Goal: Task Accomplishment & Management: Complete application form

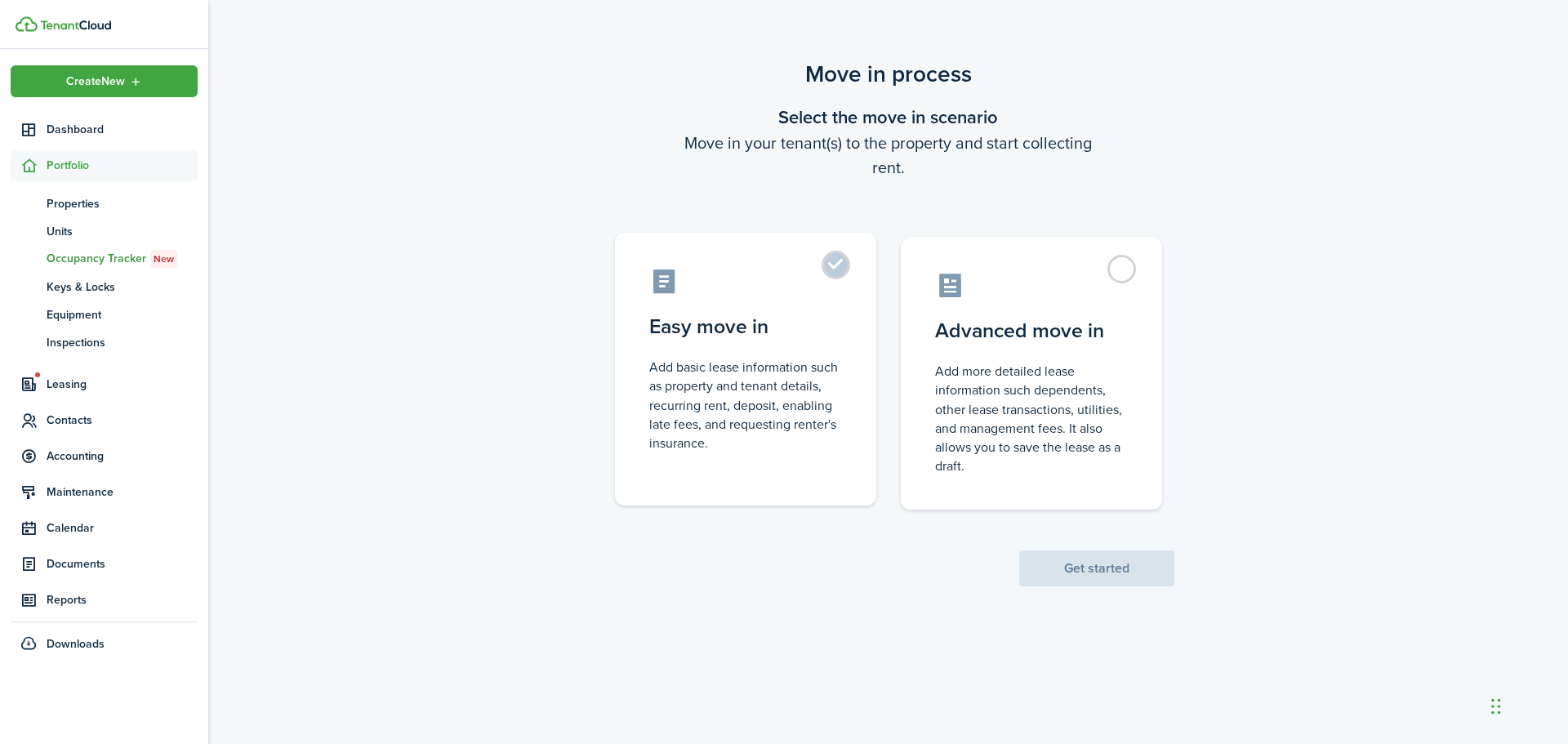
click at [831, 265] on label "Easy move in Add basic lease information such as property and tenant details, r…" at bounding box center [746, 370] width 261 height 273
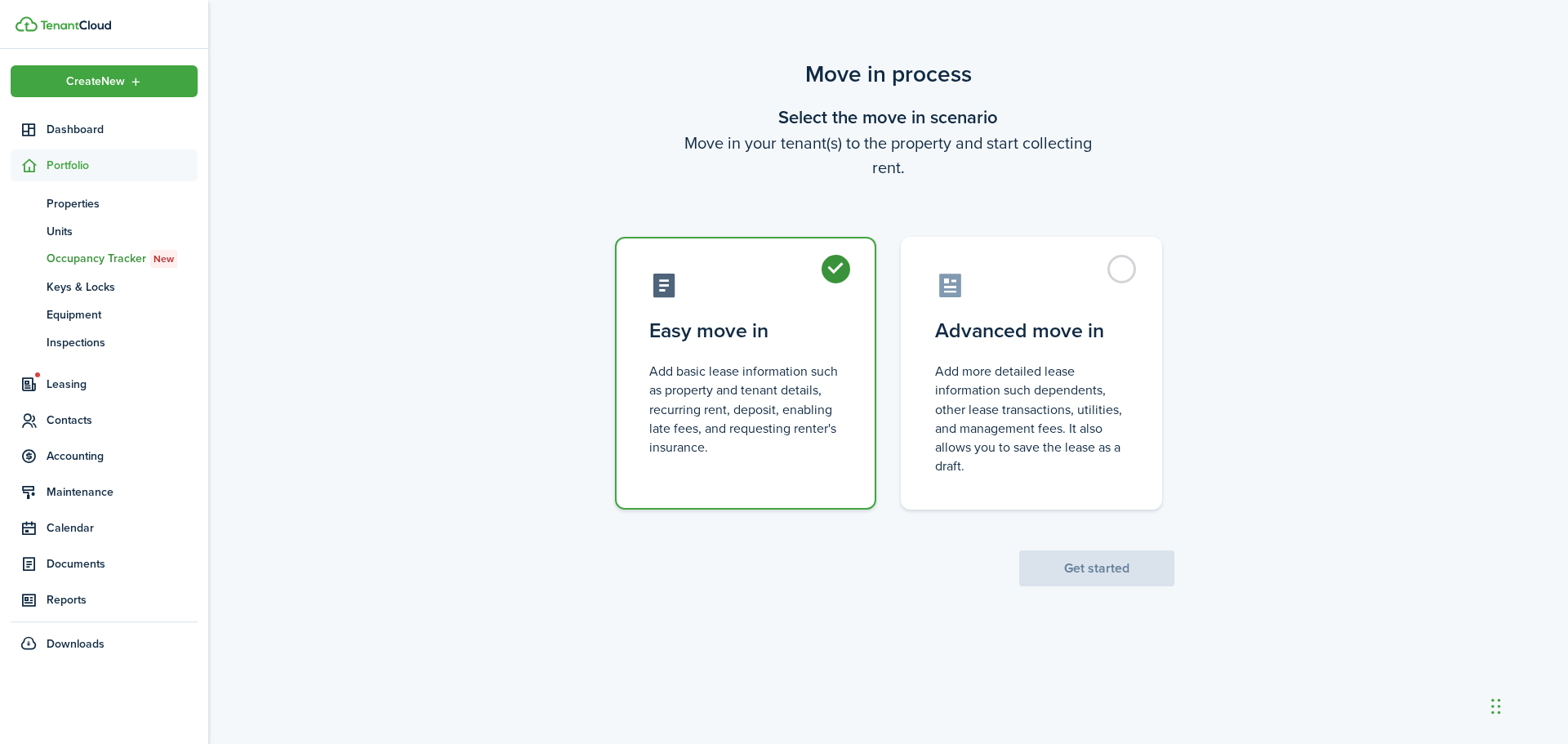
radio input "true"
click at [1053, 574] on button "Get started" at bounding box center [1097, 568] width 155 height 36
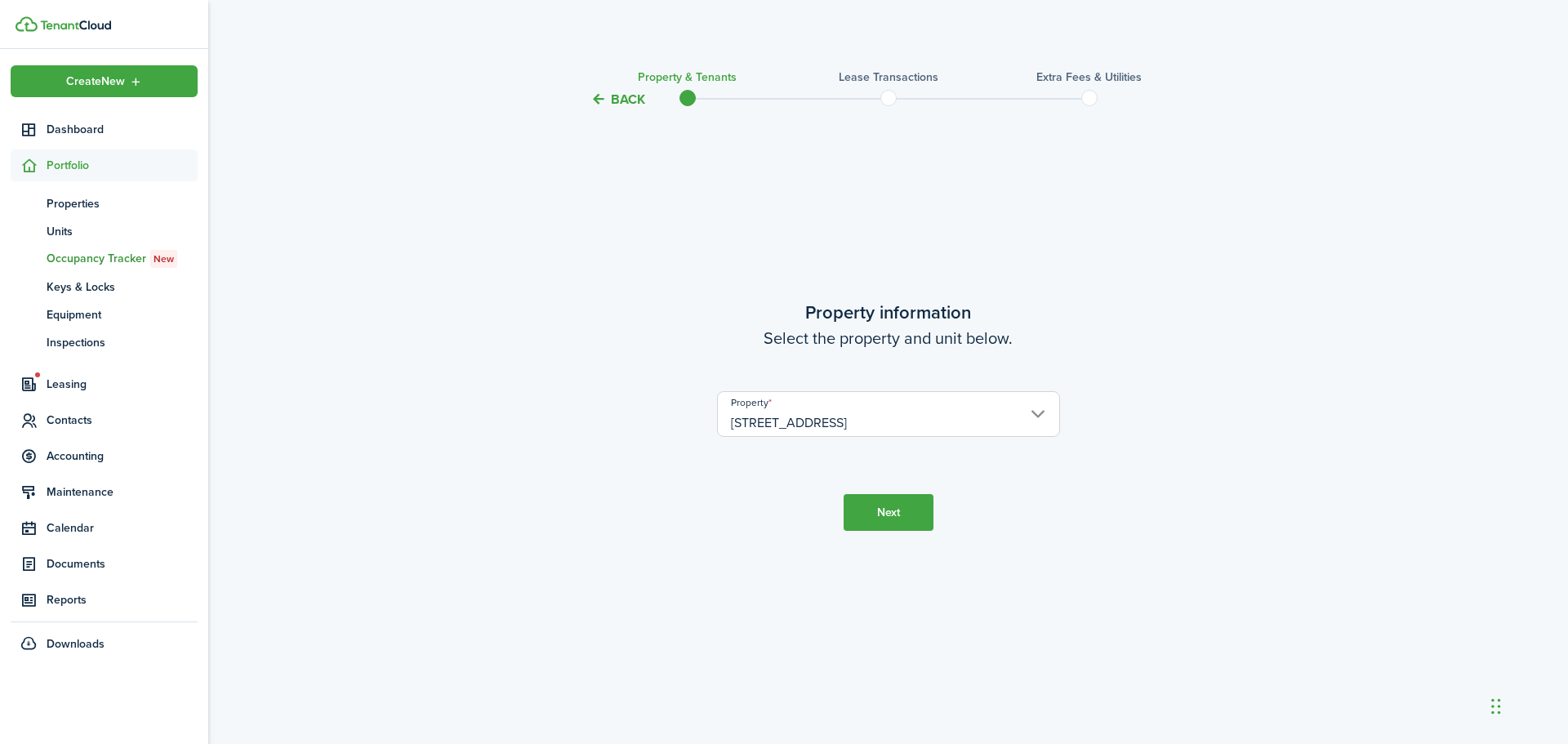
click at [898, 514] on button "Next" at bounding box center [888, 513] width 90 height 37
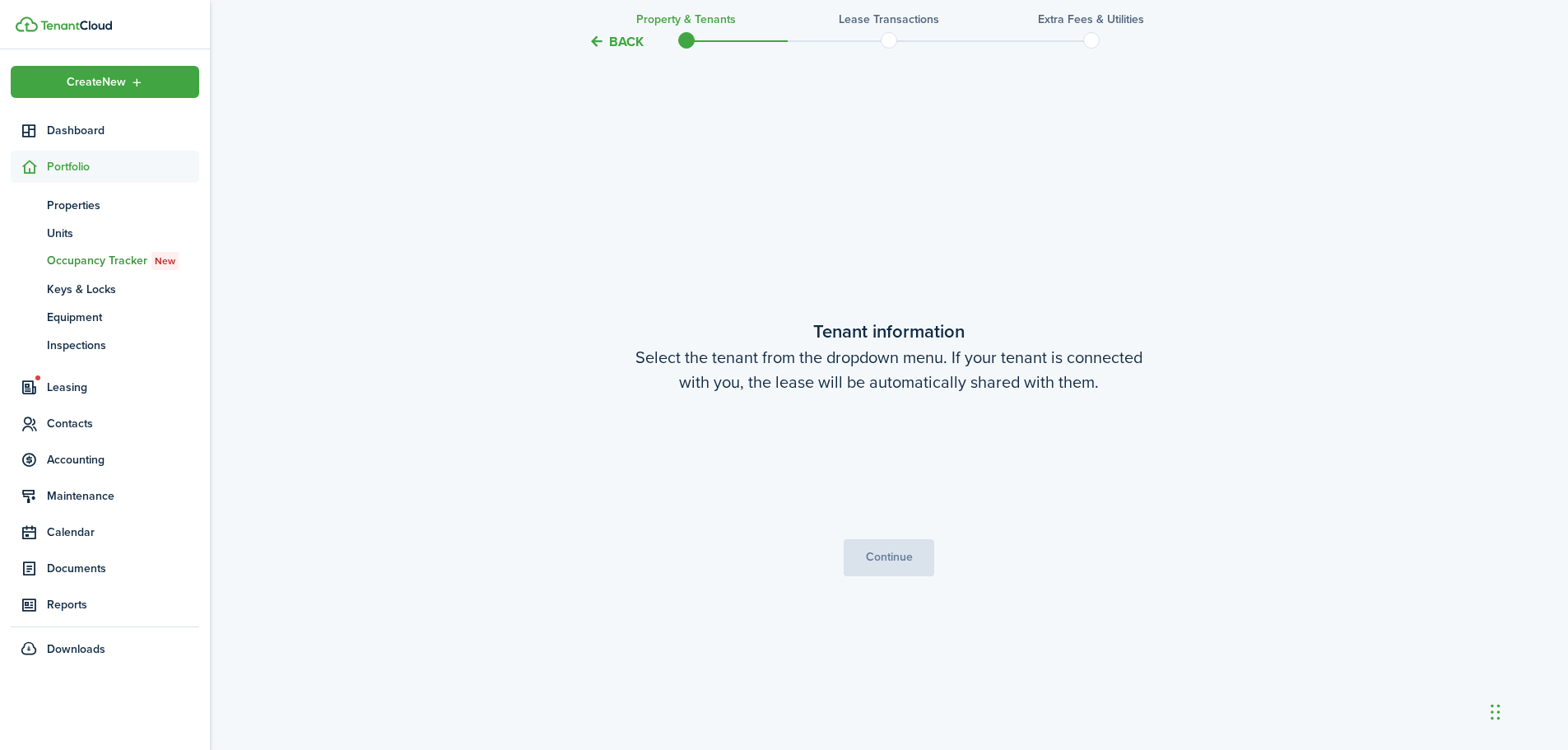
scroll to position [639, 0]
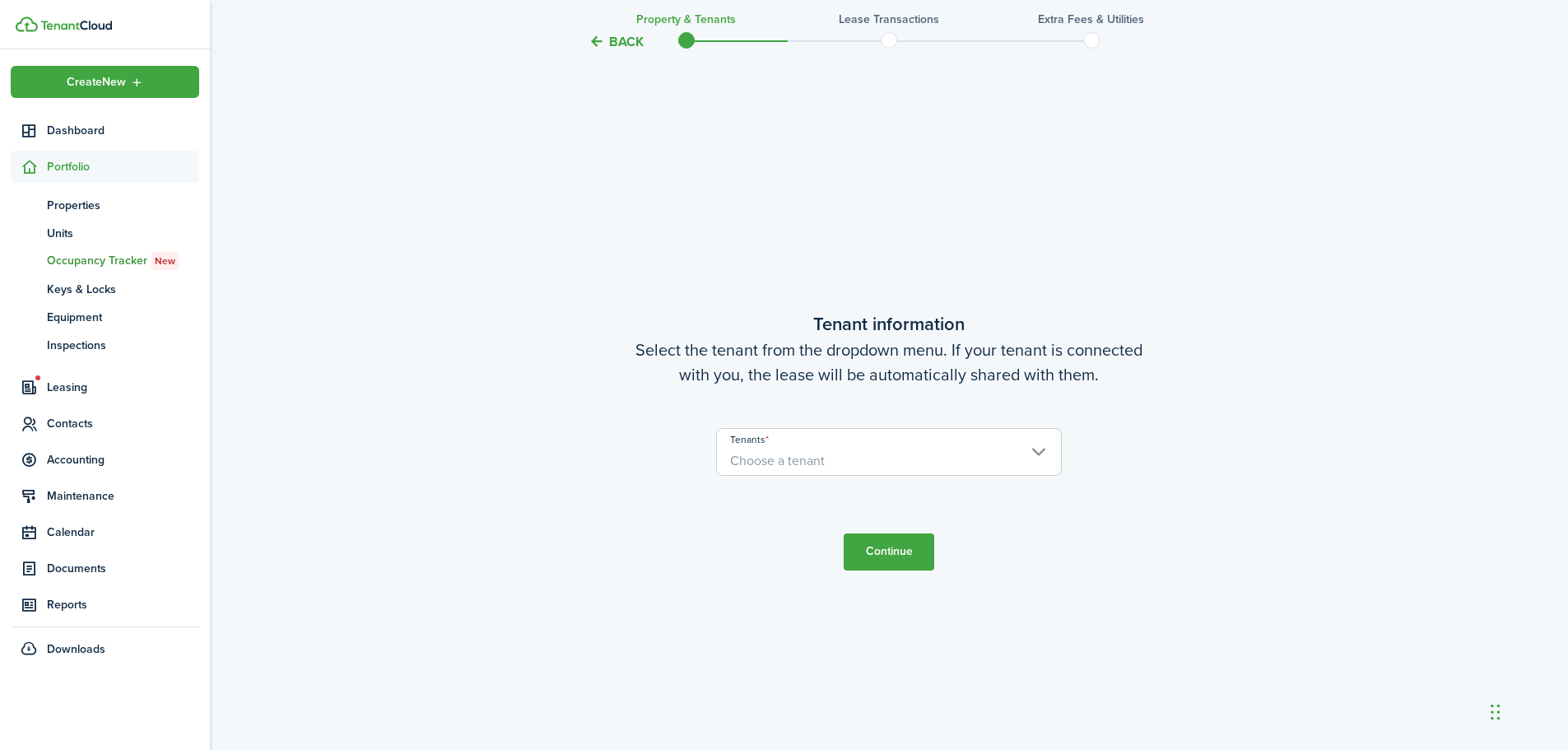
click at [875, 475] on span "Choose a tenant" at bounding box center [889, 452] width 346 height 47
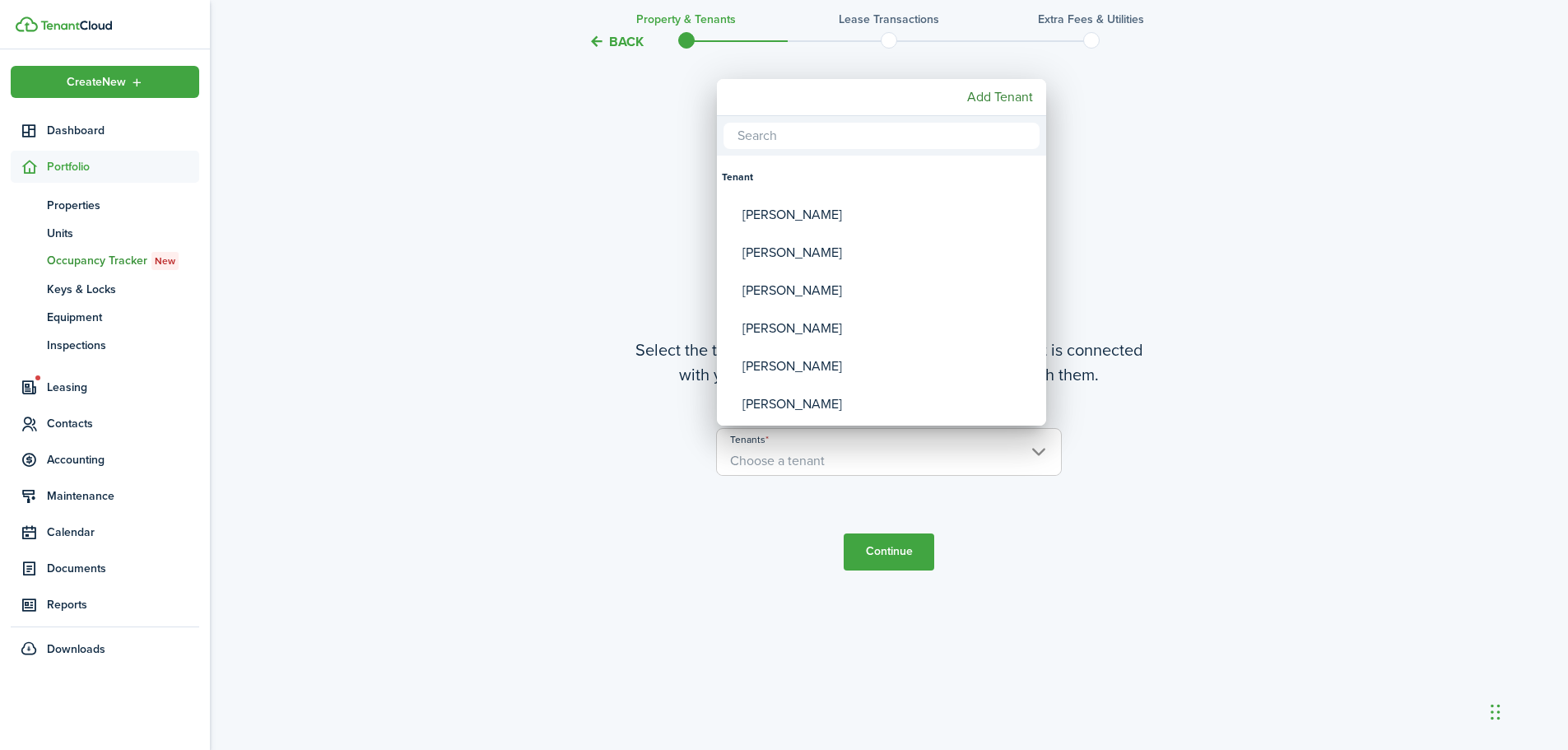
click at [873, 468] on div at bounding box center [784, 375] width 1832 height 1014
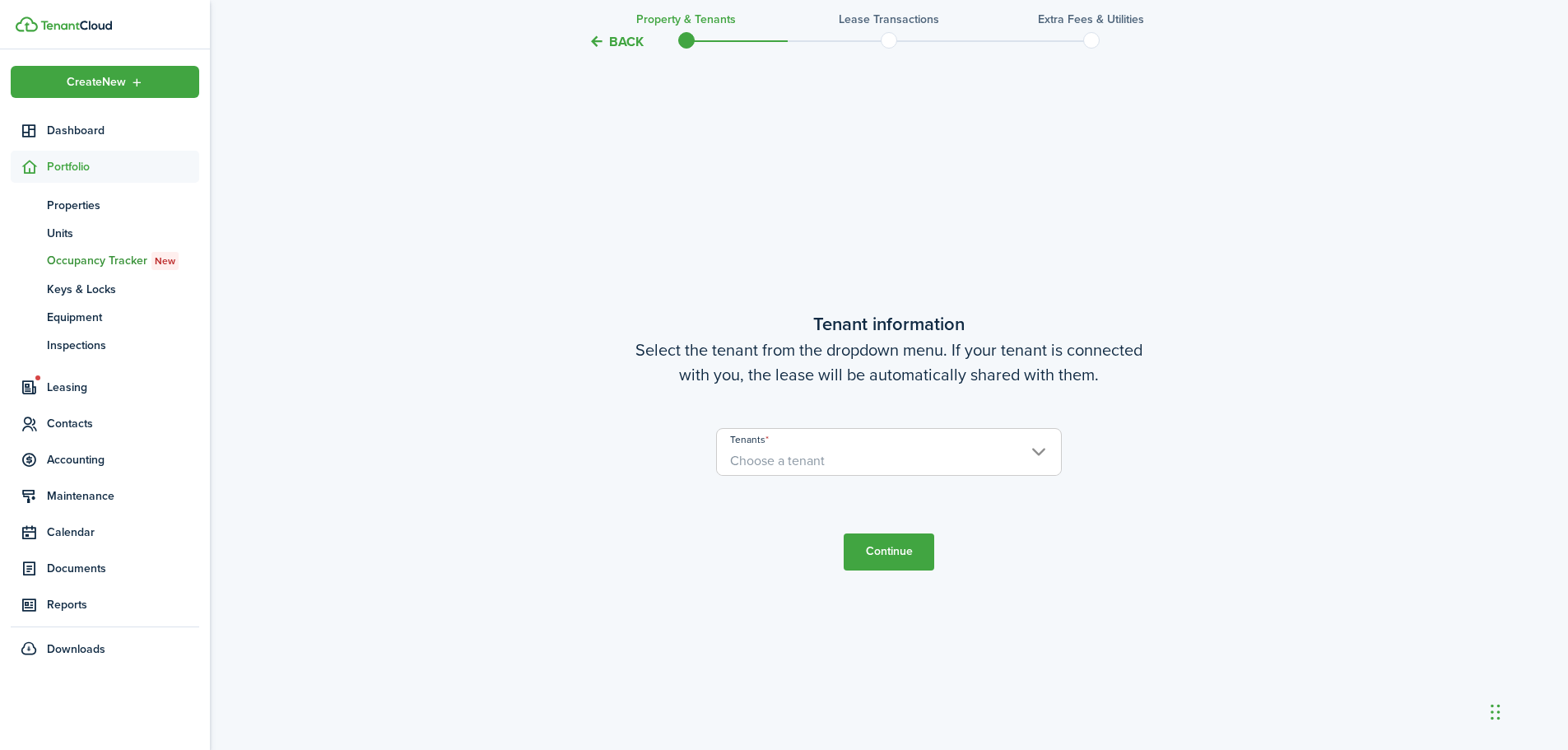
click at [873, 468] on span "Choose a tenant" at bounding box center [889, 461] width 344 height 28
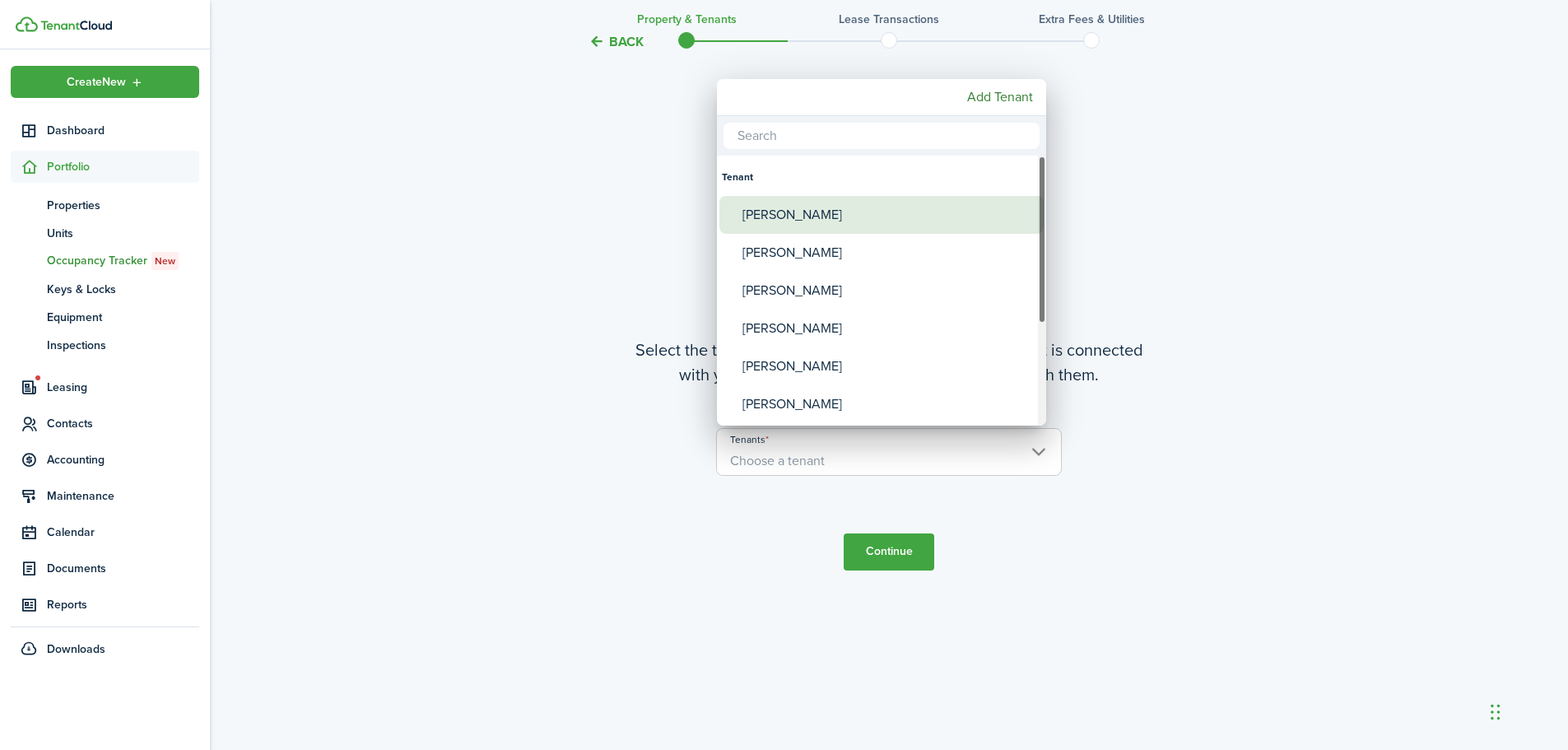
click at [778, 216] on div "[PERSON_NAME]" at bounding box center [888, 214] width 291 height 38
type input "[PERSON_NAME]"
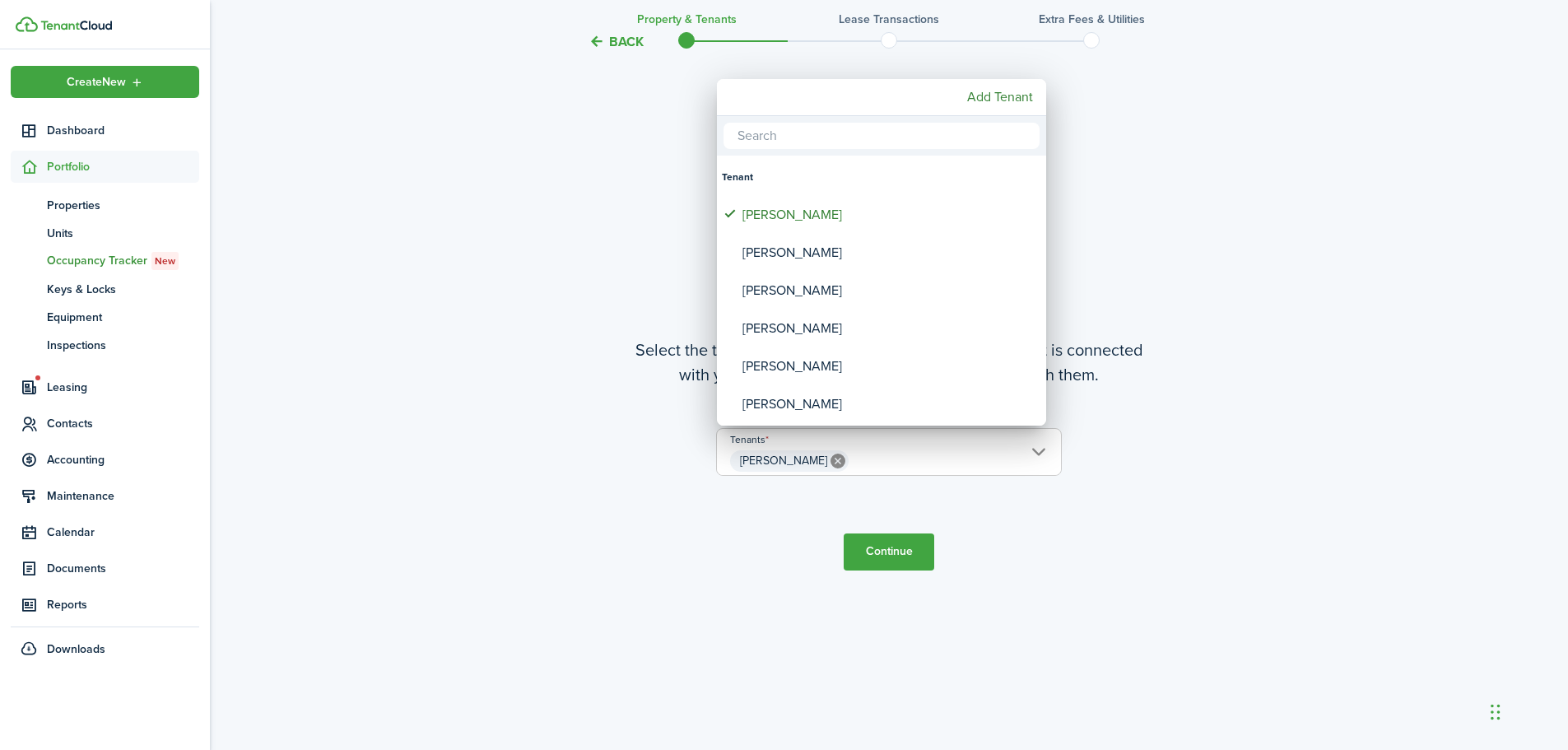
click at [894, 554] on div at bounding box center [784, 375] width 1832 height 1014
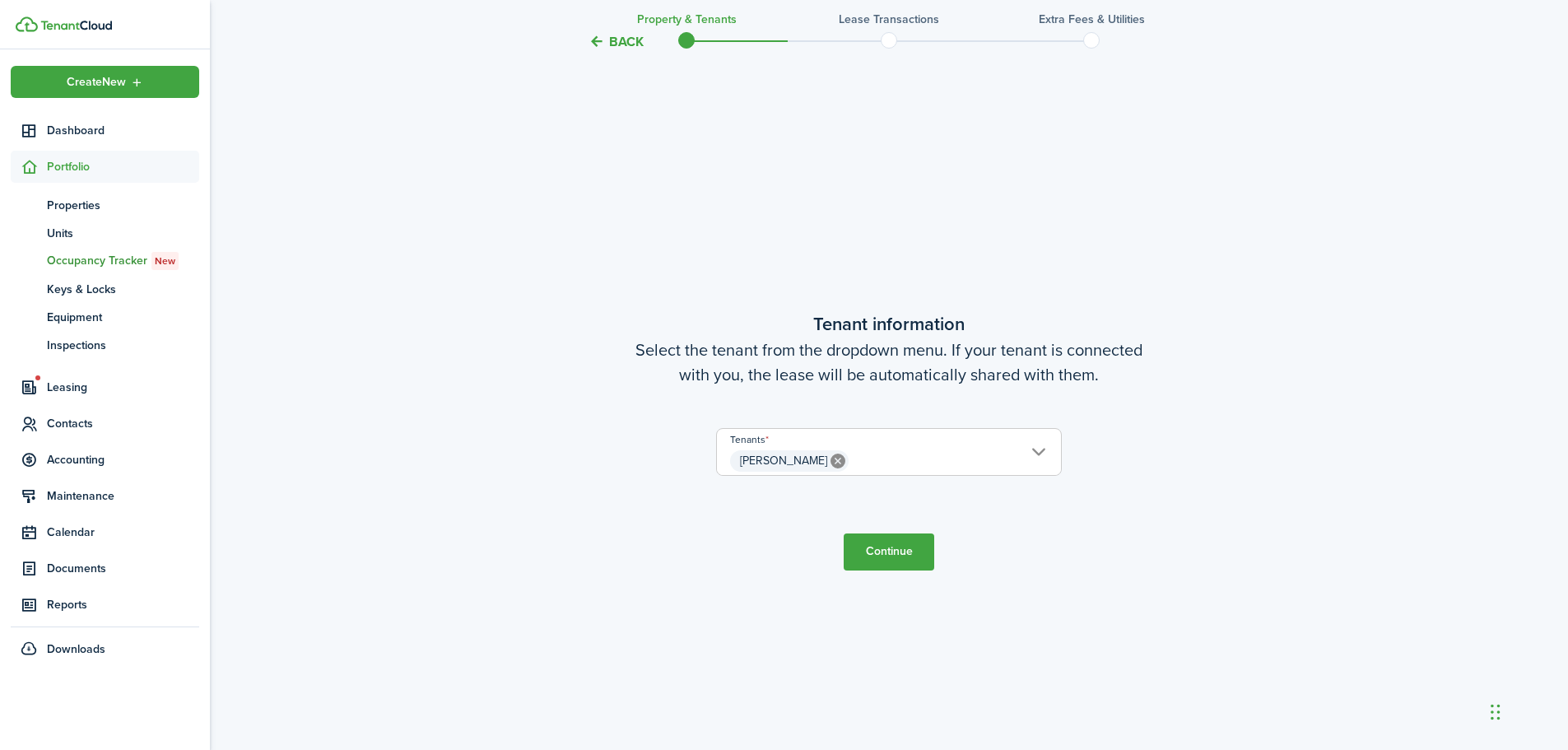
click at [881, 559] on button "Continue" at bounding box center [888, 552] width 90 height 37
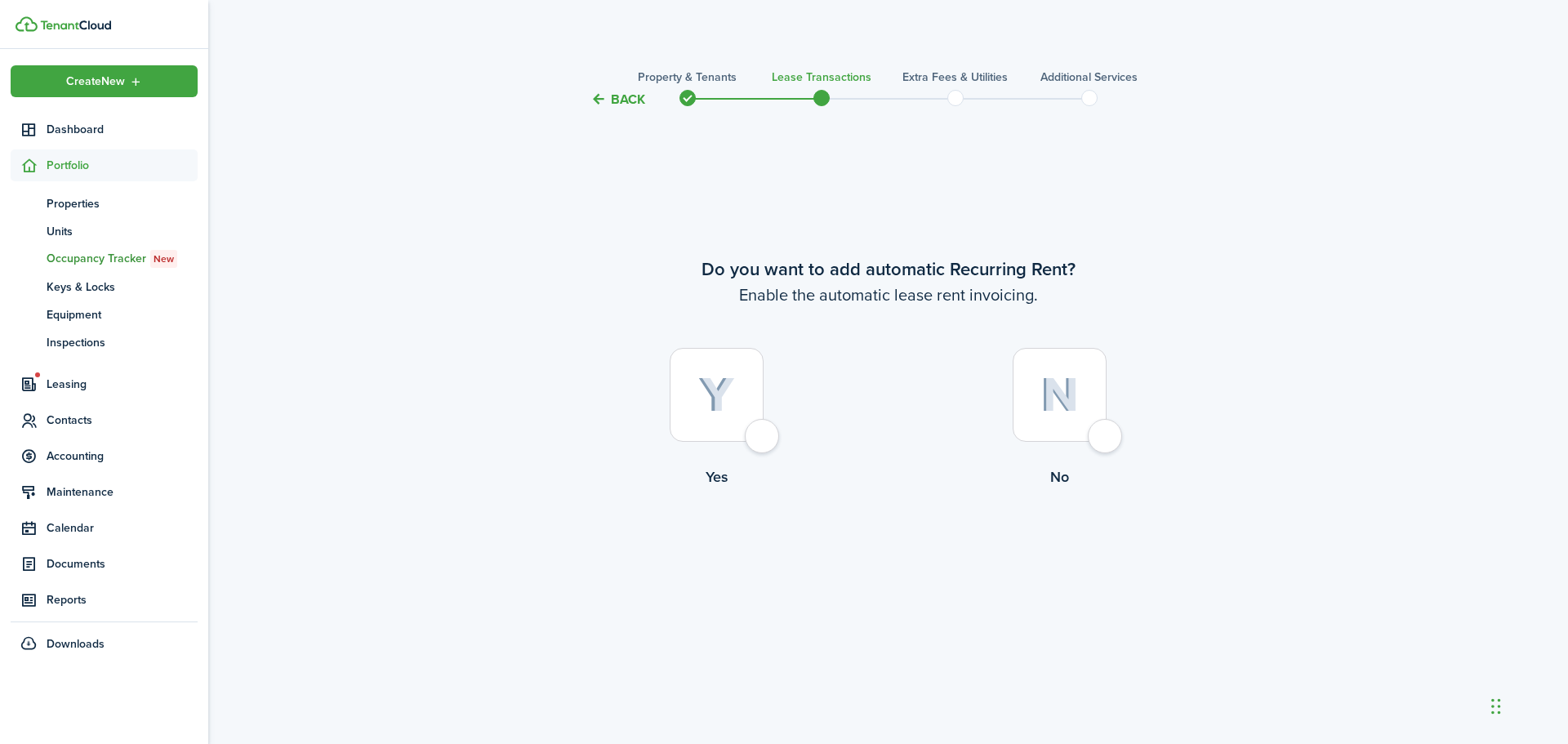
click at [762, 435] on div at bounding box center [717, 395] width 94 height 94
radio input "true"
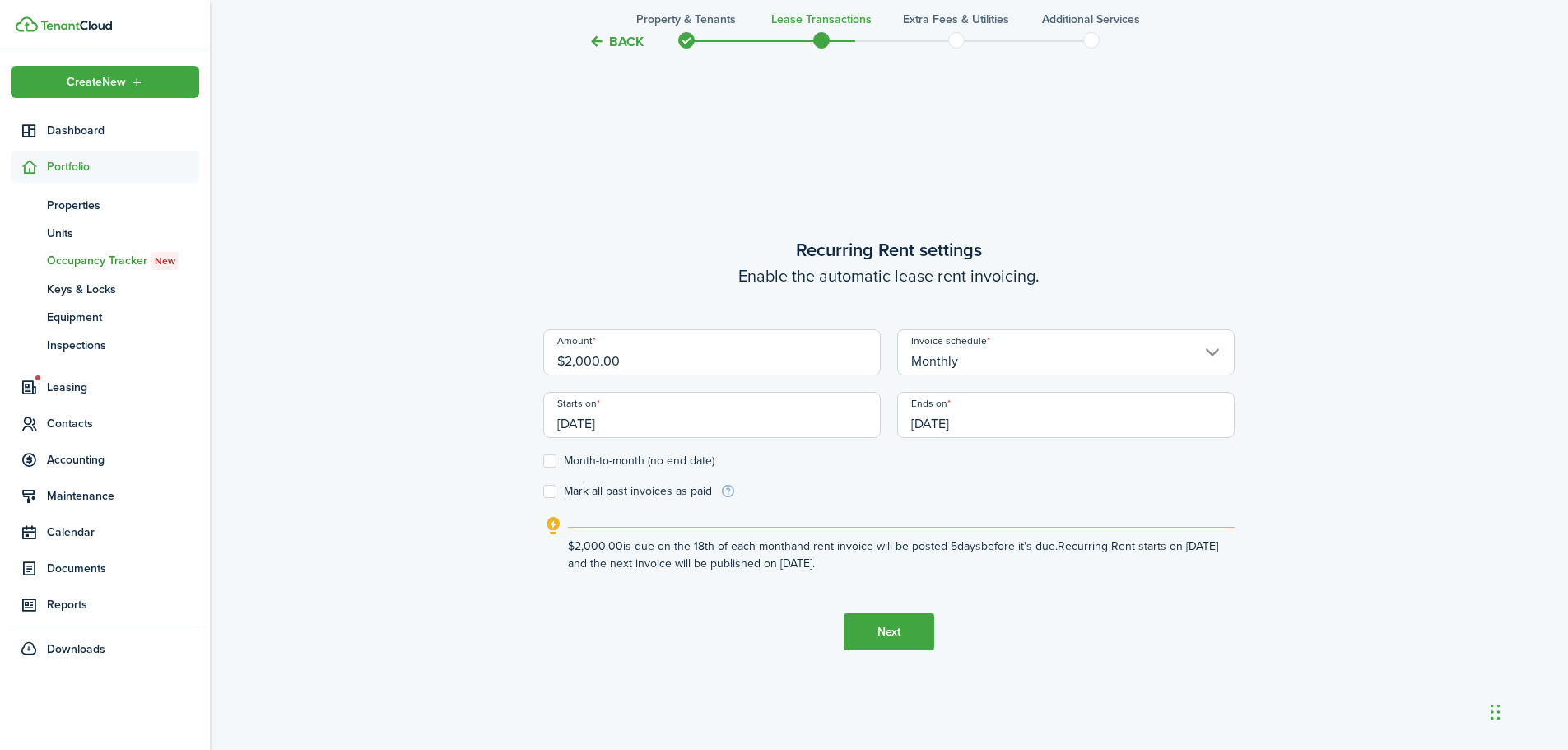
scroll to position [639, 0]
click at [590, 419] on input "[DATE]" at bounding box center [712, 411] width 338 height 46
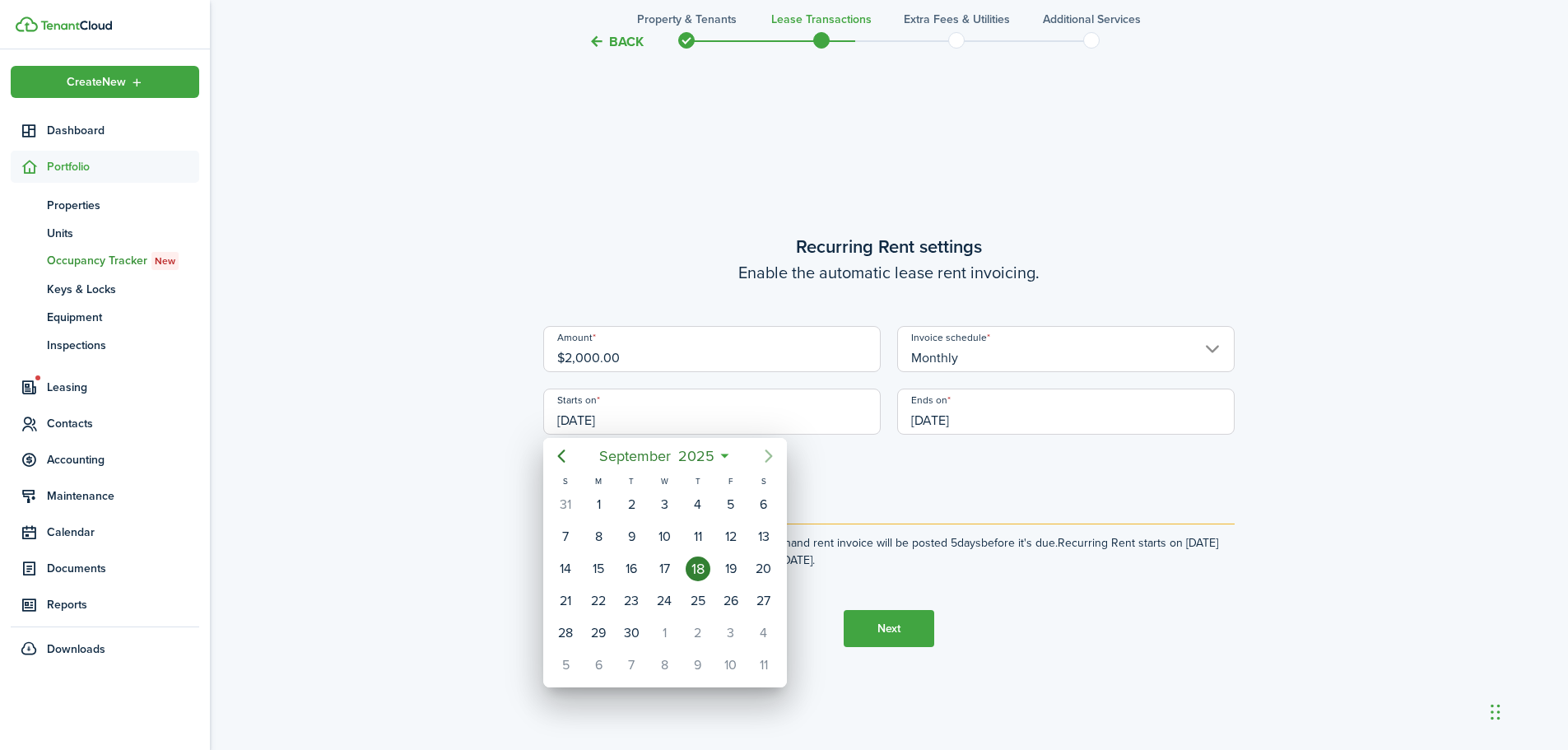
click at [776, 455] on icon "Next page" at bounding box center [768, 456] width 20 height 20
click at [731, 576] on div "17" at bounding box center [731, 569] width 25 height 25
type input "[DATE]"
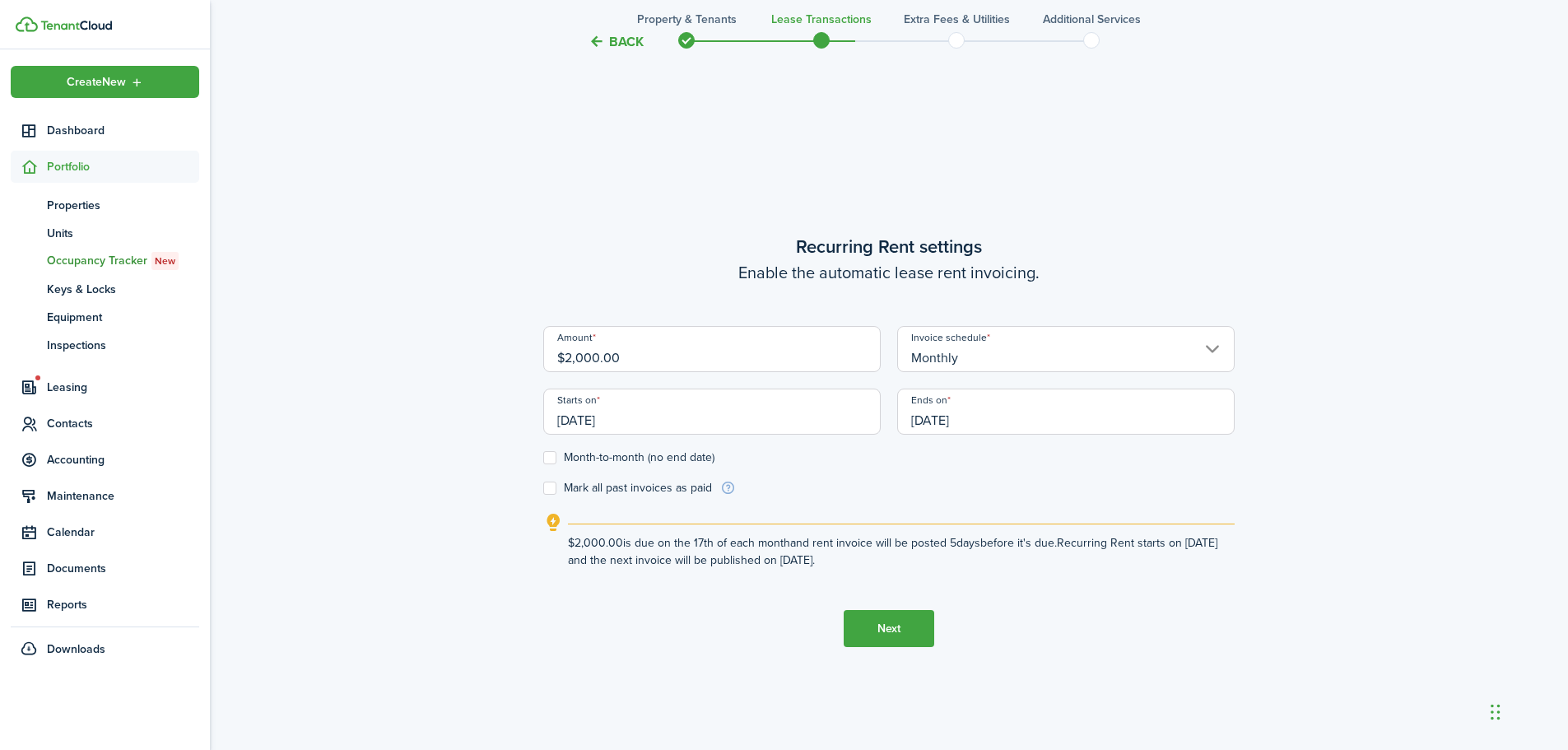
click at [942, 424] on input "[DATE]" at bounding box center [1066, 411] width 338 height 46
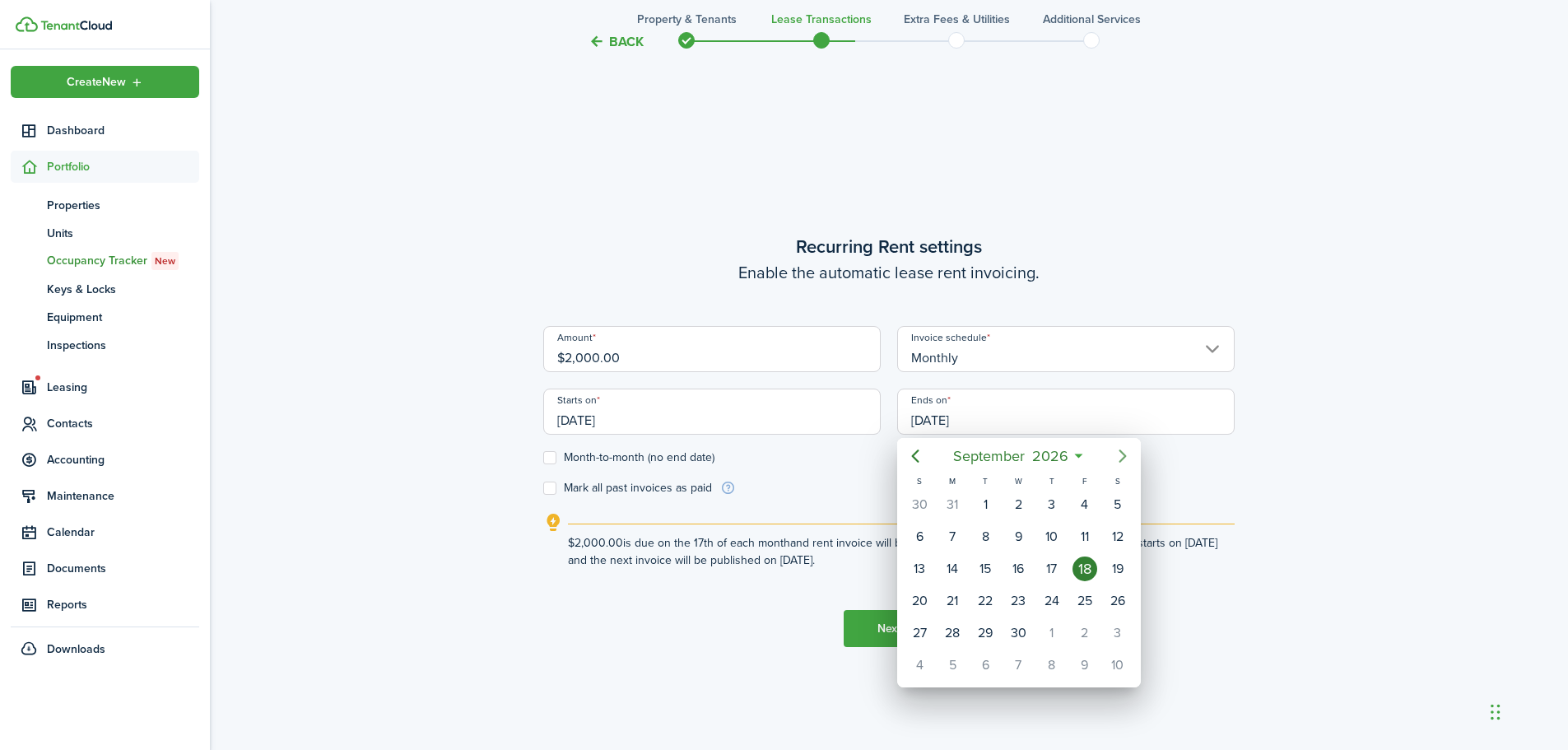
click at [1125, 454] on icon "Next page" at bounding box center [1123, 456] width 20 height 20
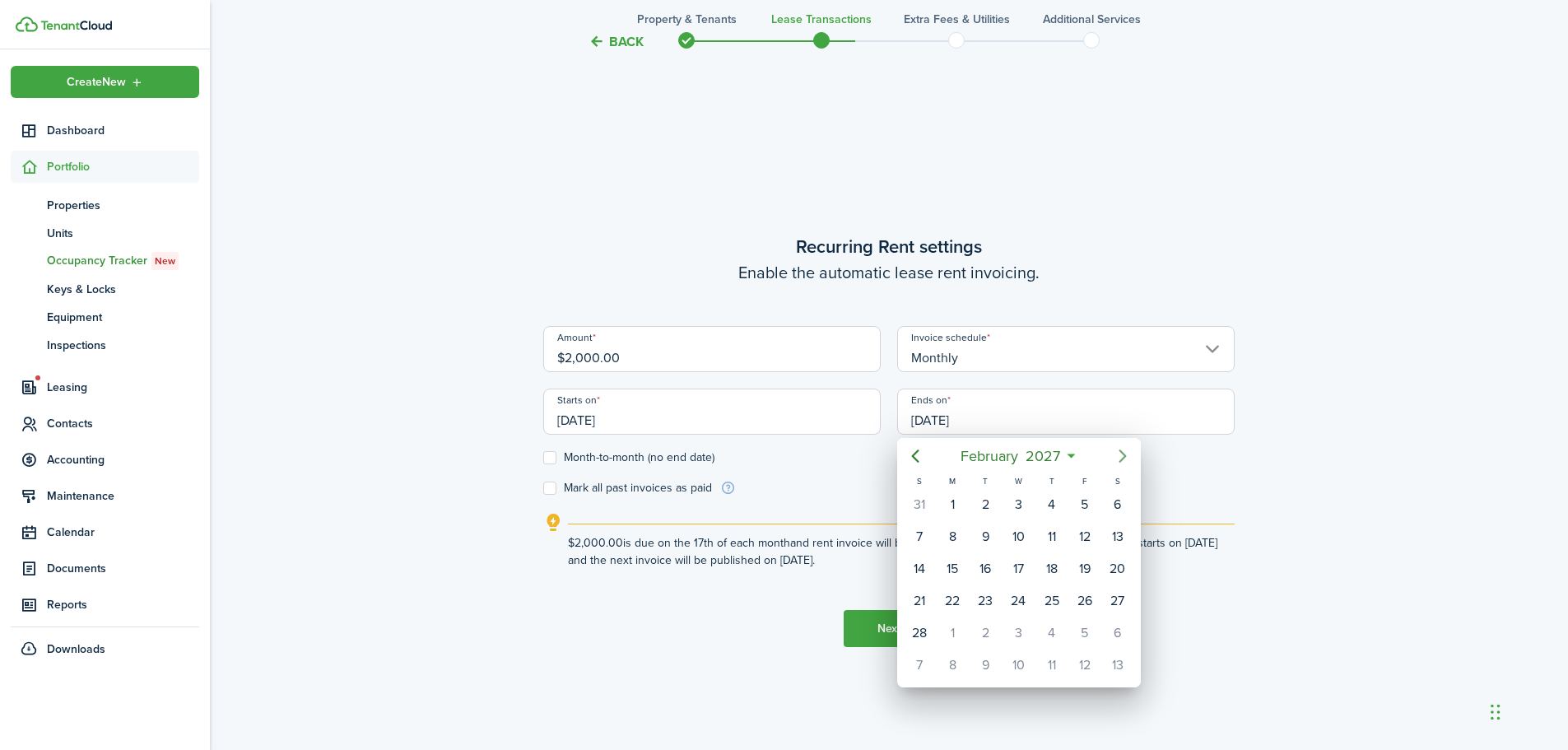
click at [1125, 454] on icon "Next page" at bounding box center [1123, 456] width 20 height 20
drag, startPoint x: 928, startPoint y: 458, endPoint x: 915, endPoint y: 462, distance: 13.6
click at [915, 462] on mbsc-button "Previous page" at bounding box center [916, 456] width 33 height 33
click at [915, 462] on icon "Previous page" at bounding box center [916, 456] width 20 height 20
click at [1068, 459] on icon at bounding box center [1068, 456] width 18 height 17
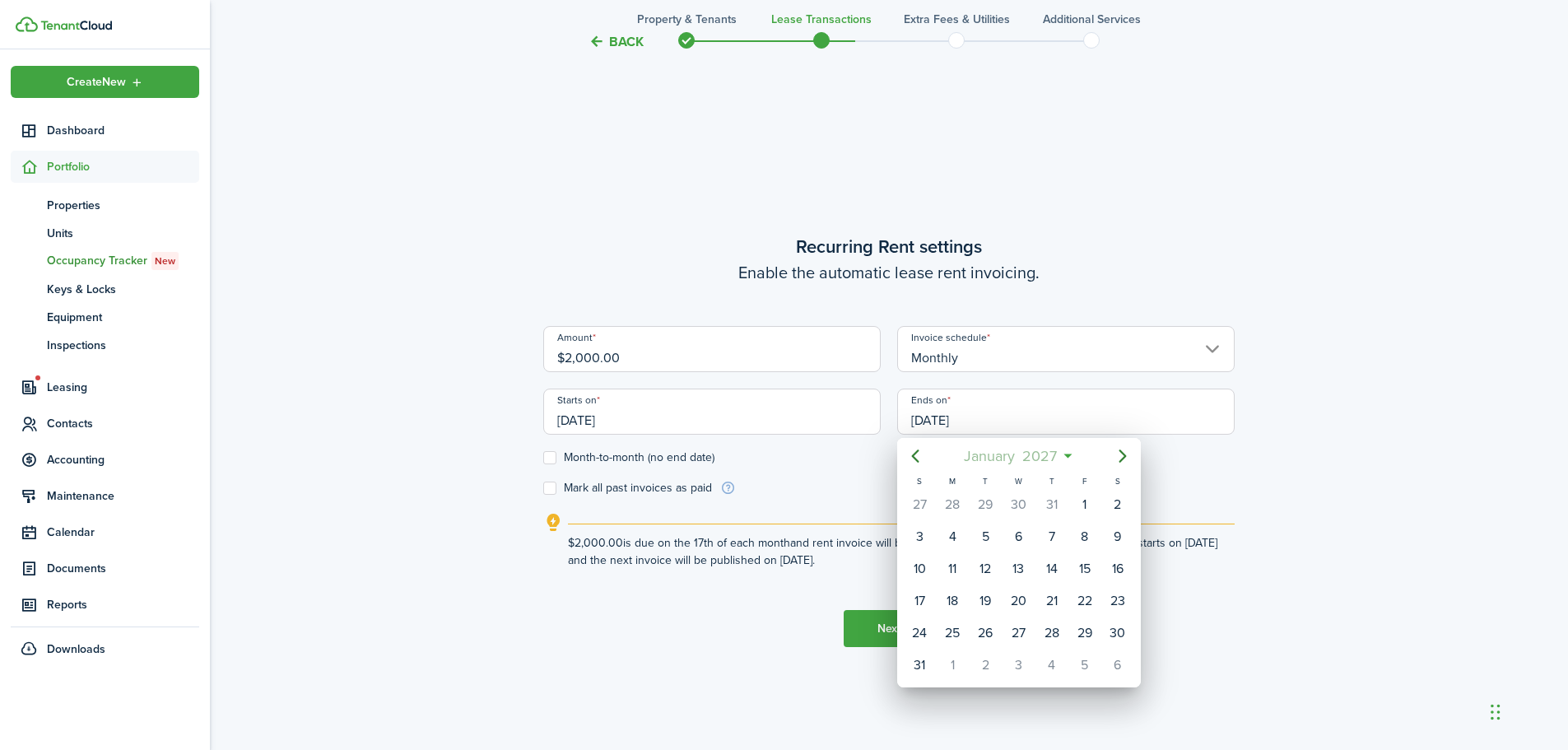
click at [1063, 459] on mbsc-button "[DATE]" at bounding box center [1011, 456] width 114 height 30
click at [1027, 459] on span "2027" at bounding box center [1010, 456] width 42 height 30
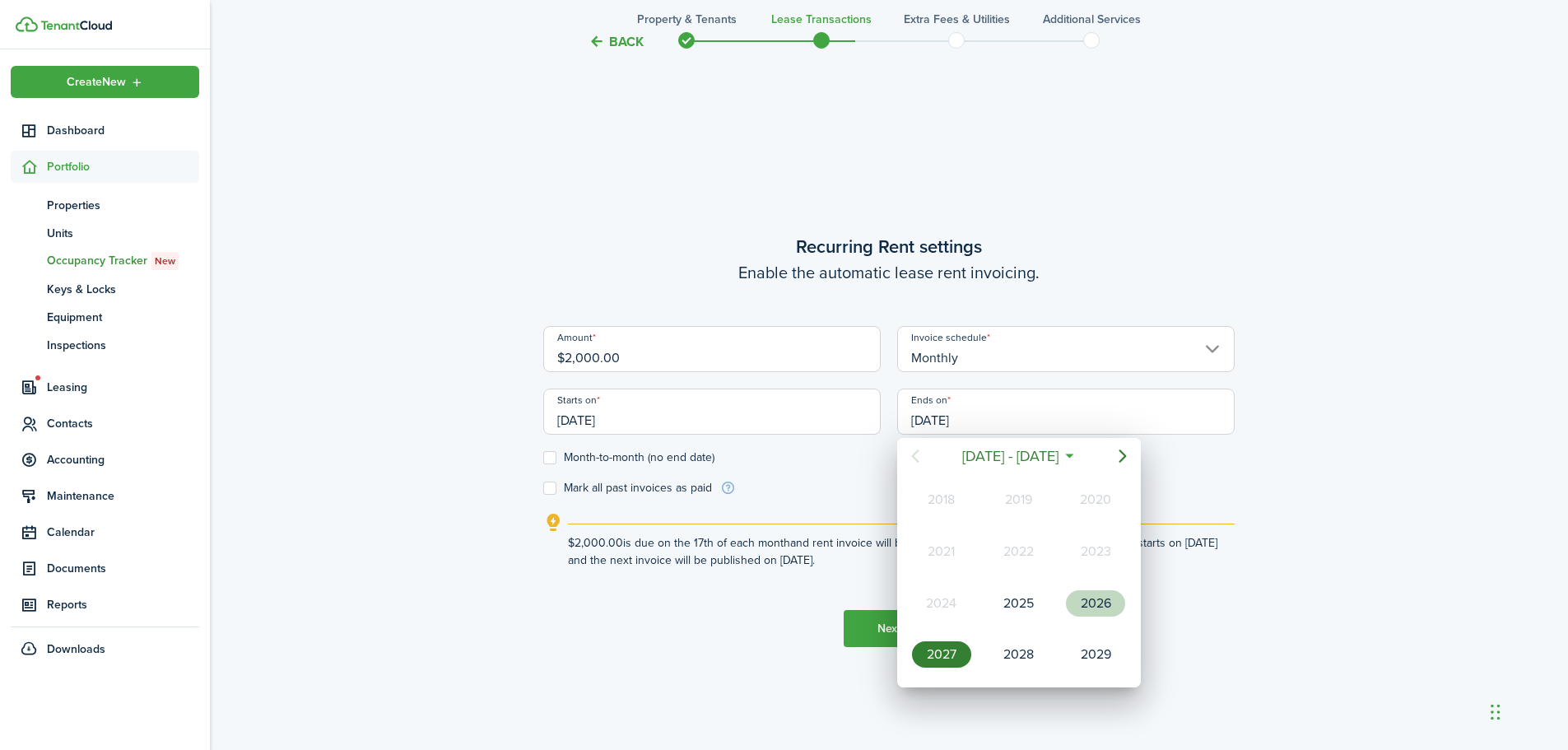
click at [1105, 611] on div "2026" at bounding box center [1096, 604] width 60 height 26
click at [930, 510] on div "Jan" at bounding box center [942, 500] width 60 height 26
click at [919, 460] on icon "Previous page" at bounding box center [916, 456] width 20 height 20
click at [1013, 570] on div "17" at bounding box center [1018, 569] width 25 height 25
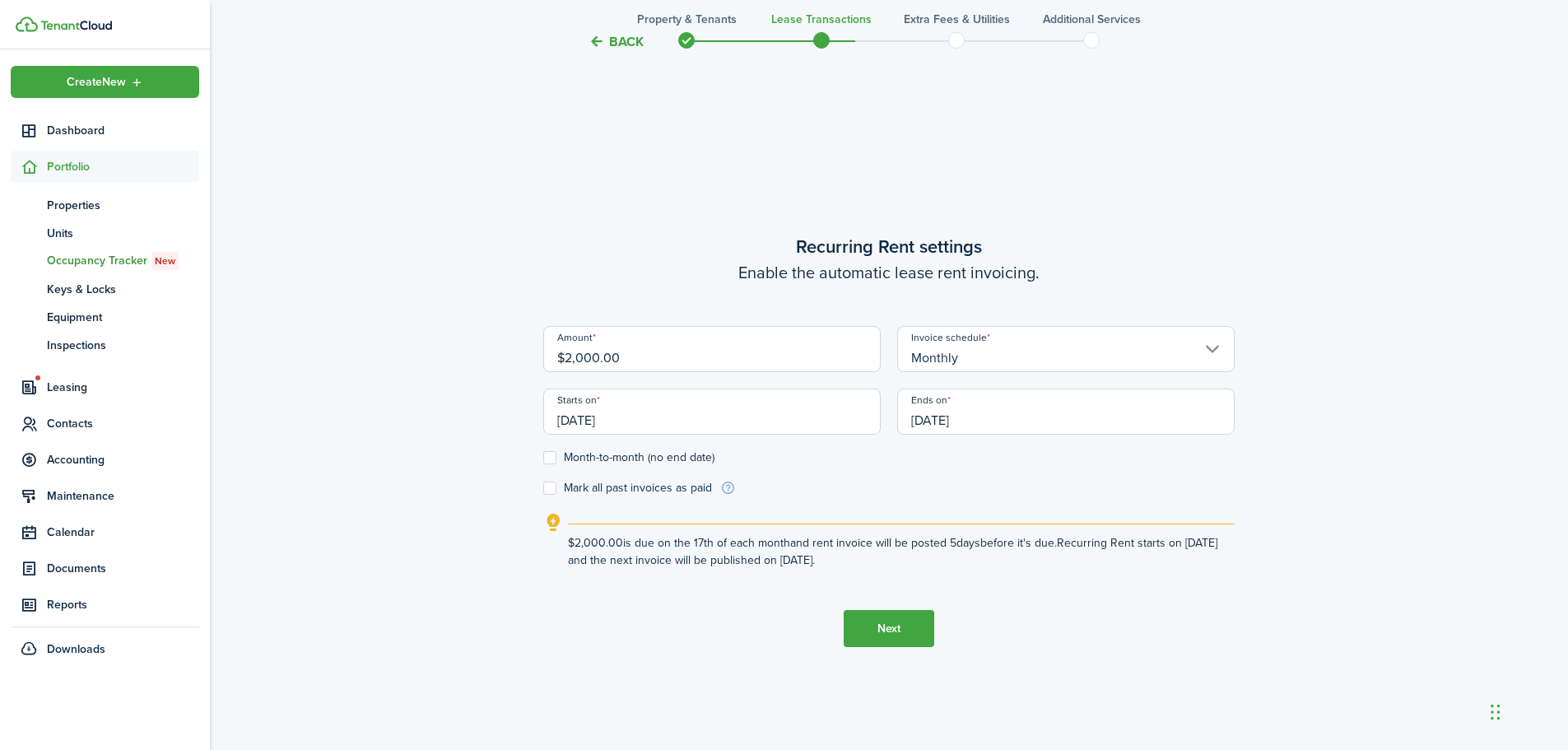
click at [959, 418] on input "[DATE]" at bounding box center [1066, 411] width 338 height 46
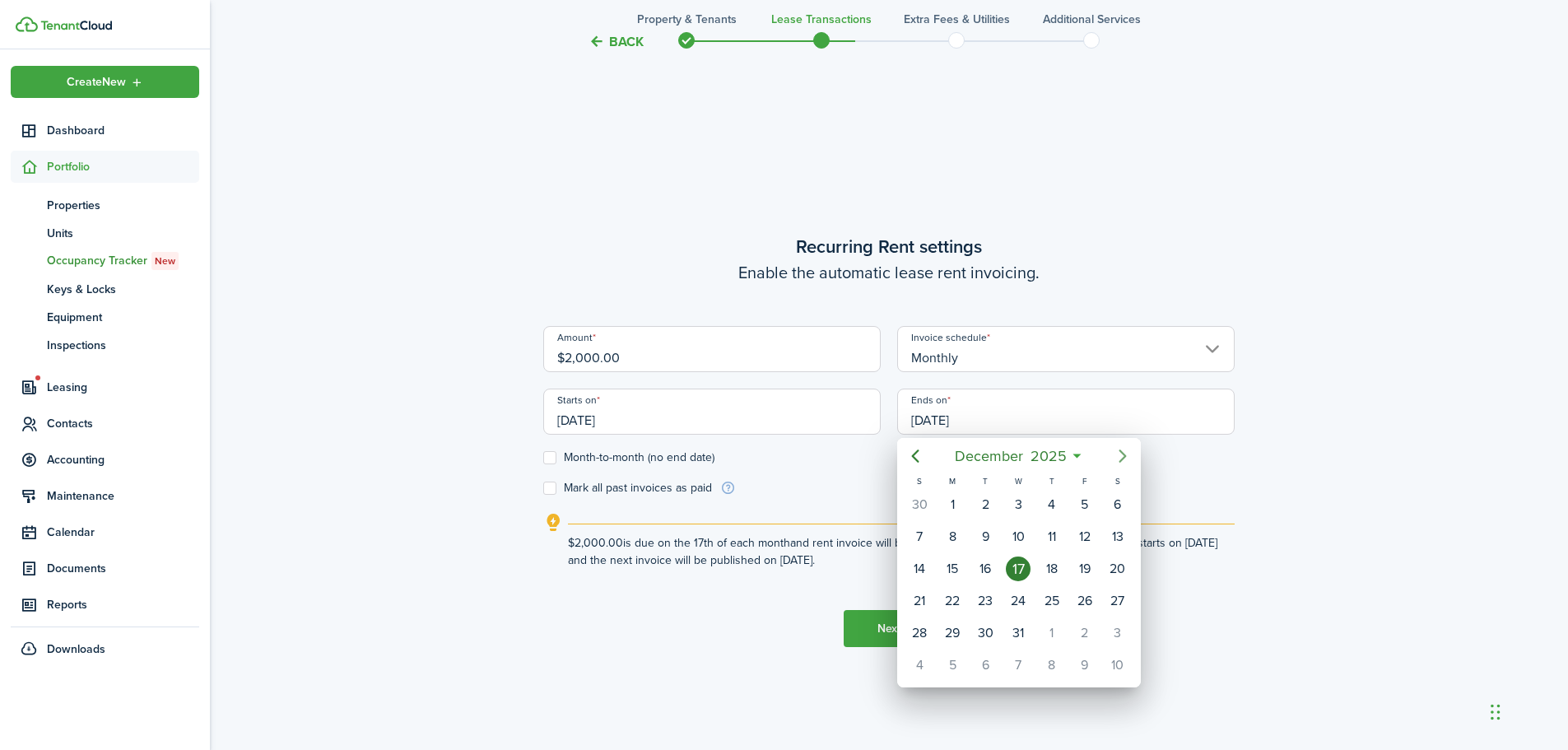
click at [1123, 454] on icon "Next page" at bounding box center [1123, 456] width 7 height 13
click at [1122, 454] on icon "Next page" at bounding box center [1123, 456] width 20 height 20
click at [1106, 568] on div "17" at bounding box center [1118, 569] width 25 height 25
type input "[DATE]"
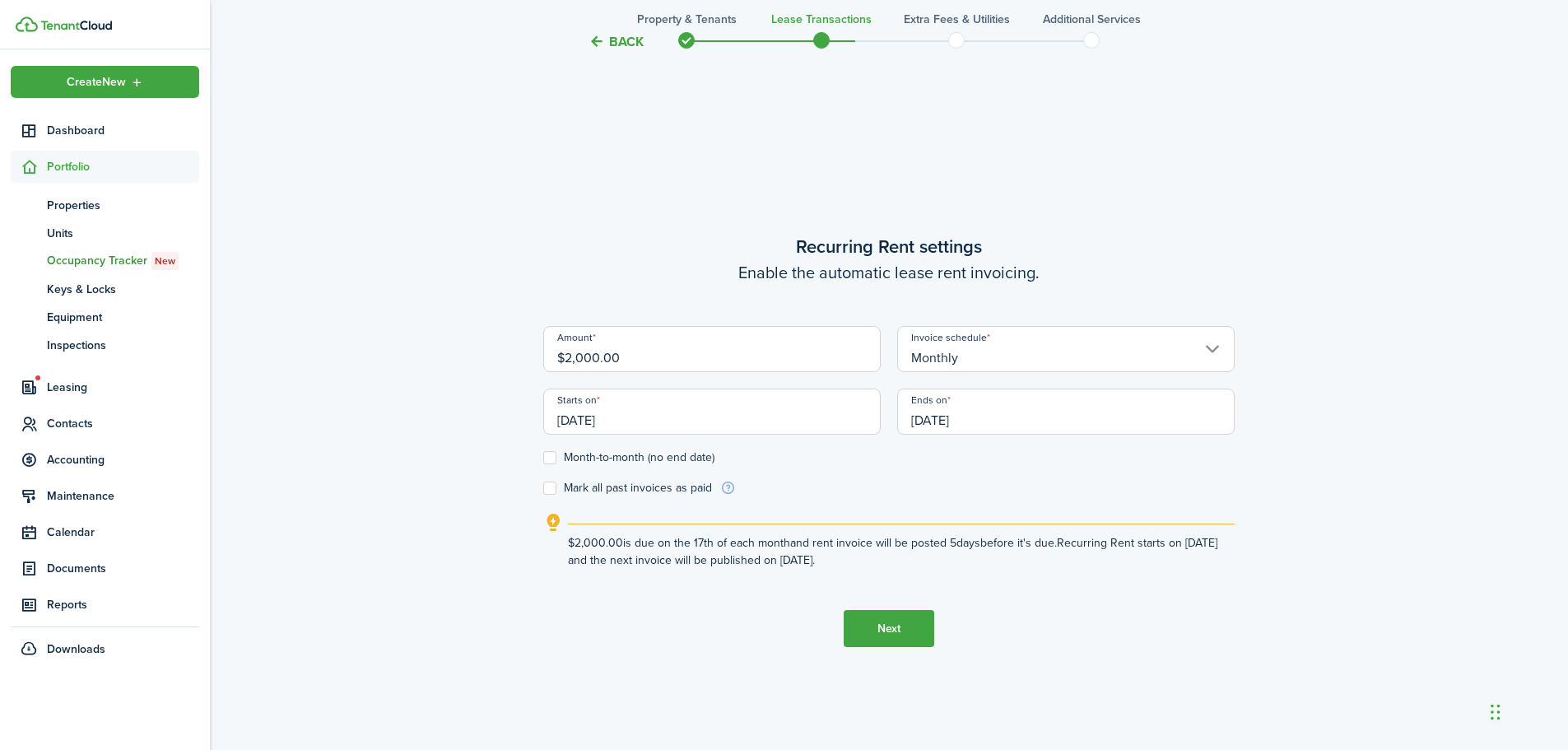
click at [681, 575] on tc-wizard-step "Recurring Rent settings Enable the automatic lease rent invoicing. Amount $2,00…" at bounding box center [889, 439] width 692 height 750
click at [682, 576] on tc-wizard-step "Recurring Rent settings Enable the automatic lease rent invoicing. Amount $2,00…" at bounding box center [889, 439] width 692 height 750
click at [802, 609] on tc-wizard-step "Recurring Rent settings Enable the automatic lease rent invoicing. Amount $2,00…" at bounding box center [889, 439] width 692 height 750
click at [877, 629] on button "Next" at bounding box center [888, 629] width 90 height 37
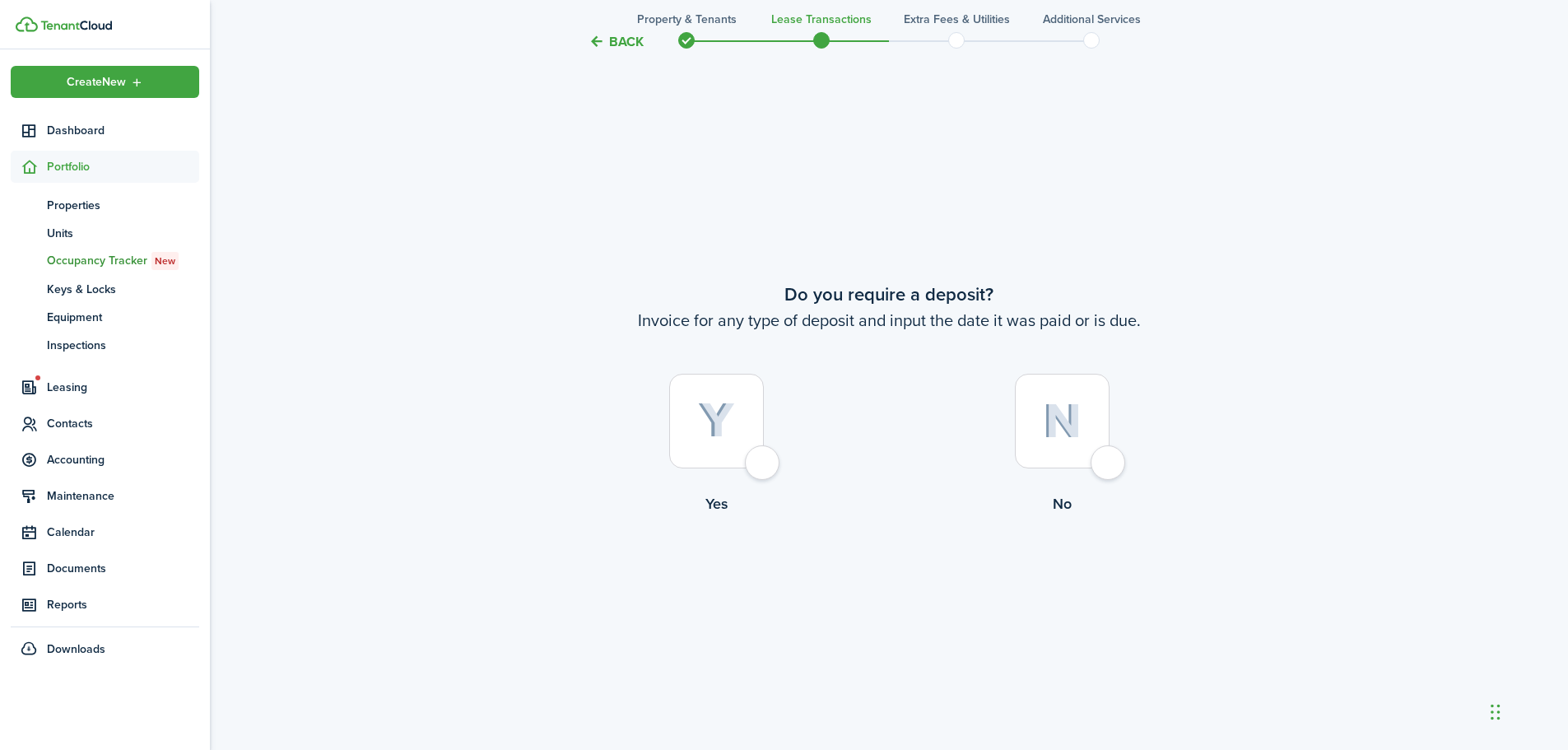
scroll to position [1390, 0]
click at [764, 463] on div at bounding box center [716, 420] width 95 height 95
radio input "true"
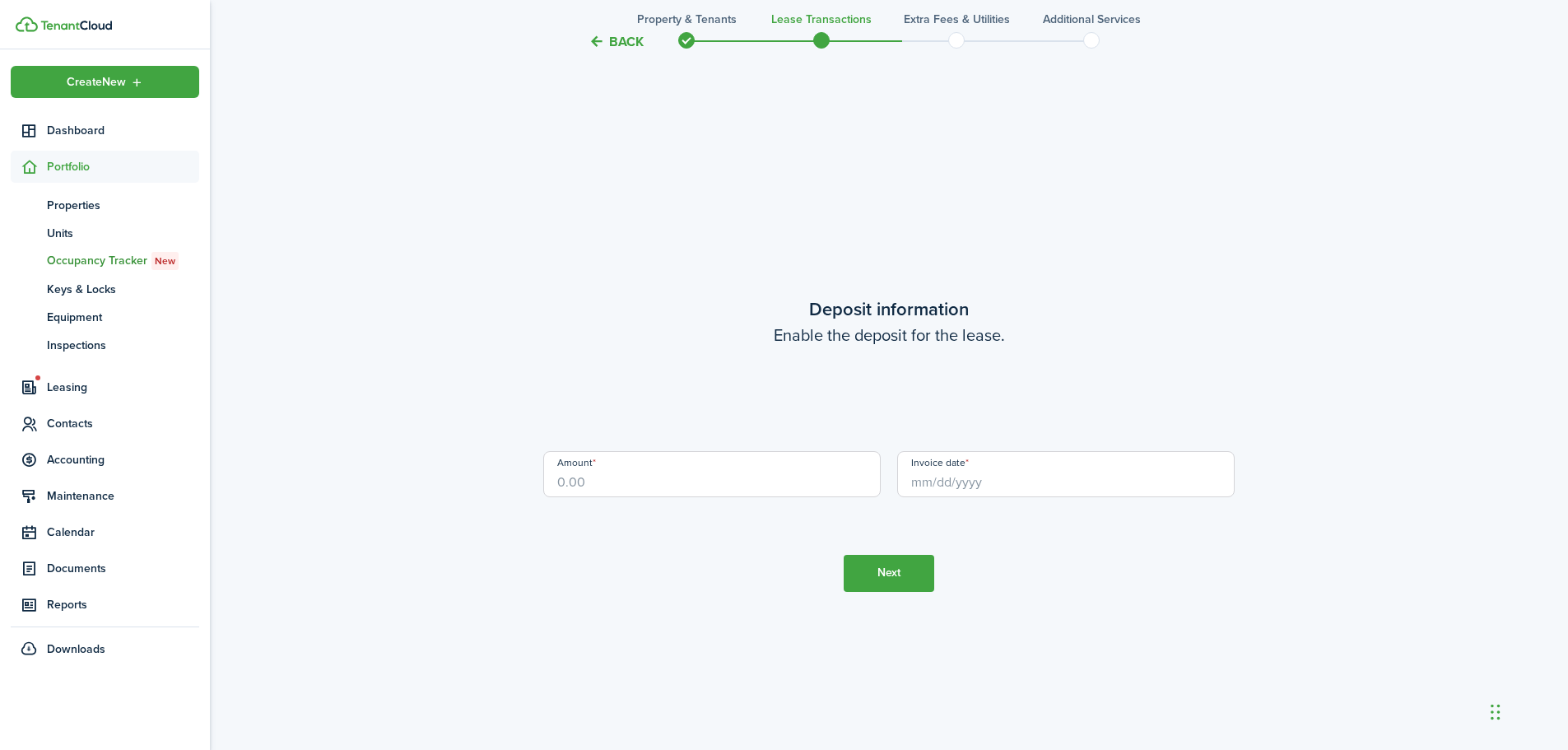
scroll to position [2140, 0]
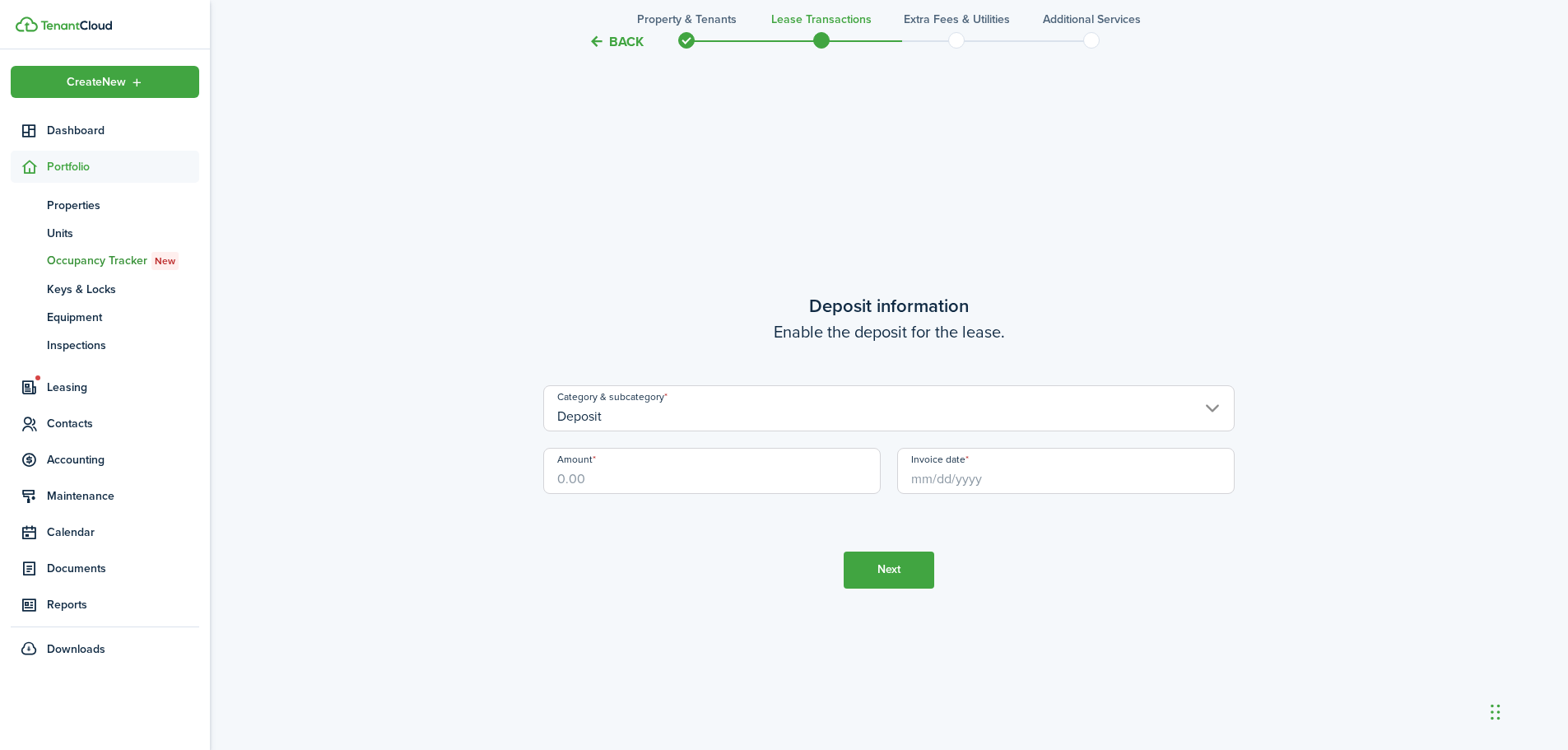
click at [758, 472] on input "Amount" at bounding box center [712, 471] width 338 height 46
click at [938, 484] on input "Invoice date" at bounding box center [1066, 471] width 338 height 46
type input "$500.00"
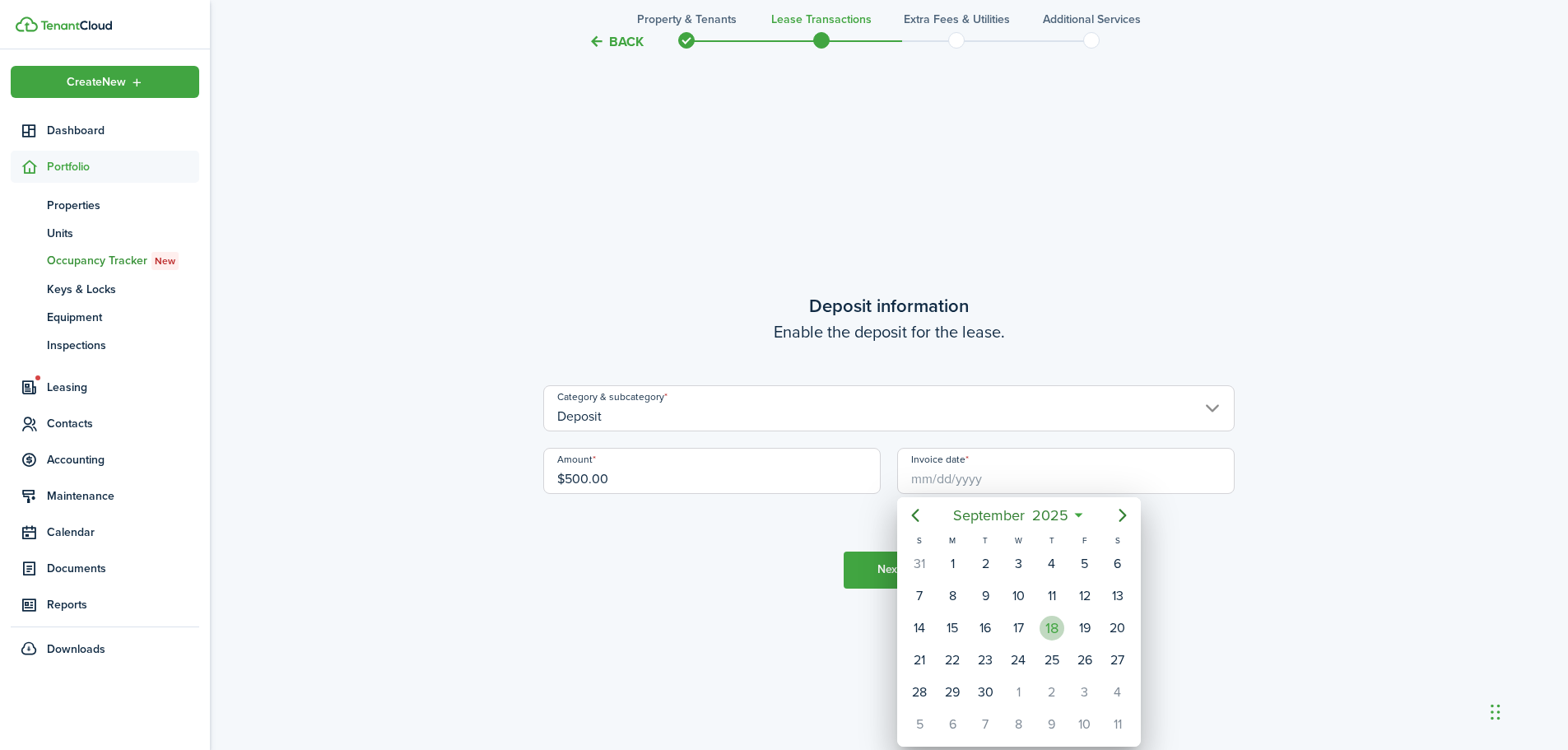
click at [1051, 627] on div "18" at bounding box center [1052, 628] width 25 height 25
type input "[DATE]"
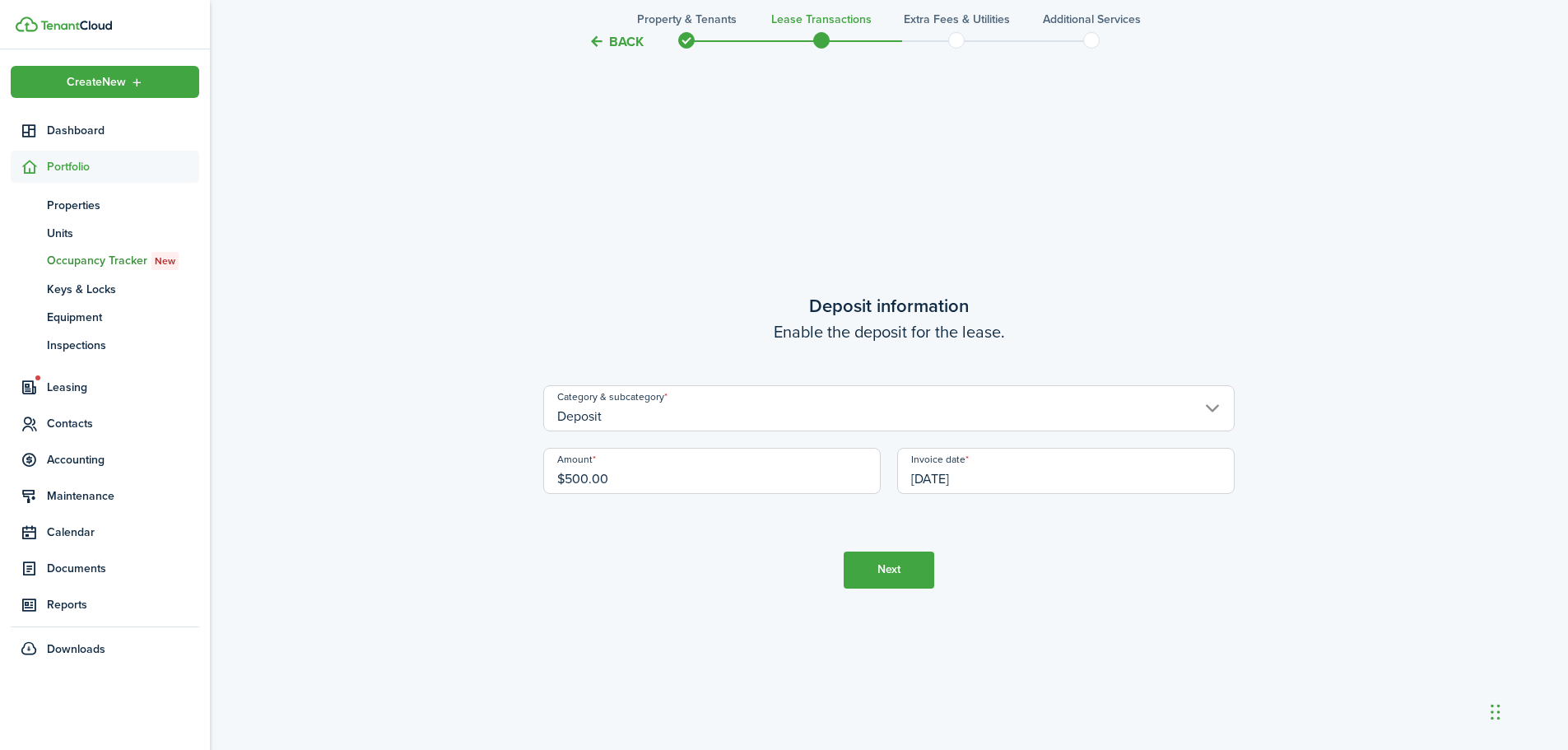
click at [919, 575] on button "Next" at bounding box center [888, 570] width 90 height 37
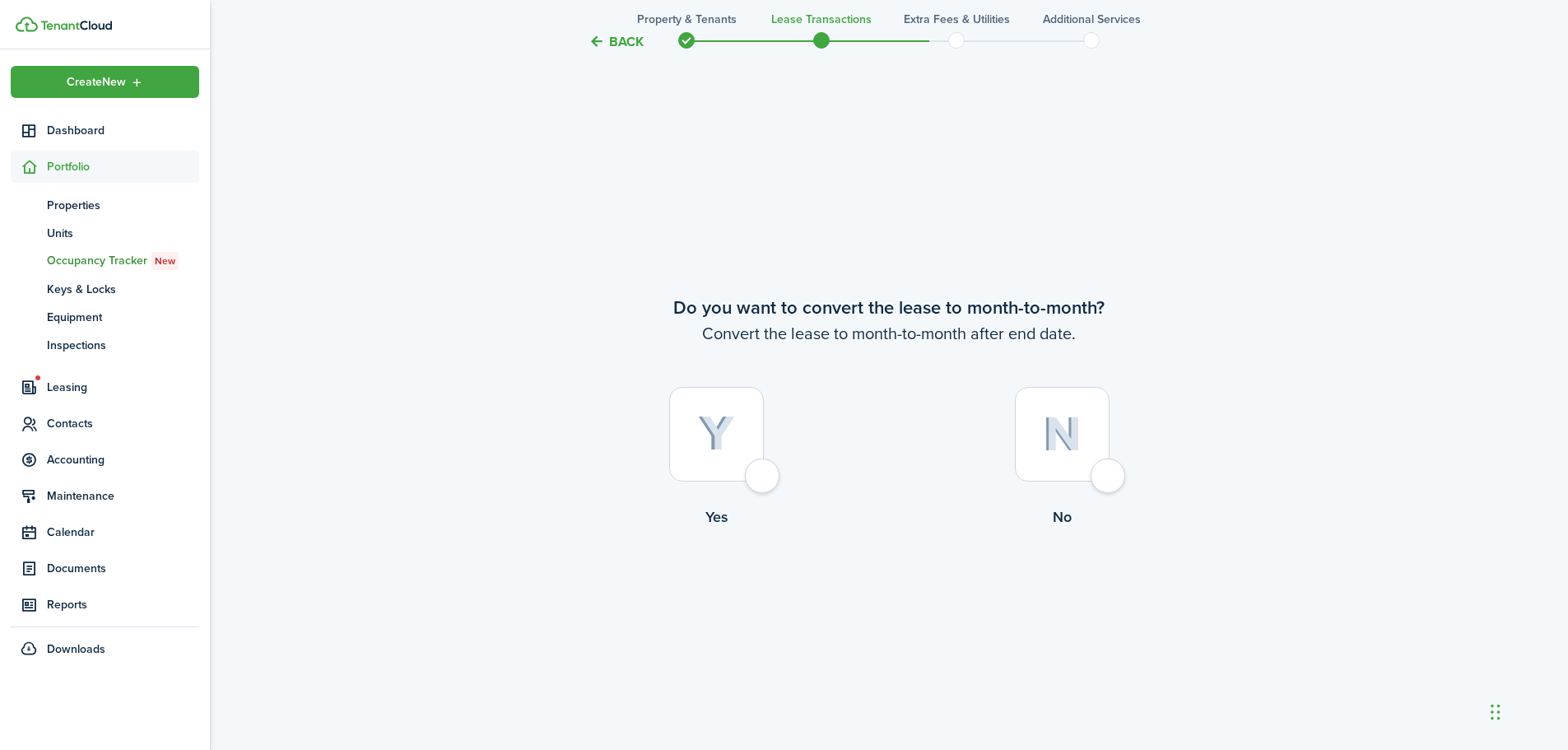
scroll to position [2890, 0]
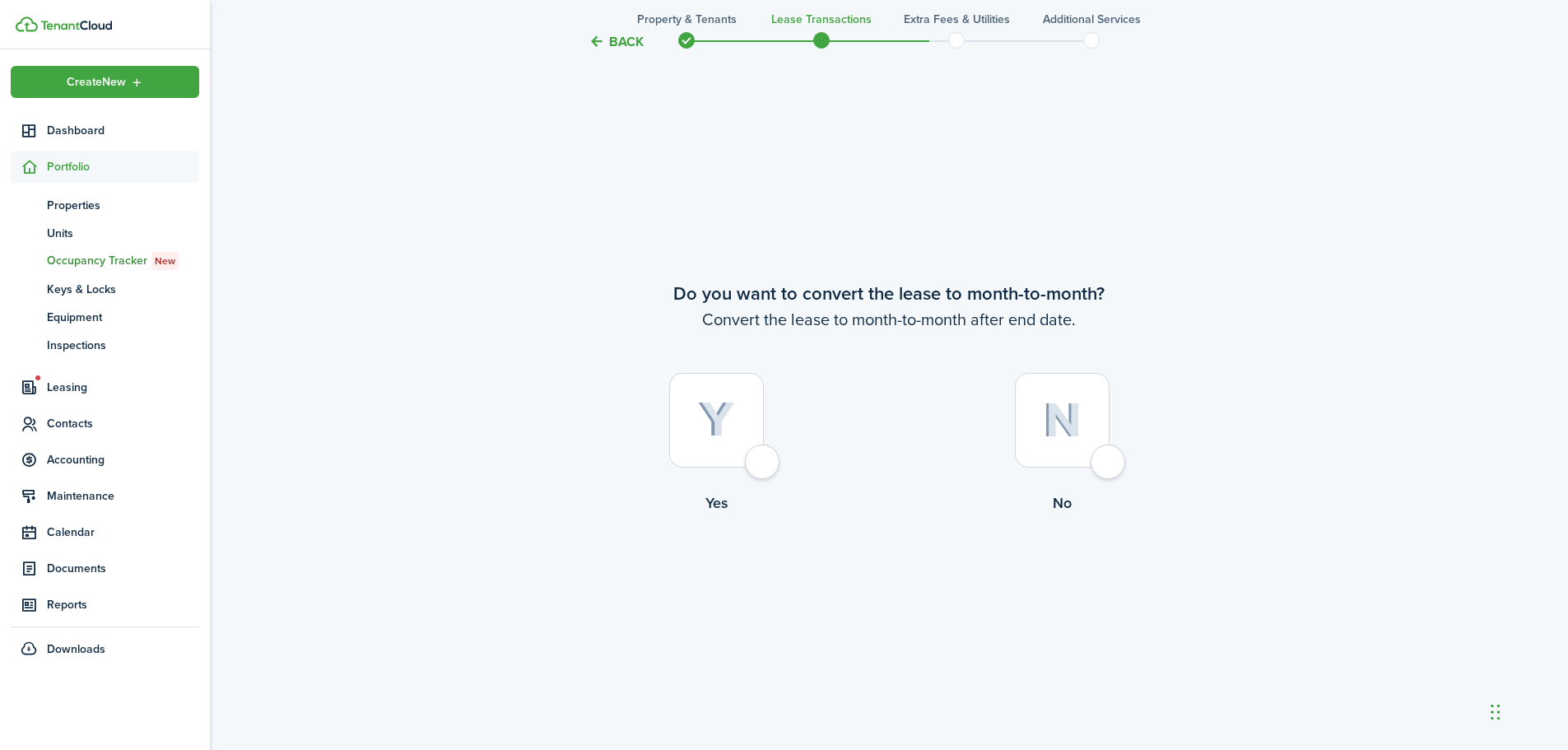
click at [1108, 451] on div at bounding box center [1062, 420] width 95 height 95
radio input "true"
click at [899, 594] on button "Continue" at bounding box center [888, 582] width 90 height 37
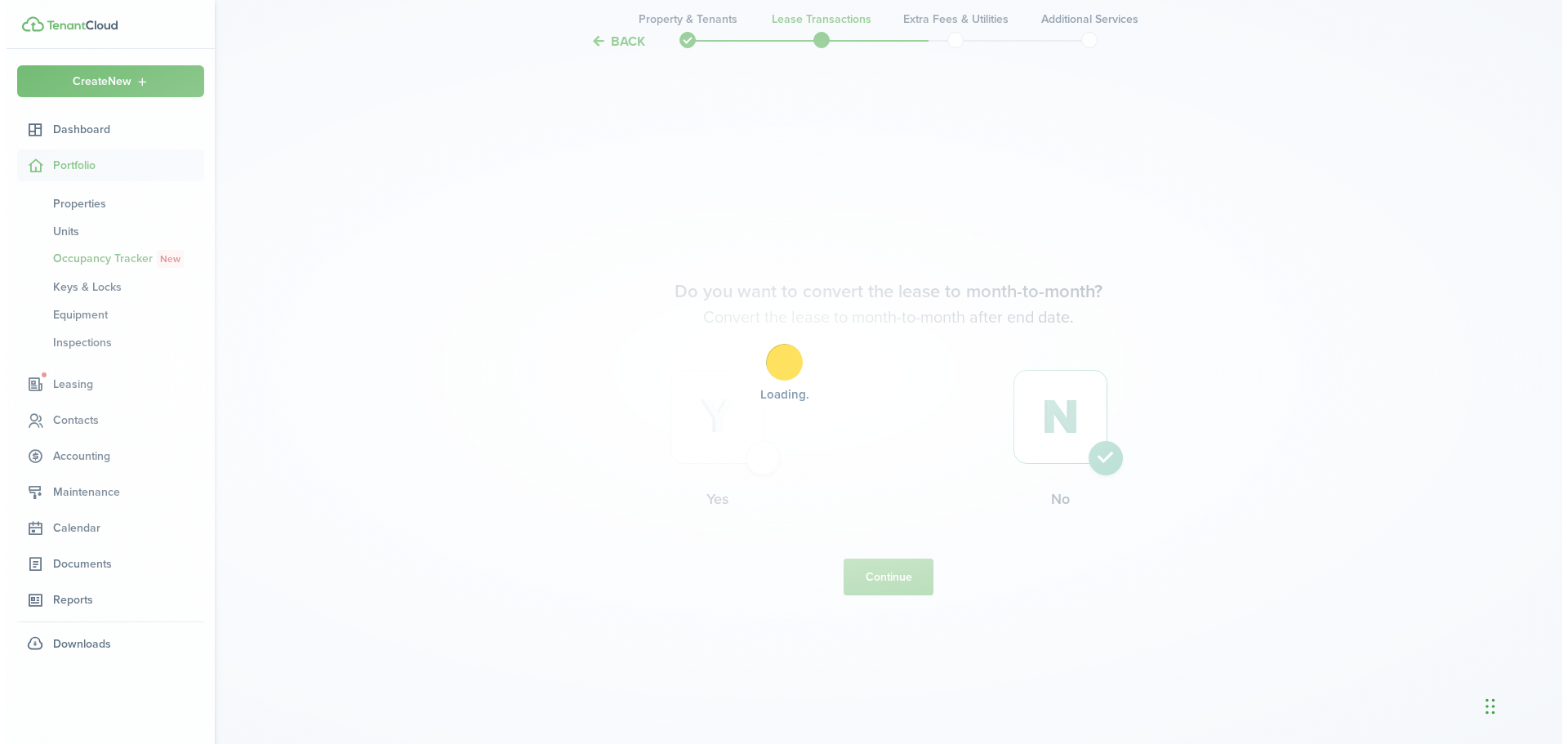
scroll to position [0, 0]
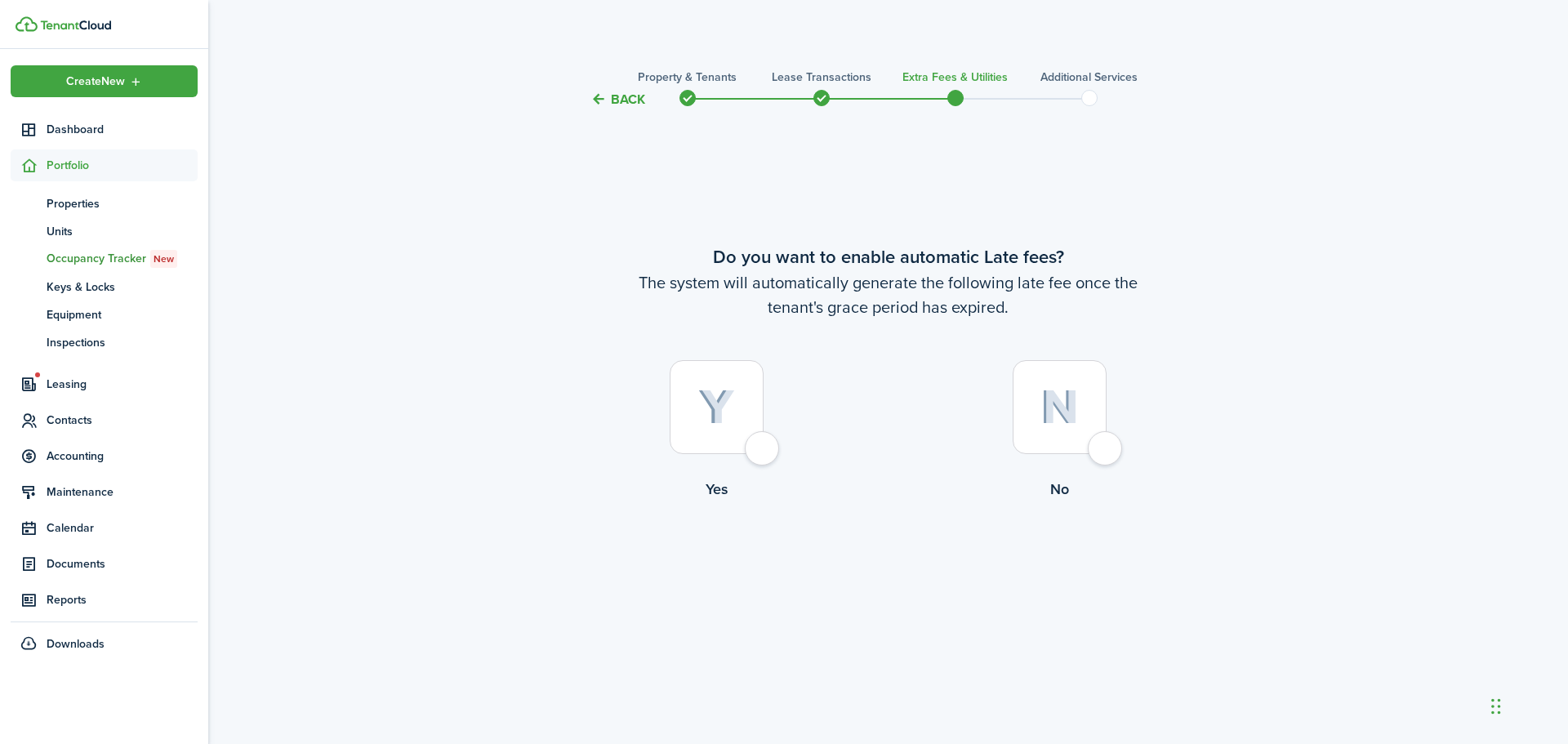
click at [764, 454] on div at bounding box center [717, 407] width 94 height 94
radio input "true"
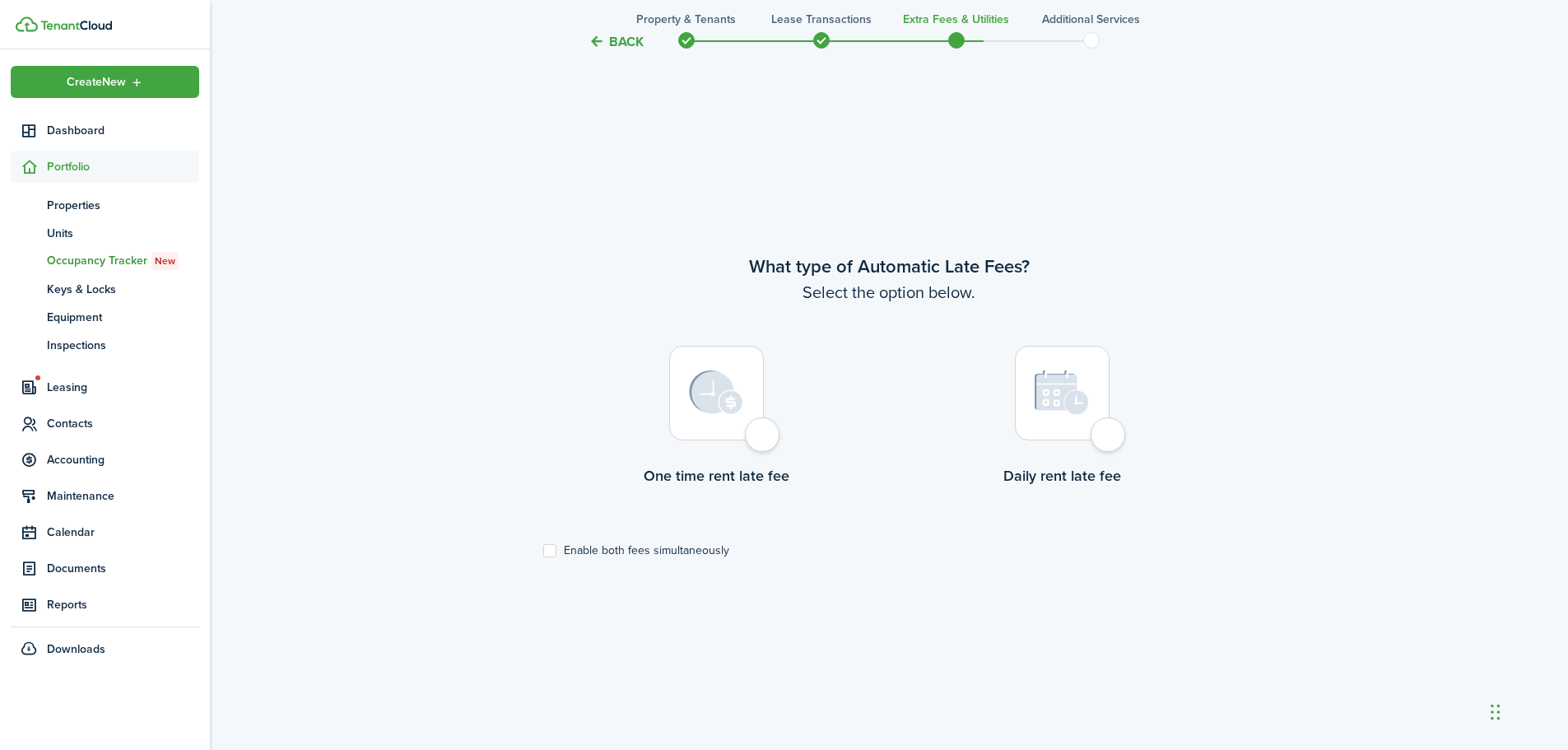
scroll to position [639, 0]
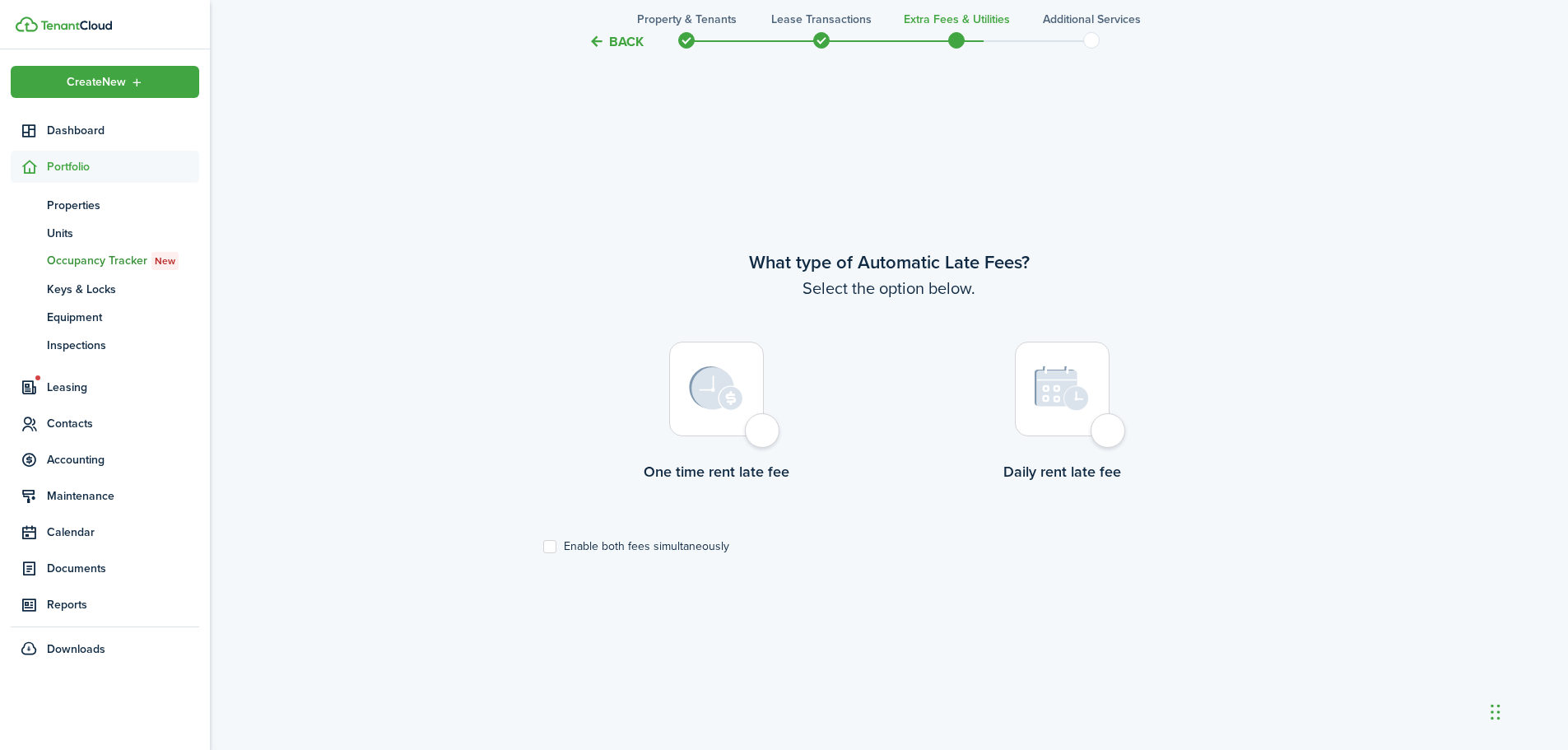
click at [547, 544] on label "Enable both fees simultaneously" at bounding box center [637, 546] width 186 height 13
click at [544, 546] on input "Enable both fees simultaneously" at bounding box center [543, 546] width 1 height 1
checkbox input "true"
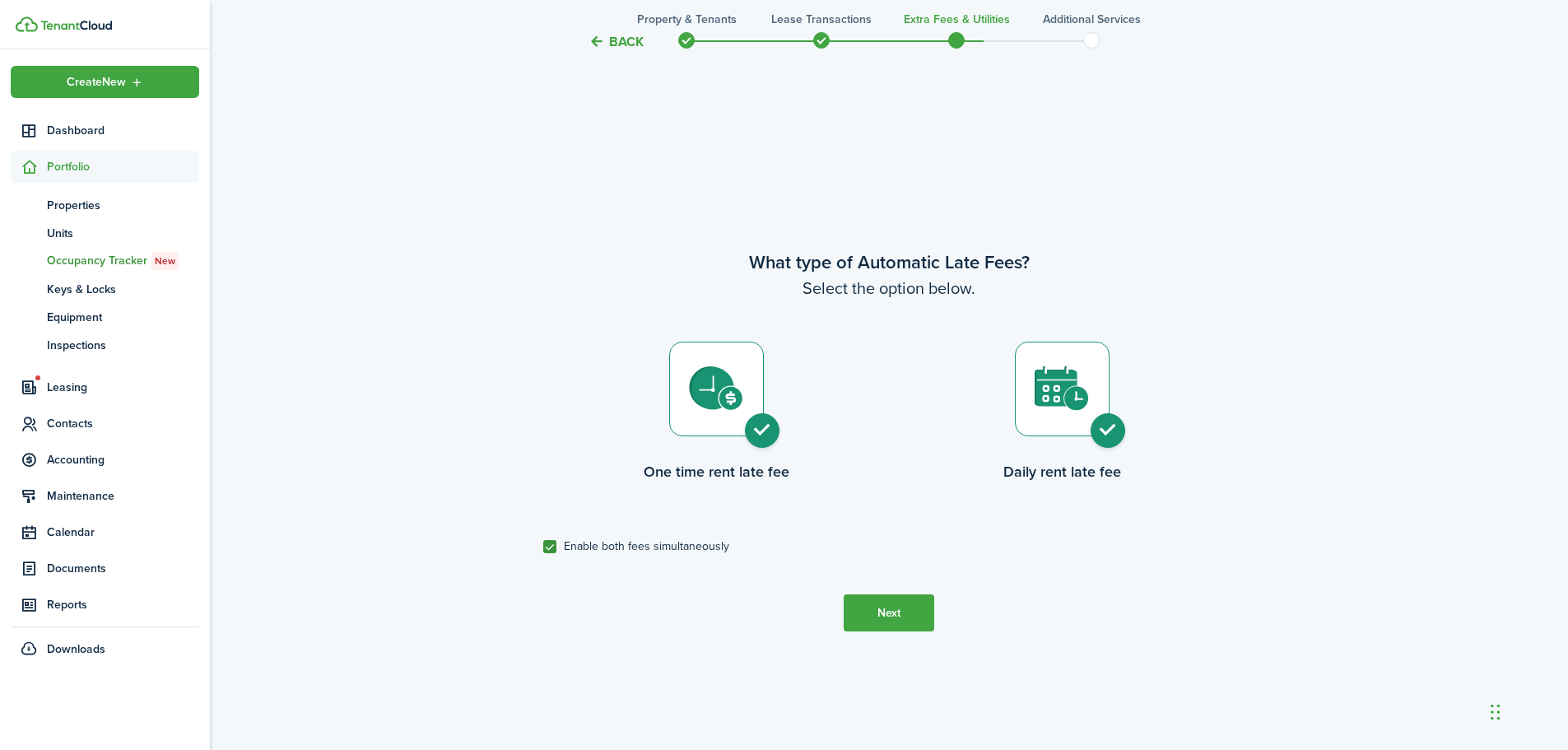
click at [909, 625] on button "Next" at bounding box center [888, 613] width 90 height 37
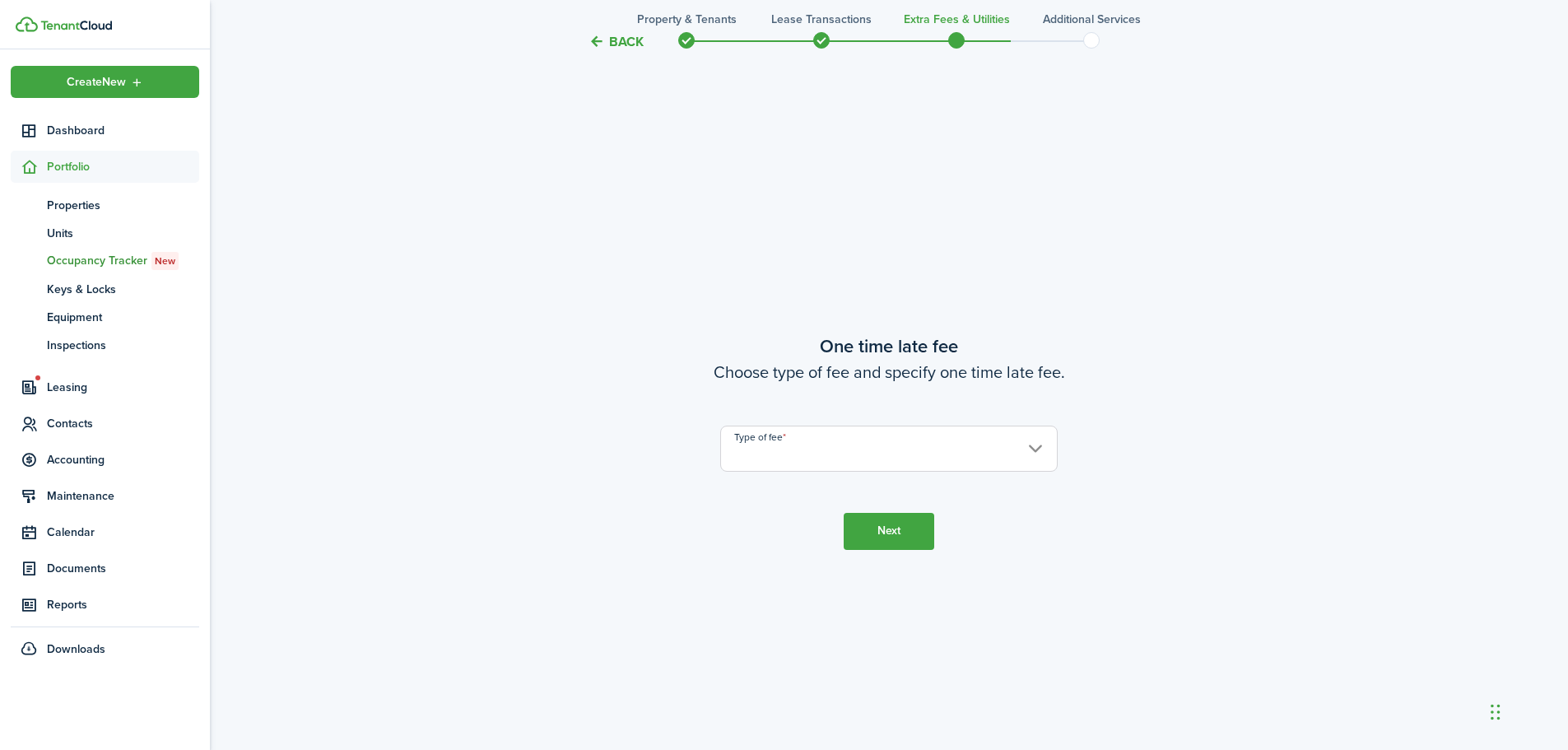
scroll to position [1390, 0]
click at [881, 463] on input "Type of fee" at bounding box center [888, 447] width 338 height 46
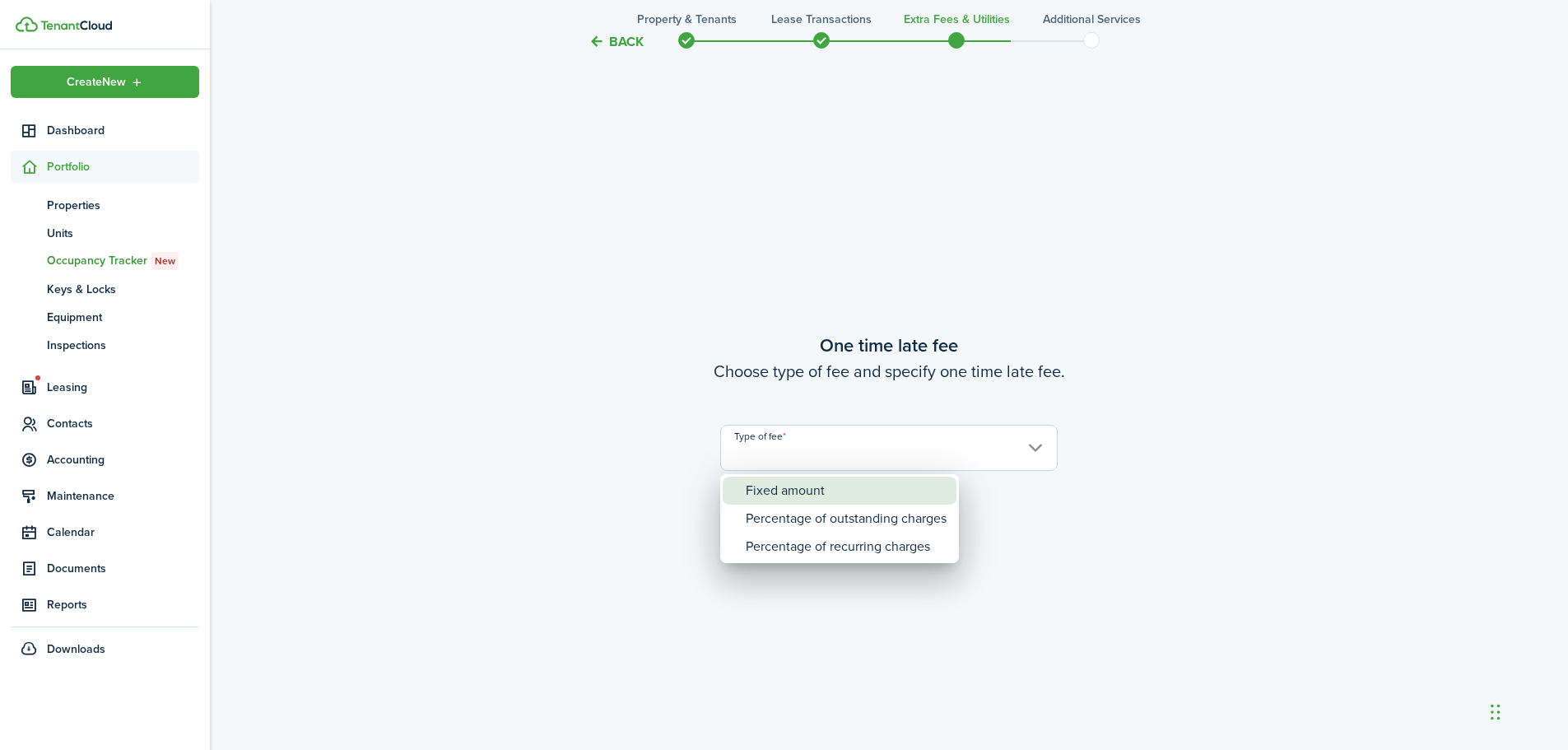
click at [852, 498] on div "Fixed amount" at bounding box center [845, 491] width 201 height 28
type input "Fixed amount"
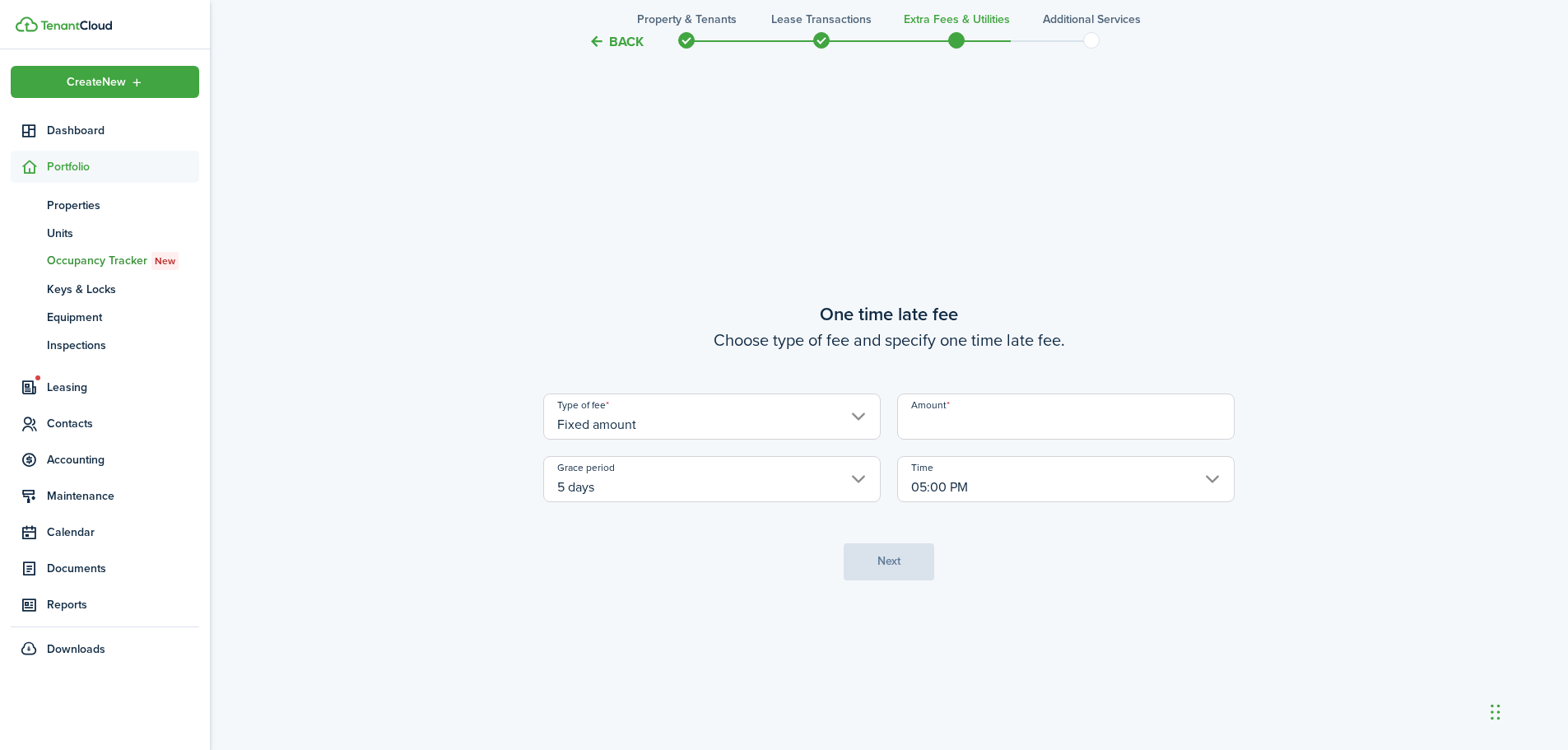
click at [930, 430] on input "Amount" at bounding box center [1066, 417] width 338 height 46
type input "$300.00"
click at [902, 577] on button "Next" at bounding box center [888, 562] width 90 height 37
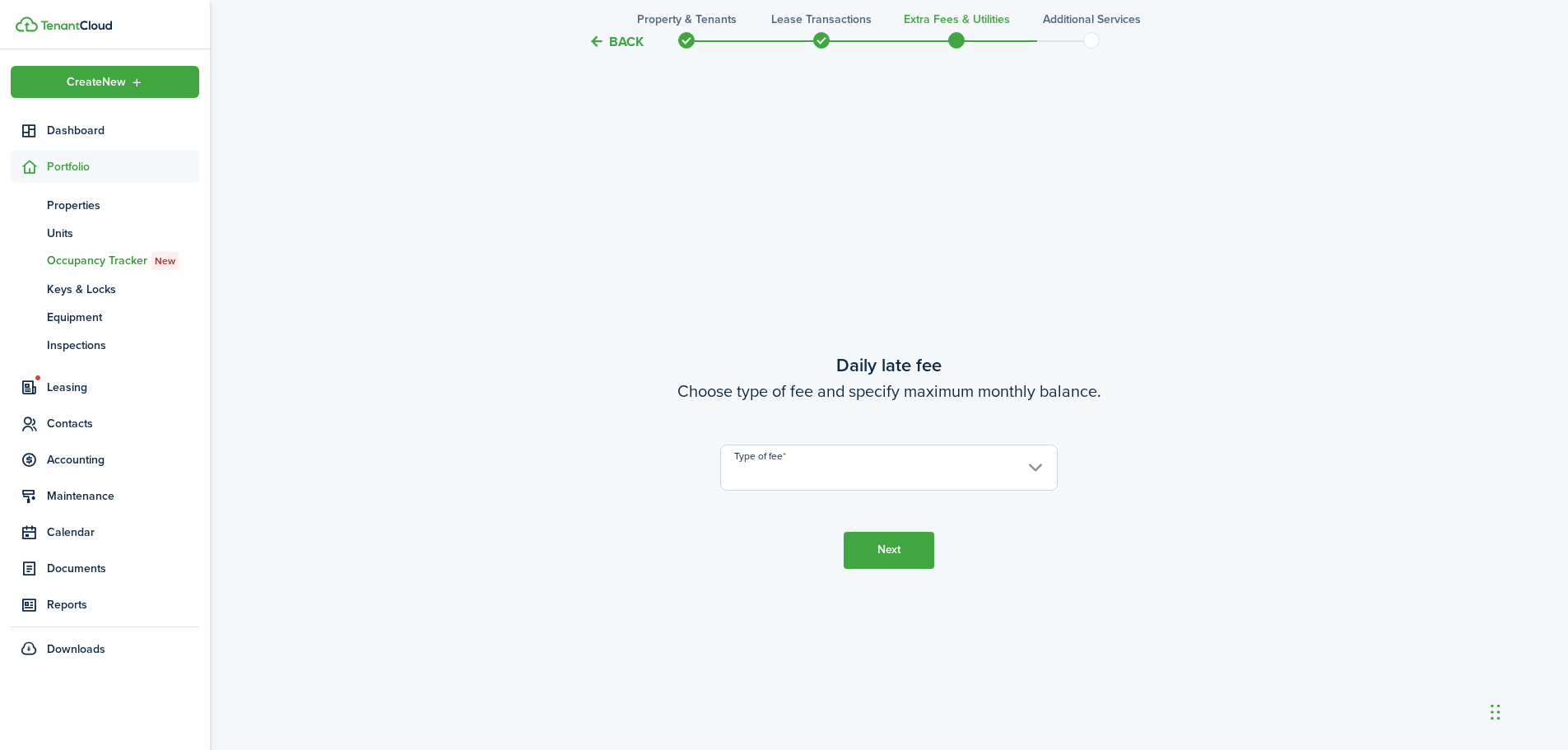
scroll to position [2140, 0]
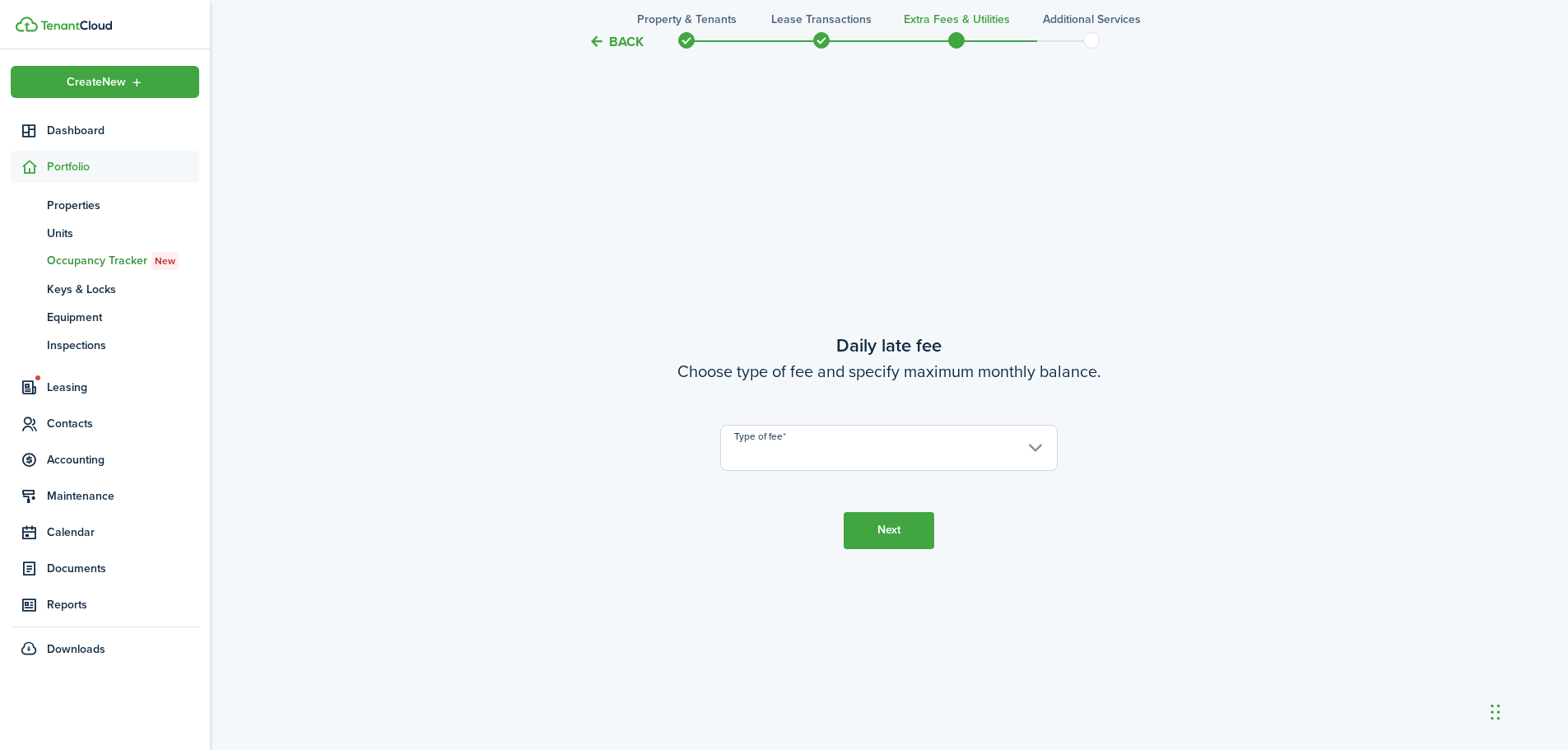
click at [811, 467] on input "Type of fee" at bounding box center [888, 447] width 338 height 46
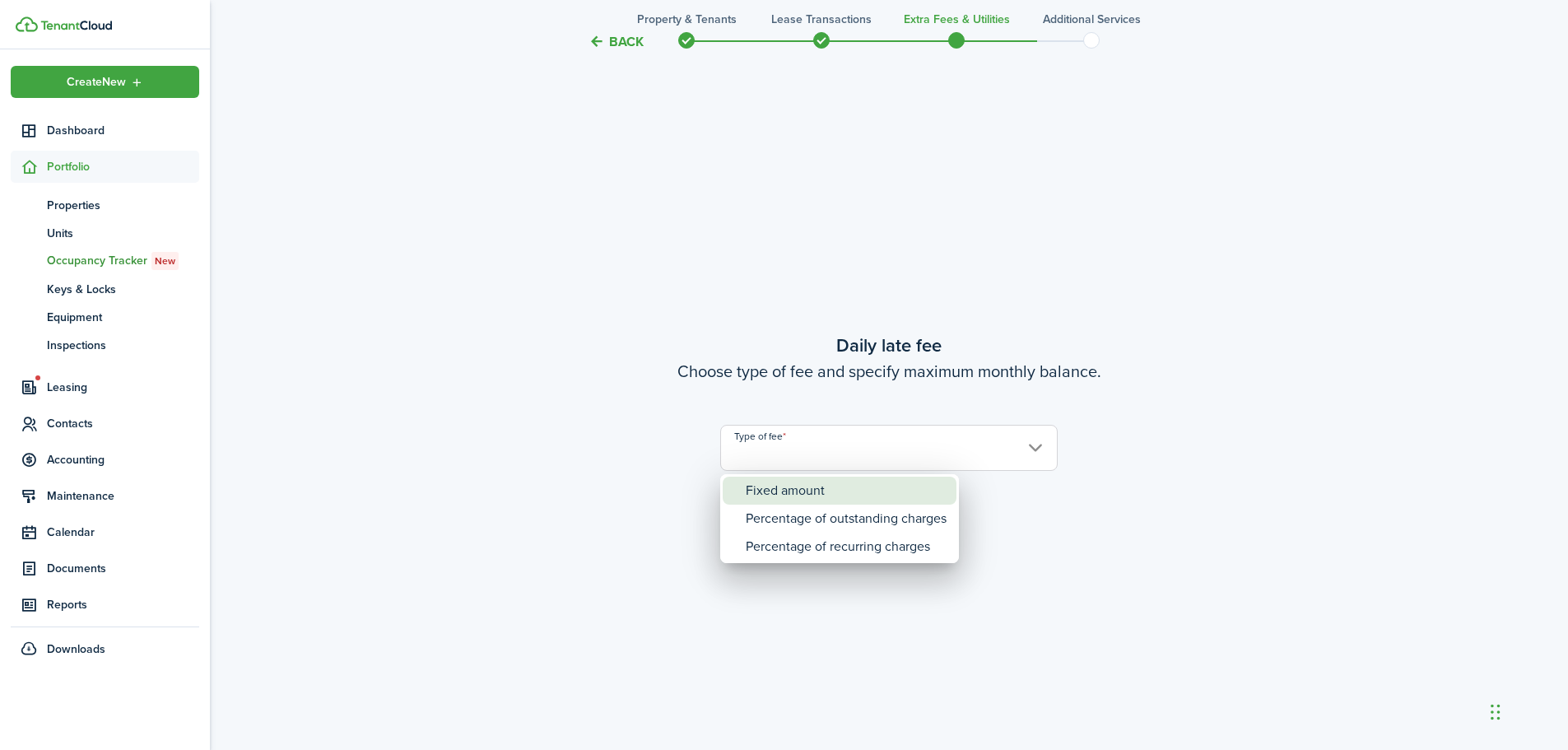
click at [808, 485] on div "Fixed amount" at bounding box center [845, 491] width 201 height 28
type input "Fixed amount"
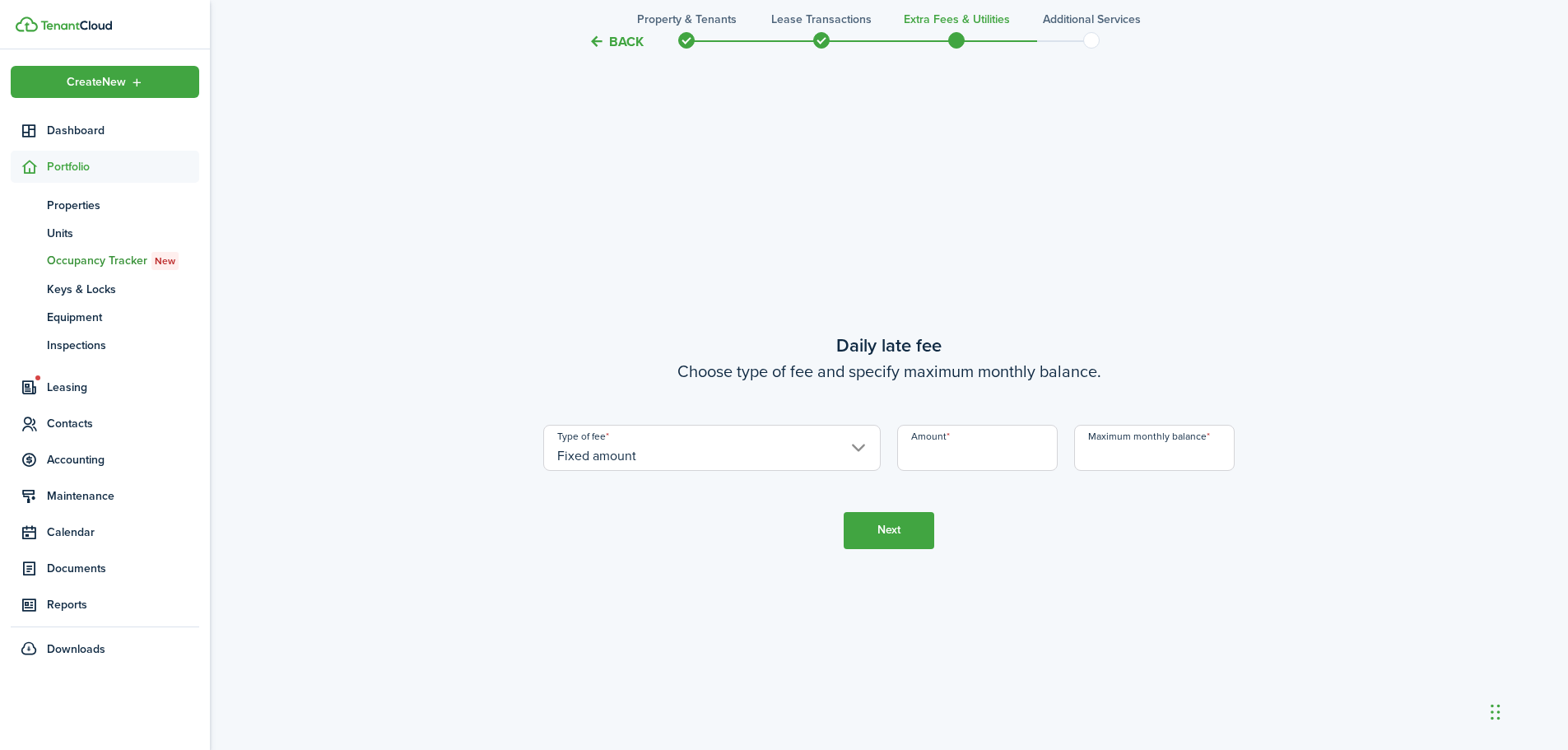
click at [938, 450] on input "Amount" at bounding box center [977, 447] width 160 height 46
type input "$50.00"
click at [1126, 458] on input "Maximum monthly balance" at bounding box center [1154, 447] width 160 height 46
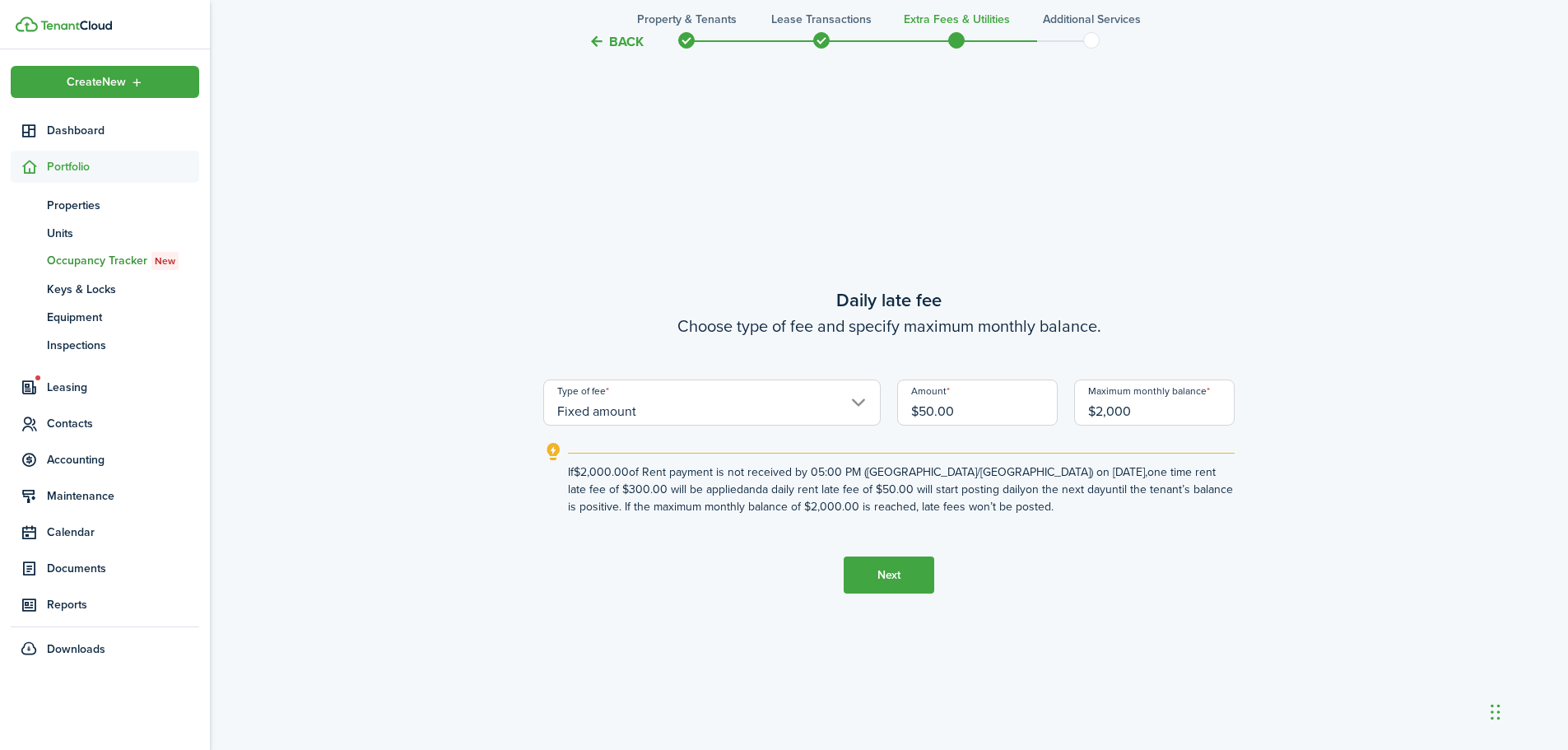
drag, startPoint x: 1135, startPoint y: 411, endPoint x: 1048, endPoint y: 419, distance: 87.4
click at [1048, 419] on div "Type of fee Fixed amount Amount $50.00 Maximum monthly balance $2,000" at bounding box center [888, 403] width 708 height 46
type input "$3,500.00"
click at [891, 569] on button "Next" at bounding box center [888, 575] width 90 height 37
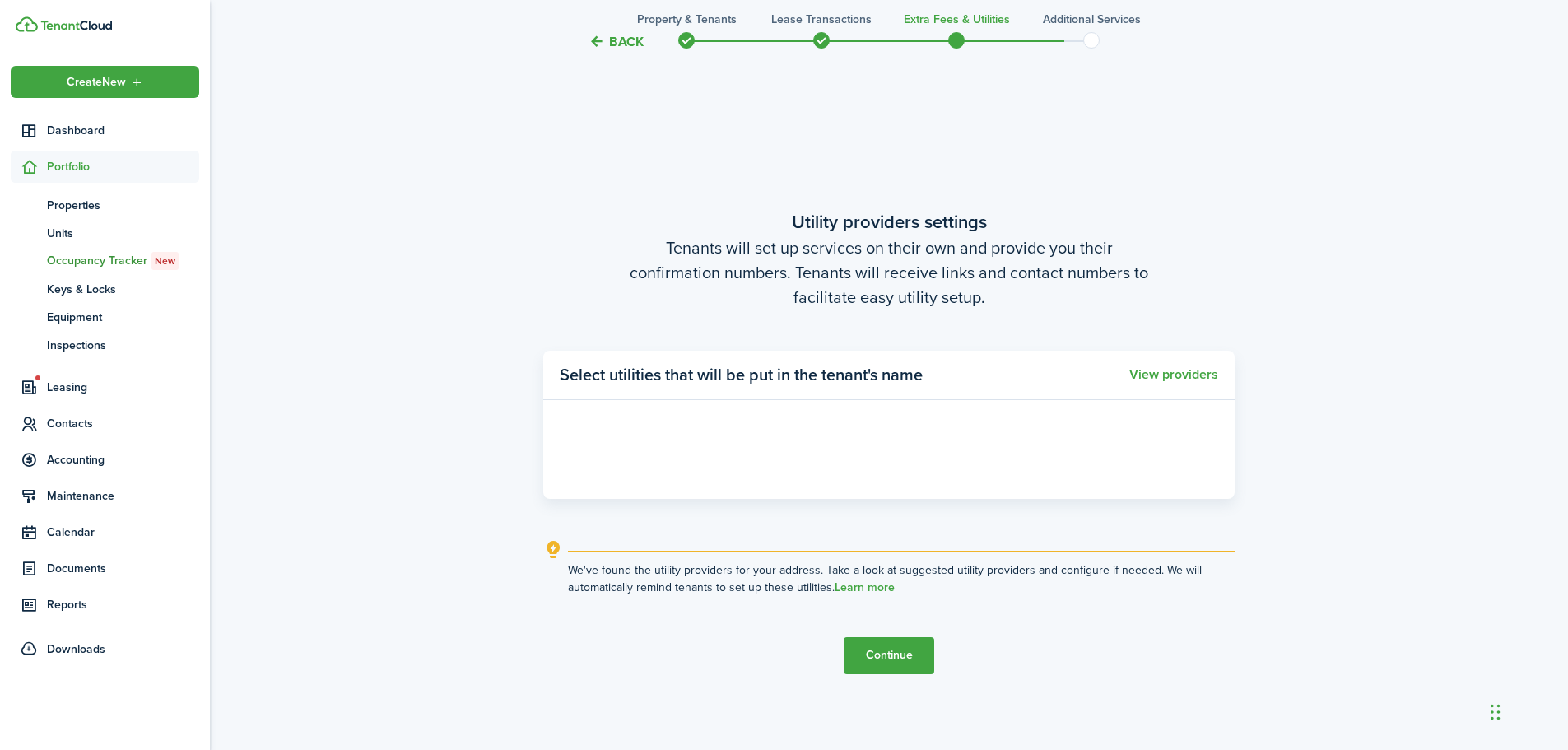
scroll to position [2890, 0]
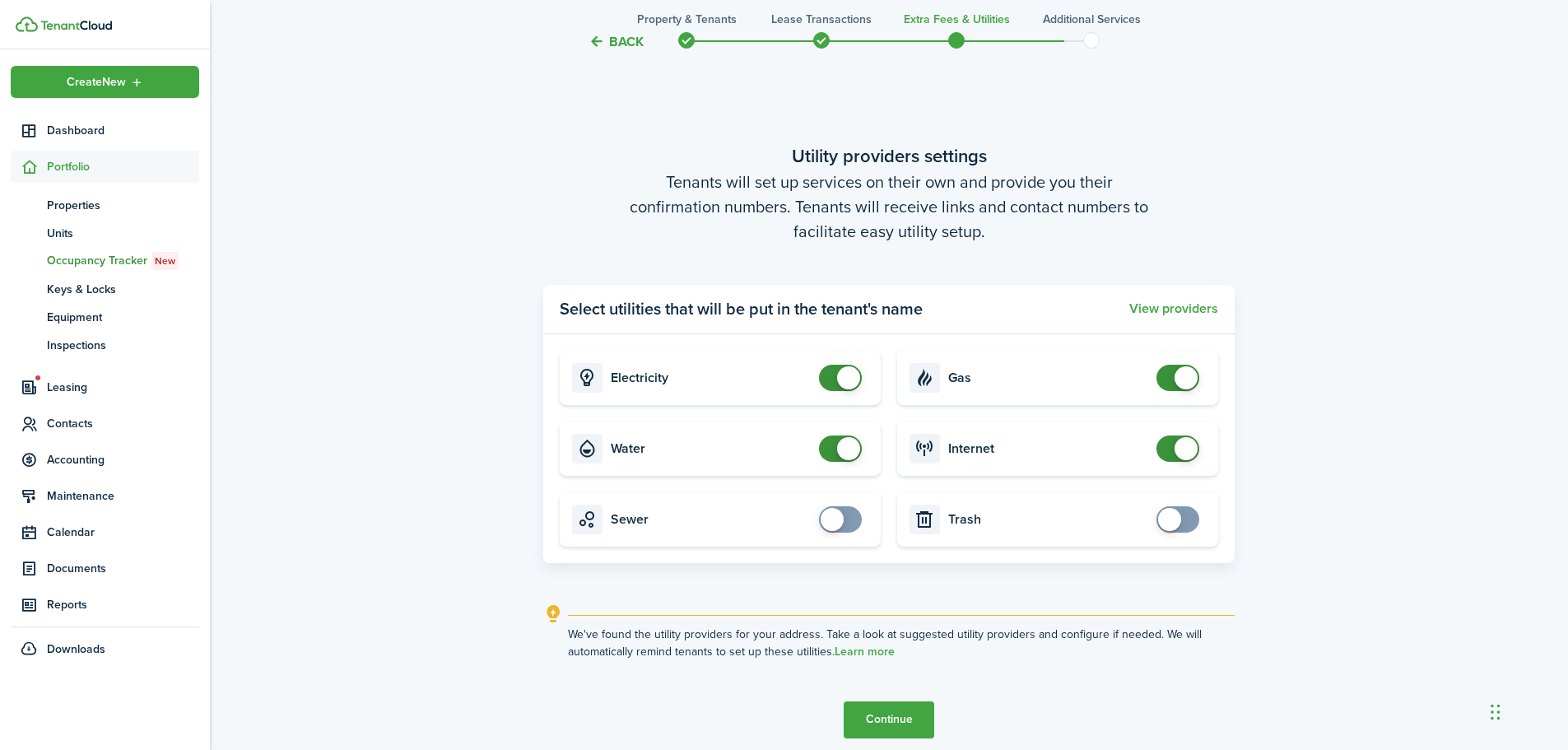
checkbox input "false"
click at [856, 383] on span at bounding box center [849, 378] width 23 height 23
checkbox input "false"
click at [848, 445] on span at bounding box center [849, 448] width 23 height 23
checkbox input "false"
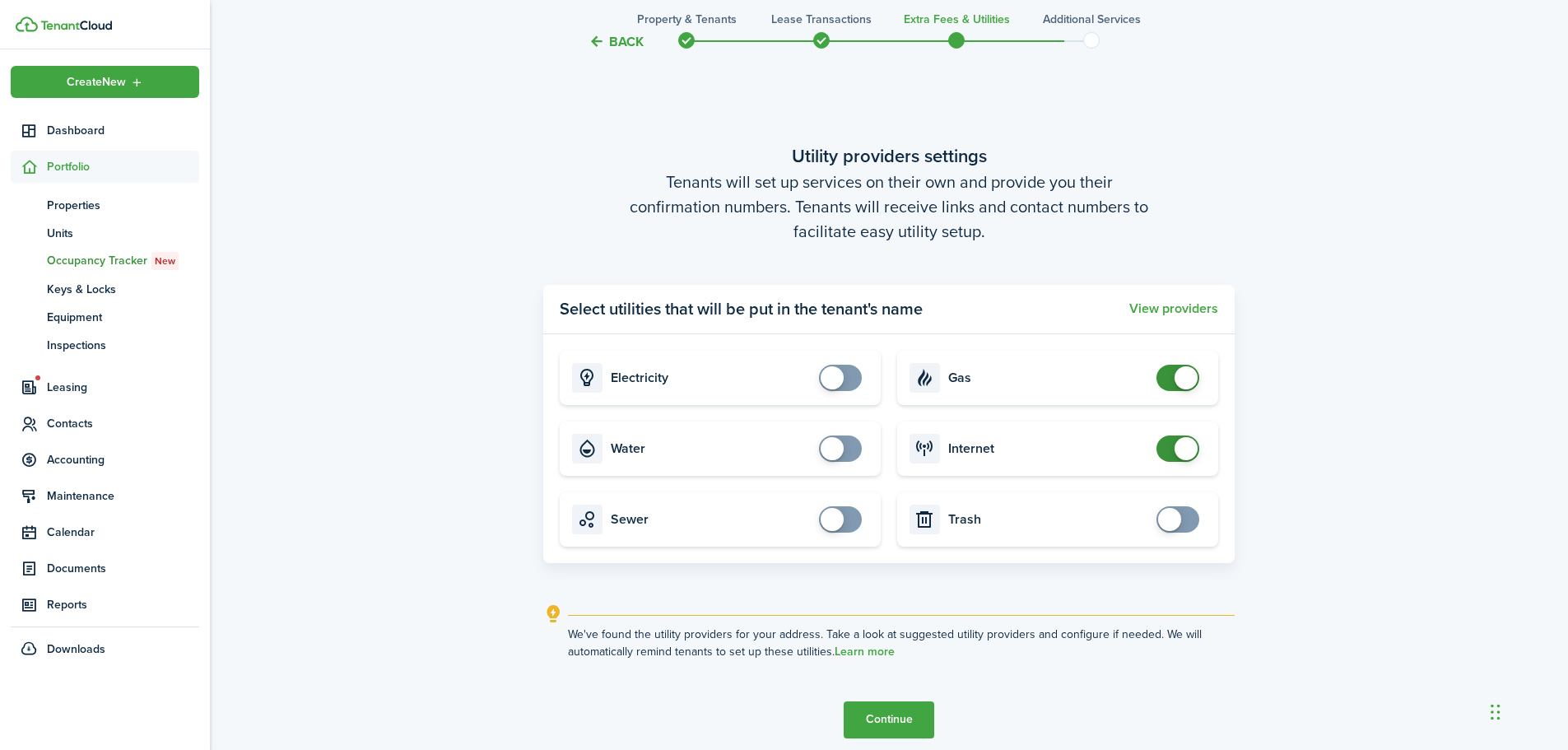
click at [1188, 384] on span at bounding box center [1187, 378] width 23 height 23
checkbox input "false"
click at [1187, 446] on span at bounding box center [1187, 448] width 23 height 23
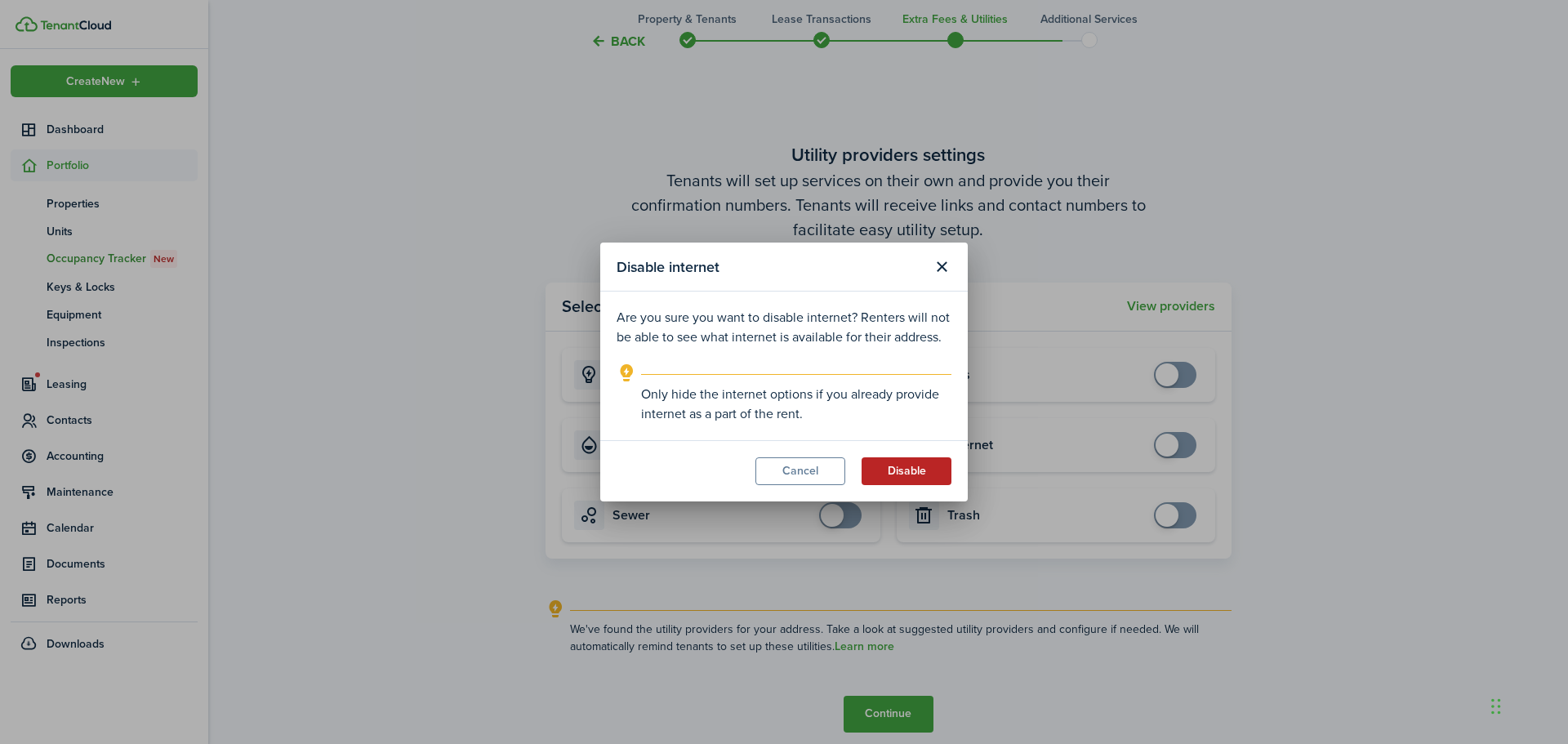
click at [885, 468] on button "Disable" at bounding box center [906, 472] width 90 height 28
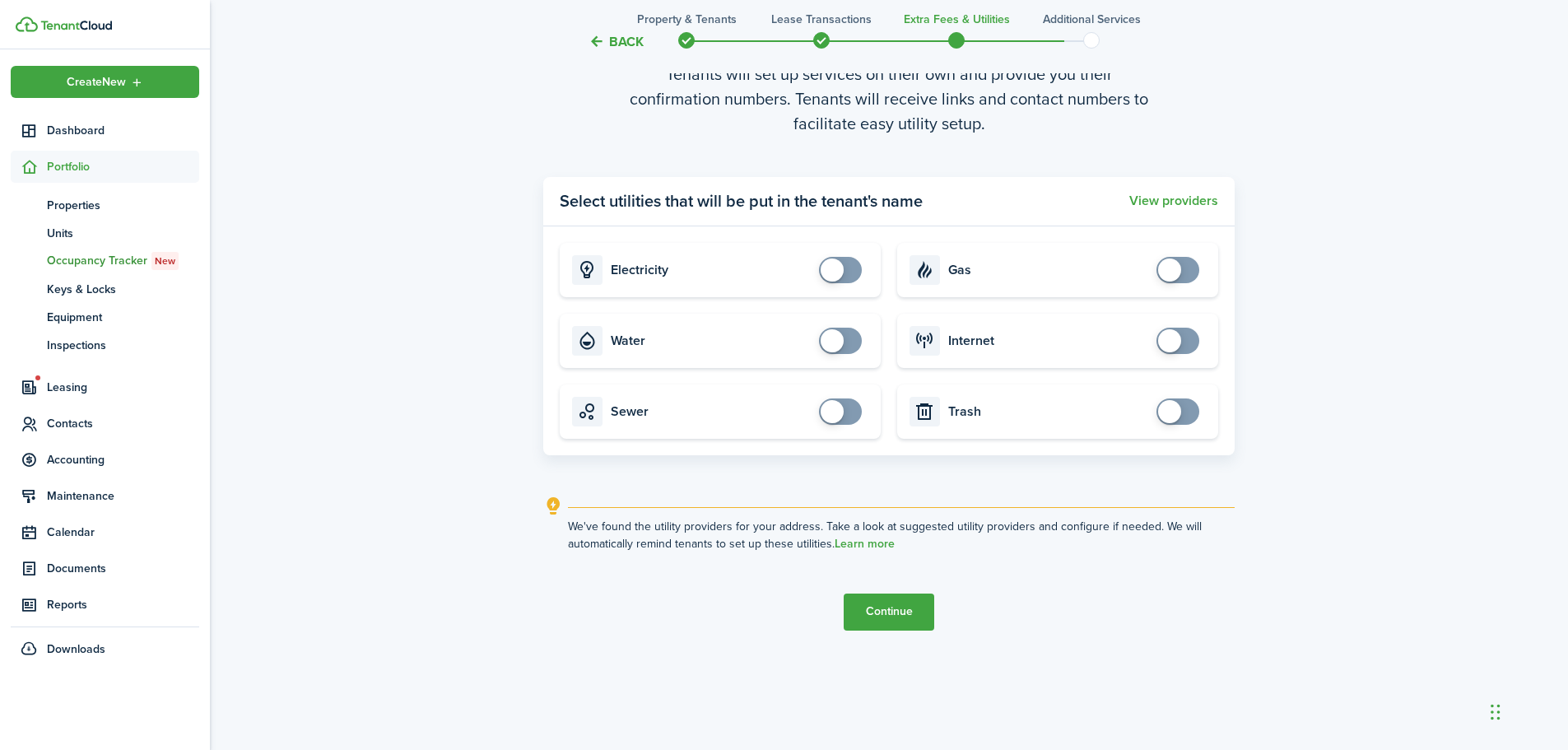
scroll to position [3001, 0]
click at [900, 617] on button "Continue" at bounding box center [888, 610] width 90 height 37
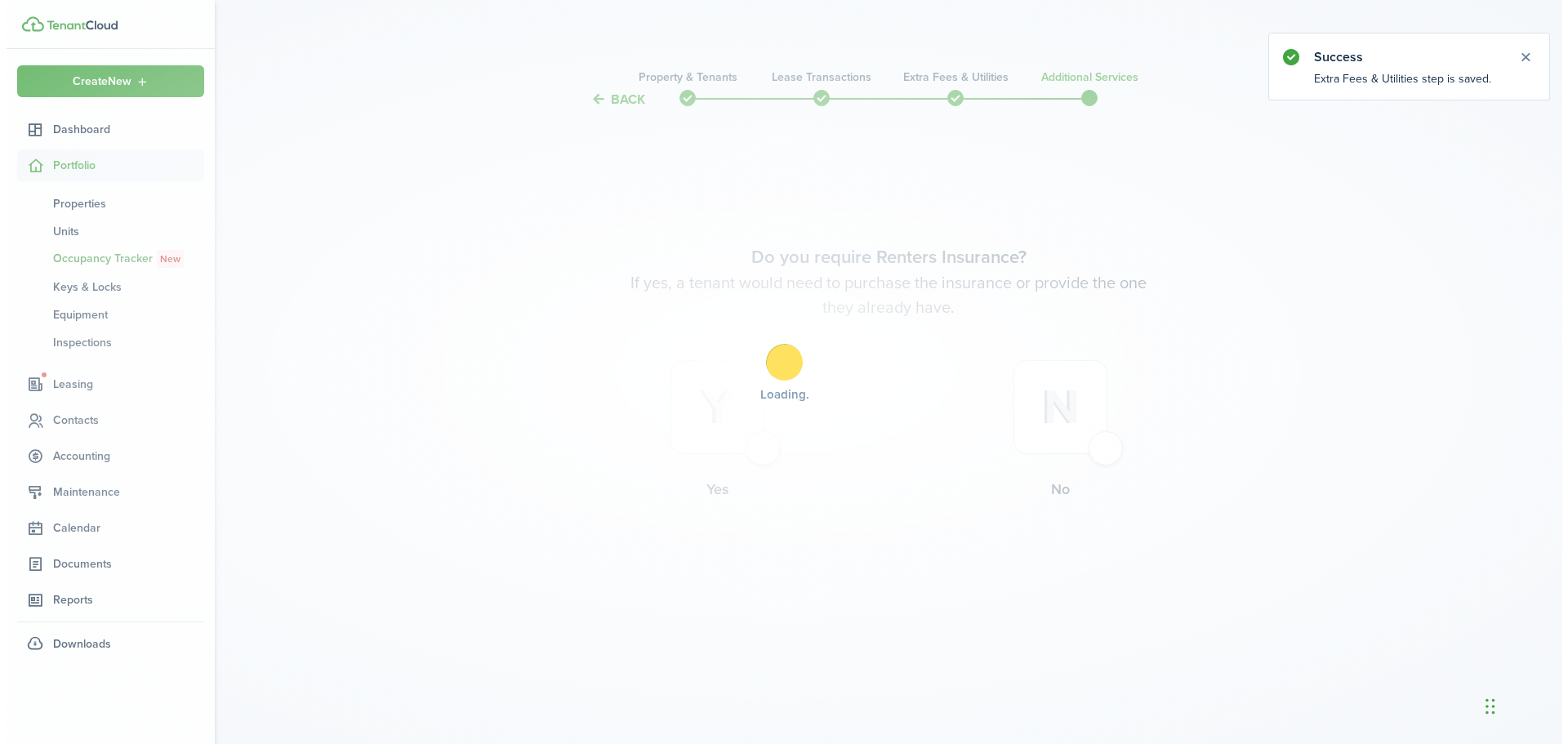
scroll to position [0, 0]
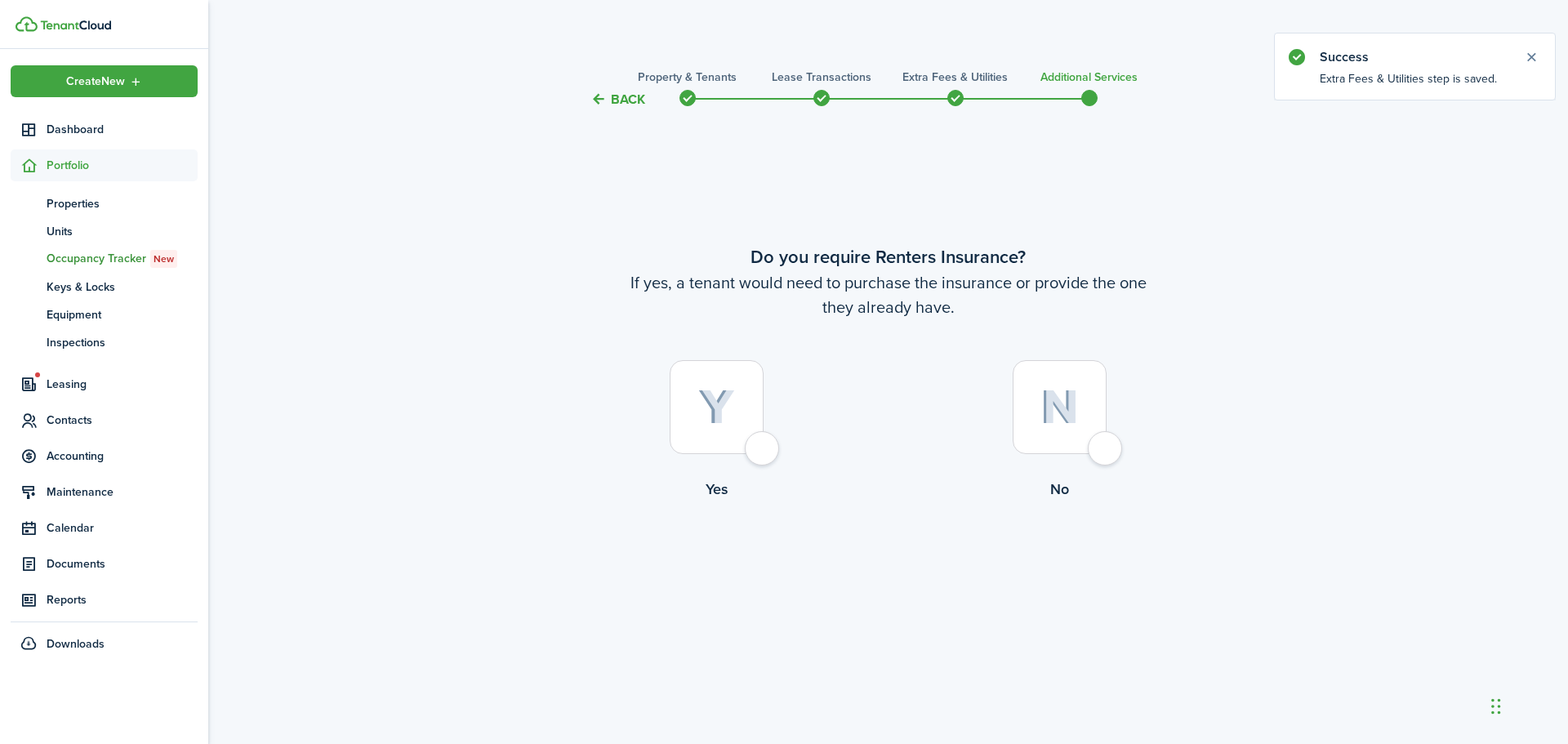
click at [754, 453] on div at bounding box center [717, 407] width 94 height 94
radio input "true"
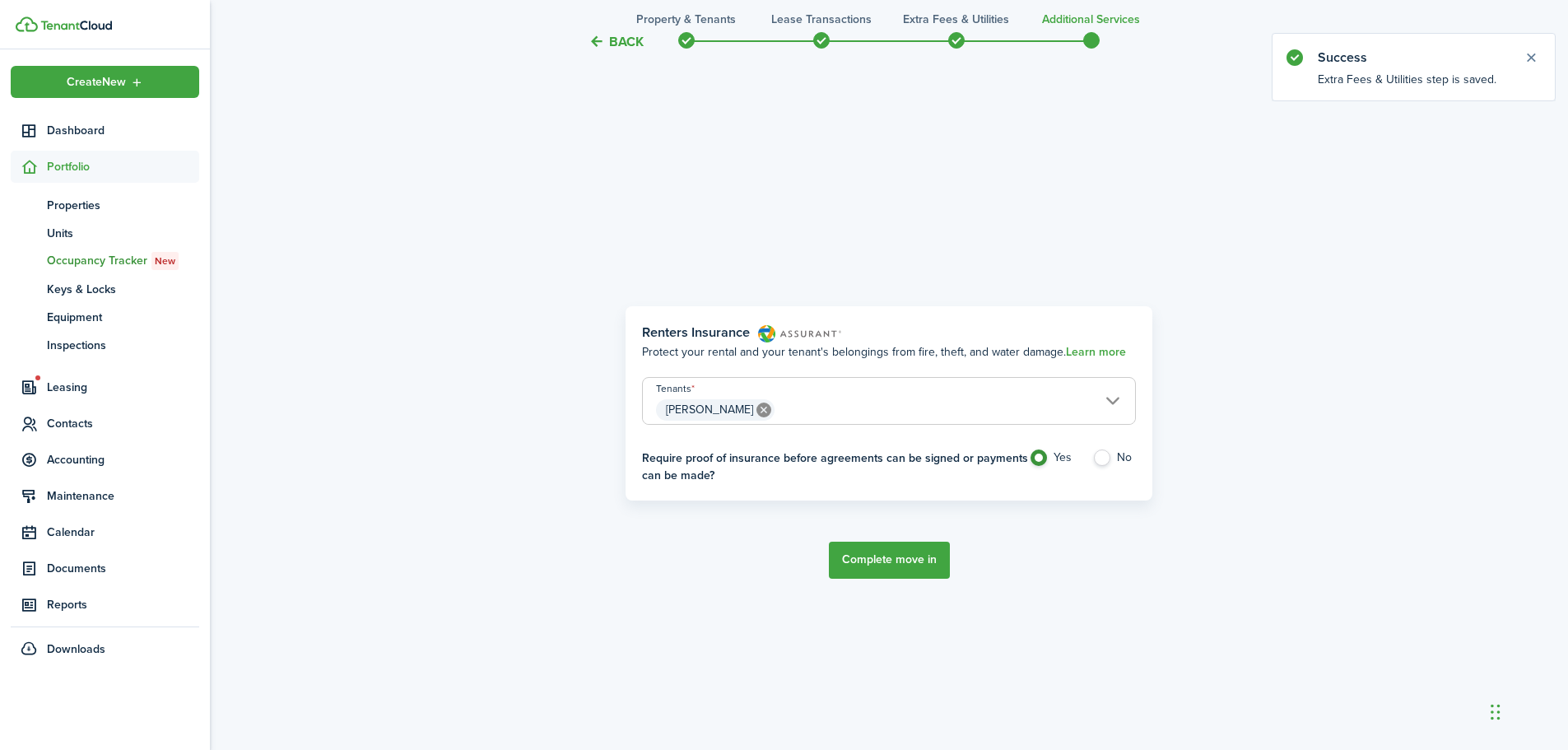
scroll to position [639, 0]
click at [1108, 455] on label "No" at bounding box center [1115, 460] width 44 height 25
radio input "false"
radio input "true"
click at [688, 41] on span at bounding box center [687, 40] width 25 height 25
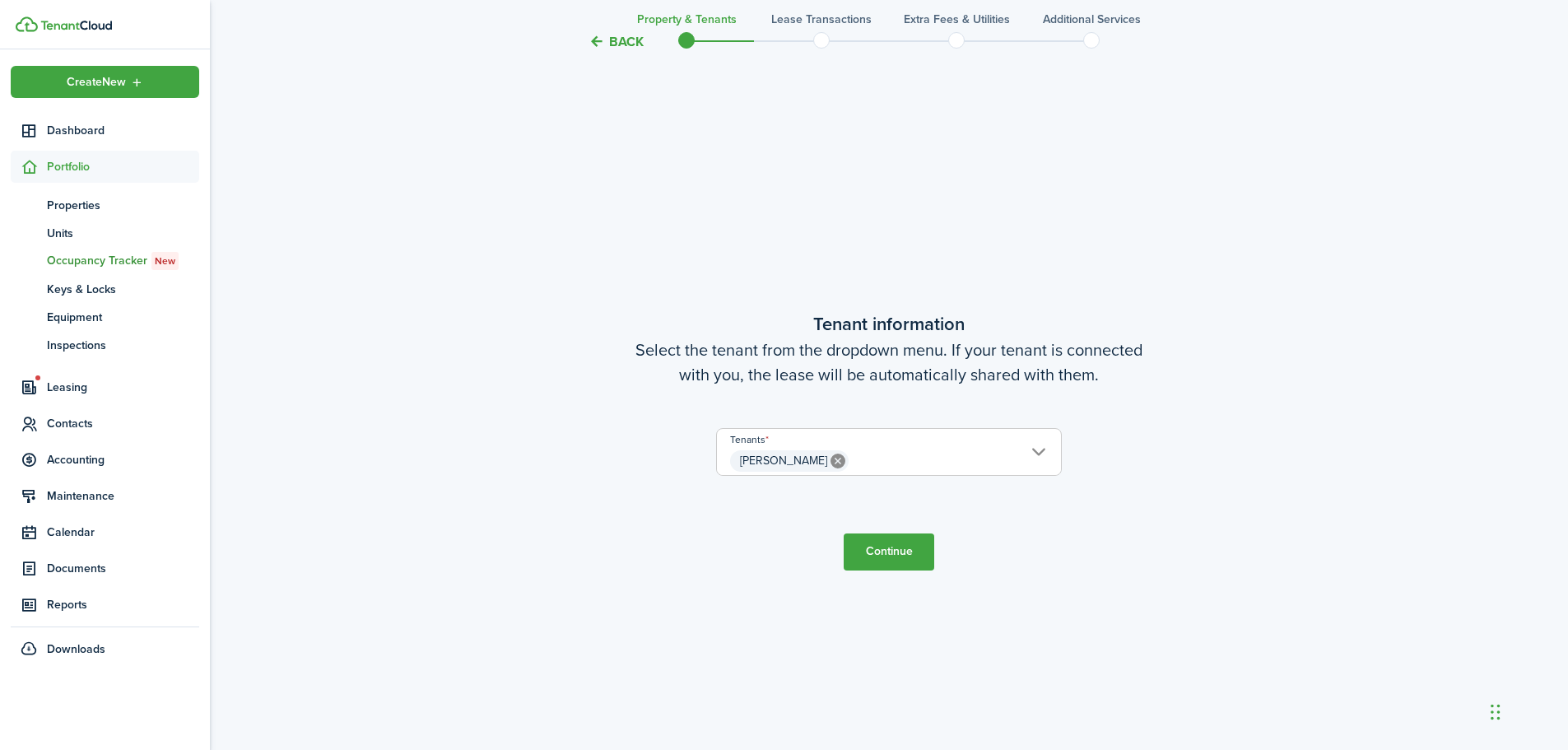
click at [828, 39] on span at bounding box center [822, 40] width 25 height 25
click at [822, 46] on span at bounding box center [822, 40] width 25 height 25
click at [819, 41] on span at bounding box center [822, 40] width 25 height 25
click at [906, 558] on button "Continue" at bounding box center [888, 552] width 90 height 37
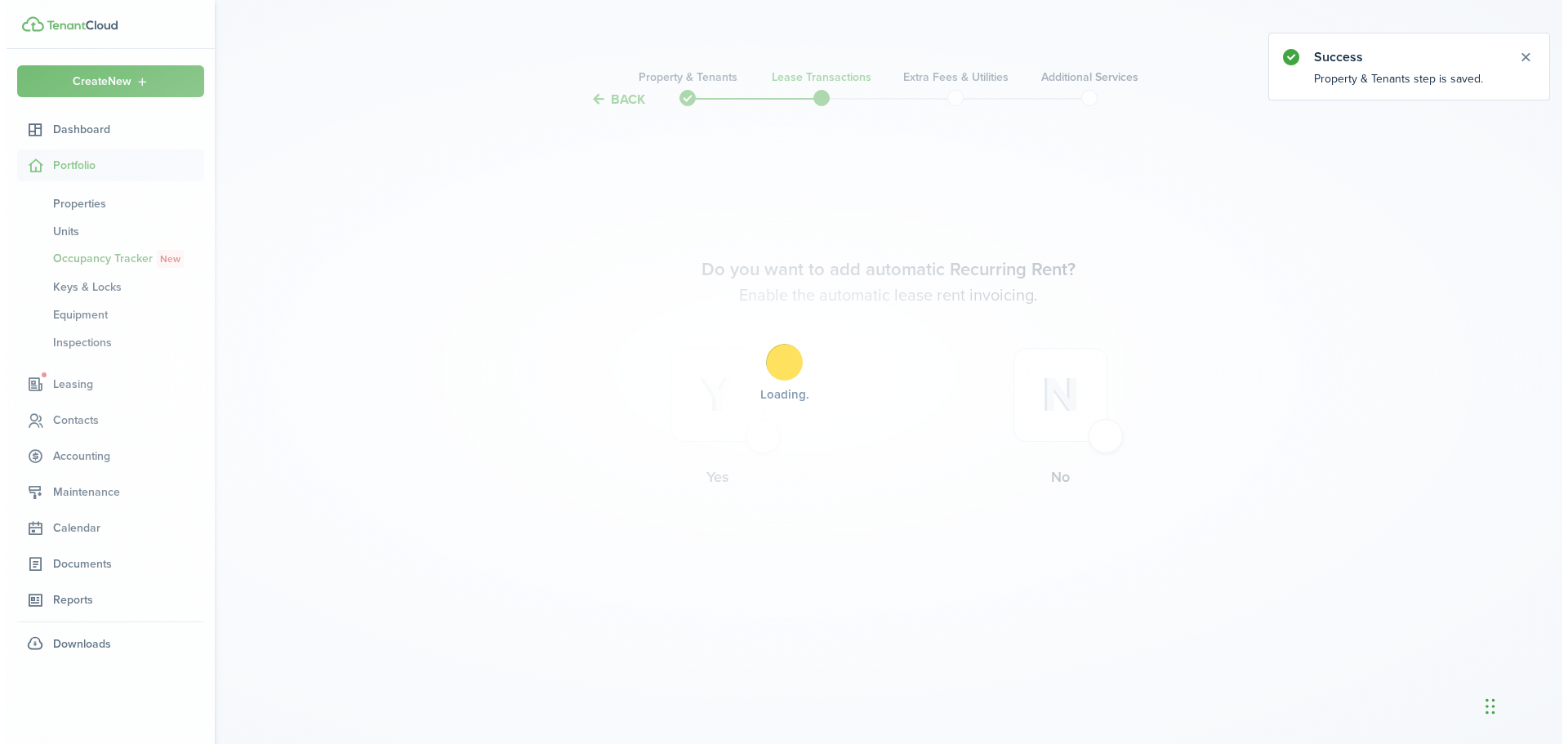
scroll to position [0, 0]
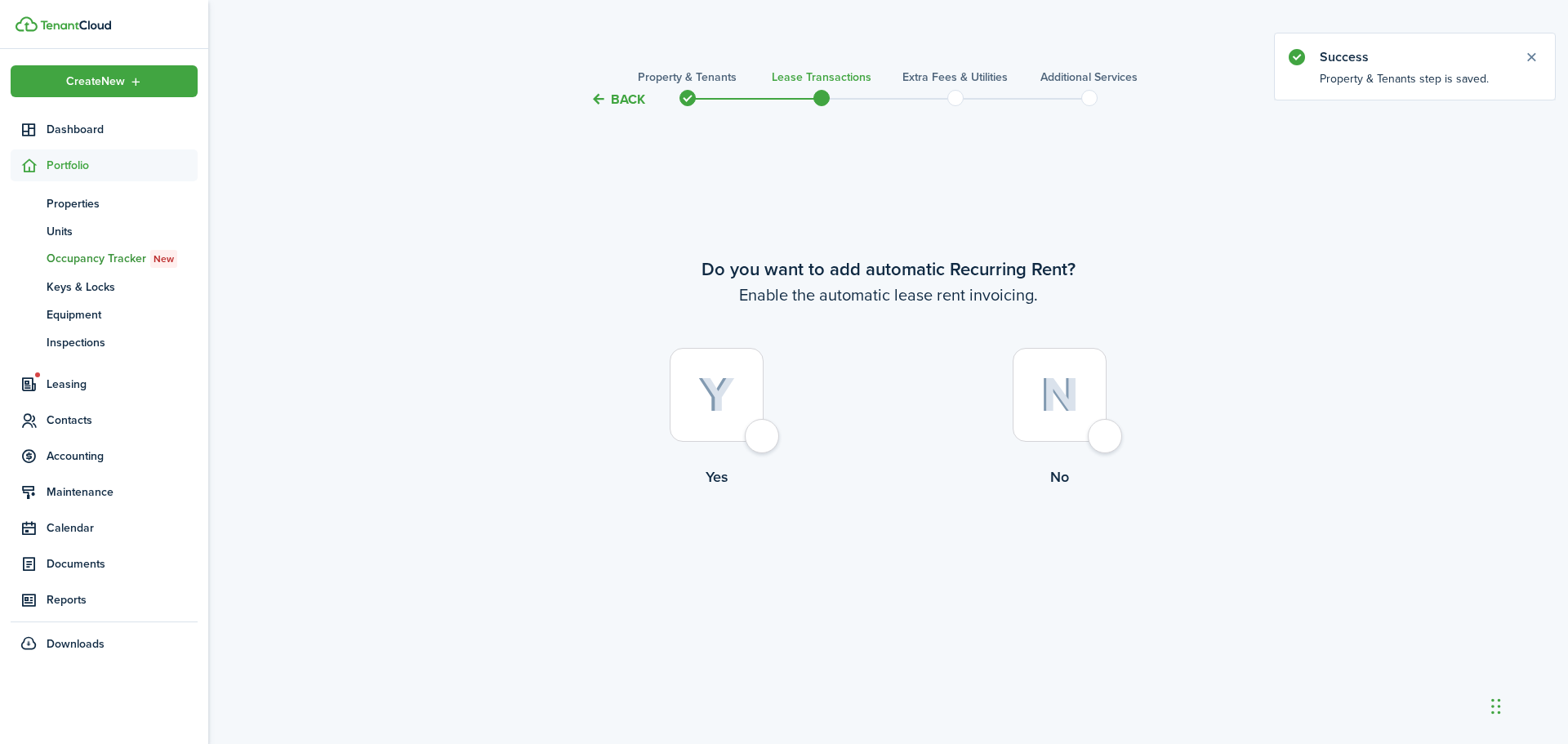
click at [764, 442] on div at bounding box center [717, 395] width 94 height 94
radio input "true"
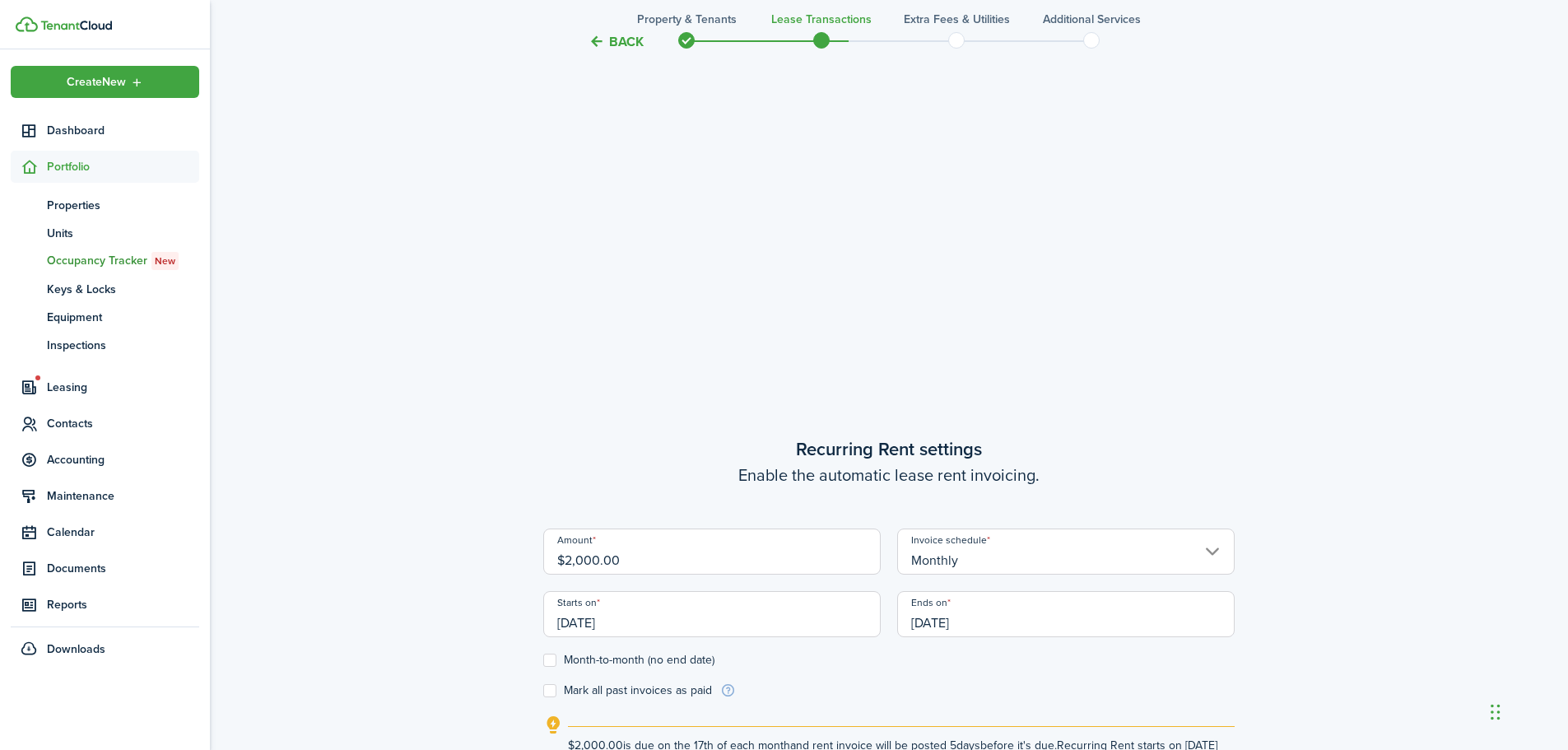
scroll to position [558, 0]
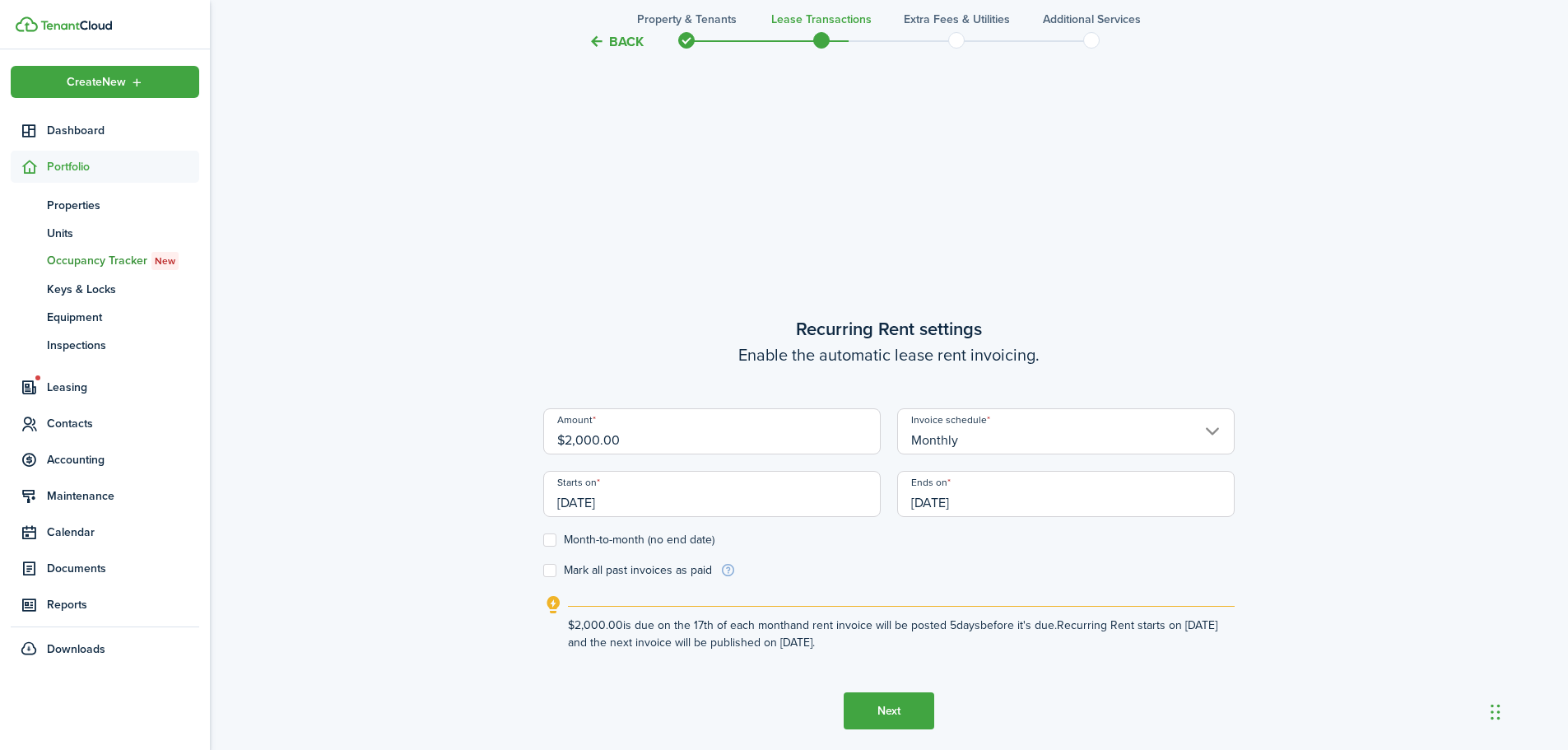
click at [951, 546] on control-checkbox "Month-to-month (no end date)" at bounding box center [889, 539] width 692 height 13
click at [947, 501] on input "[DATE]" at bounding box center [1066, 494] width 338 height 46
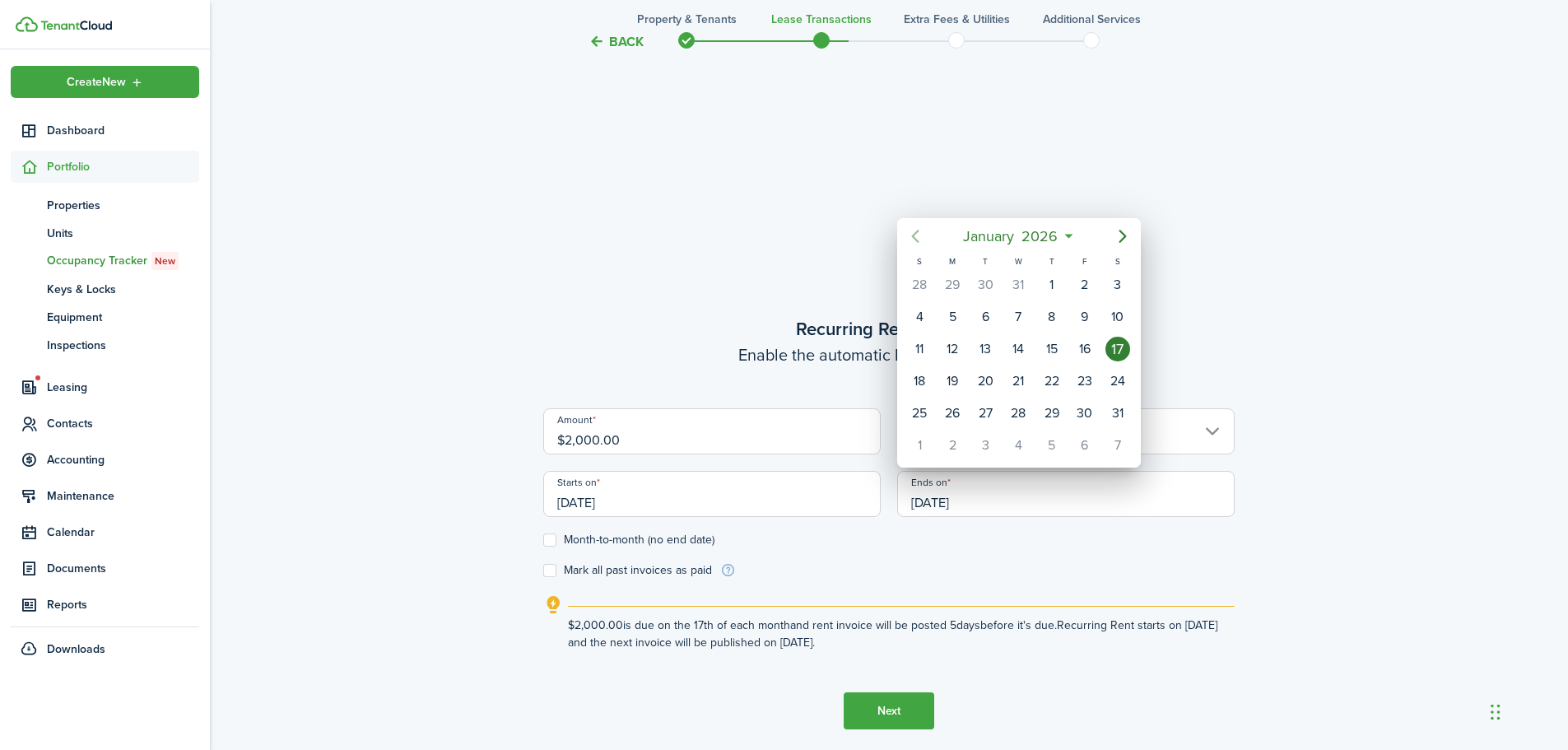
click at [923, 241] on icon "Previous page" at bounding box center [916, 236] width 20 height 20
click at [1006, 353] on div "17" at bounding box center [1018, 349] width 25 height 25
type input "[DATE]"
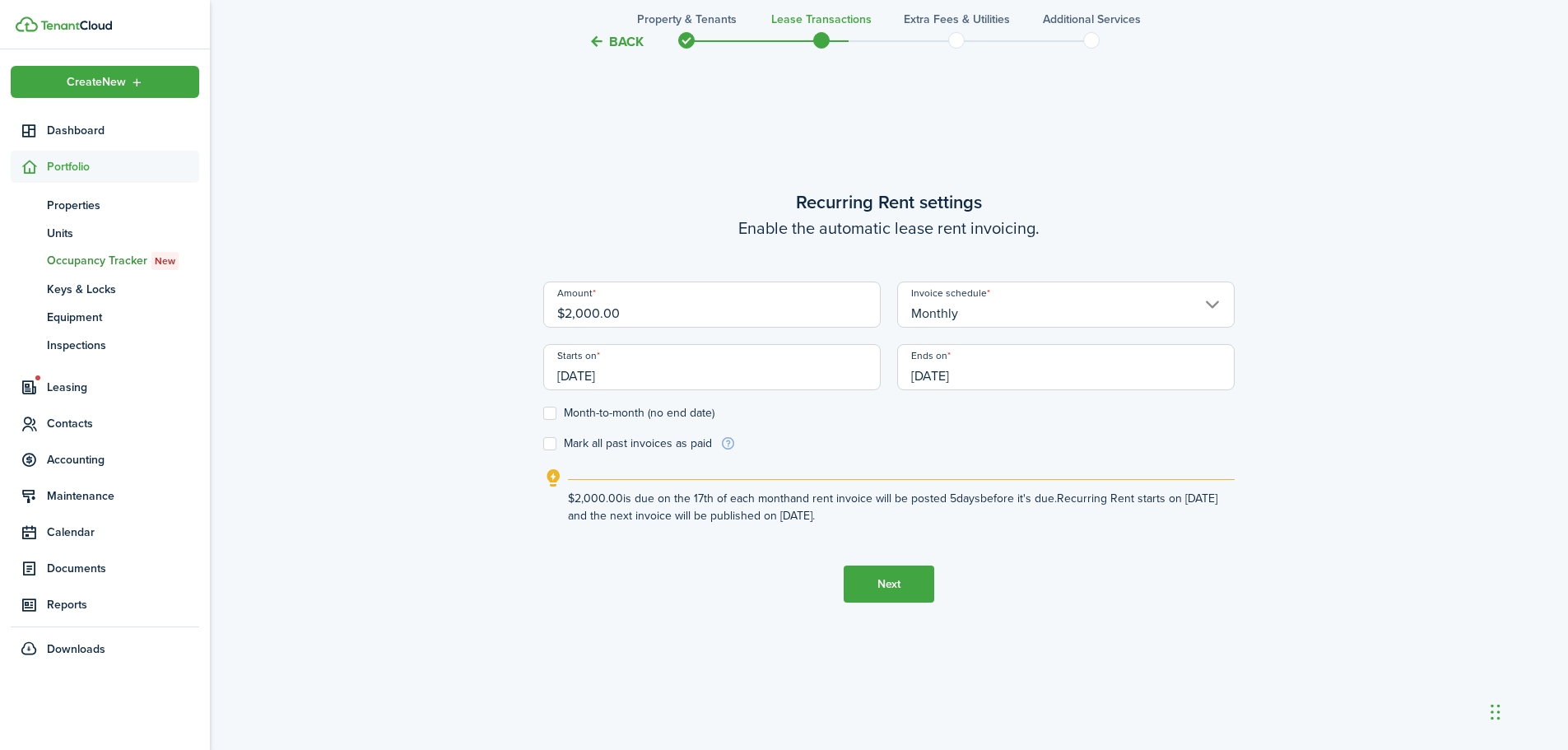
scroll to position [722, 0]
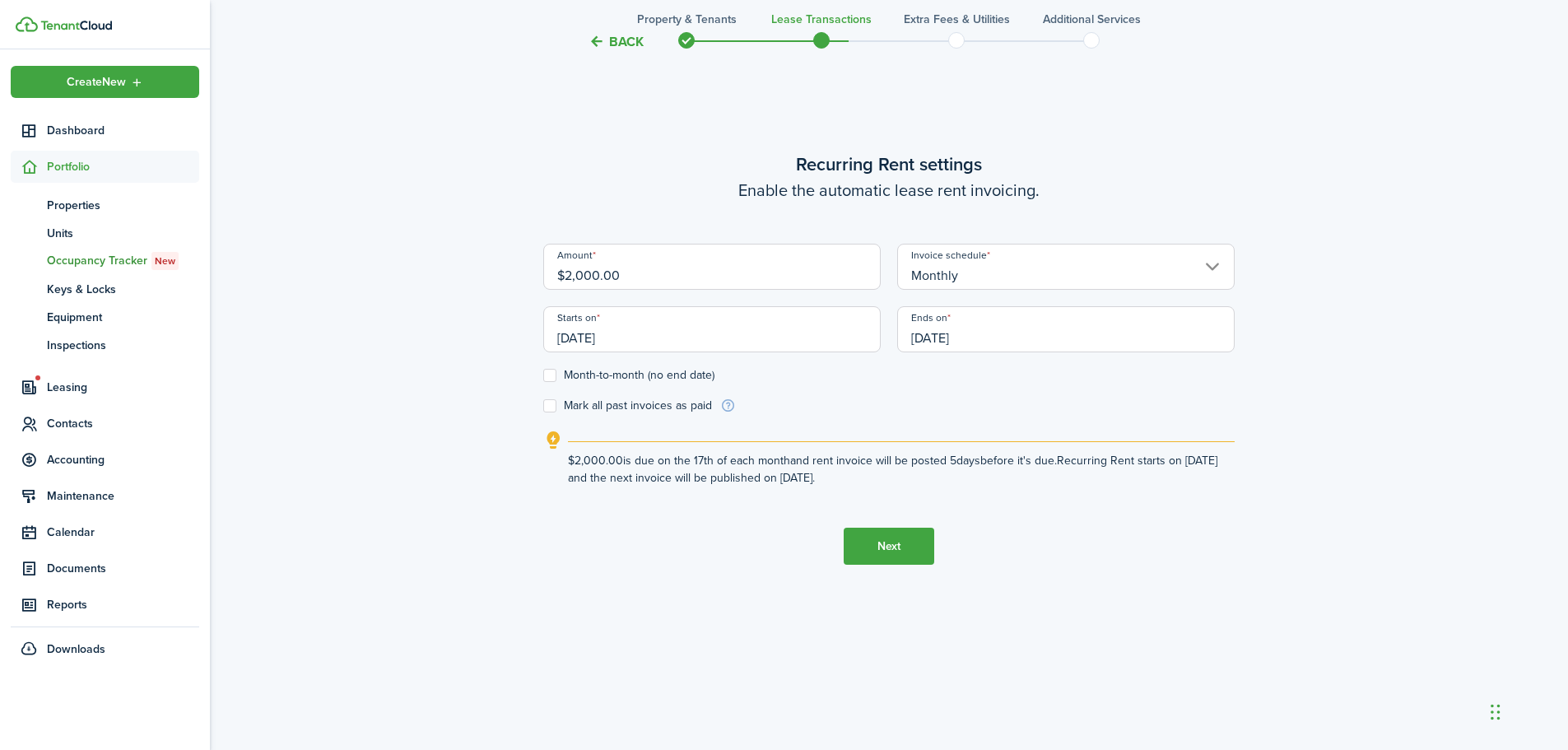
click at [880, 561] on button "Next" at bounding box center [888, 546] width 90 height 37
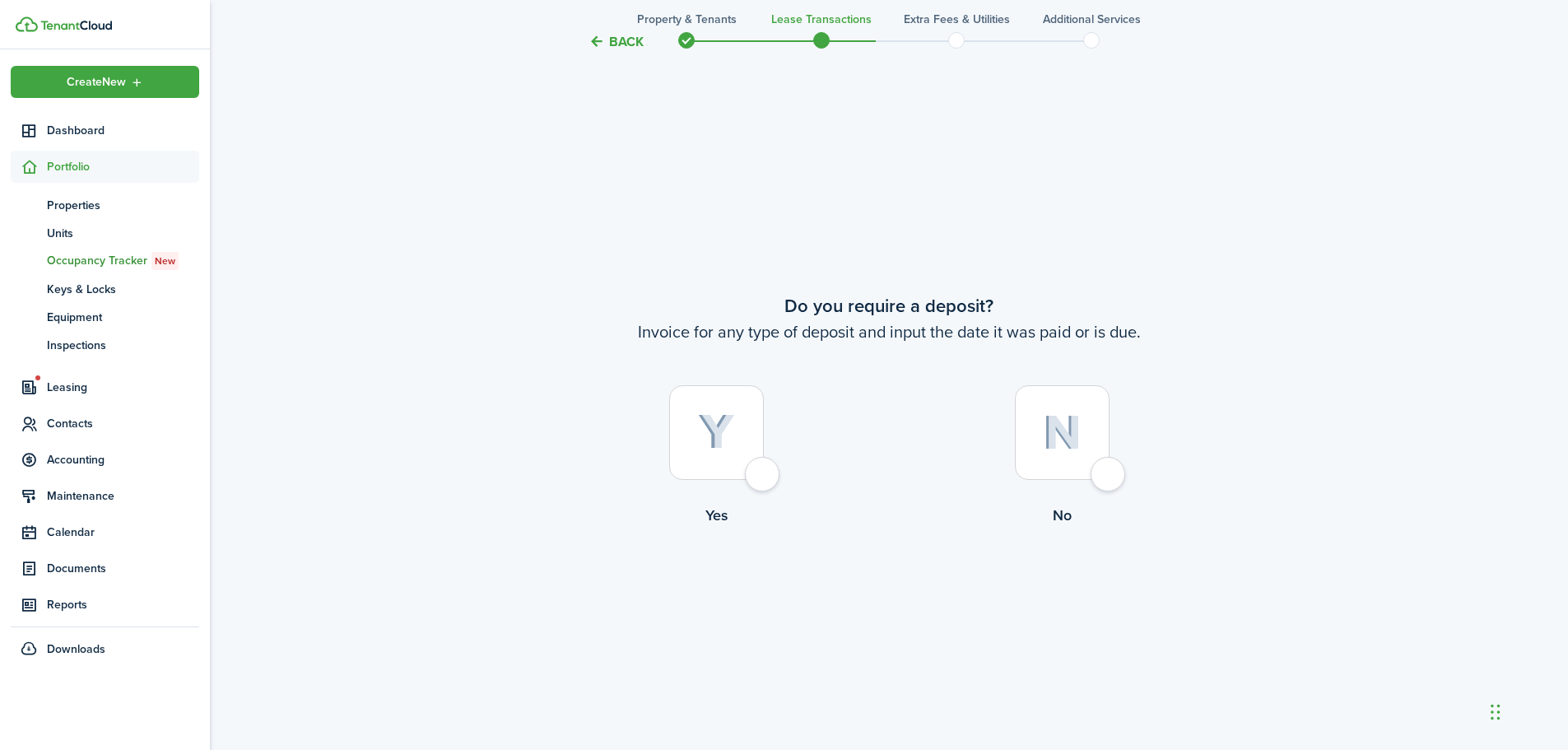
scroll to position [1390, 0]
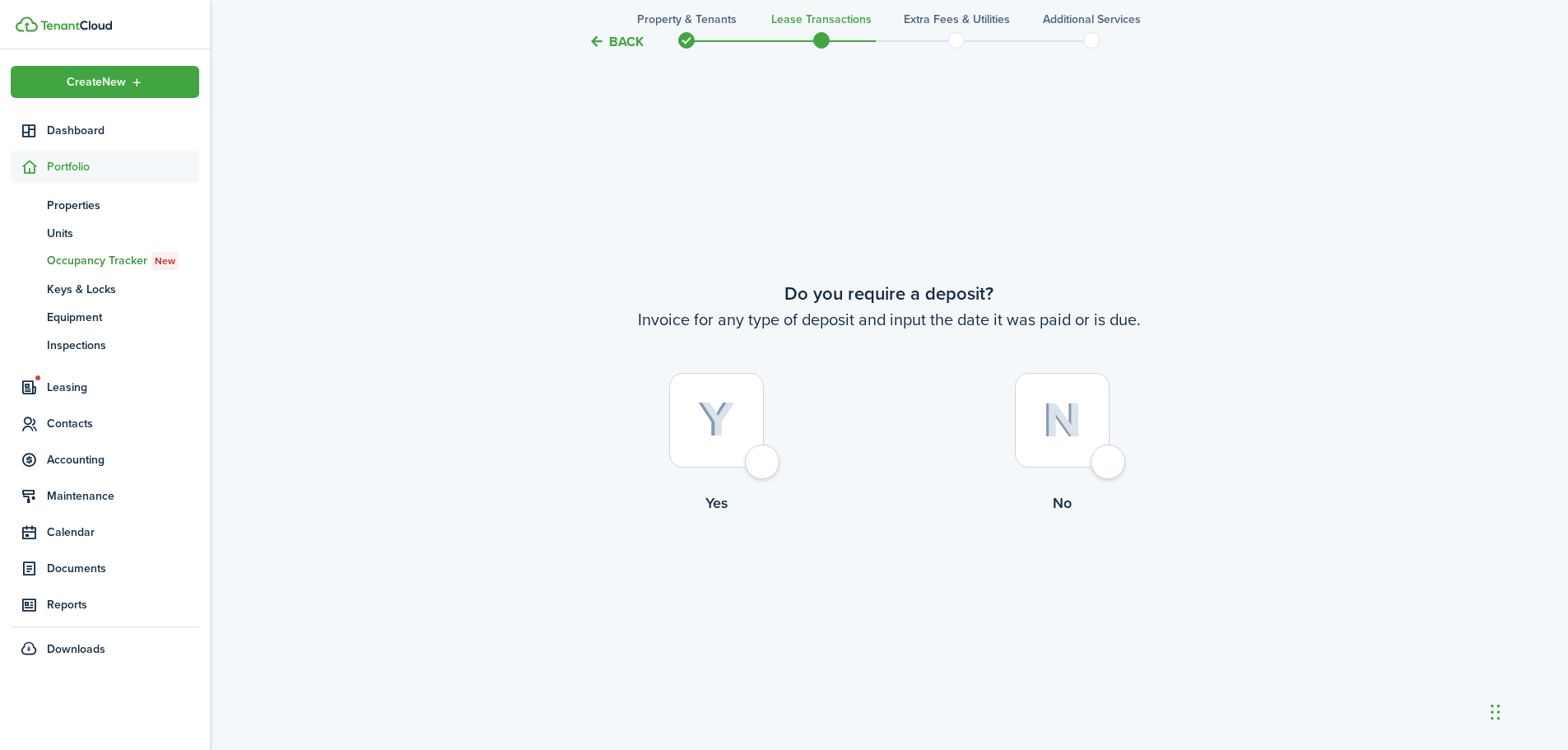
click at [764, 449] on div at bounding box center [716, 420] width 95 height 95
radio input "true"
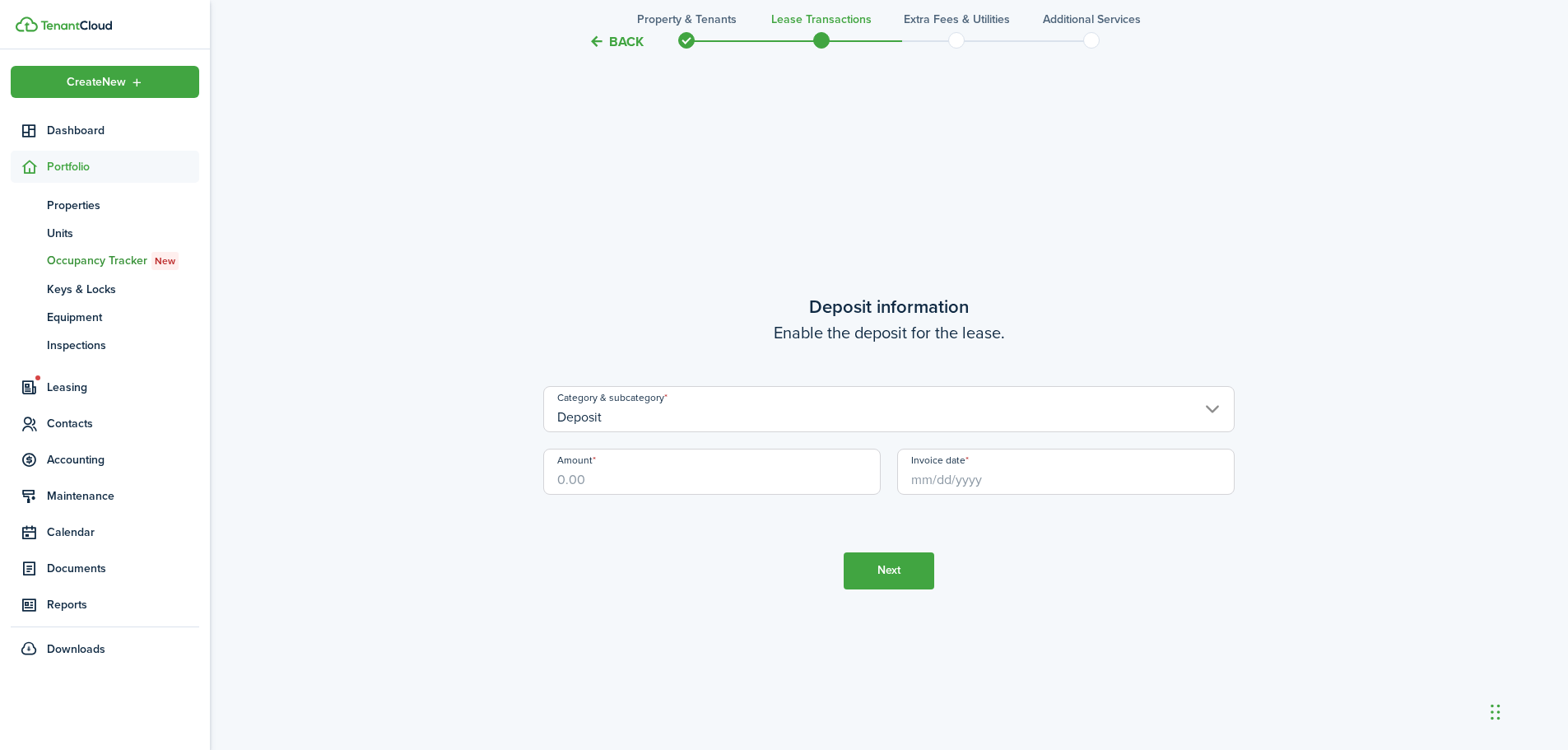
scroll to position [2140, 0]
click at [631, 484] on input "Amount" at bounding box center [712, 471] width 338 height 46
click at [937, 480] on input "Invoice date" at bounding box center [1066, 471] width 338 height 46
type input "$500.00"
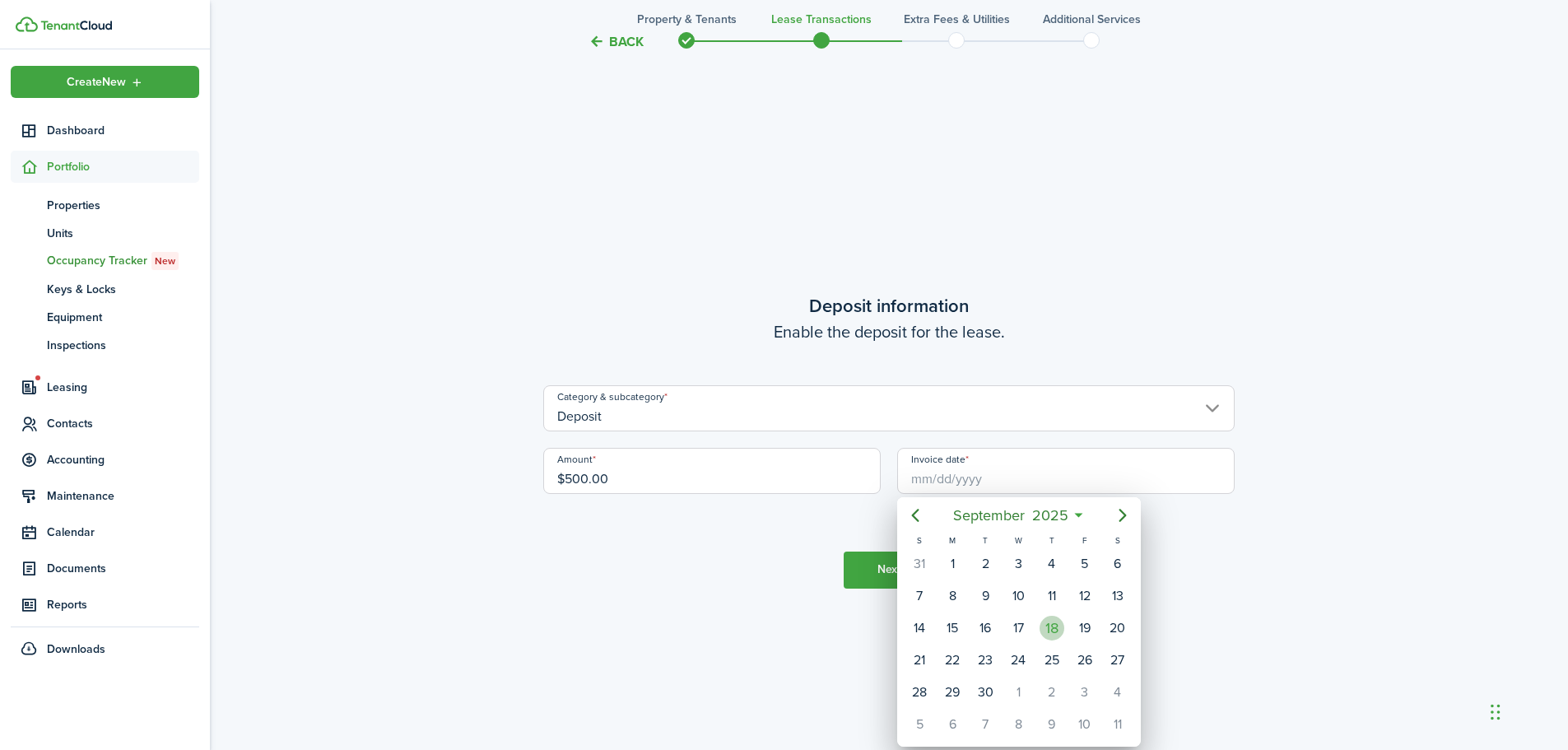
click at [1054, 627] on div "18" at bounding box center [1052, 628] width 25 height 25
type input "[DATE]"
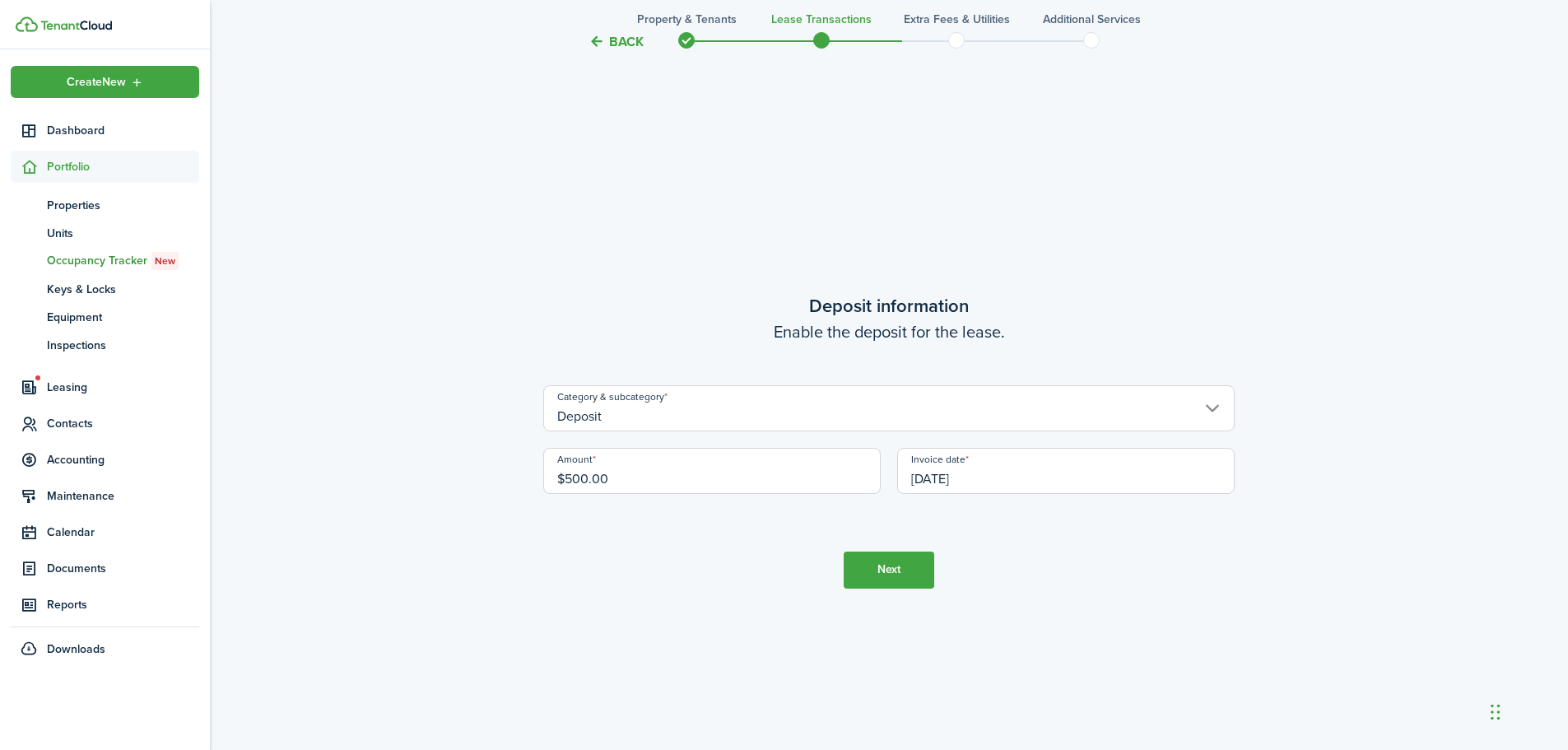
click at [894, 570] on button "Next" at bounding box center [888, 570] width 90 height 37
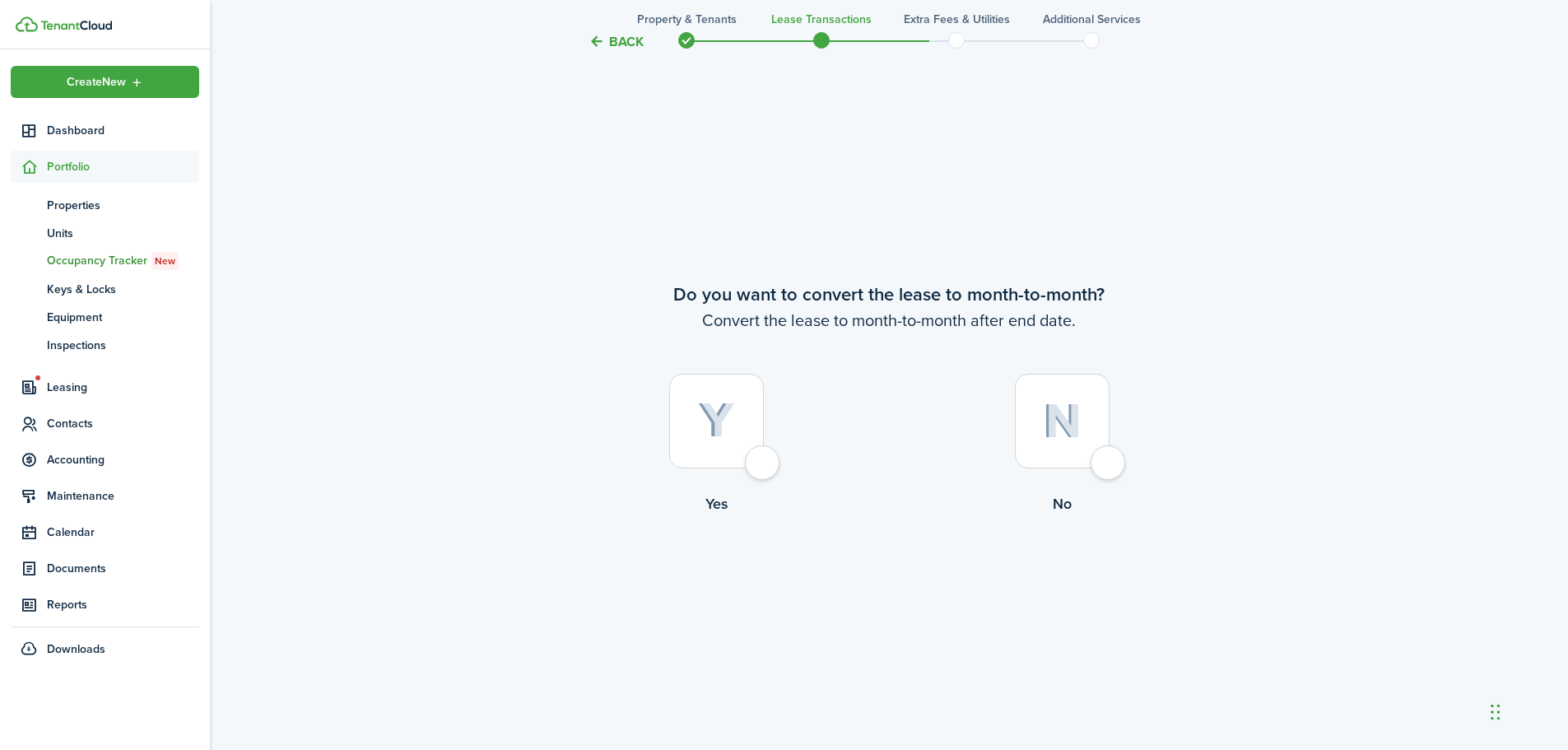
scroll to position [2890, 0]
click at [1122, 473] on label "No" at bounding box center [1062, 447] width 346 height 149
radio input "true"
click at [909, 576] on button "Continue" at bounding box center [888, 582] width 90 height 37
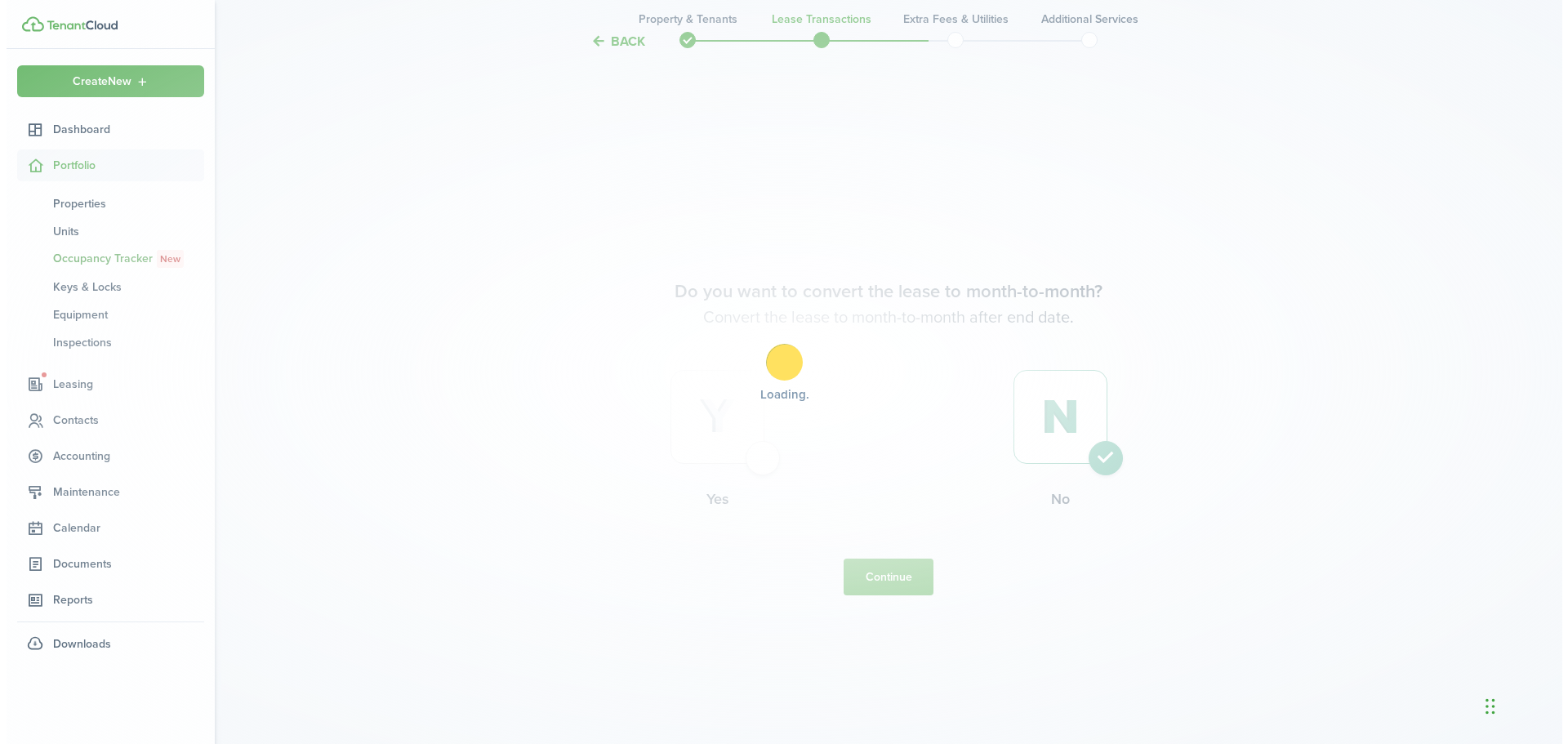
scroll to position [0, 0]
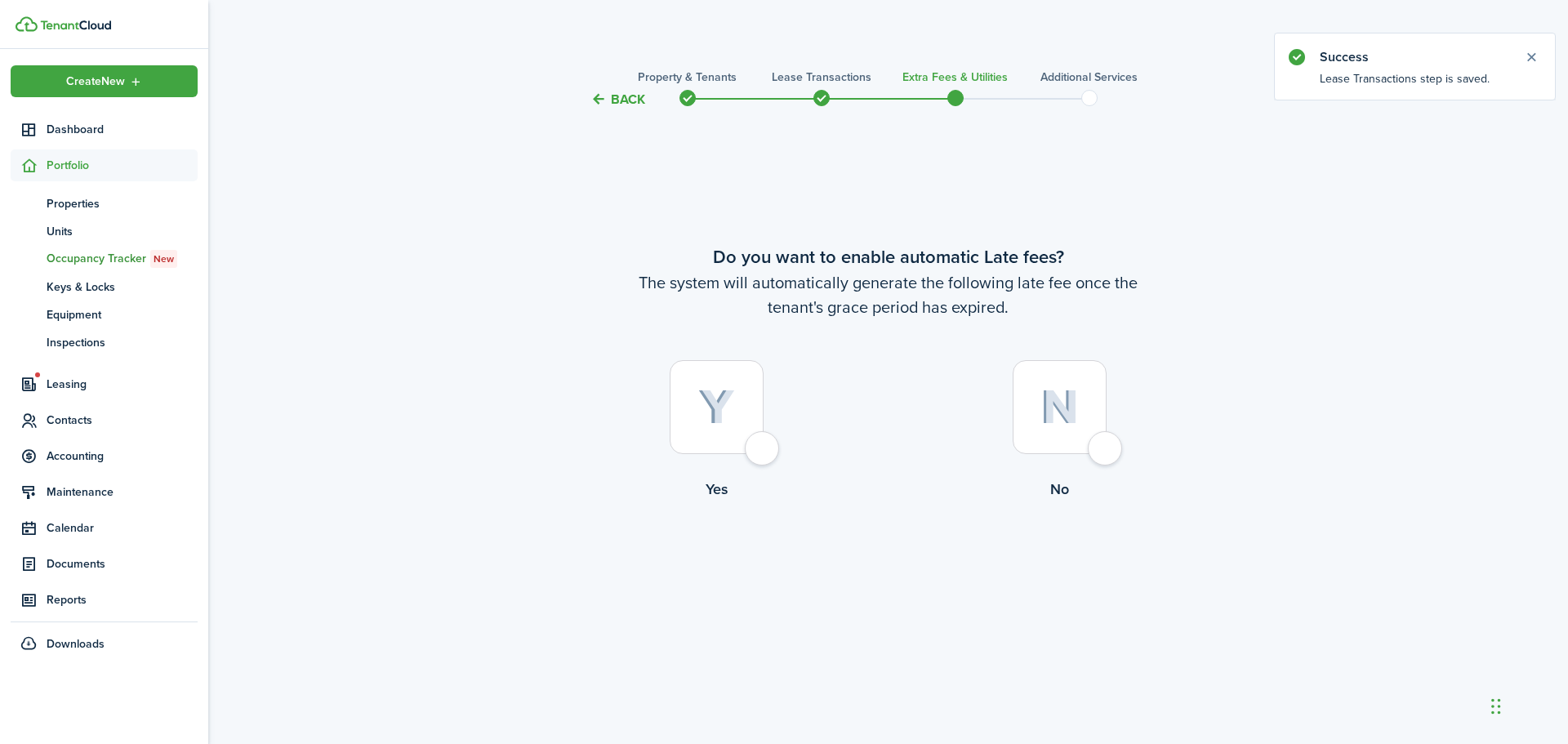
click at [764, 445] on div at bounding box center [717, 407] width 94 height 94
radio input "true"
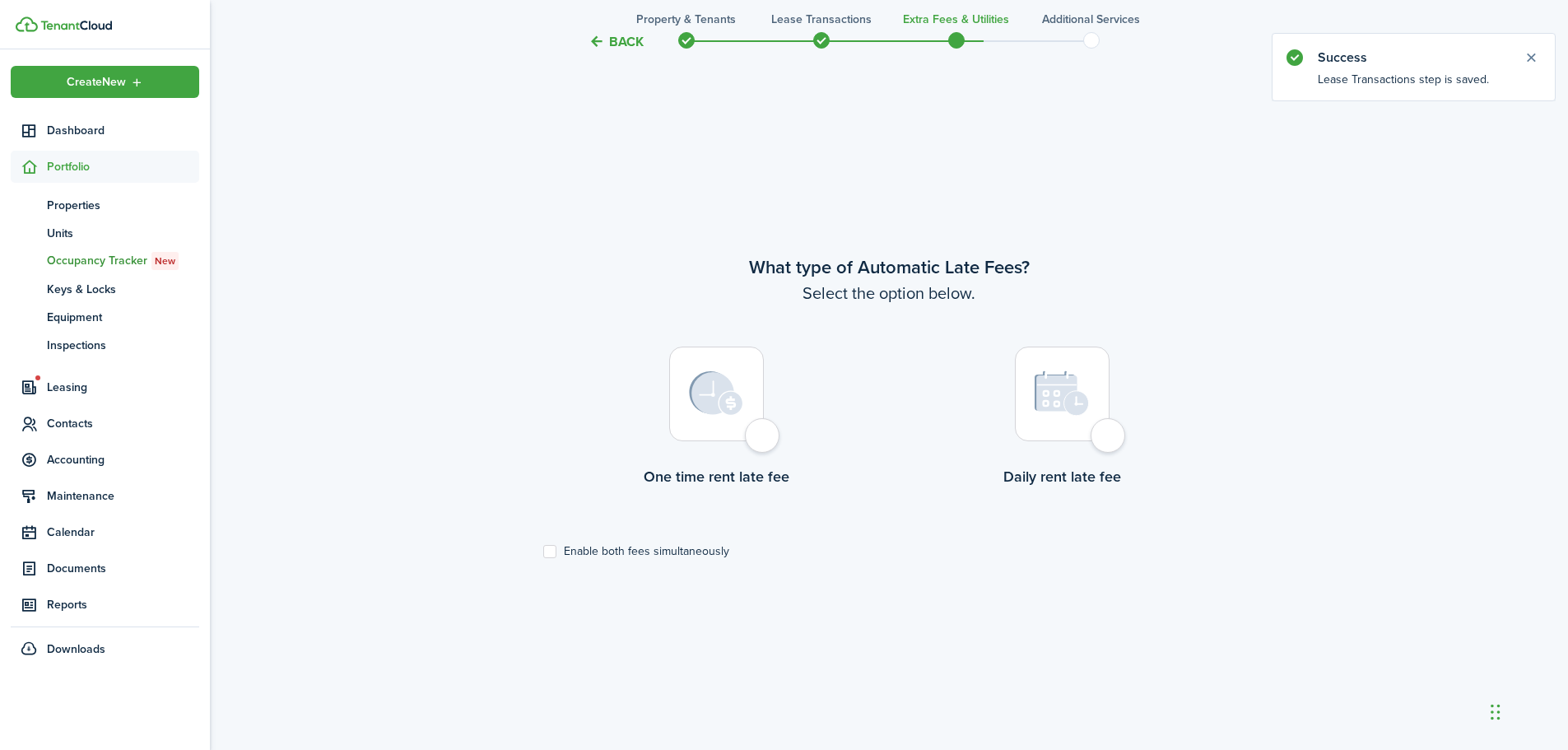
scroll to position [639, 0]
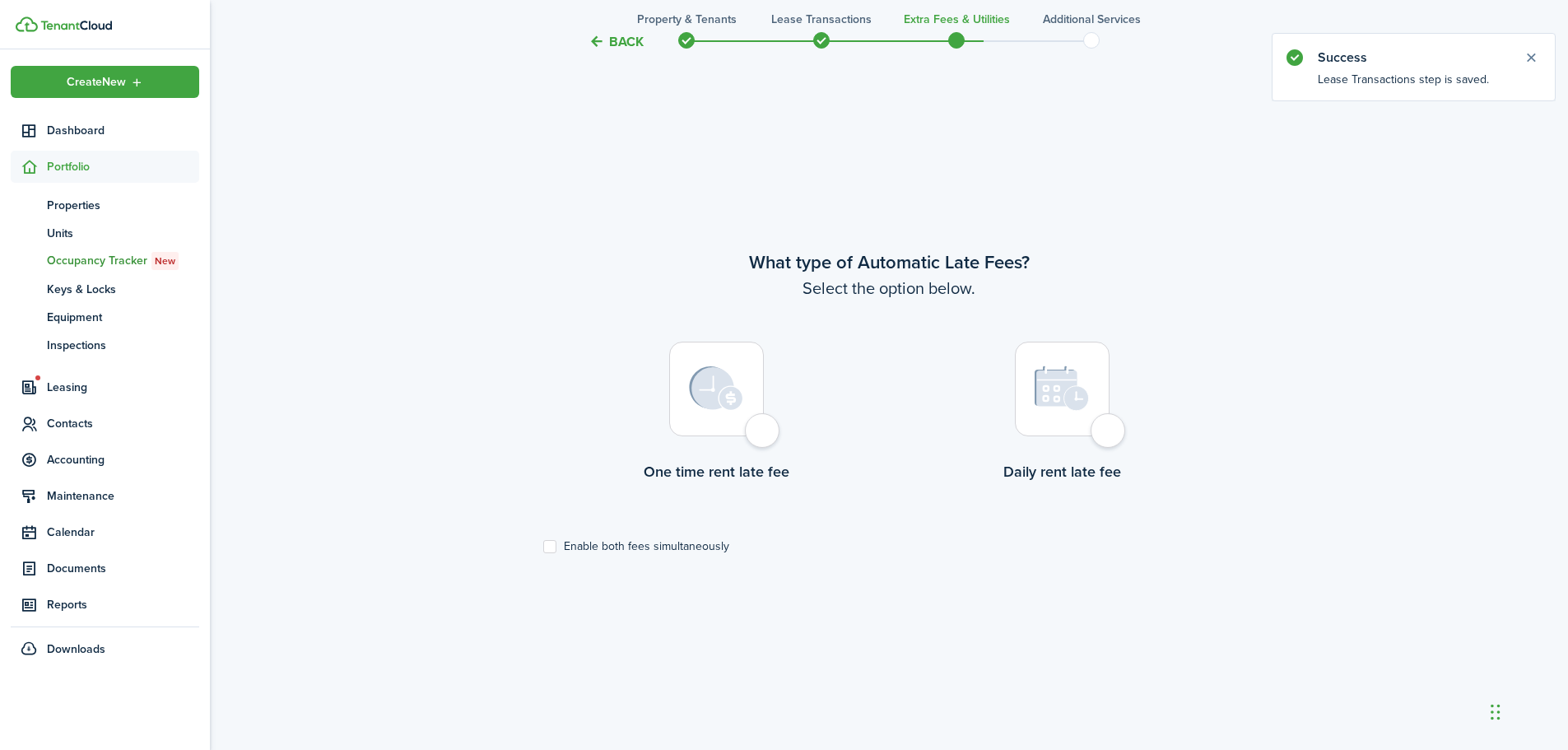
click at [555, 546] on label "Enable both fees simultaneously" at bounding box center [637, 546] width 186 height 13
click at [544, 546] on input "Enable both fees simultaneously" at bounding box center [543, 546] width 1 height 1
checkbox input "true"
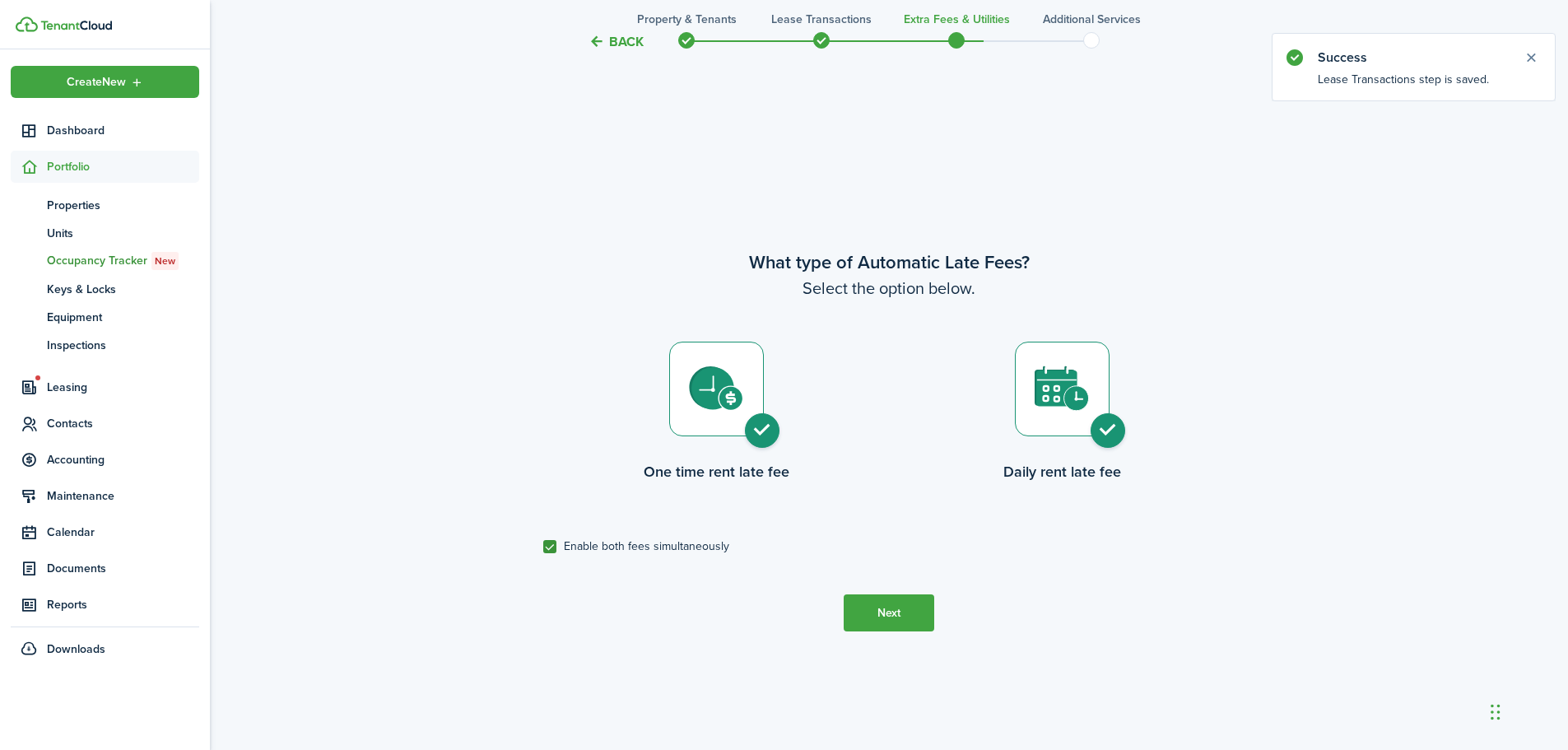
click at [913, 598] on button "Next" at bounding box center [888, 613] width 90 height 37
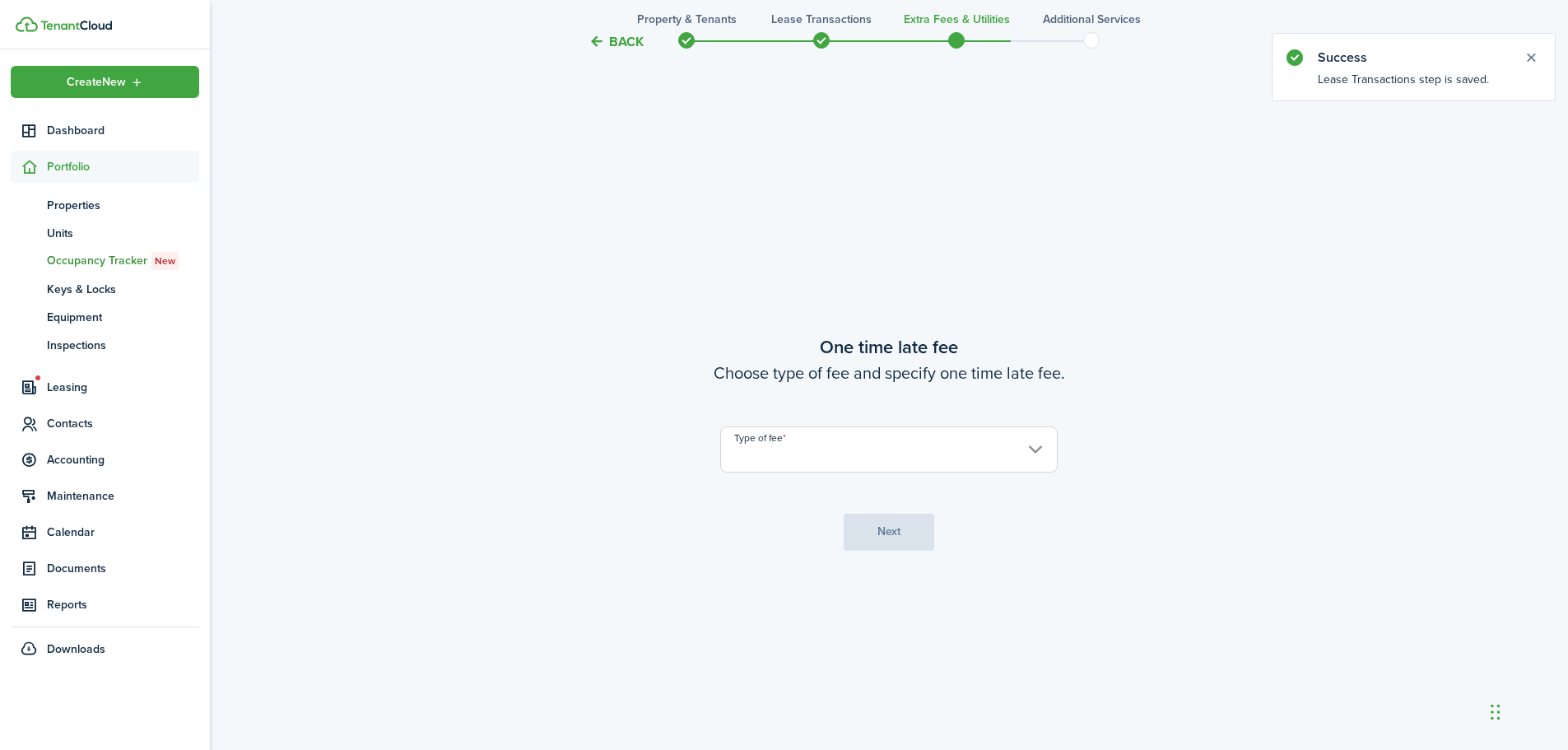
scroll to position [1390, 0]
click at [819, 467] on input "Type of fee" at bounding box center [888, 447] width 338 height 46
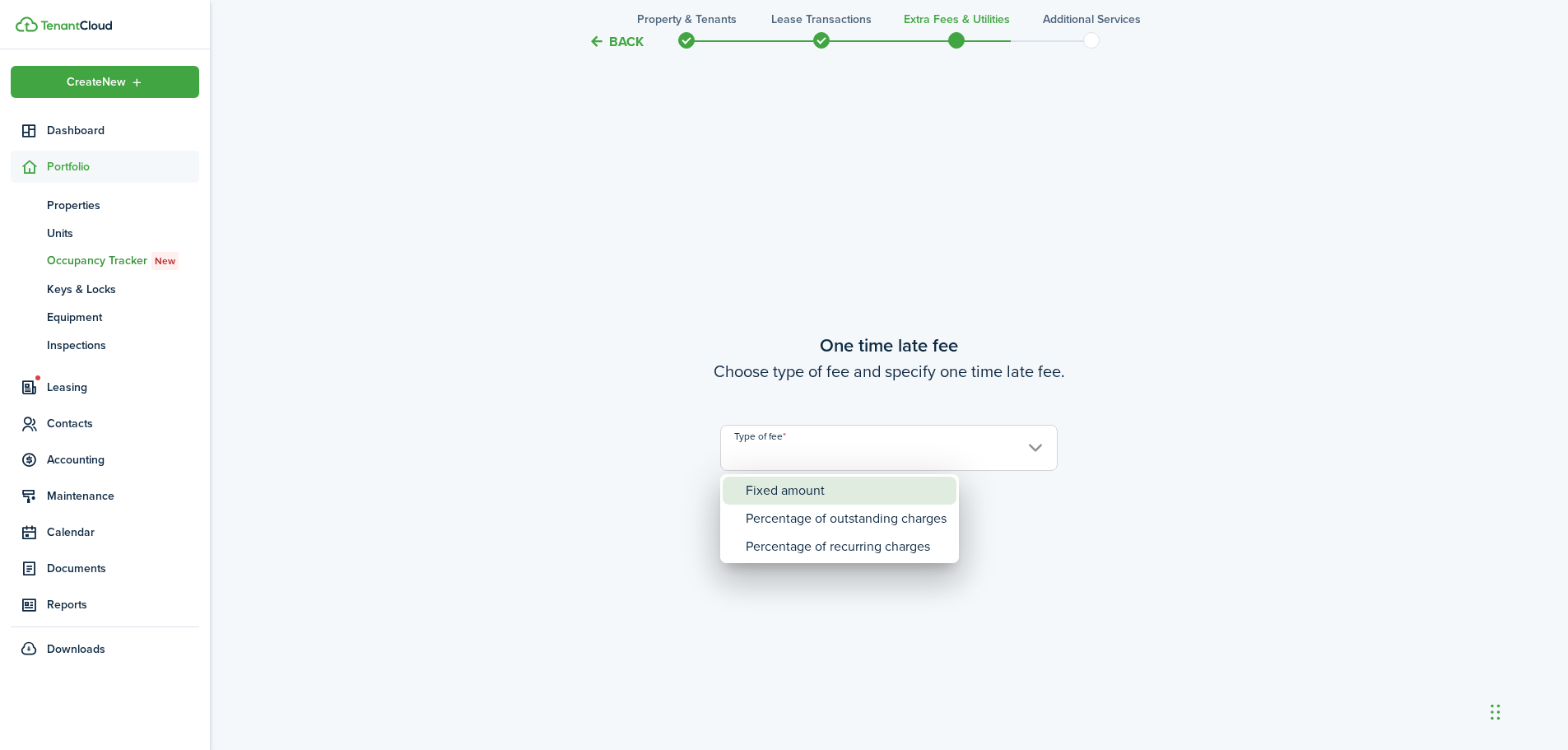
click at [808, 492] on div "Fixed amount" at bounding box center [845, 491] width 201 height 28
type input "Fixed amount"
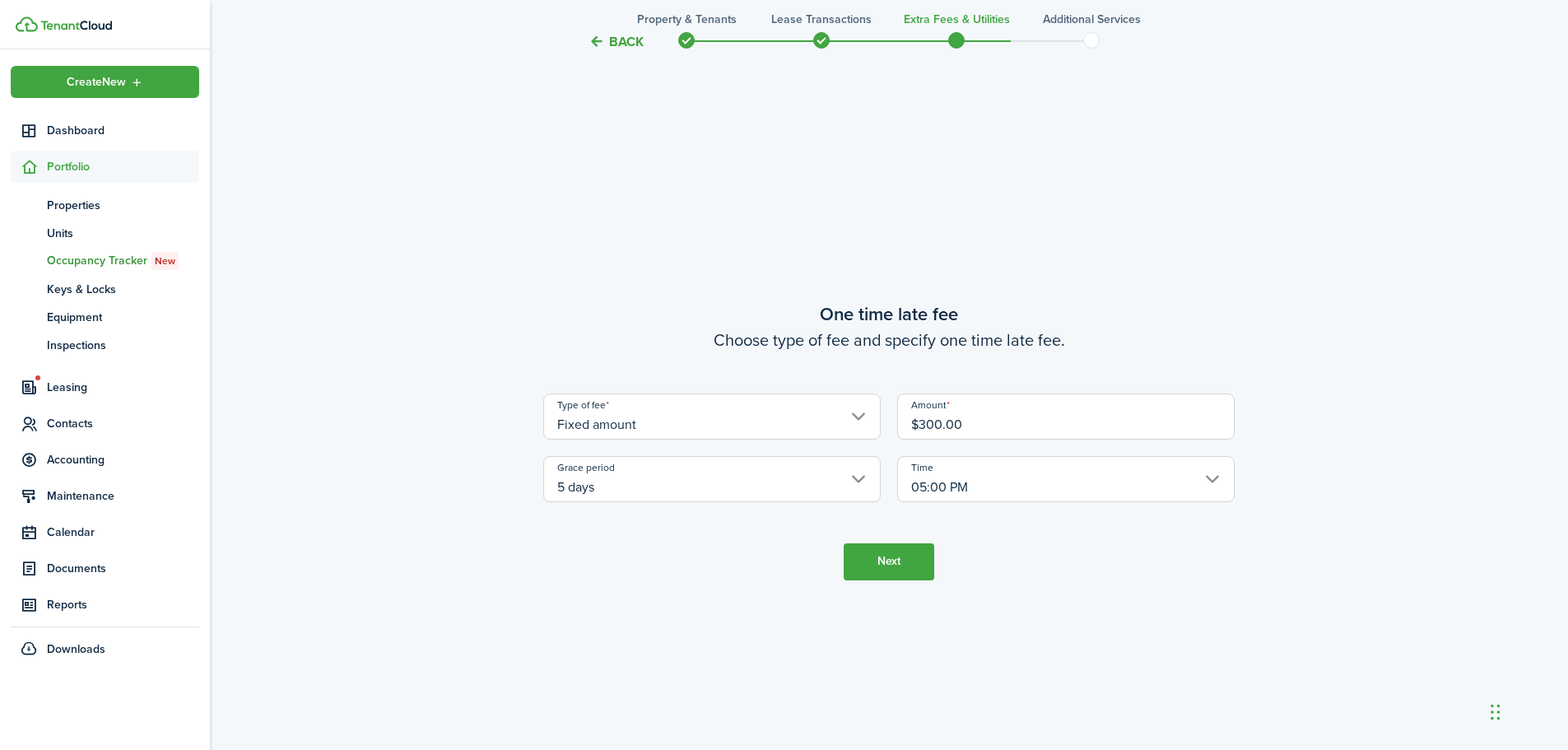
click at [895, 560] on button "Next" at bounding box center [888, 562] width 90 height 37
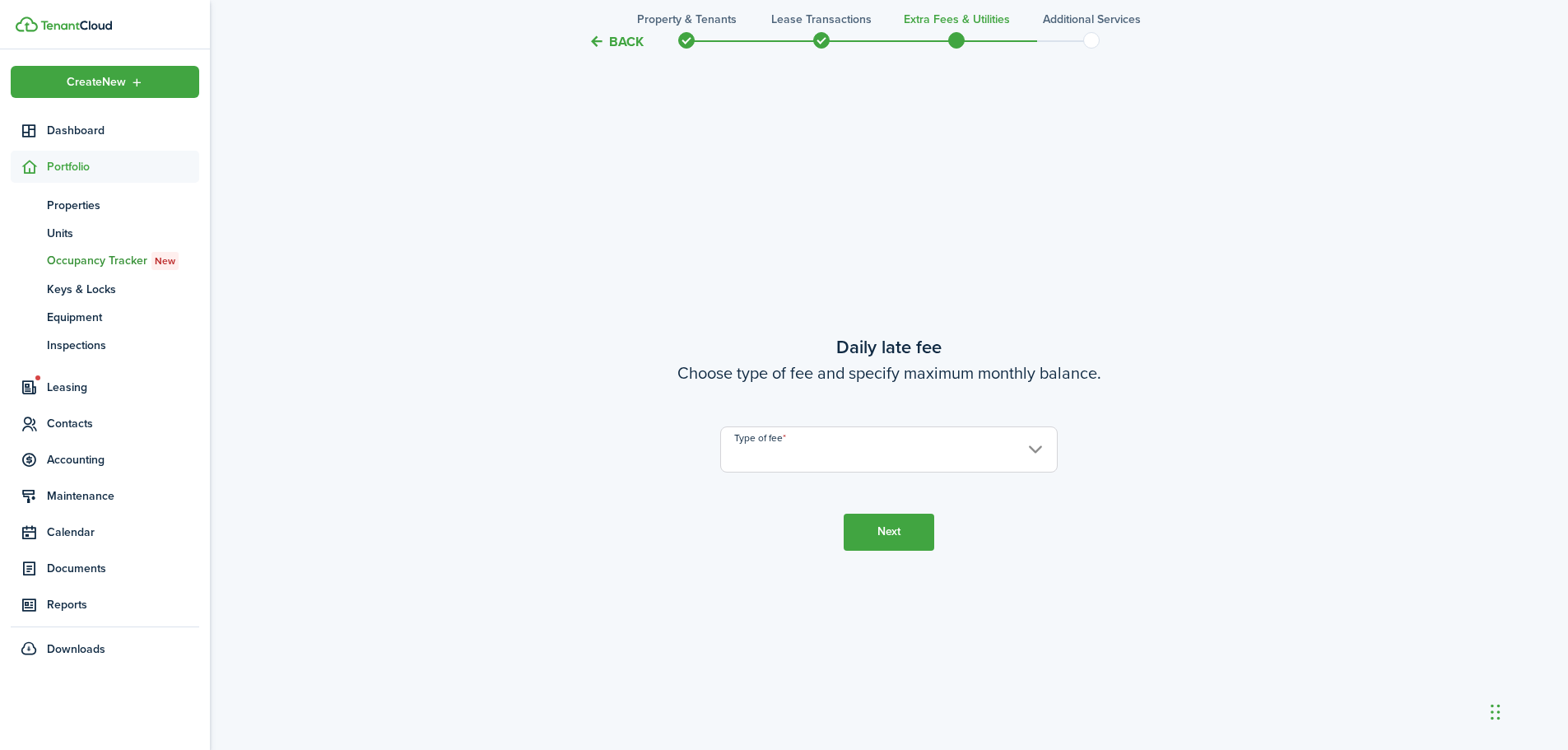
scroll to position [2140, 0]
click at [880, 468] on input "Type of fee" at bounding box center [888, 447] width 338 height 46
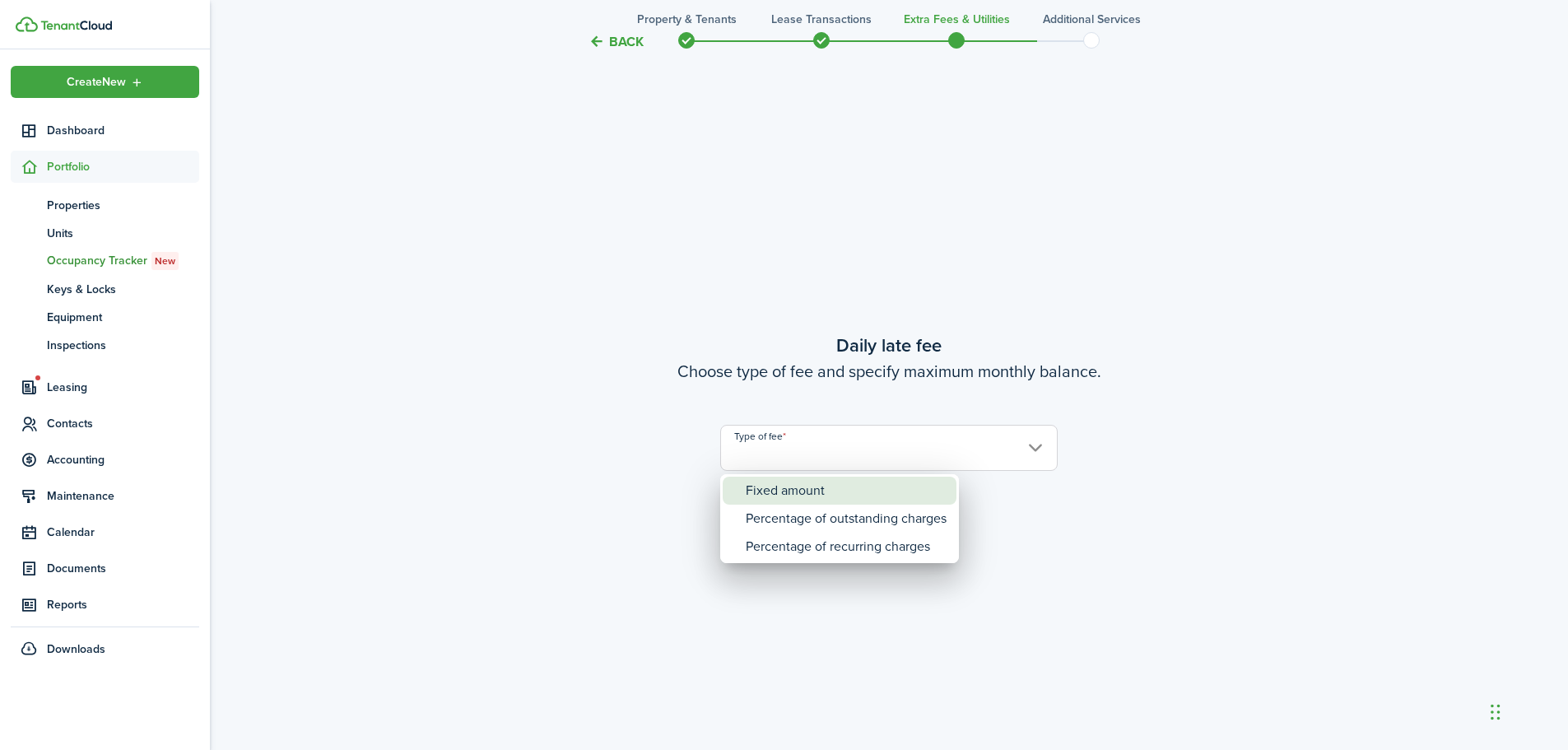
click at [857, 489] on div "Fixed amount" at bounding box center [845, 491] width 201 height 28
type input "Fixed amount"
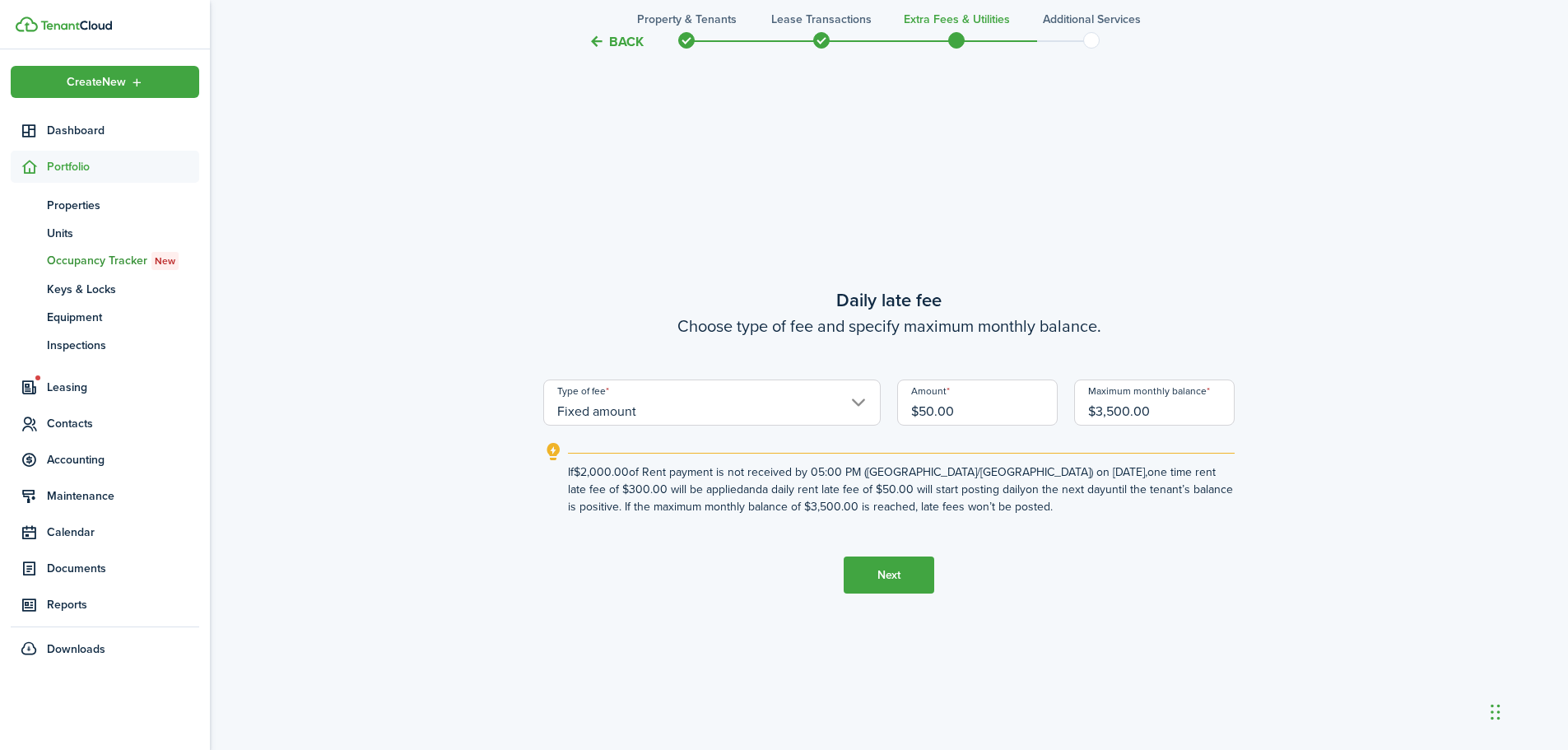
click at [885, 562] on button "Next" at bounding box center [888, 575] width 90 height 37
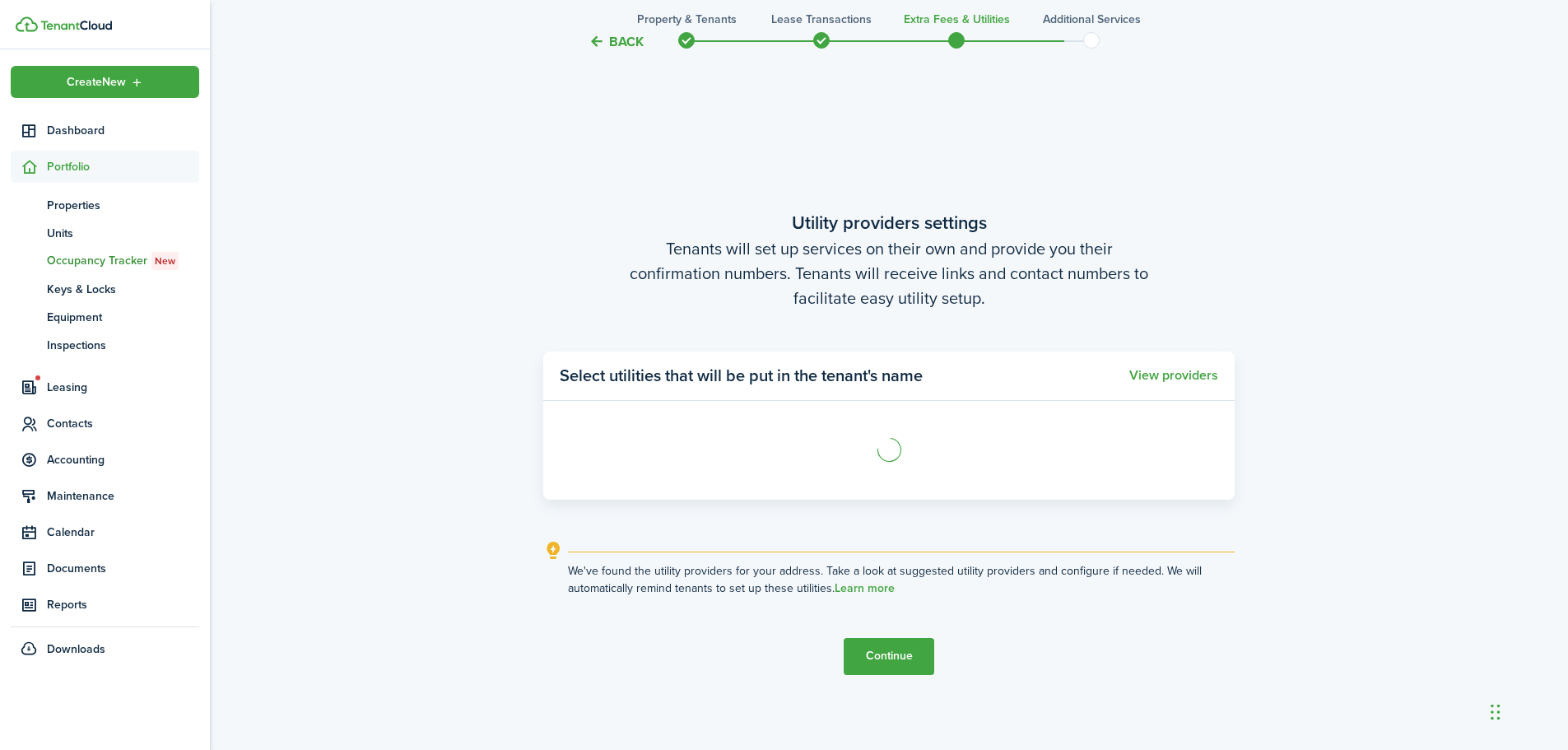
scroll to position [2890, 0]
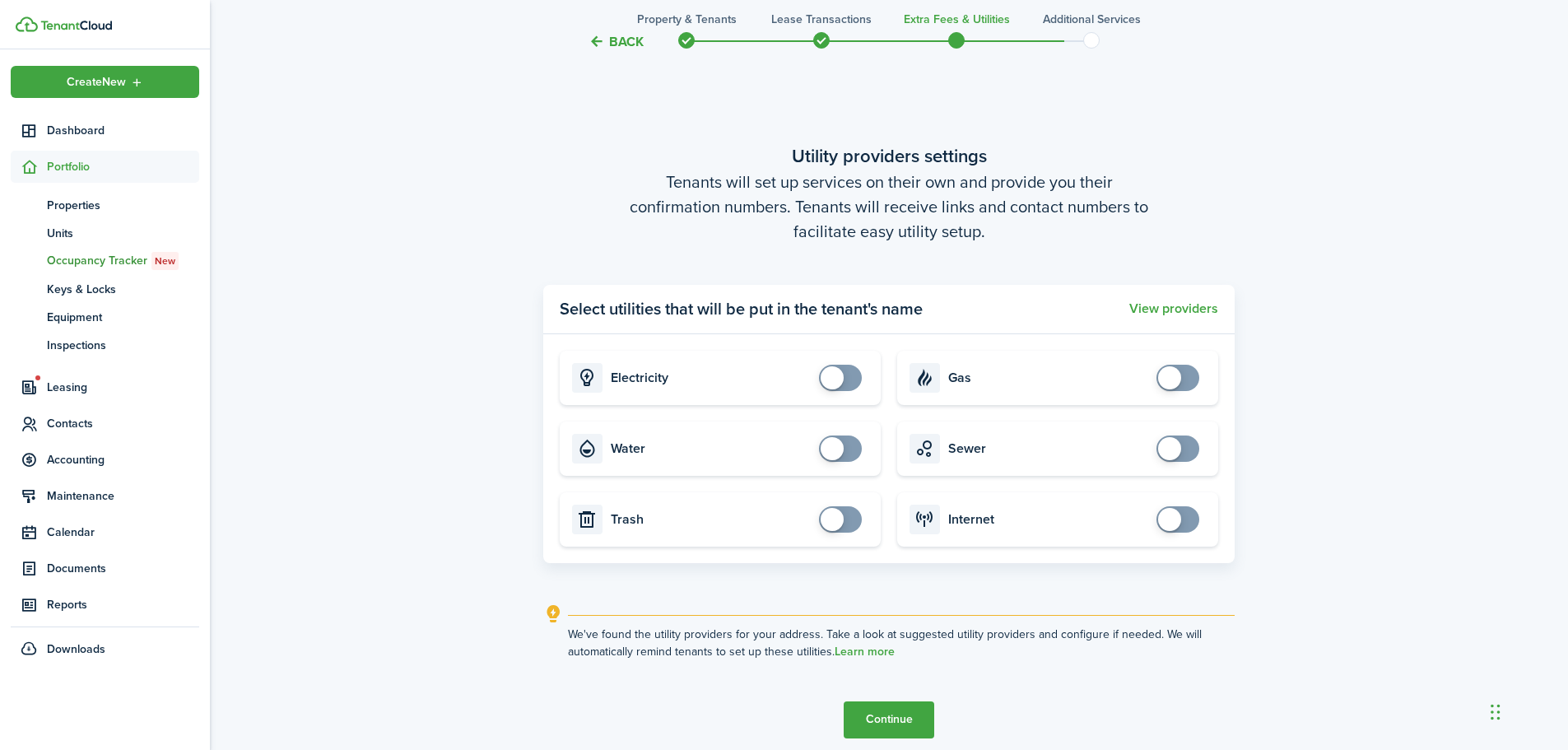
click at [883, 733] on button "Continue" at bounding box center [888, 720] width 90 height 37
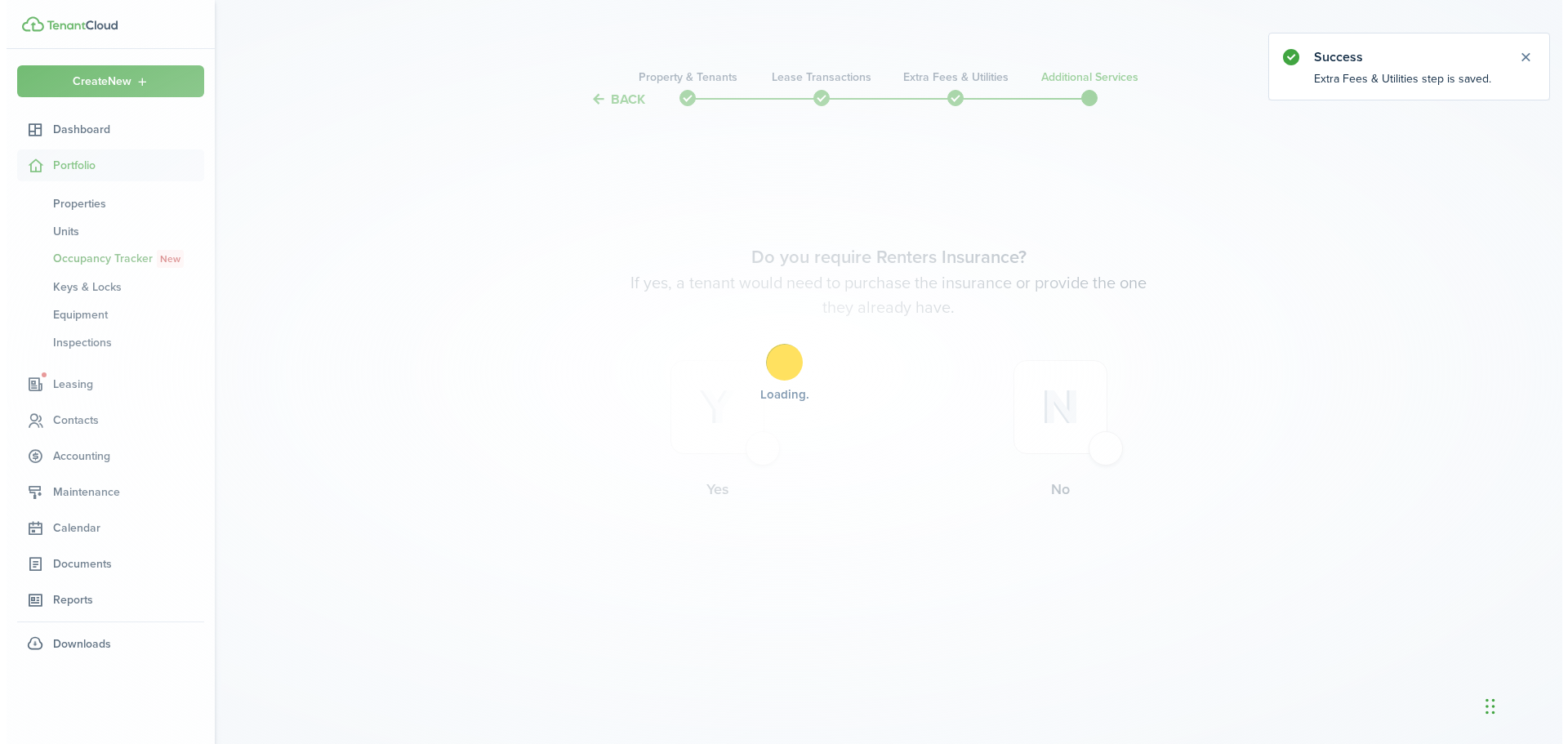
scroll to position [0, 0]
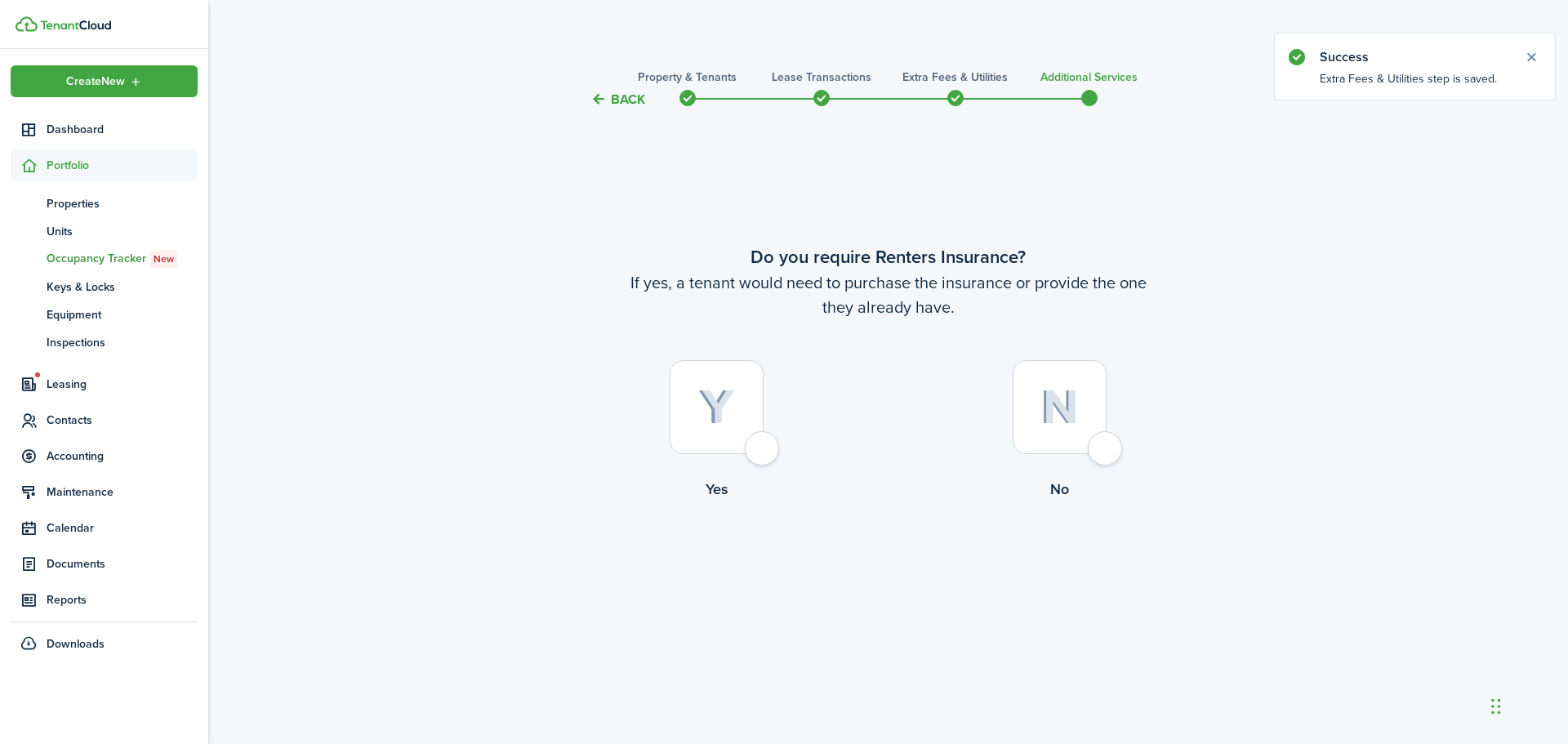
click at [764, 454] on div at bounding box center [717, 407] width 94 height 94
radio input "true"
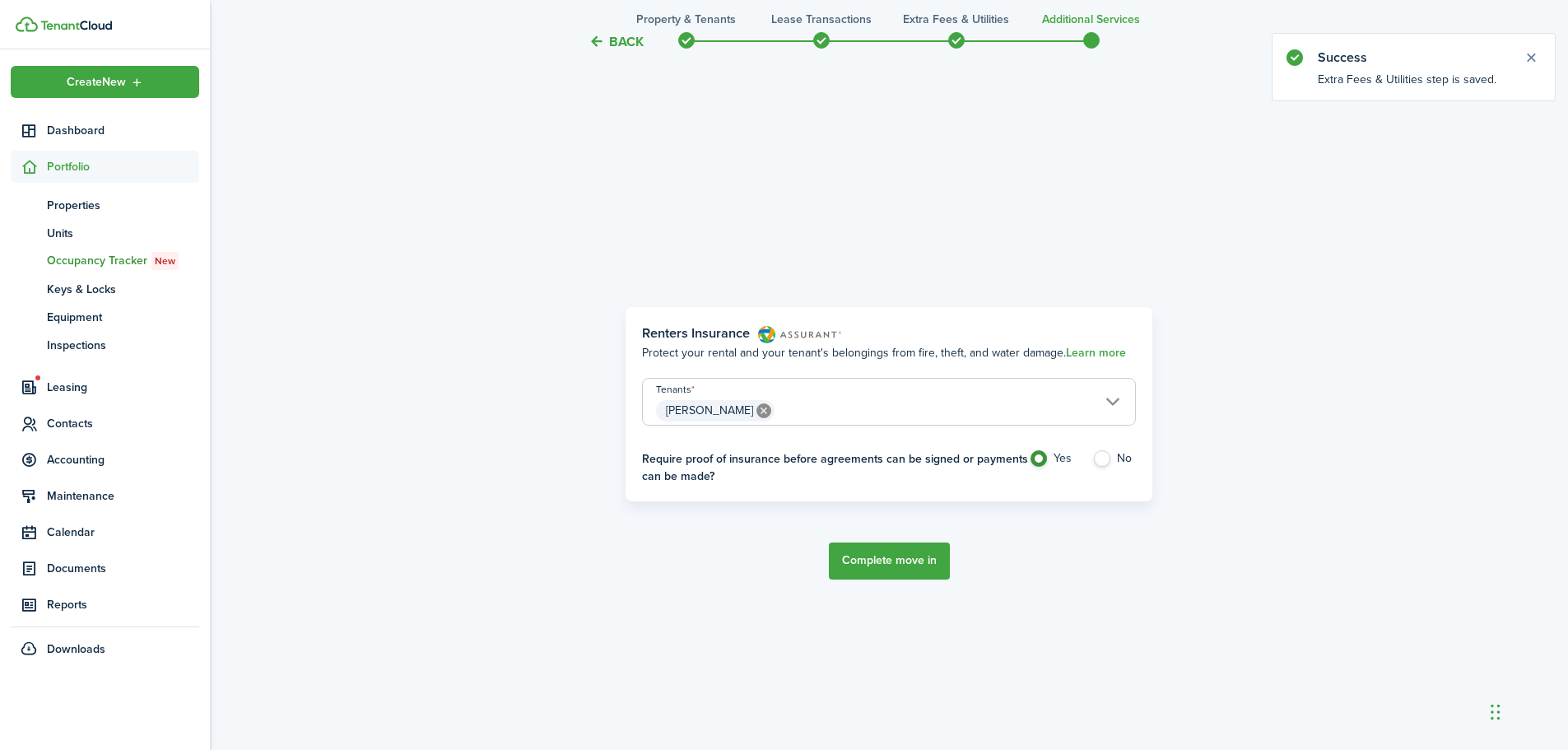
scroll to position [639, 0]
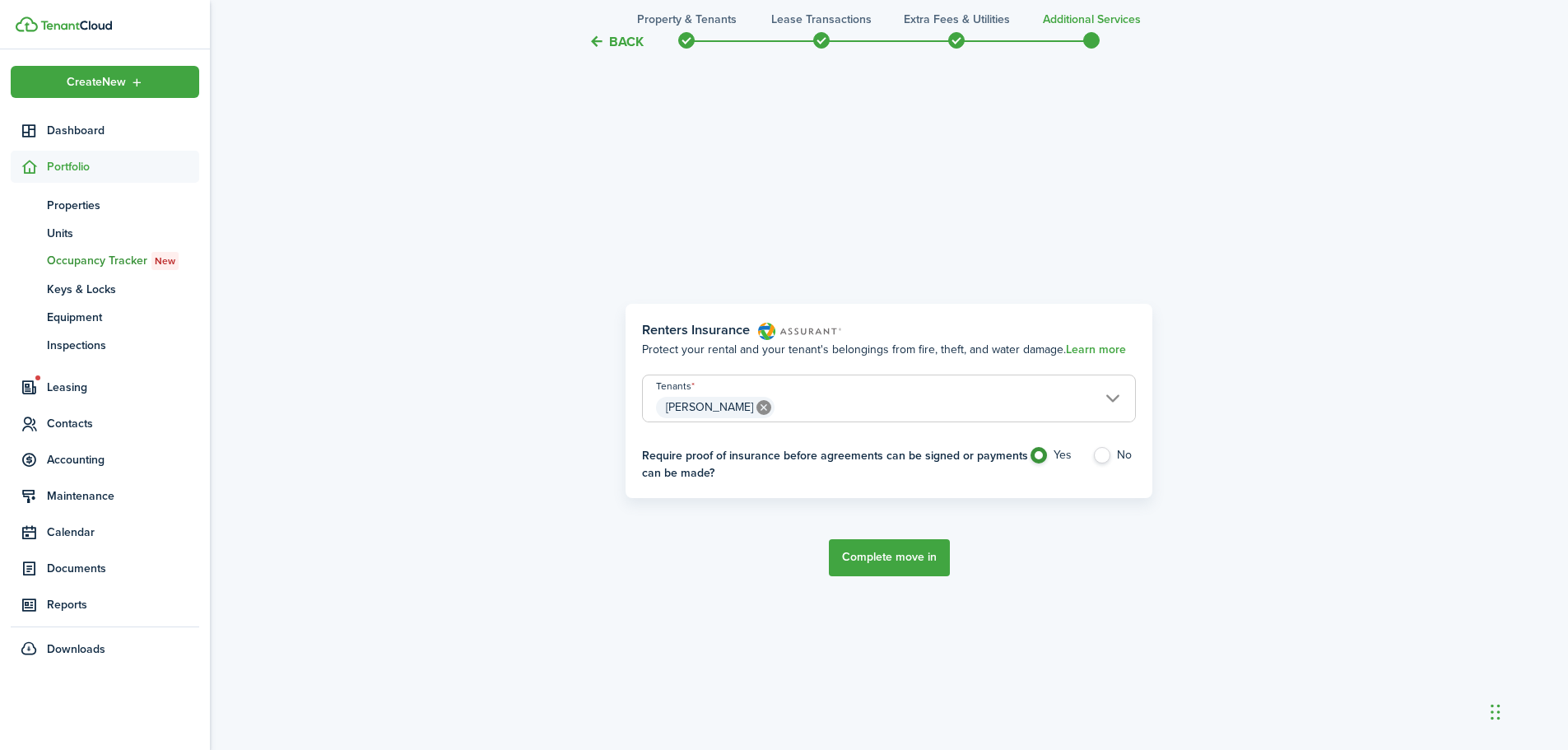
click at [1101, 457] on label "No" at bounding box center [1115, 460] width 44 height 25
radio input "false"
radio input "true"
click at [916, 568] on button "Complete move in" at bounding box center [889, 558] width 121 height 37
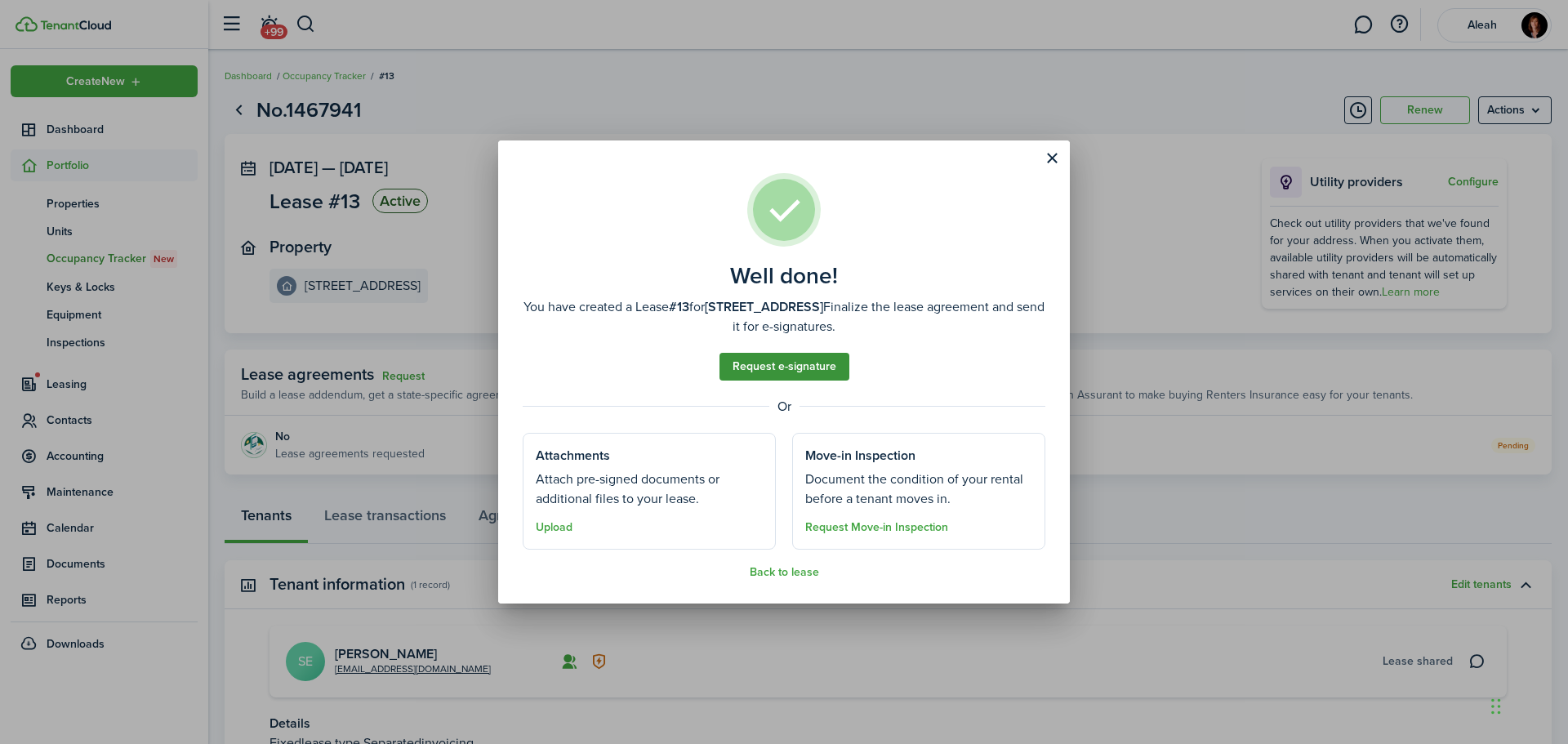
click at [776, 366] on link "Request e-signature" at bounding box center [784, 367] width 130 height 28
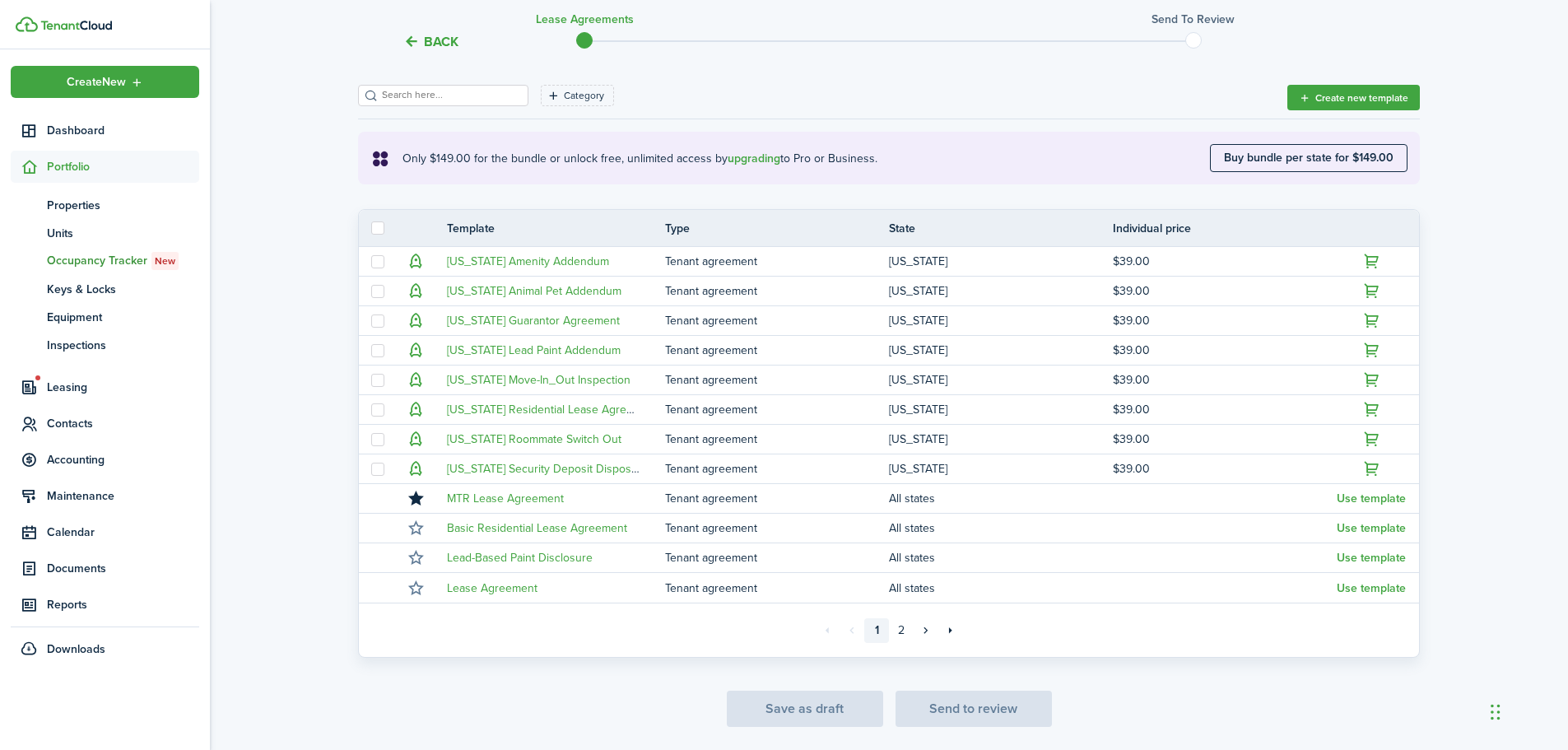
scroll to position [247, 0]
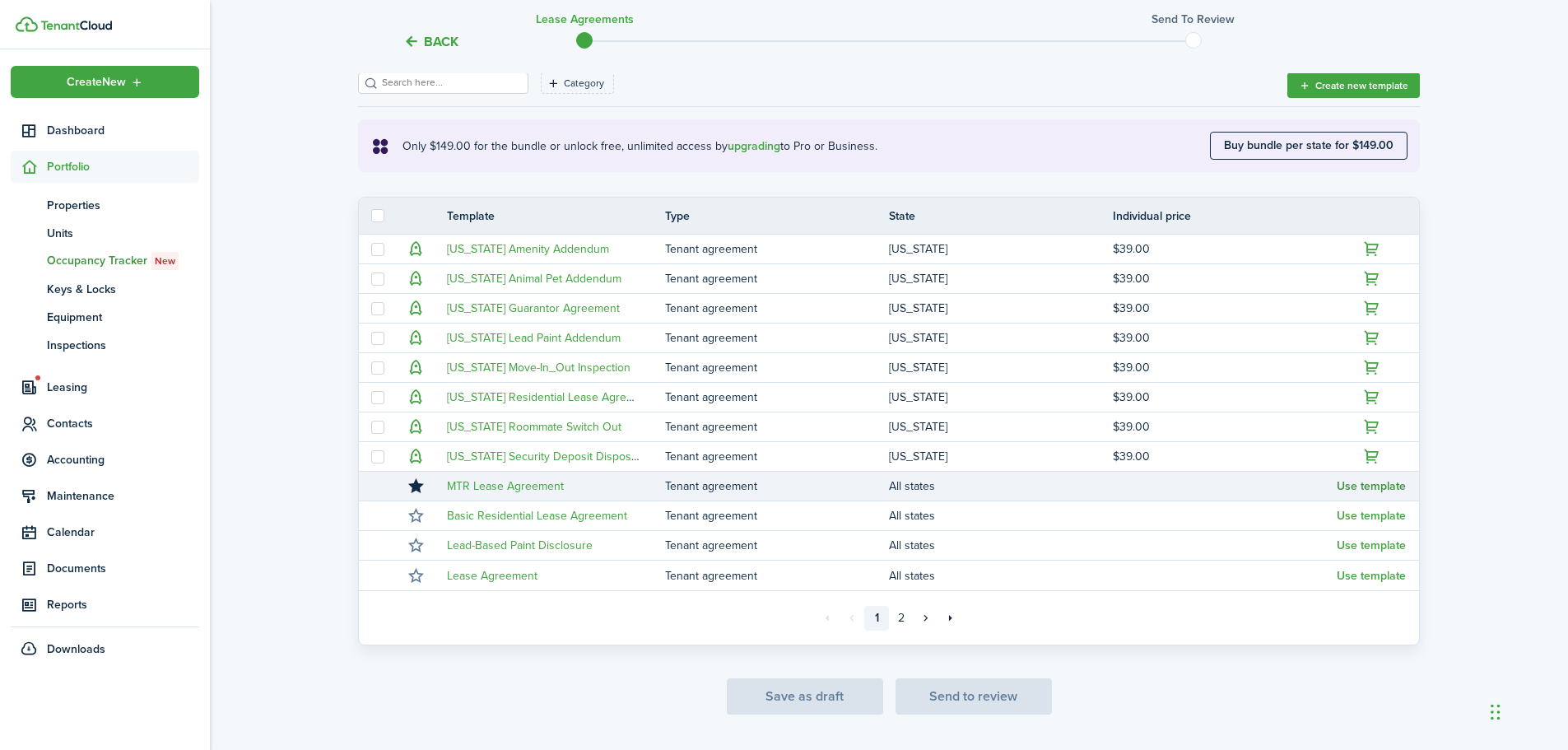
click at [1365, 489] on button "Use template" at bounding box center [1371, 486] width 69 height 13
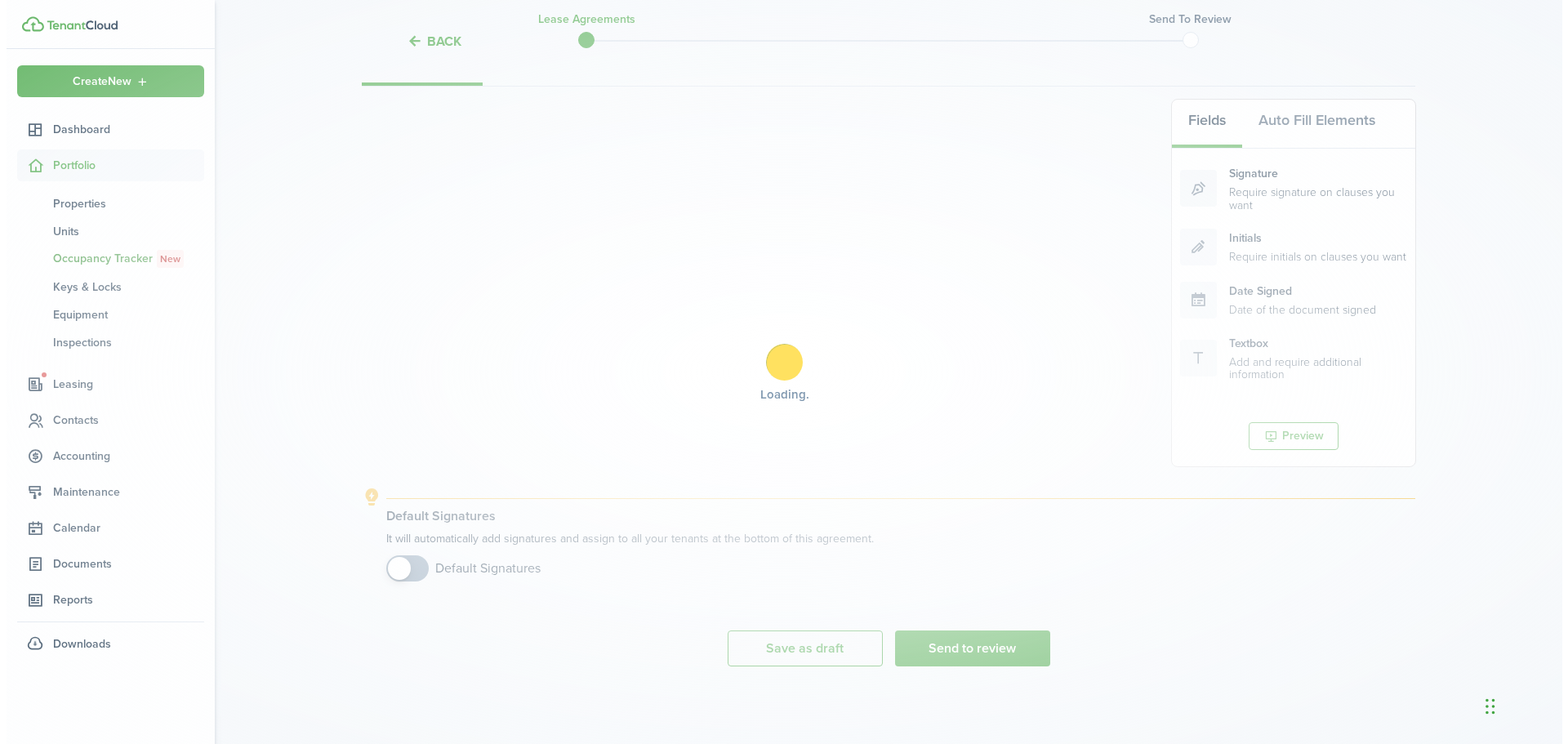
scroll to position [218, 0]
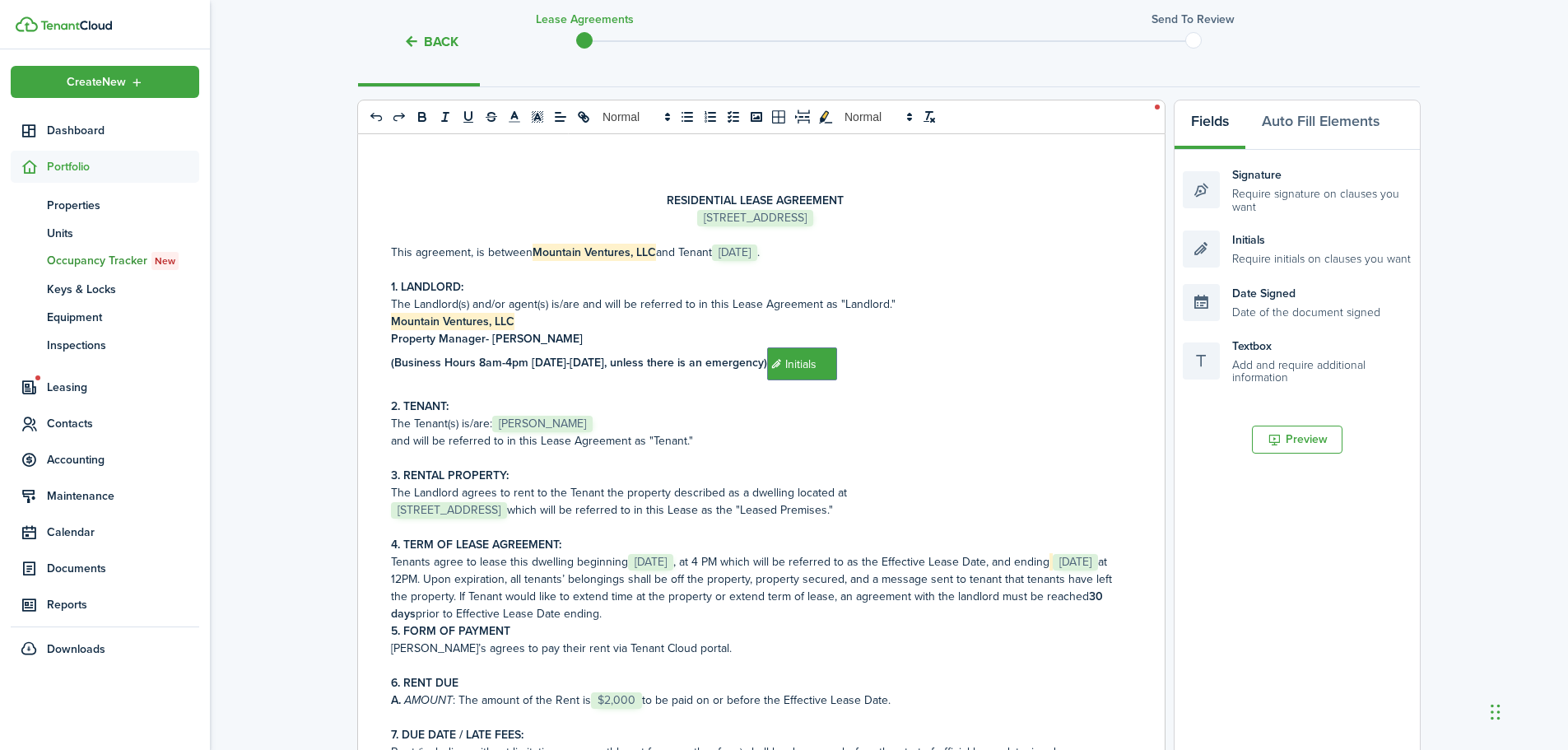
click at [1053, 571] on span "[DATE]" at bounding box center [1076, 562] width 46 height 17
click at [732, 485] on p "The Landlord agrees to rent to the Tenant the property described as a dwelling …" at bounding box center [755, 493] width 729 height 18
click at [438, 37] on button "Back" at bounding box center [431, 42] width 55 height 18
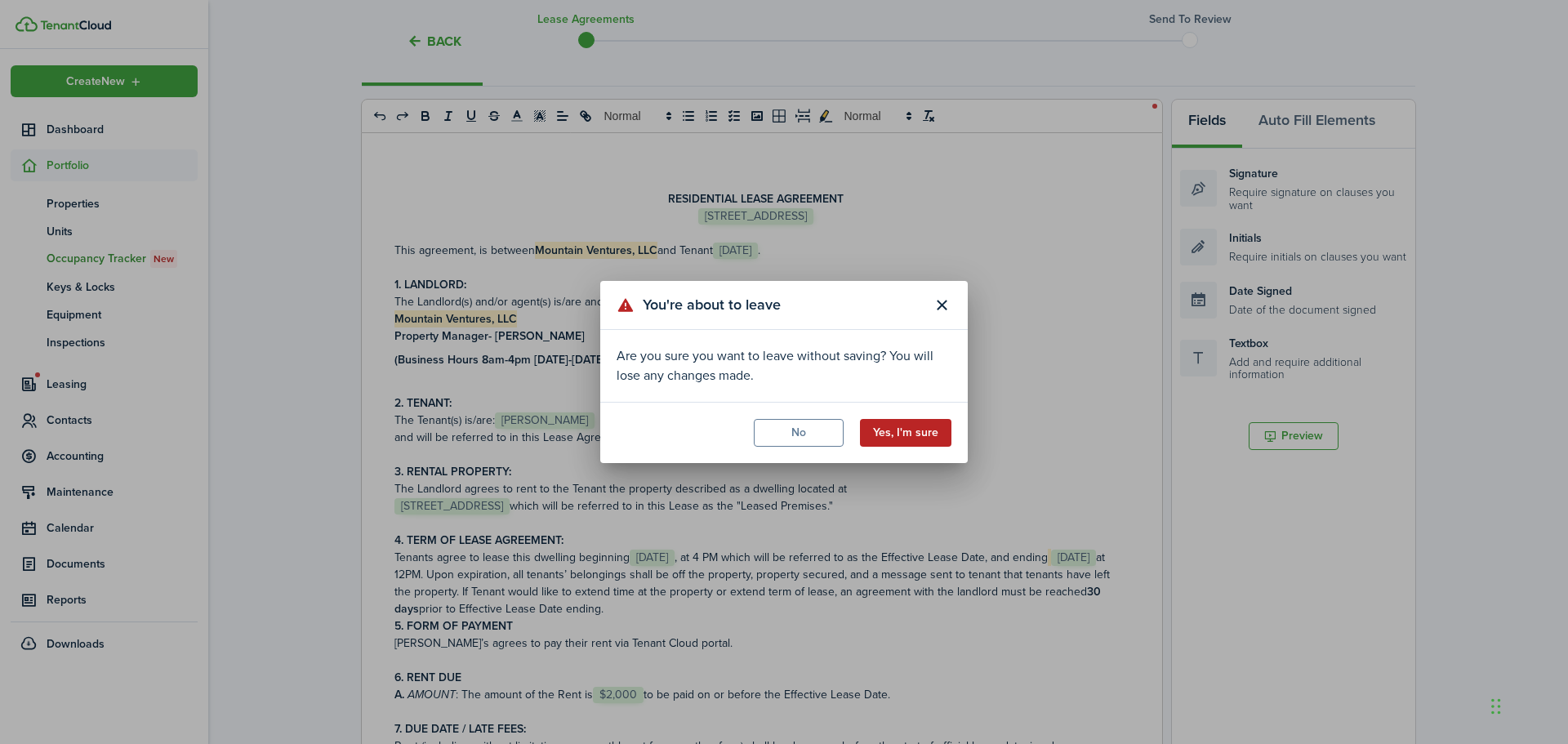
click at [909, 441] on button "Yes, I'm sure" at bounding box center [905, 433] width 91 height 28
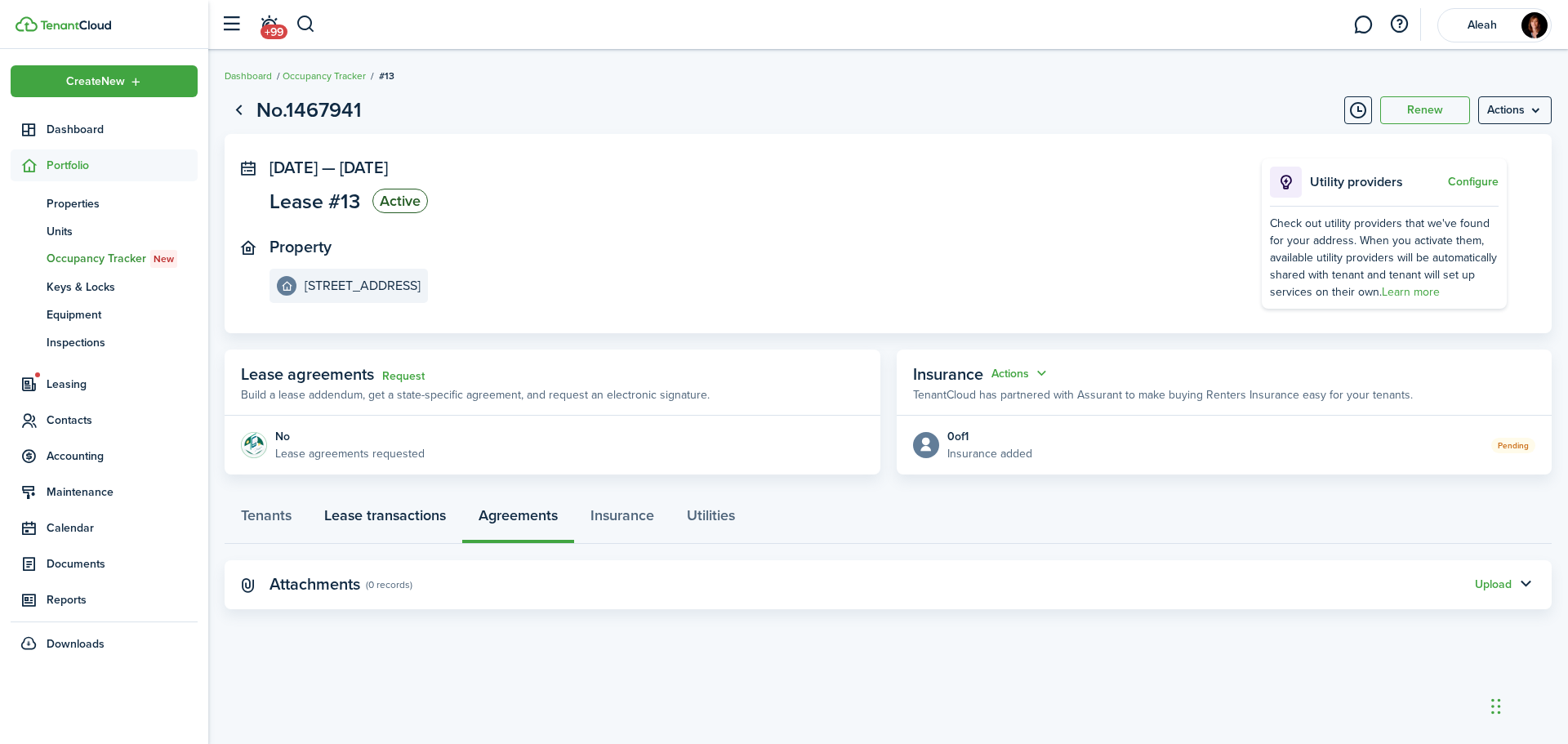
click at [353, 519] on link "Lease transactions" at bounding box center [385, 519] width 154 height 49
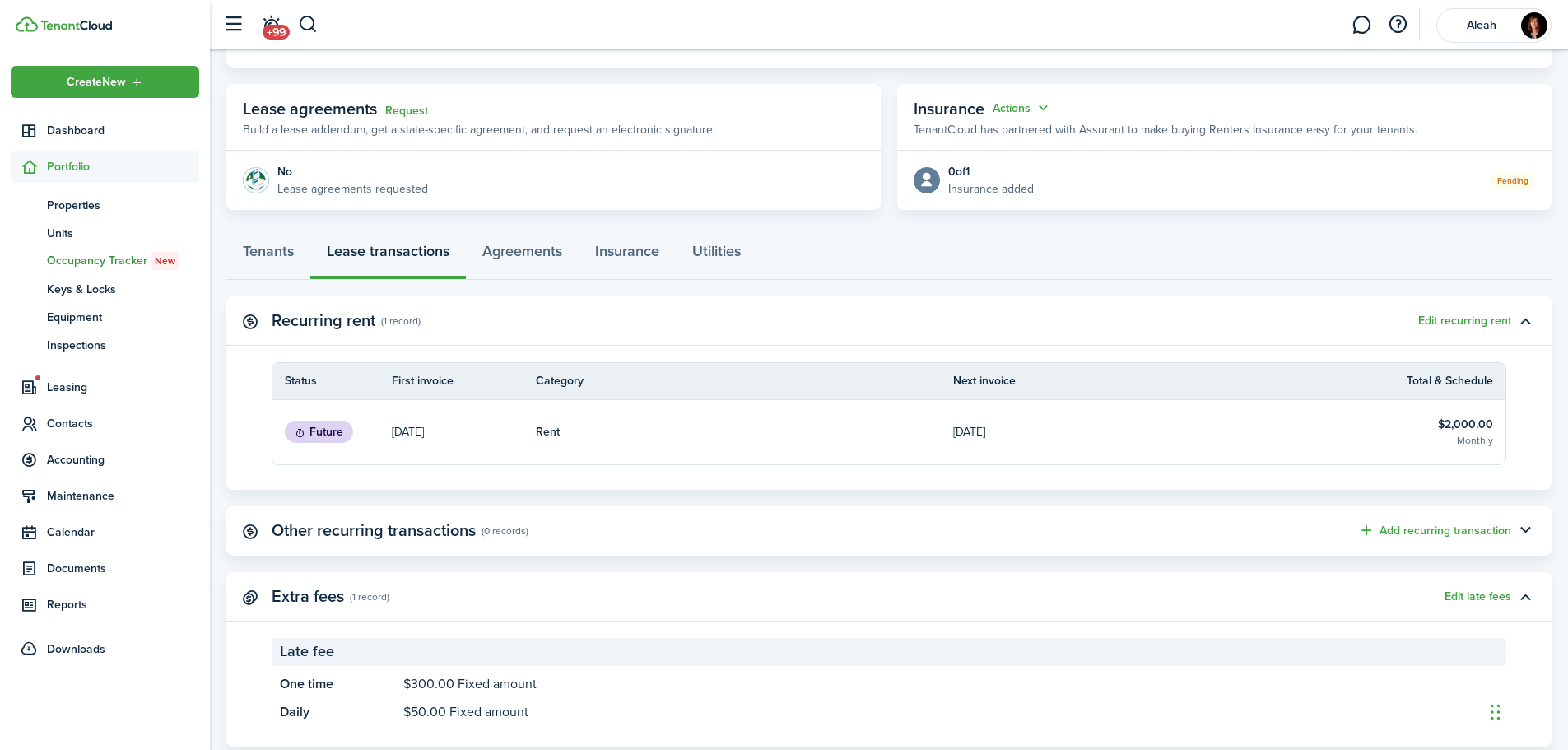
scroll to position [311, 0]
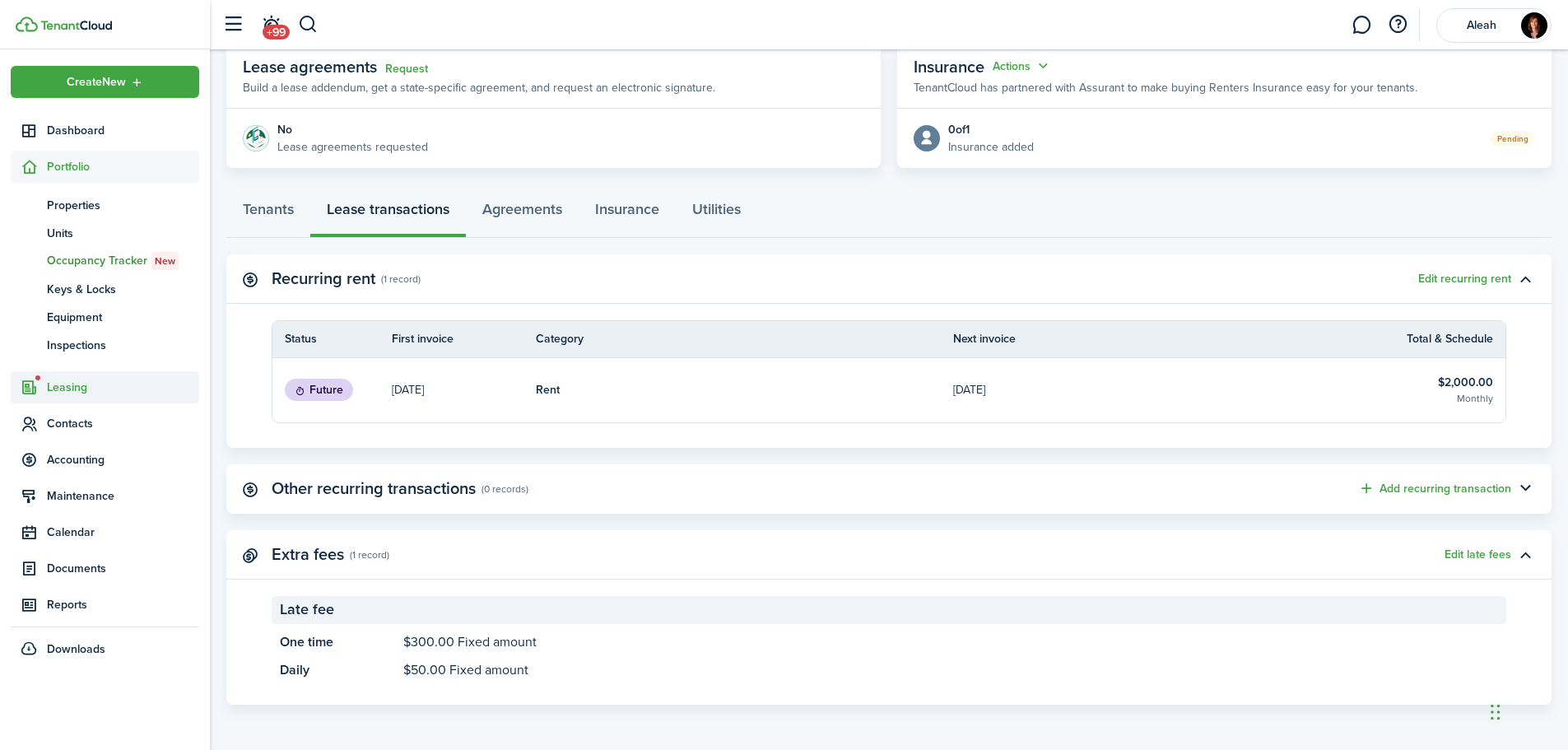
click at [55, 387] on span "Leasing" at bounding box center [124, 388] width 153 height 18
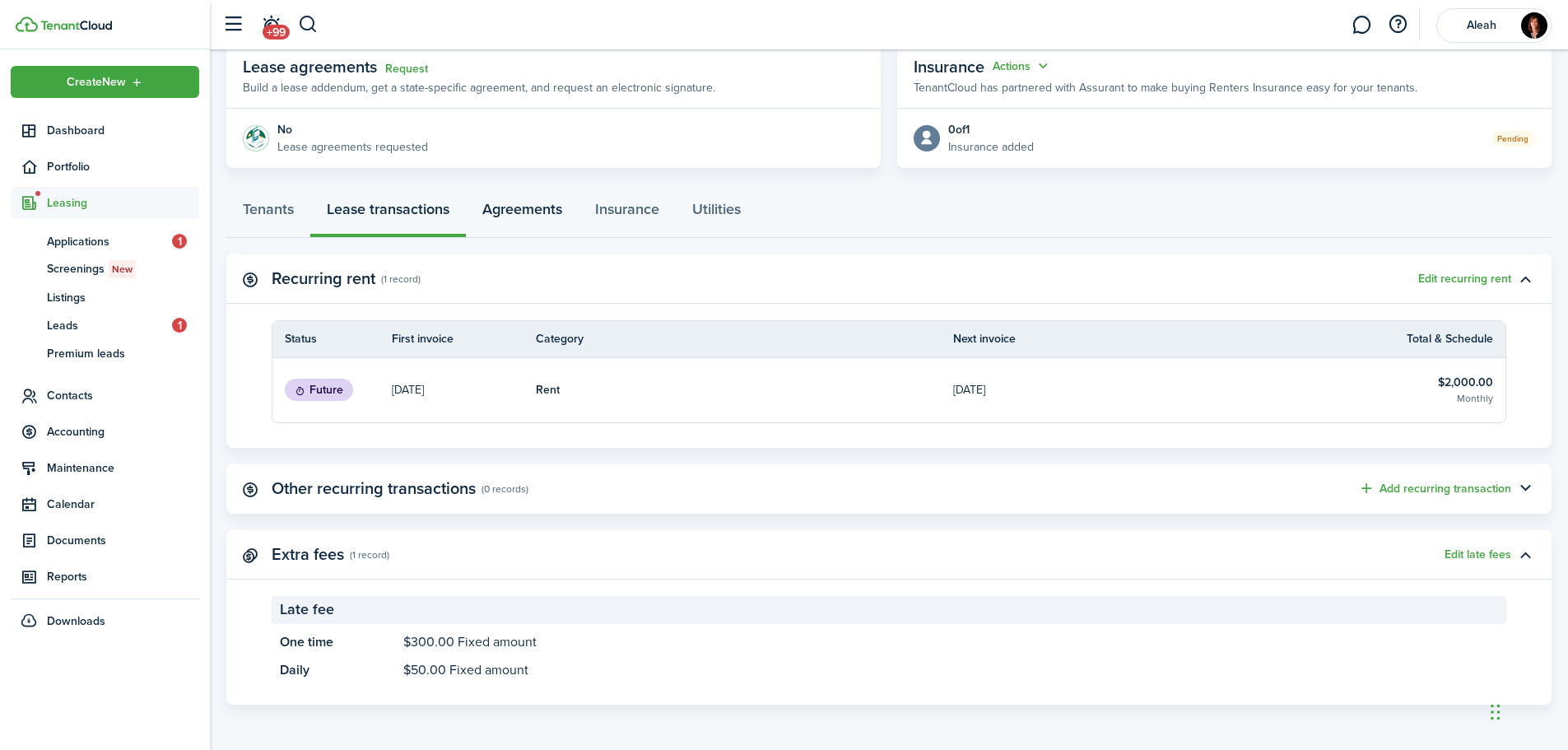
click at [503, 214] on link "Agreements" at bounding box center [522, 213] width 113 height 49
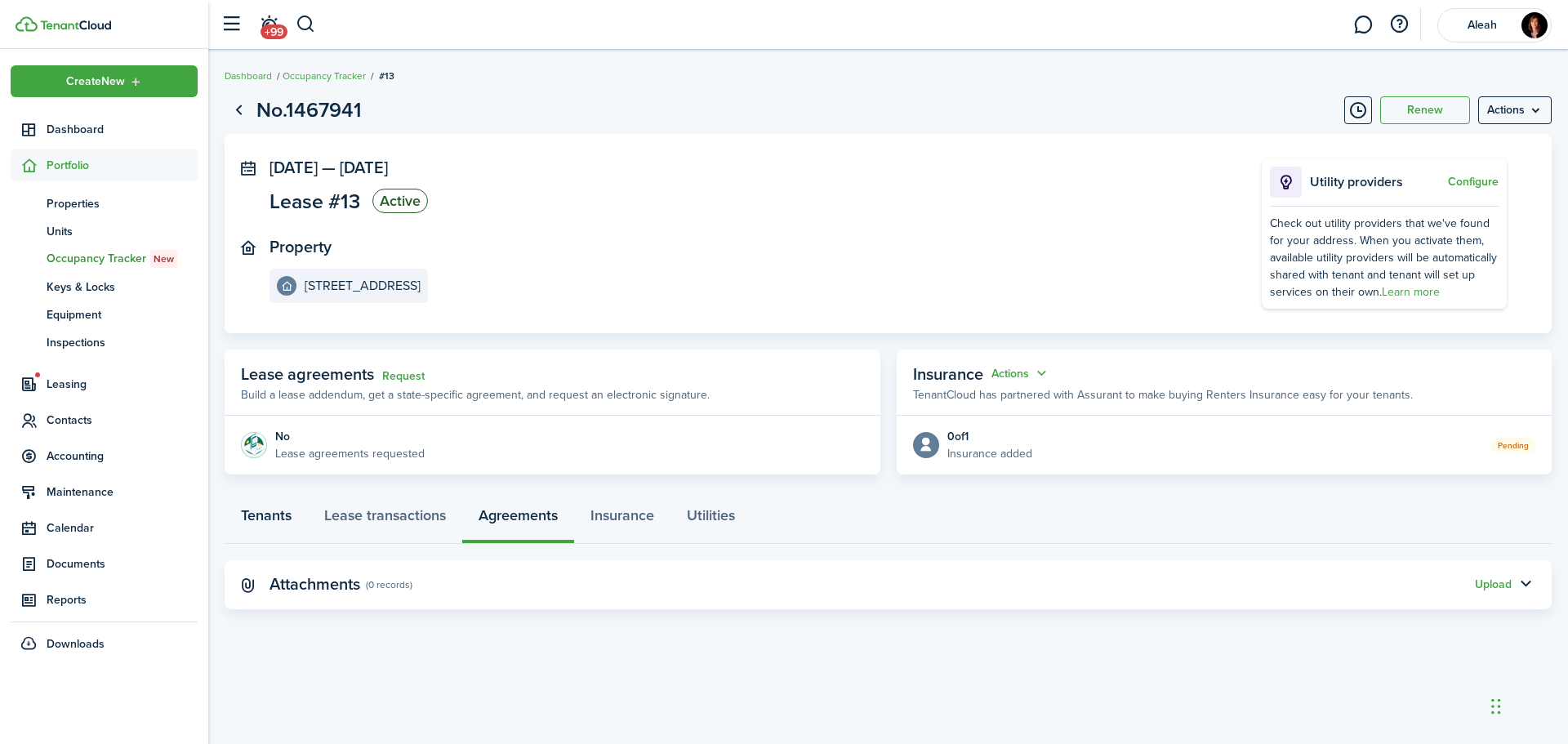
click at [277, 524] on link "Tenants" at bounding box center [266, 519] width 84 height 49
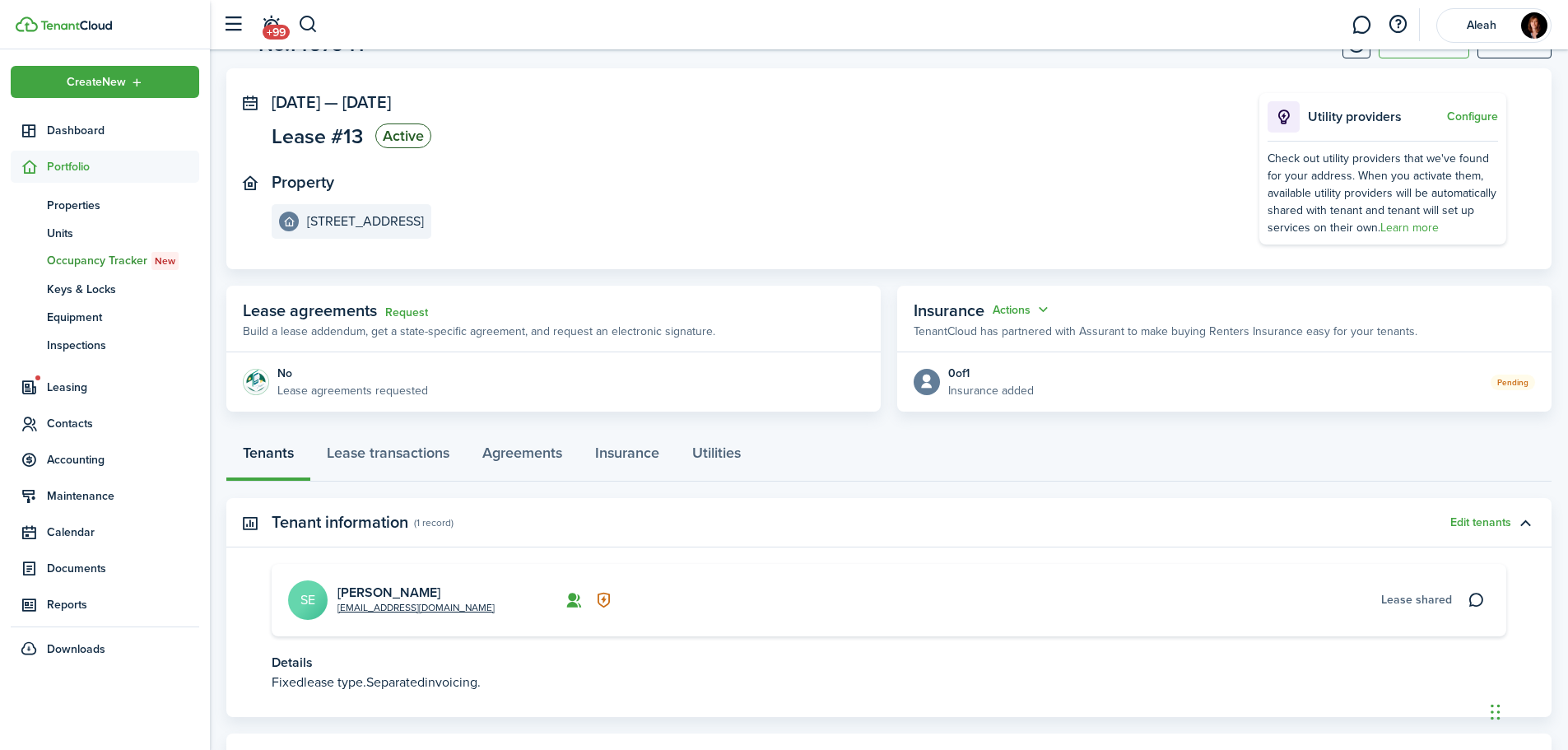
scroll to position [145, 0]
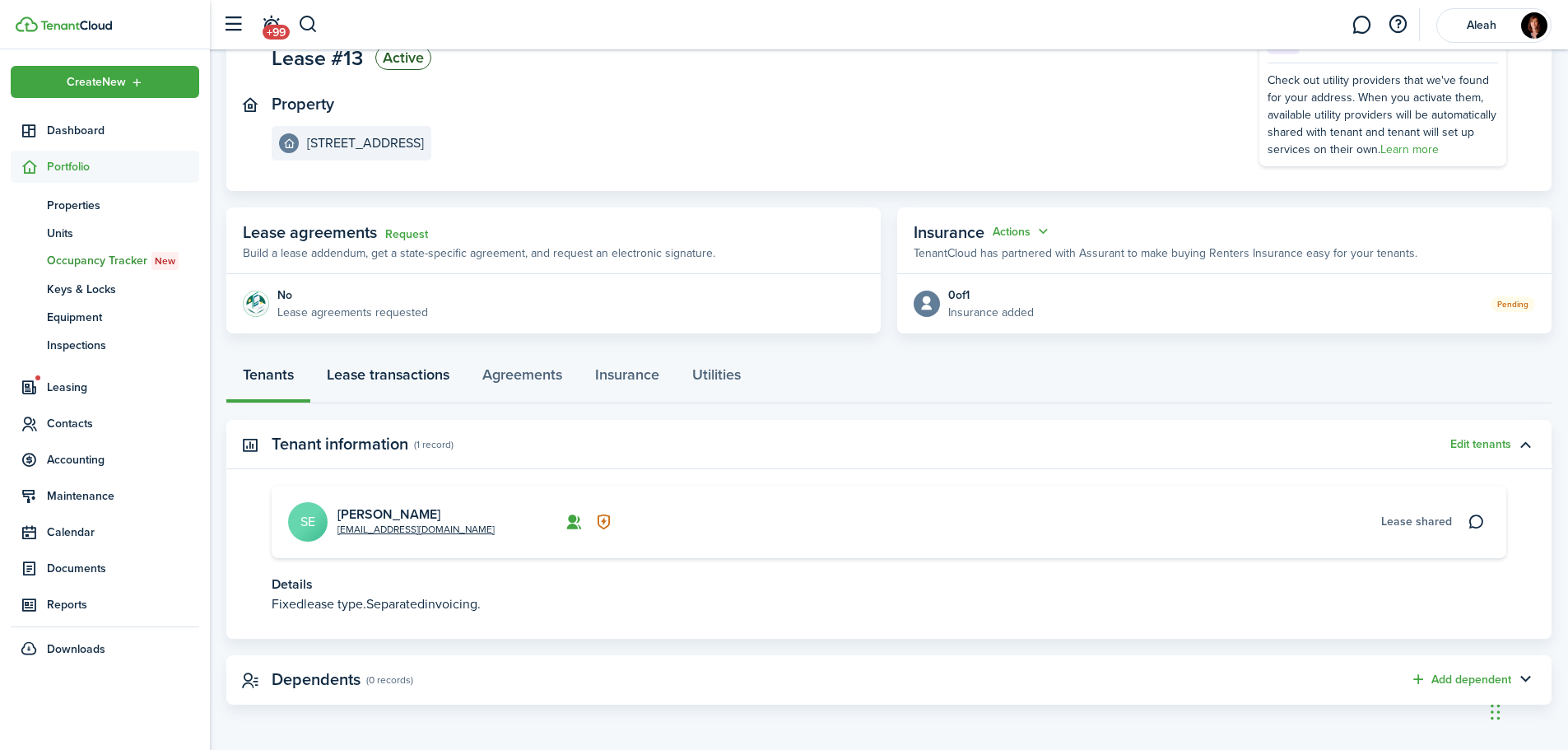
click at [365, 376] on link "Lease transactions" at bounding box center [388, 379] width 155 height 49
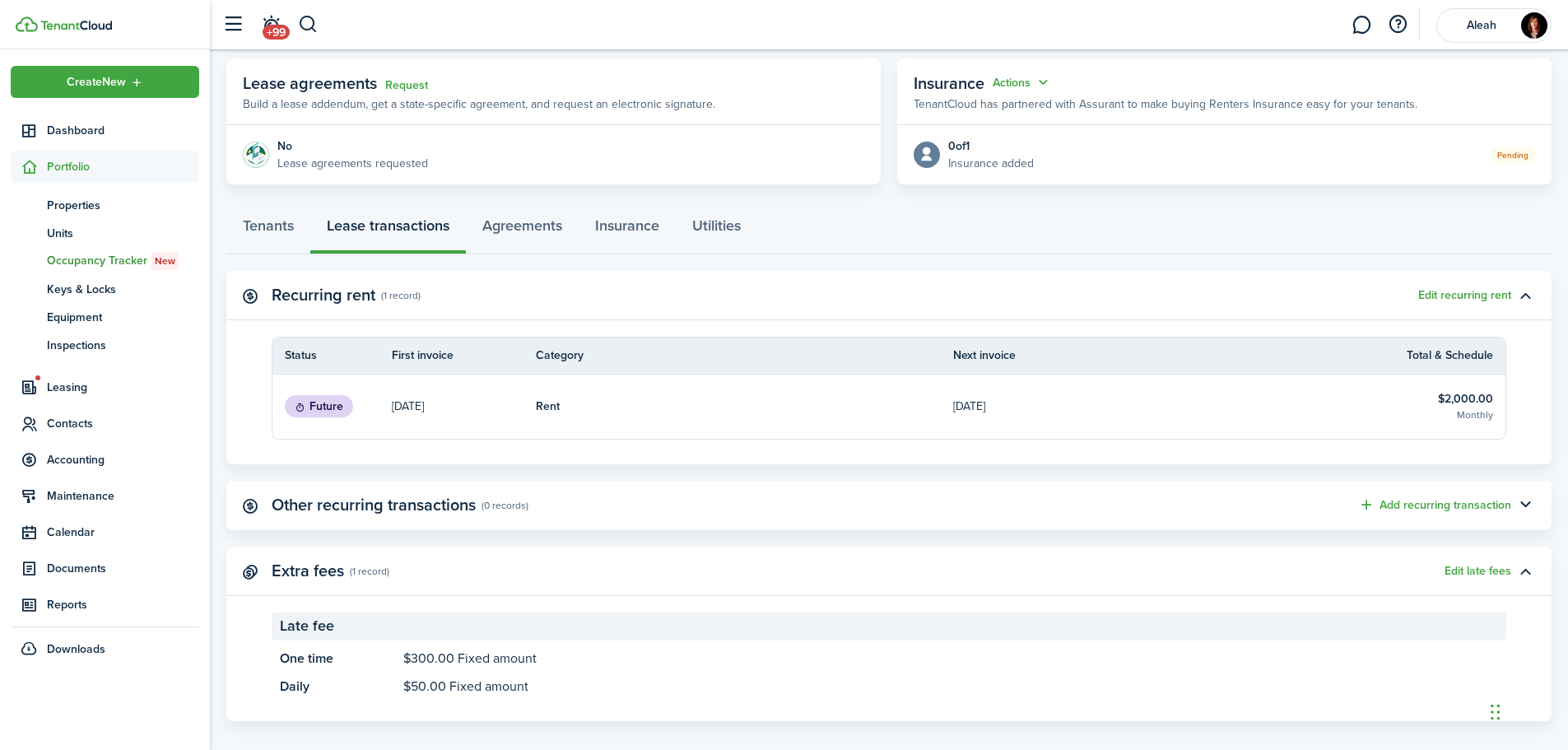
scroll to position [311, 0]
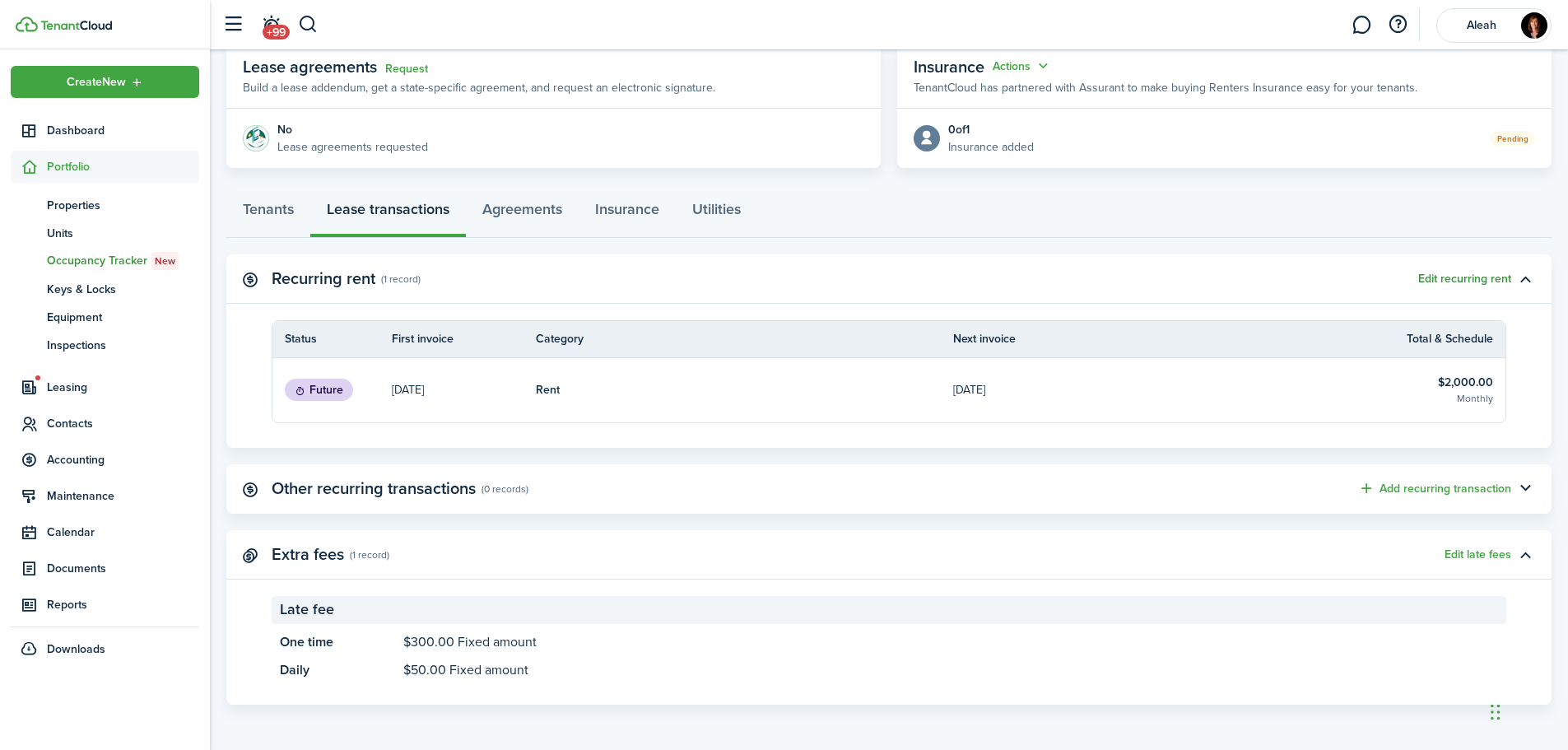
click at [1471, 285] on button "Edit recurring rent" at bounding box center [1465, 279] width 93 height 13
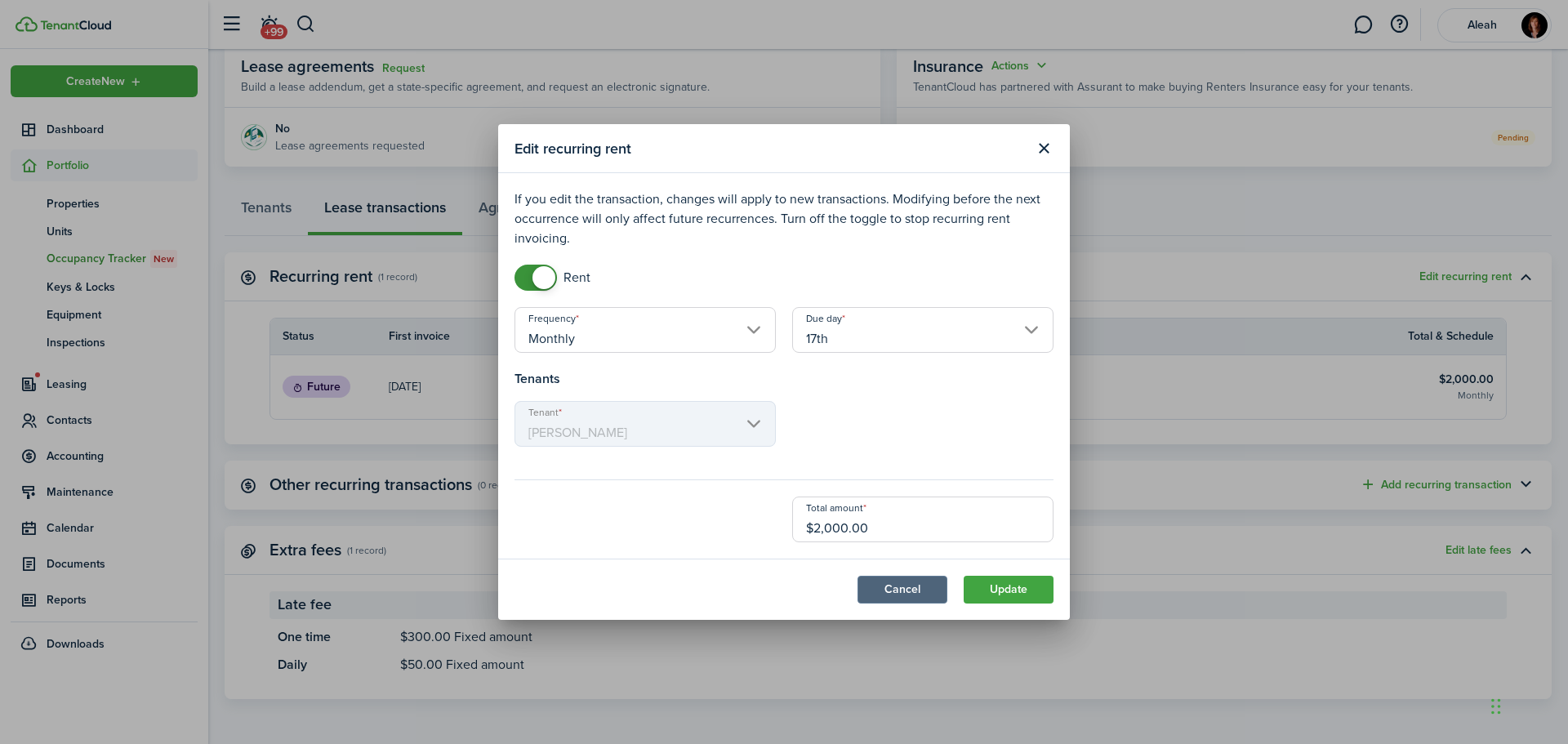
click at [900, 587] on button "Cancel" at bounding box center [902, 590] width 90 height 28
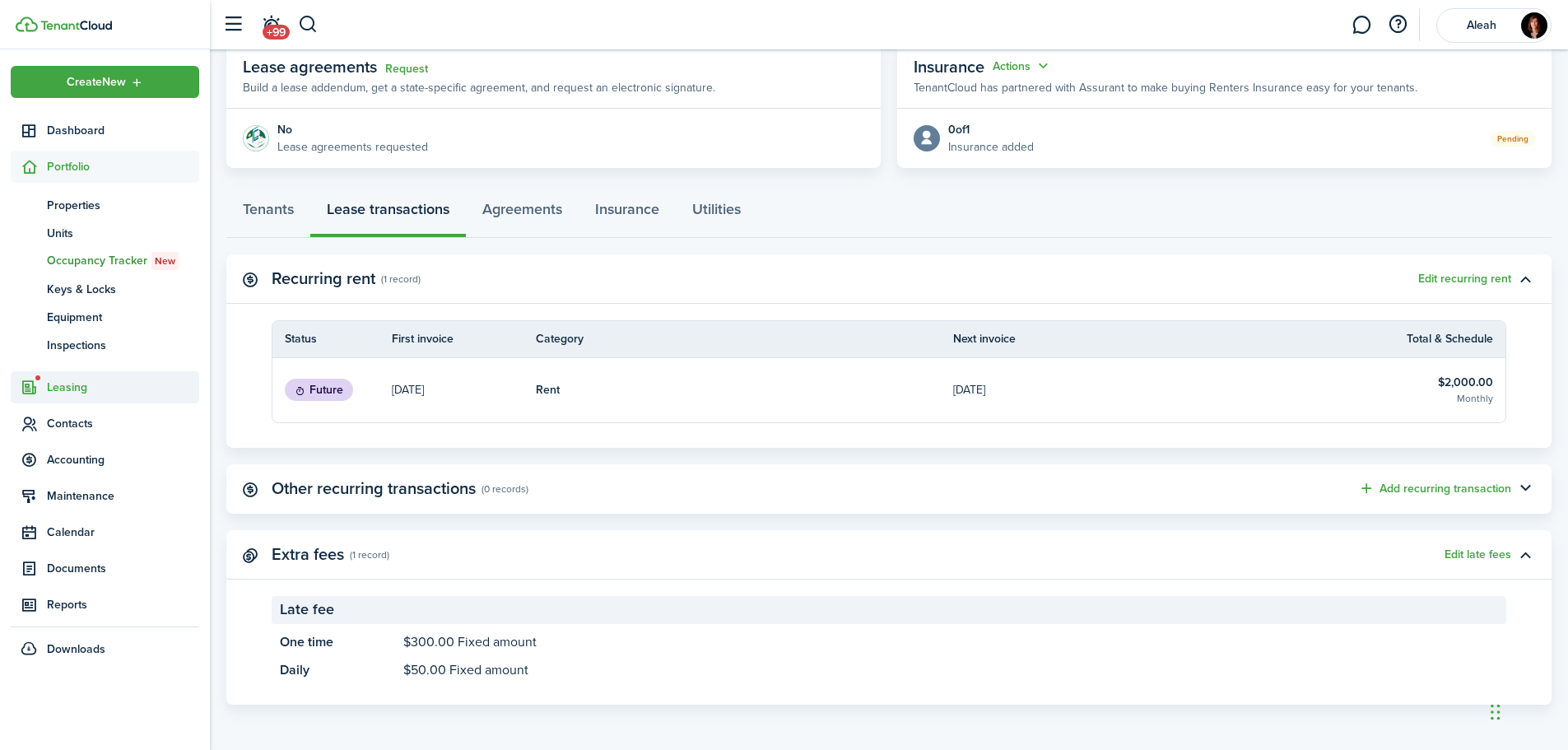
click at [77, 388] on span "Leasing" at bounding box center [124, 388] width 153 height 18
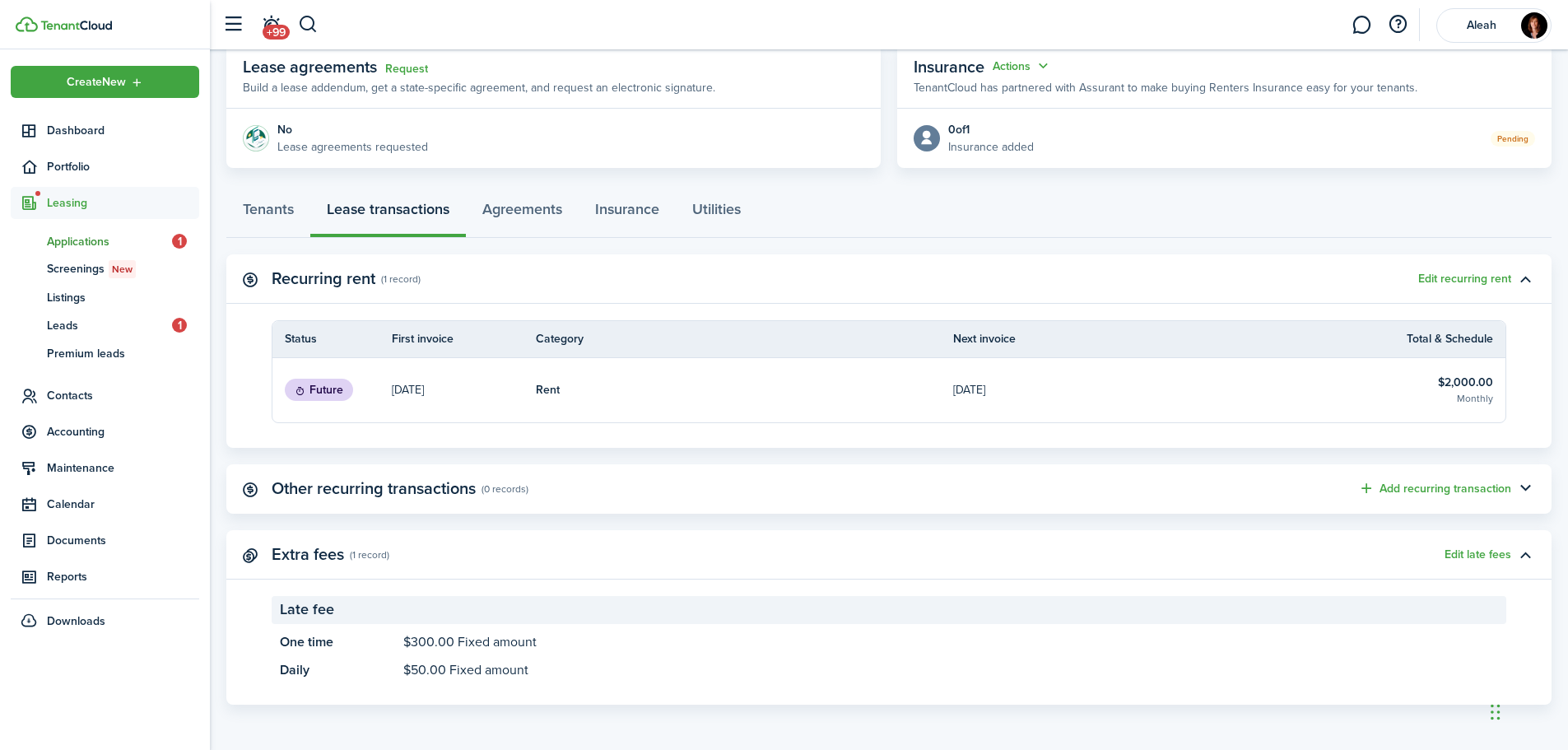
click at [83, 245] on span "Applications" at bounding box center [110, 242] width 125 height 18
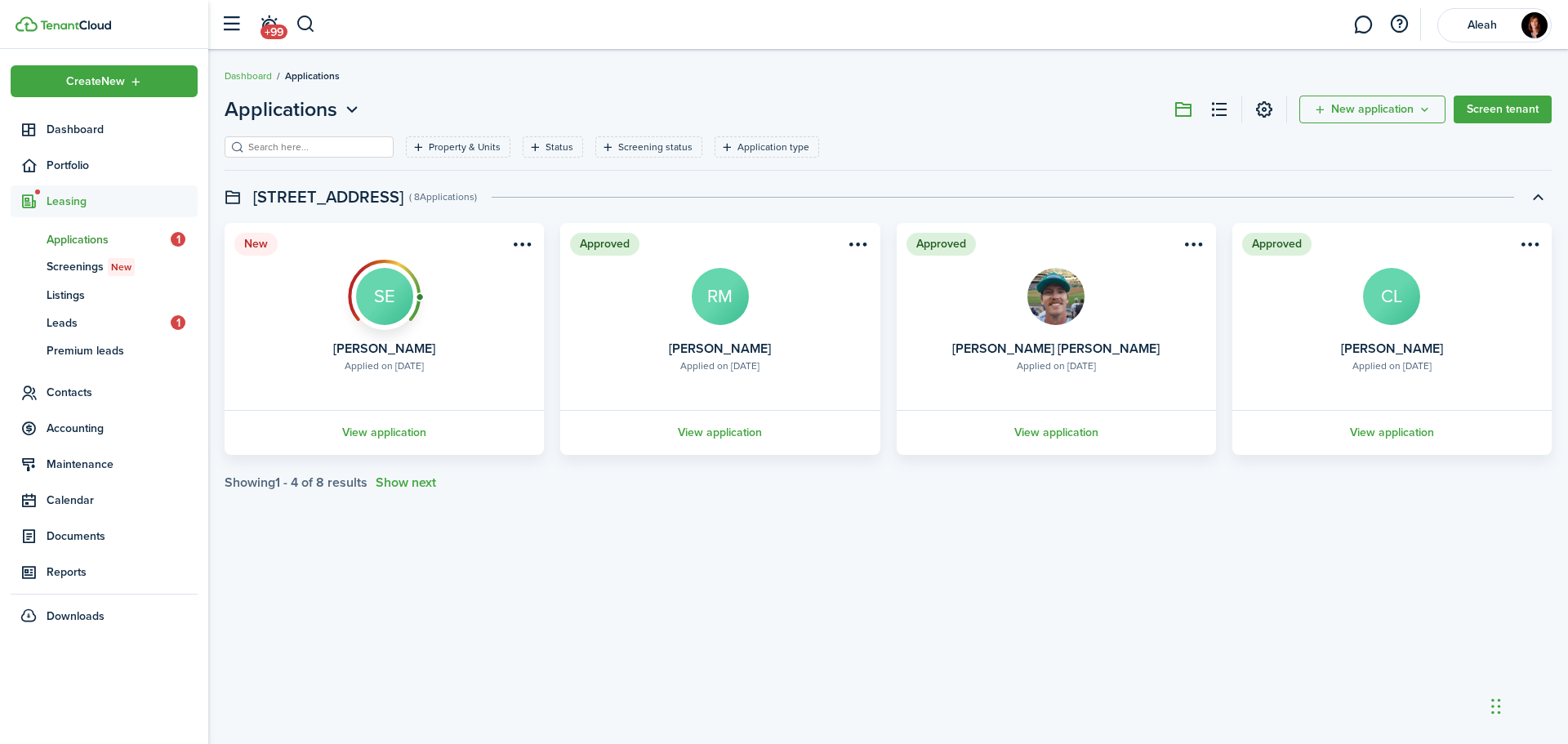
click at [440, 366] on card "New Applied on [DATE] [PERSON_NAME] SE View application" at bounding box center [384, 338] width 319 height 232
click at [529, 246] on menu-btn-icon "Open menu" at bounding box center [522, 245] width 28 height 28
click at [482, 278] on button "Approve application" at bounding box center [463, 280] width 143 height 28
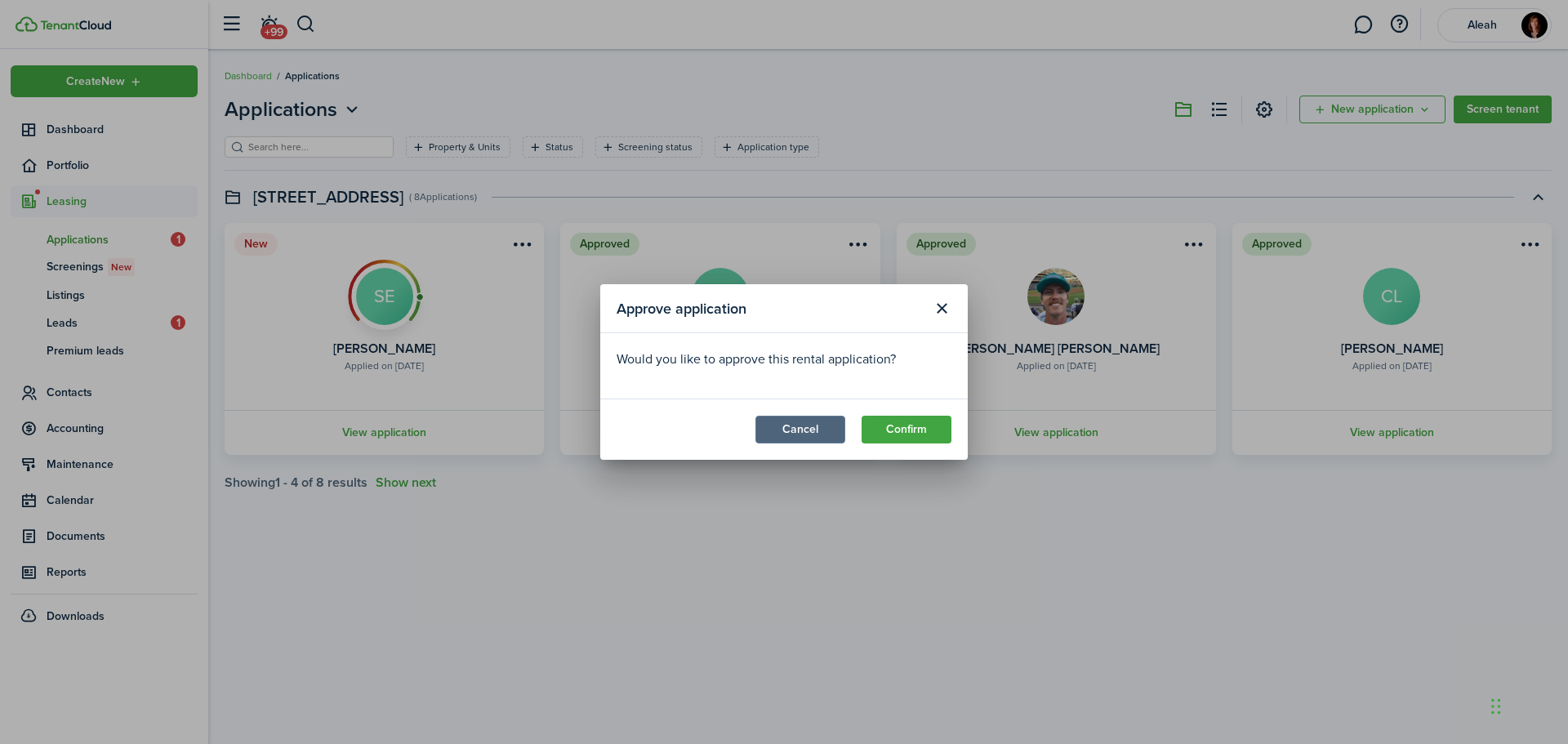
drag, startPoint x: 810, startPoint y: 438, endPoint x: 841, endPoint y: 430, distance: 32.0
drag, startPoint x: 841, startPoint y: 430, endPoint x: 883, endPoint y: 438, distance: 42.8
click at [883, 438] on button "Confirm" at bounding box center [906, 430] width 90 height 28
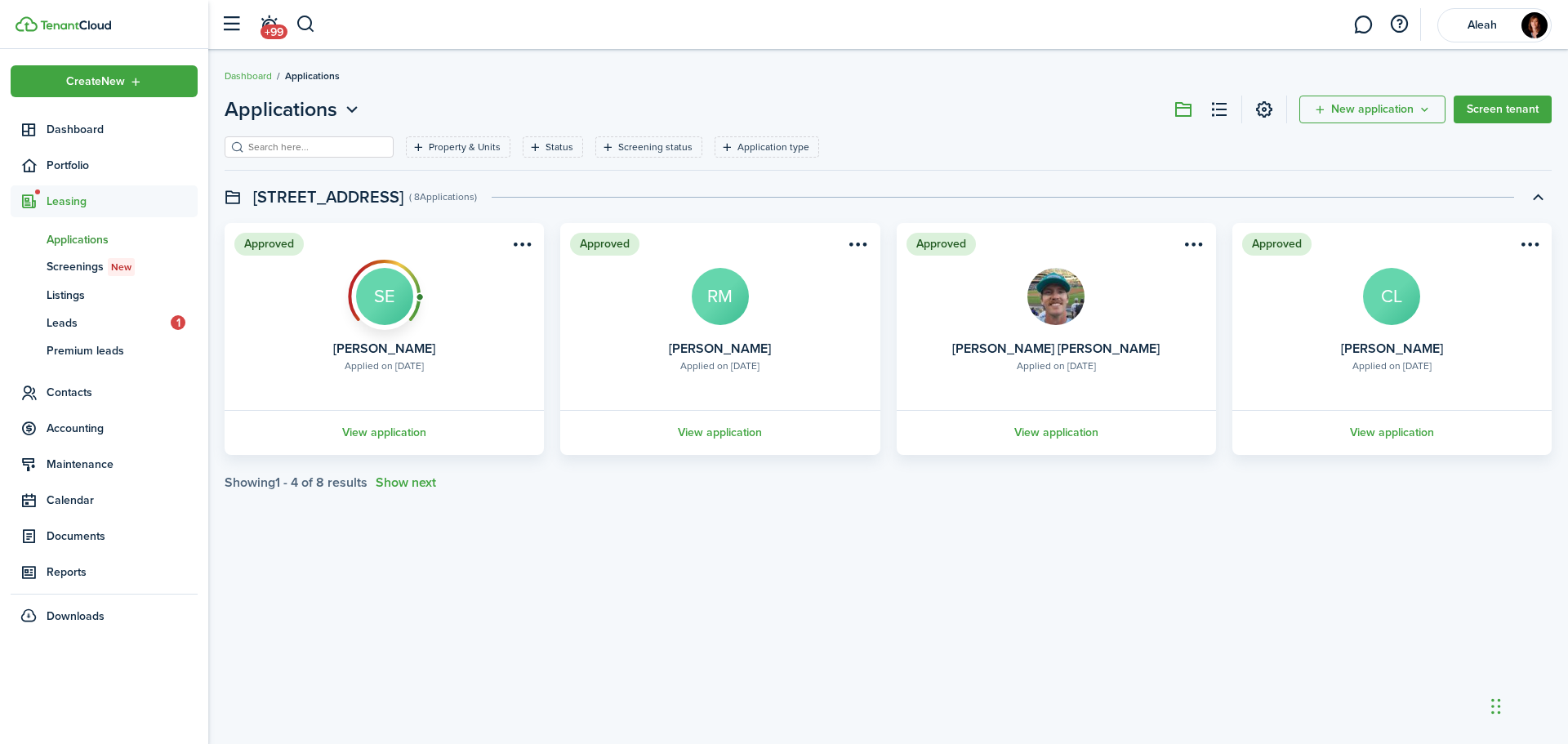
click at [55, 199] on span "Leasing" at bounding box center [123, 202] width 151 height 17
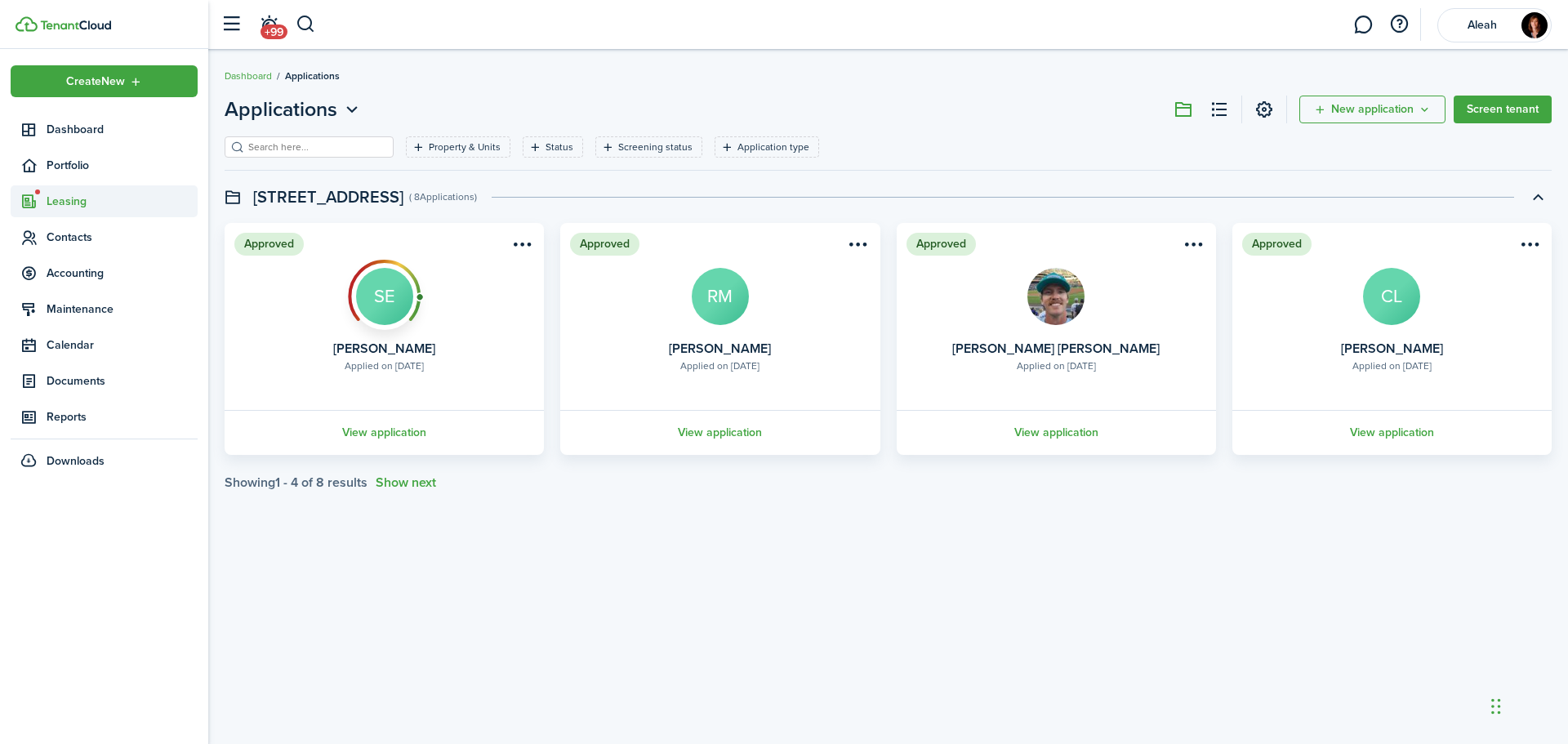
click at [57, 199] on span "Leasing" at bounding box center [123, 202] width 151 height 17
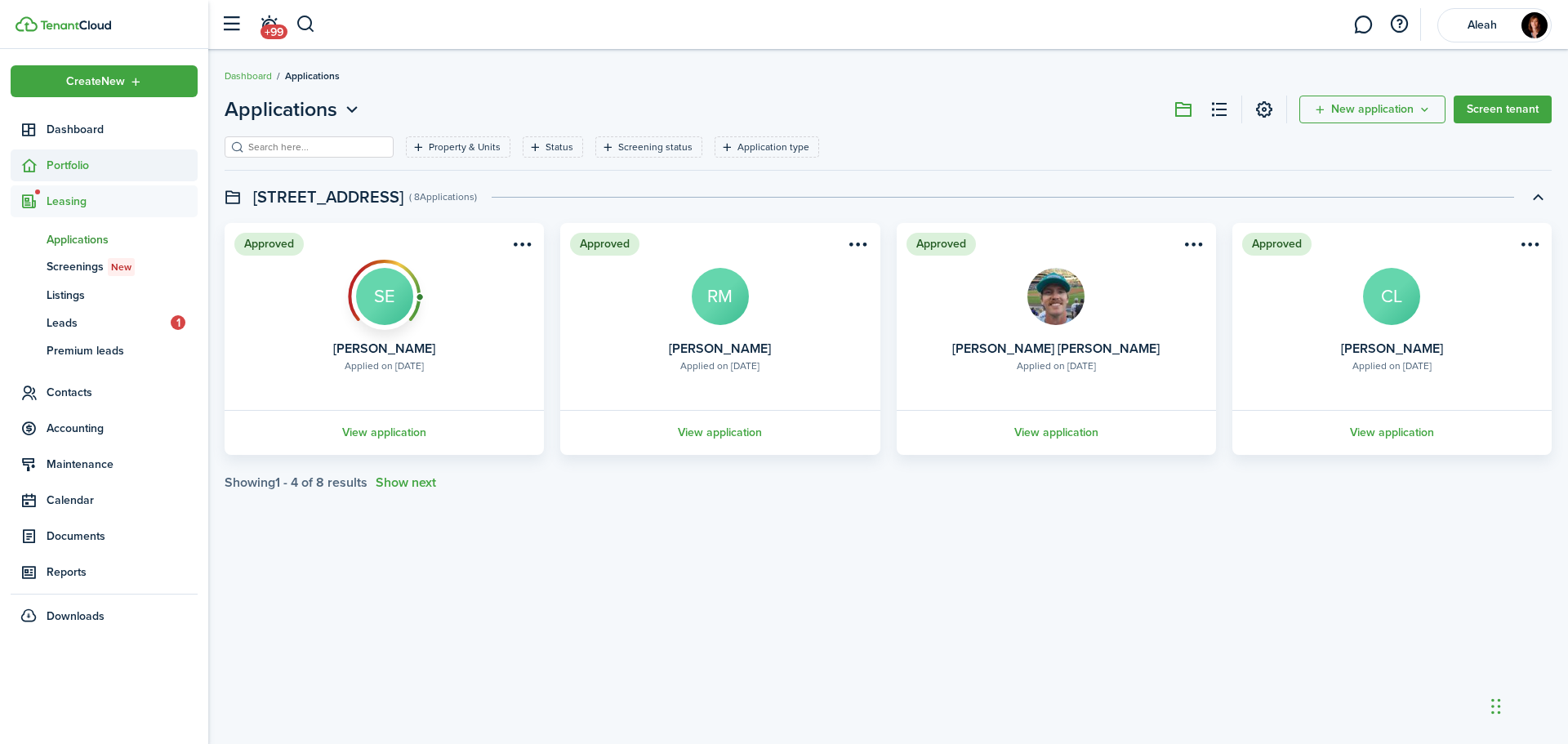
click at [64, 160] on span "Portfolio" at bounding box center [123, 165] width 151 height 17
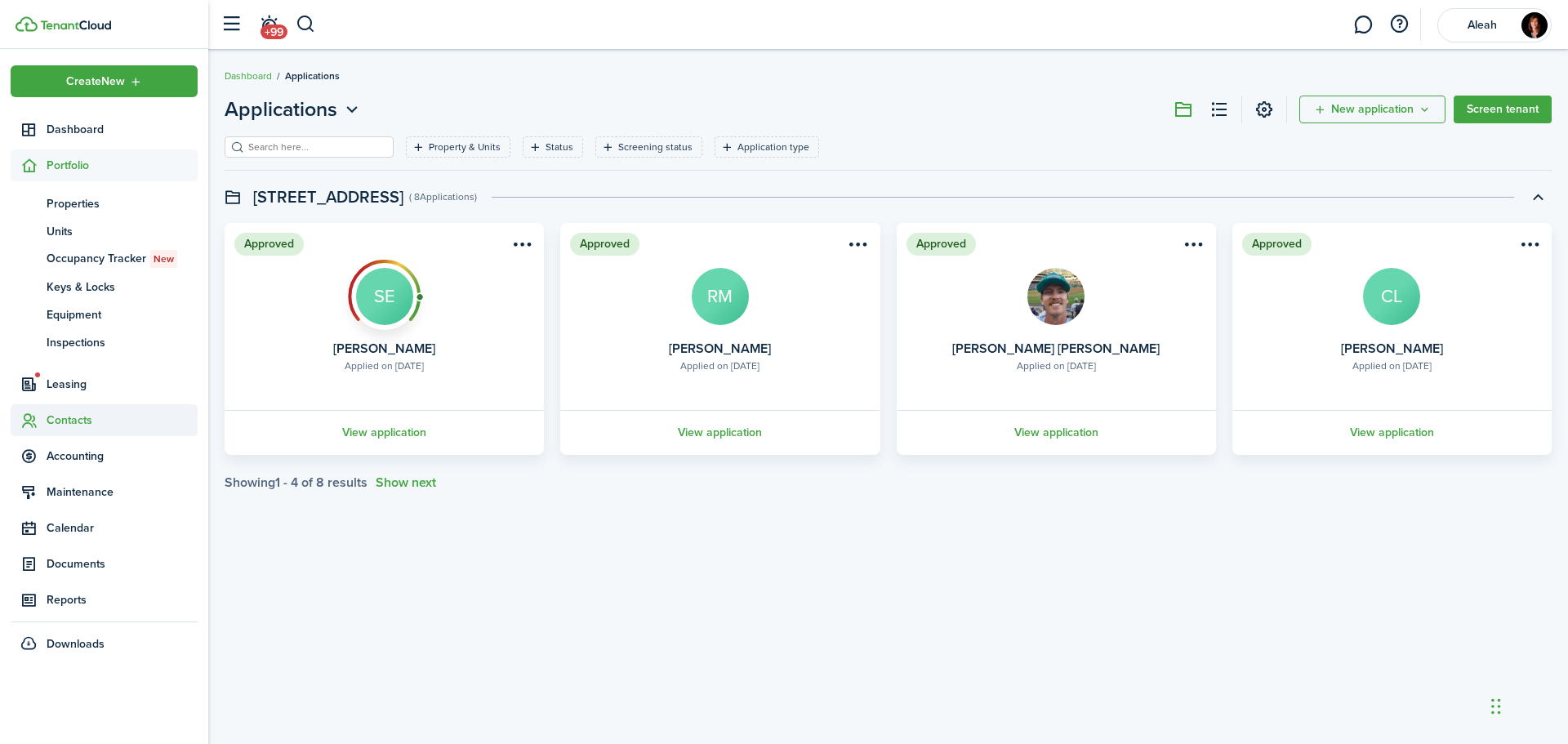
click at [76, 419] on span "Contacts" at bounding box center [123, 420] width 151 height 17
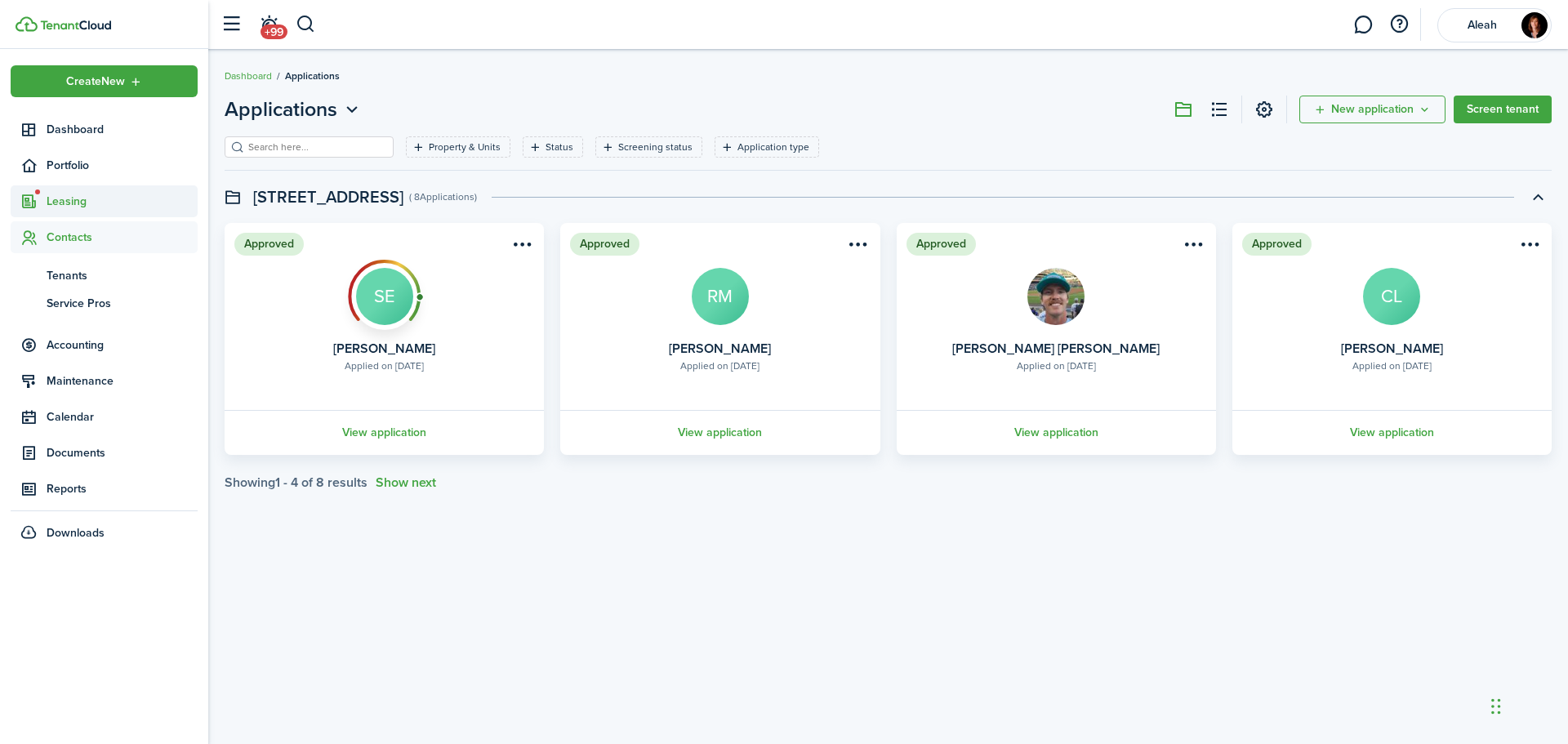
click at [68, 198] on span "Leasing" at bounding box center [123, 202] width 151 height 17
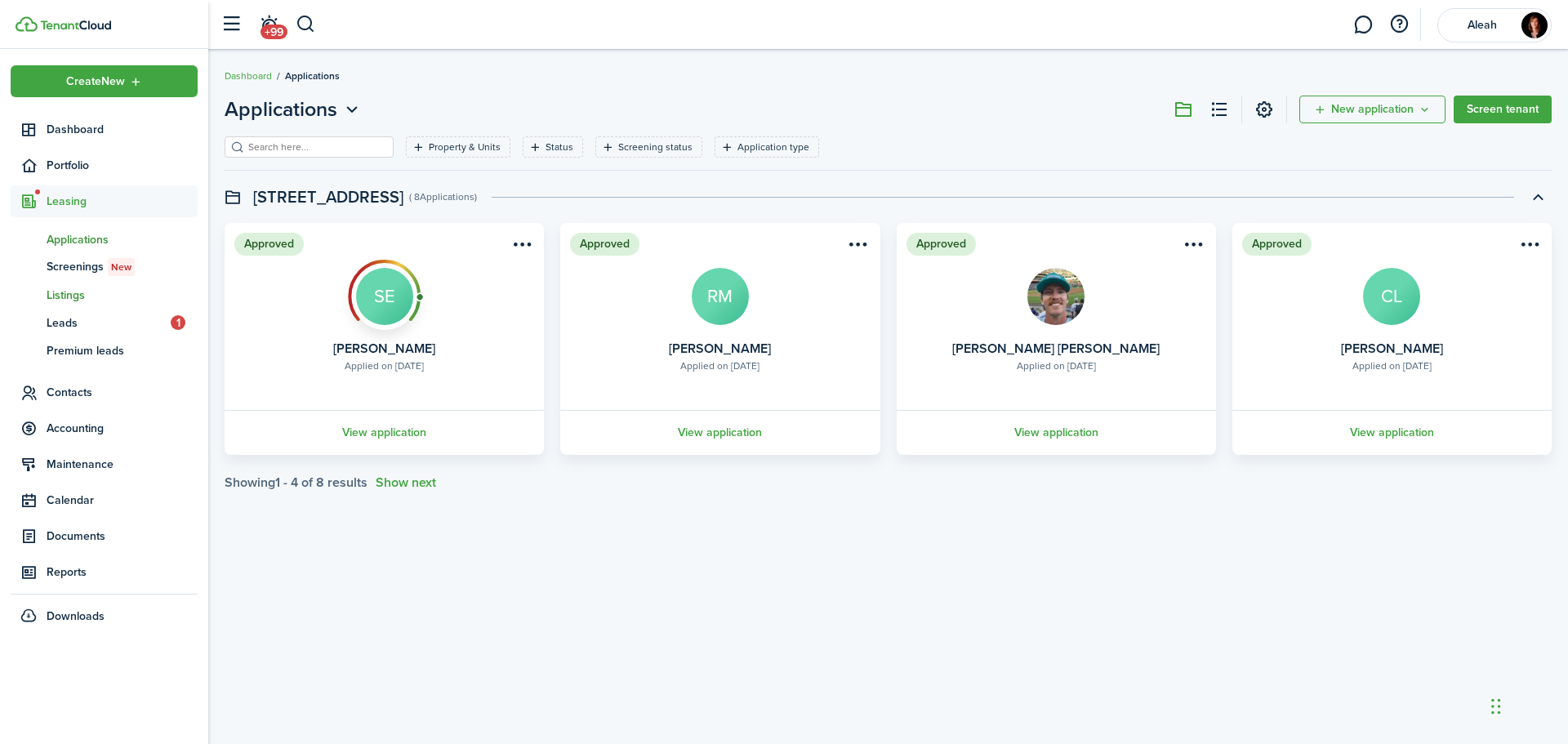
click at [70, 291] on span "Listings" at bounding box center [123, 295] width 151 height 17
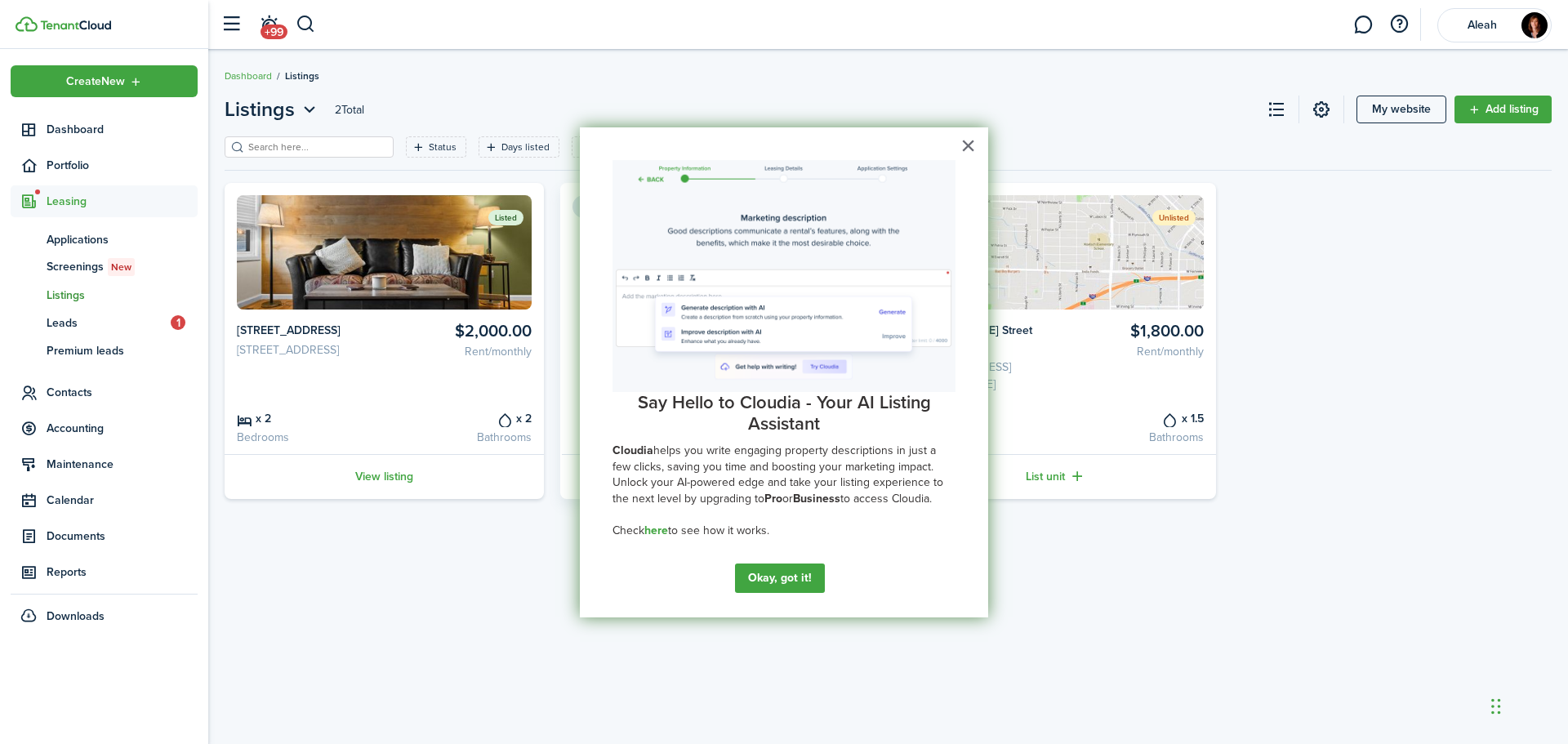
click at [799, 589] on button "Okay, got it!" at bounding box center [780, 579] width 90 height 30
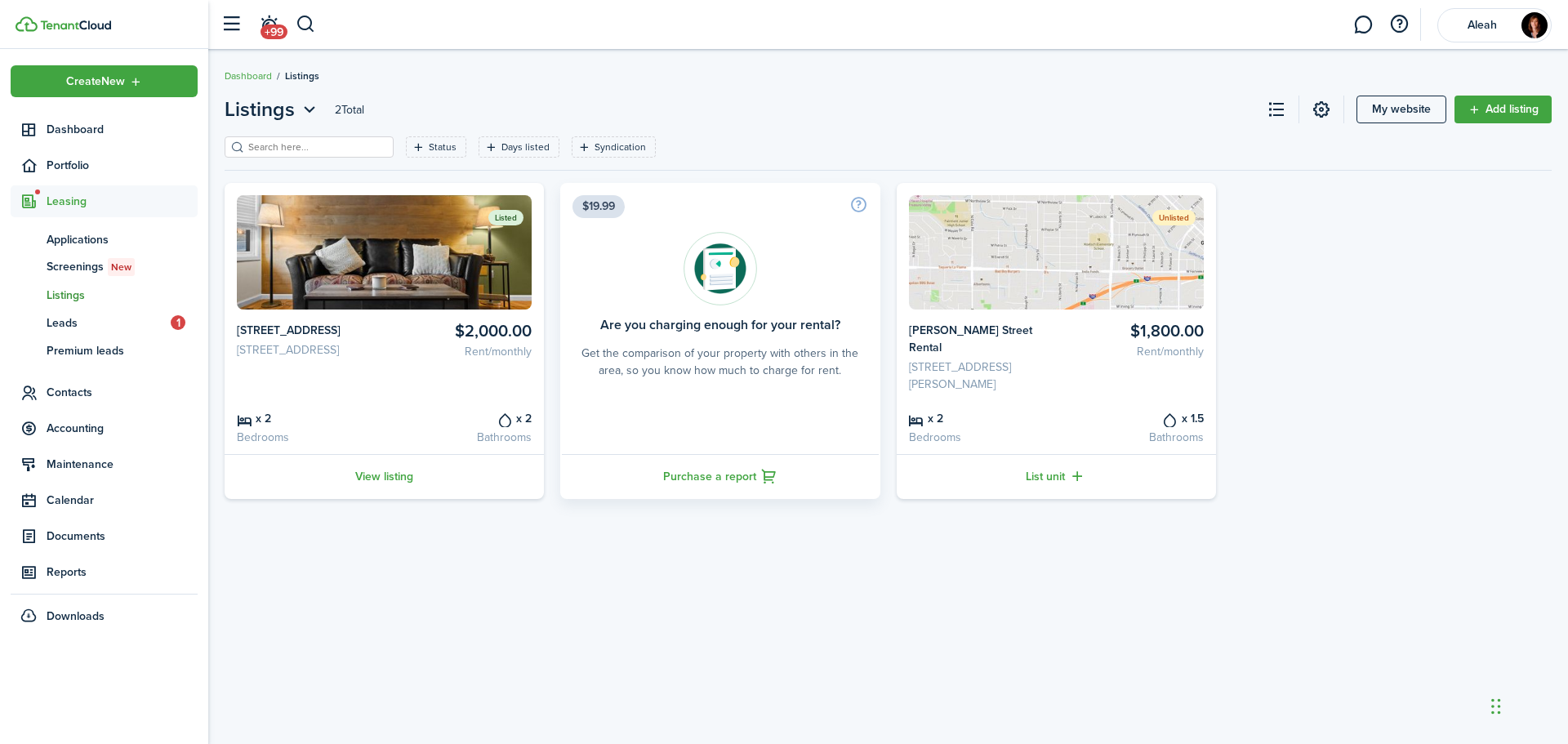
click at [405, 409] on card-listing-title "x 2" at bounding box center [461, 418] width 141 height 18
click at [396, 456] on link "View listing" at bounding box center [384, 477] width 319 height 45
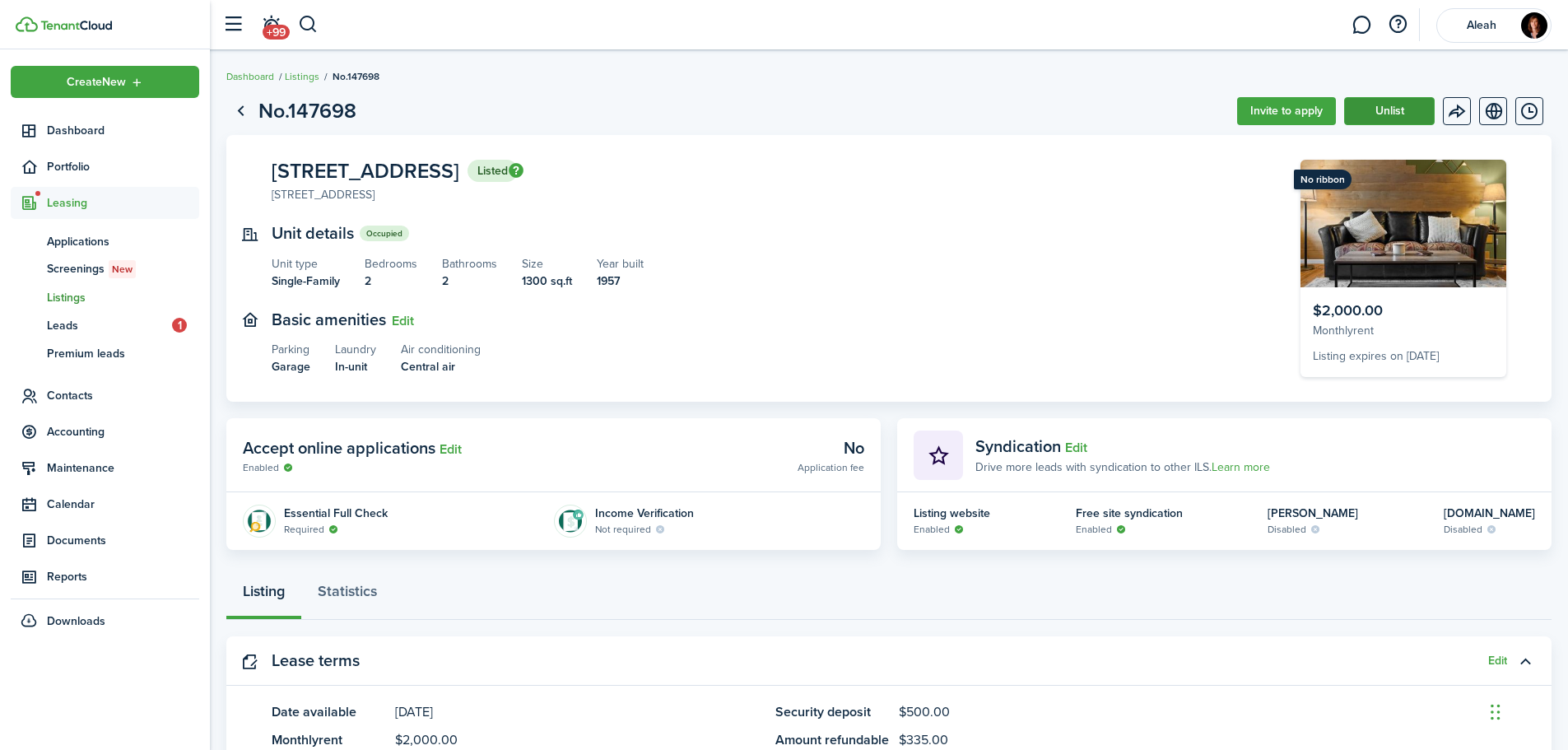
click at [1383, 117] on button "Unlist" at bounding box center [1389, 111] width 90 height 28
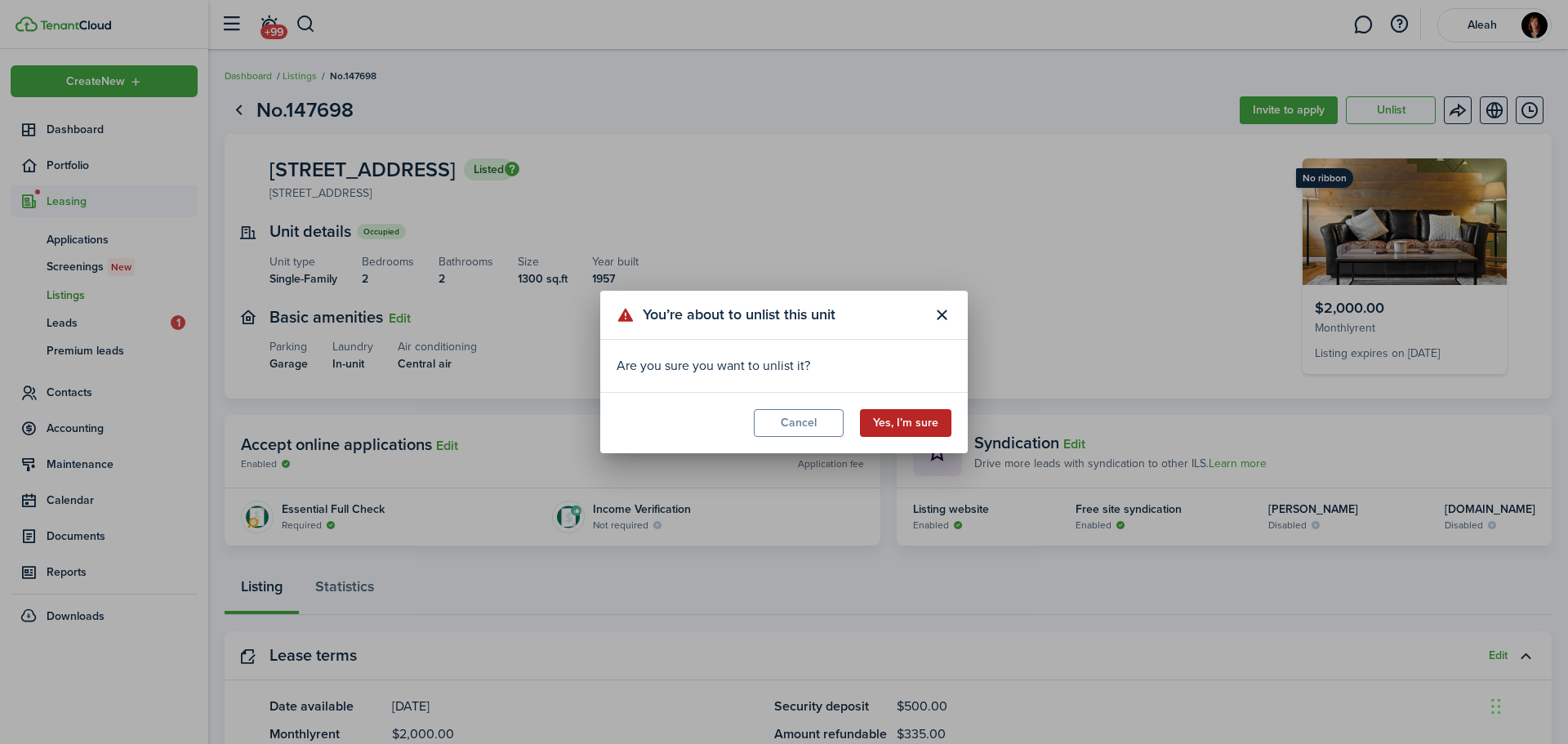
click at [942, 423] on button "Yes, I’m sure" at bounding box center [905, 423] width 91 height 28
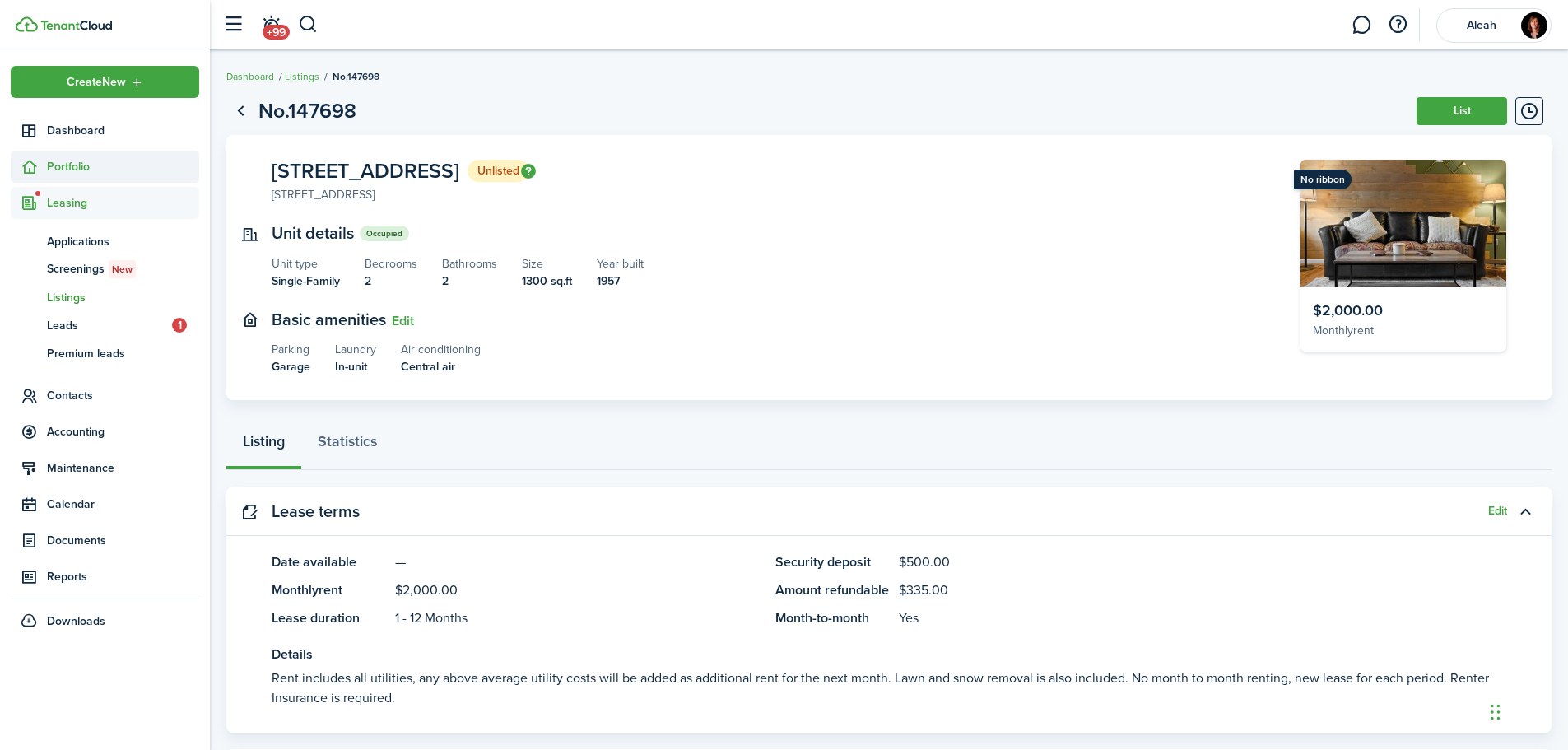
click at [63, 167] on span "Portfolio" at bounding box center [124, 167] width 153 height 18
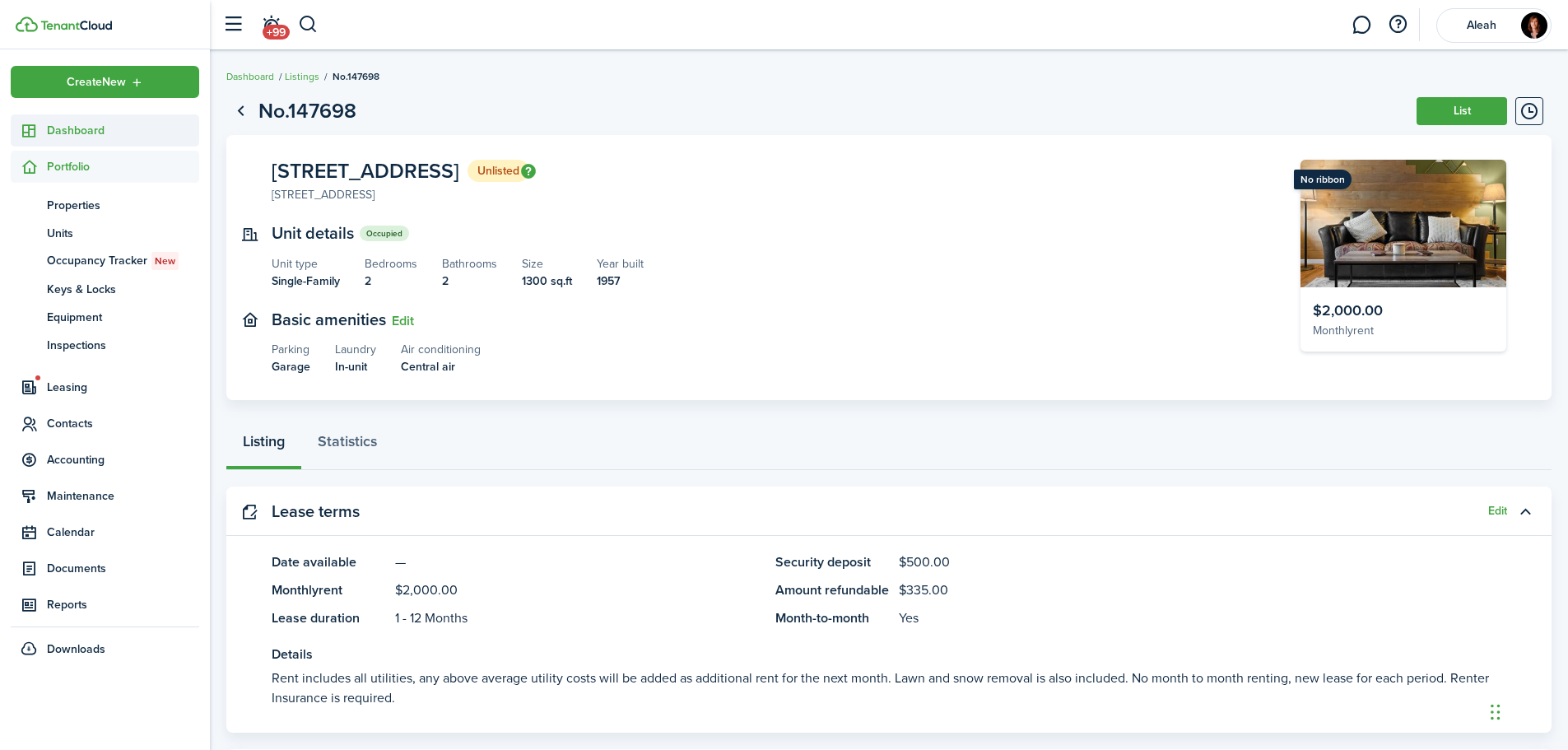
click at [72, 137] on span "Dashboard" at bounding box center [124, 131] width 153 height 18
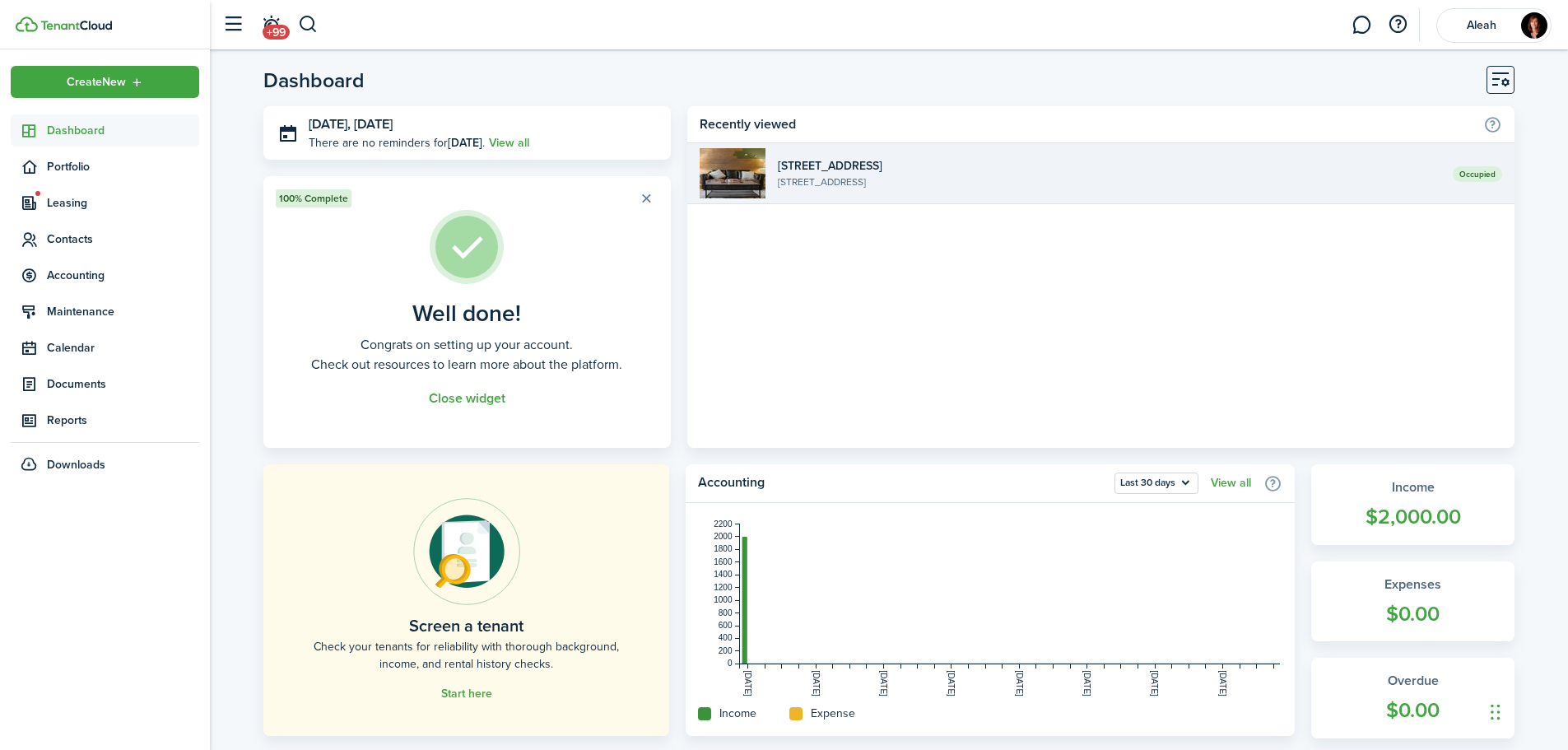
click at [873, 168] on widget-list-item-title "[STREET_ADDRESS]" at bounding box center [1109, 166] width 663 height 18
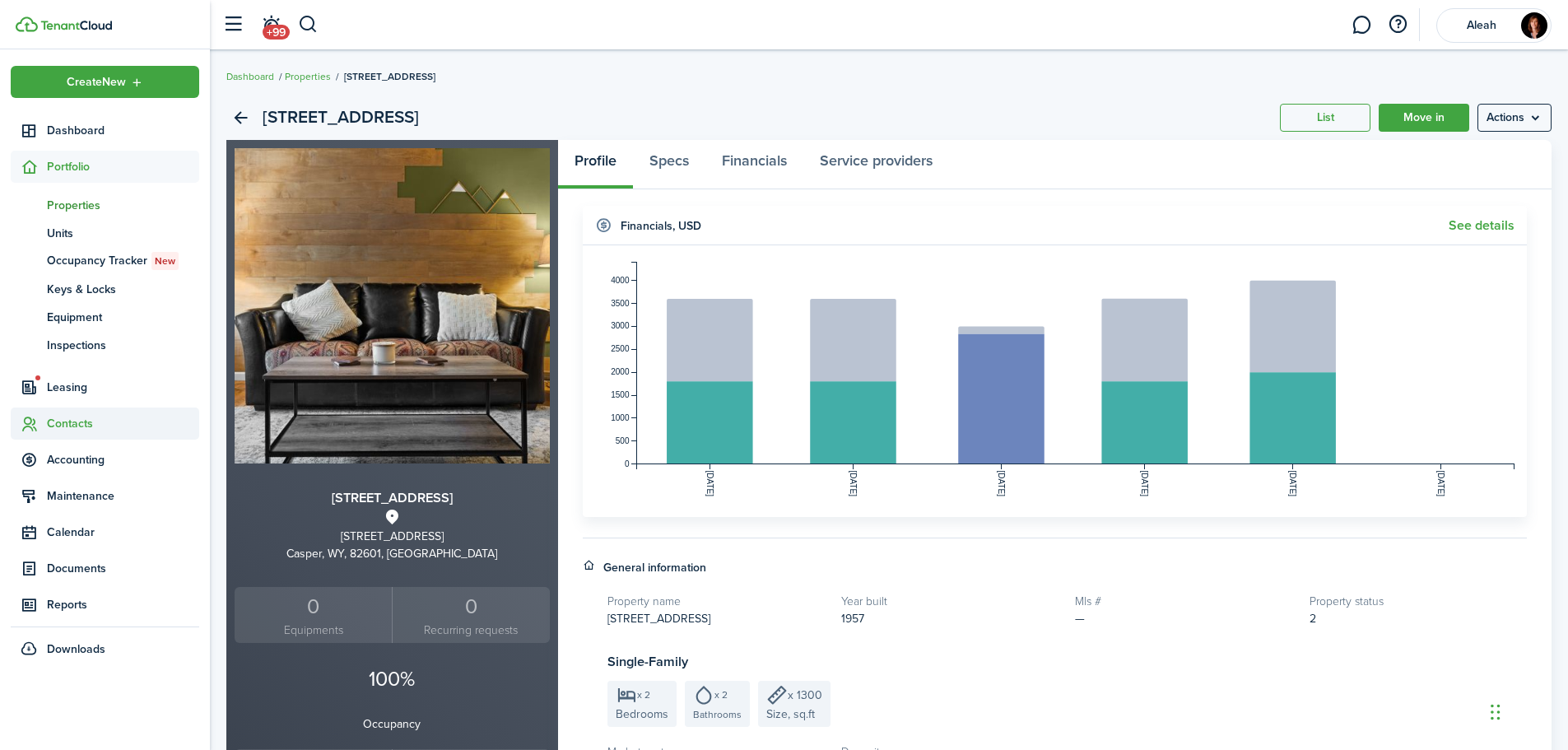
click at [96, 431] on span "Contacts" at bounding box center [124, 424] width 153 height 18
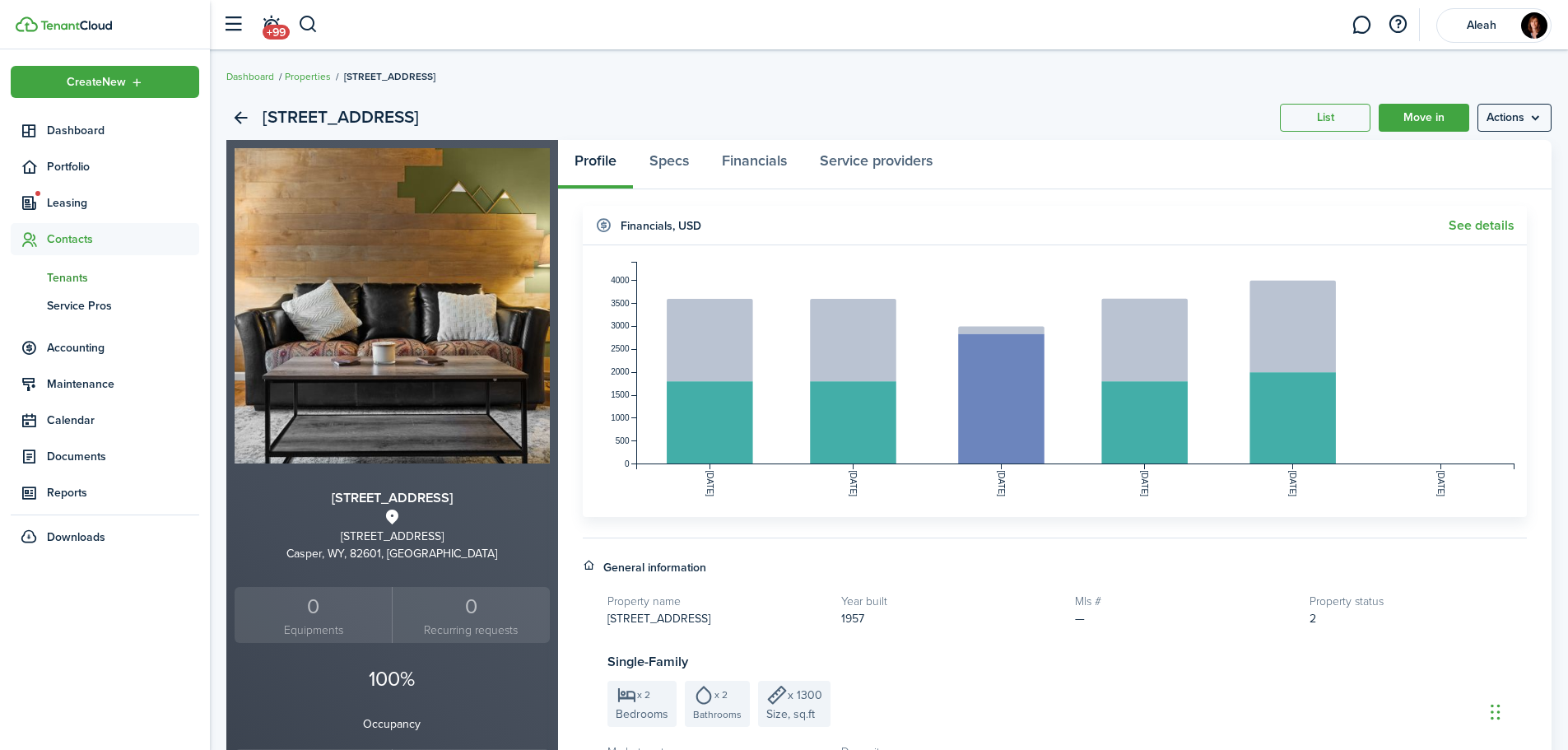
click at [64, 285] on span "Tenants" at bounding box center [124, 278] width 153 height 18
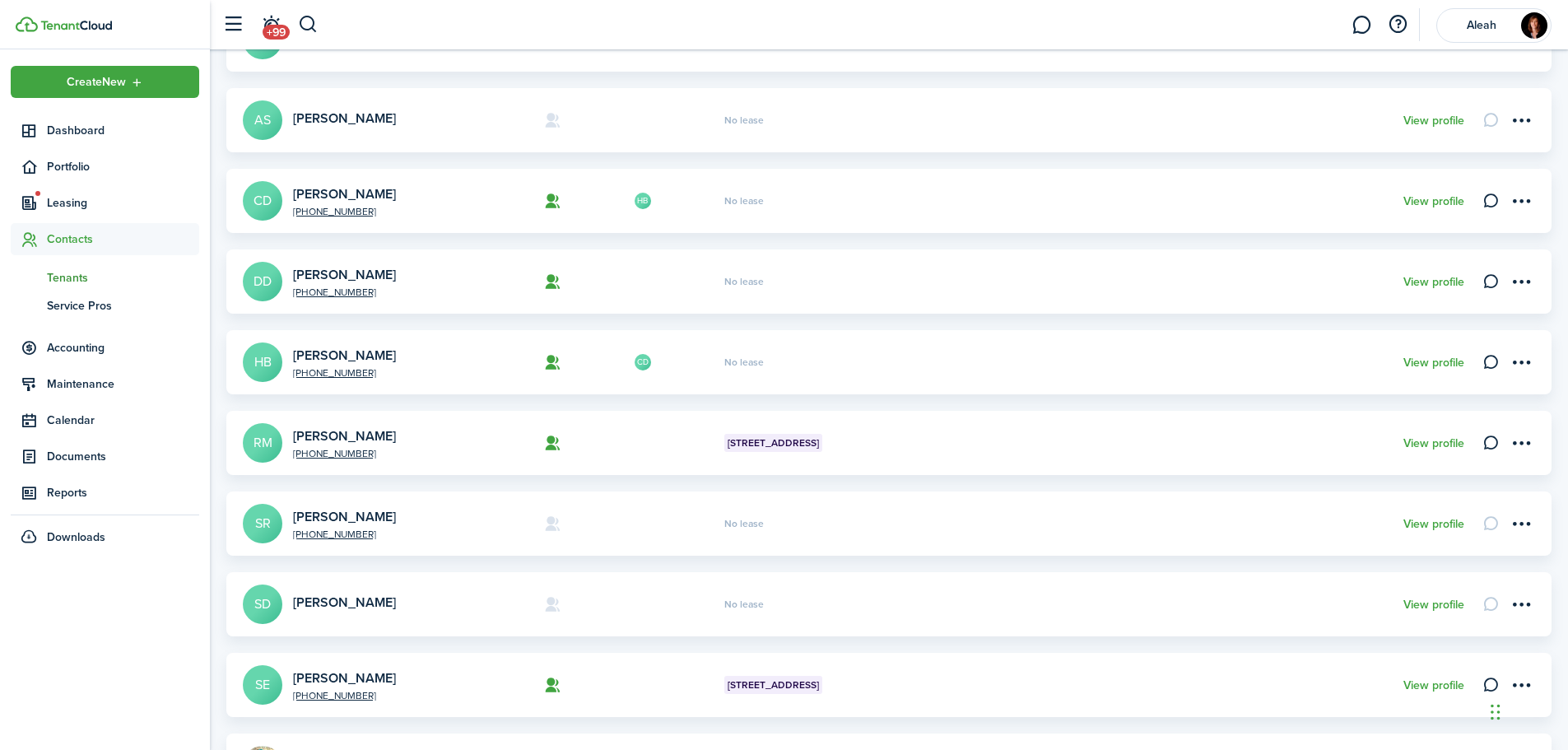
scroll to position [247, 0]
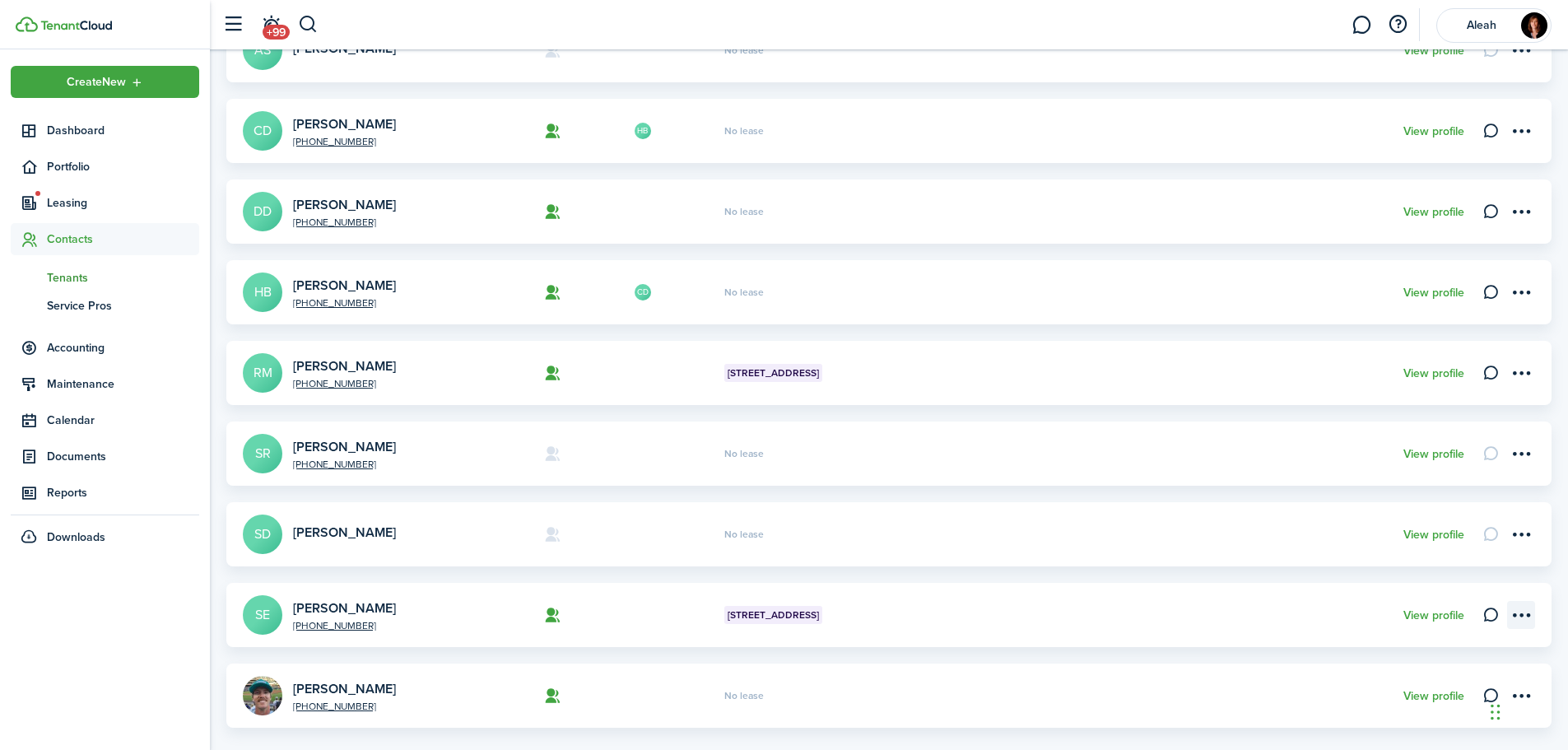
click at [1515, 618] on menu-btn-icon "Open menu" at bounding box center [1522, 615] width 28 height 28
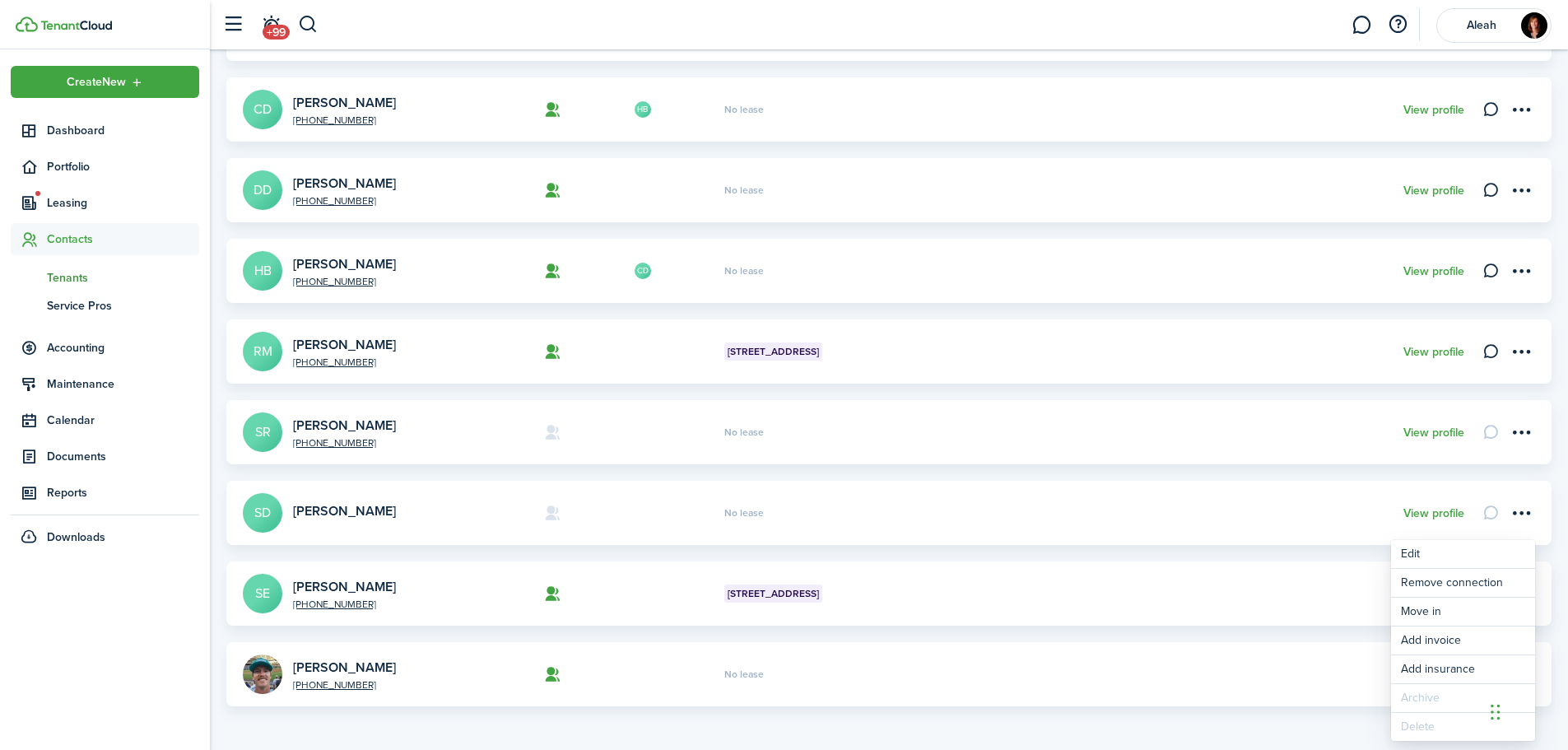
scroll to position [270, 0]
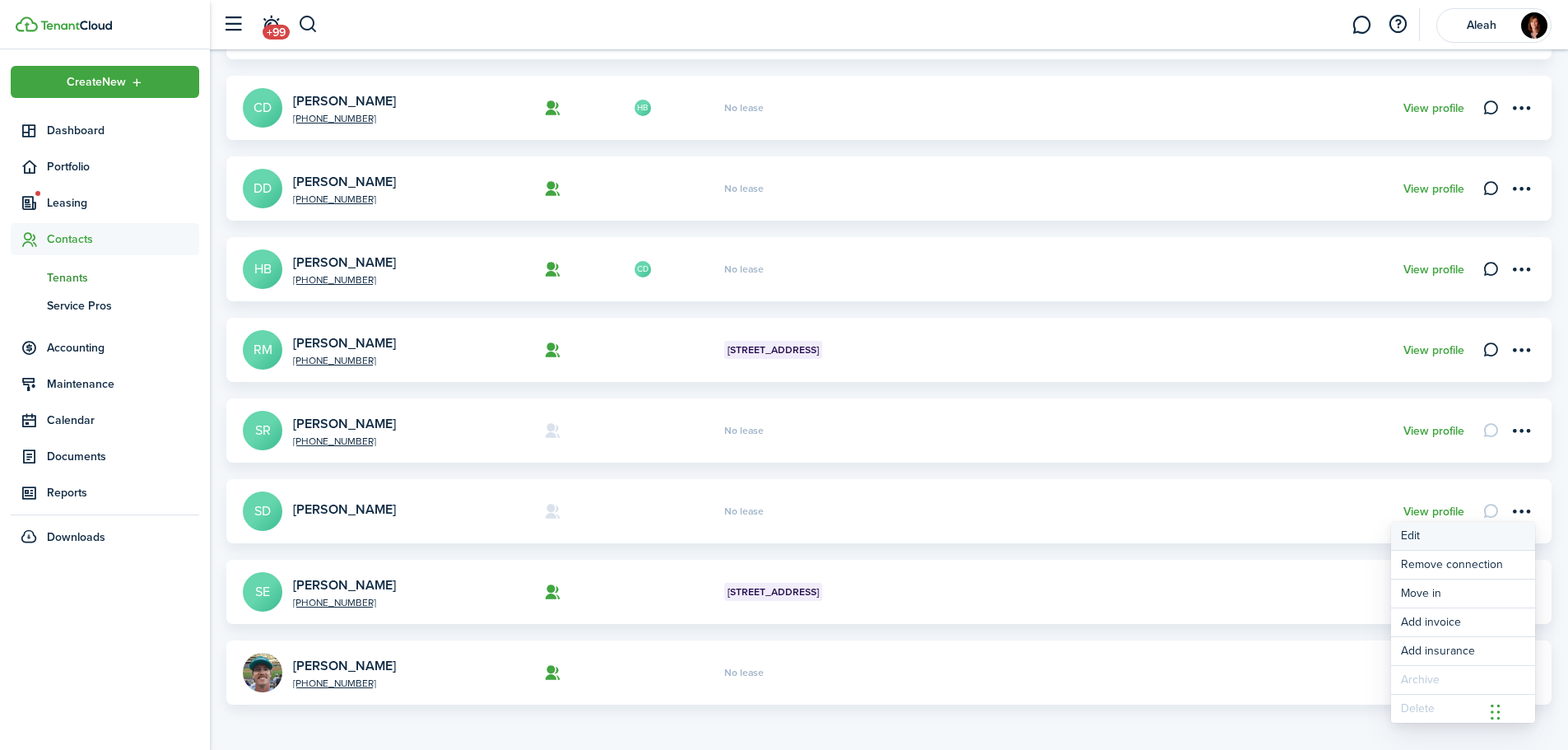
click at [1465, 542] on link "Edit" at bounding box center [1463, 536] width 144 height 28
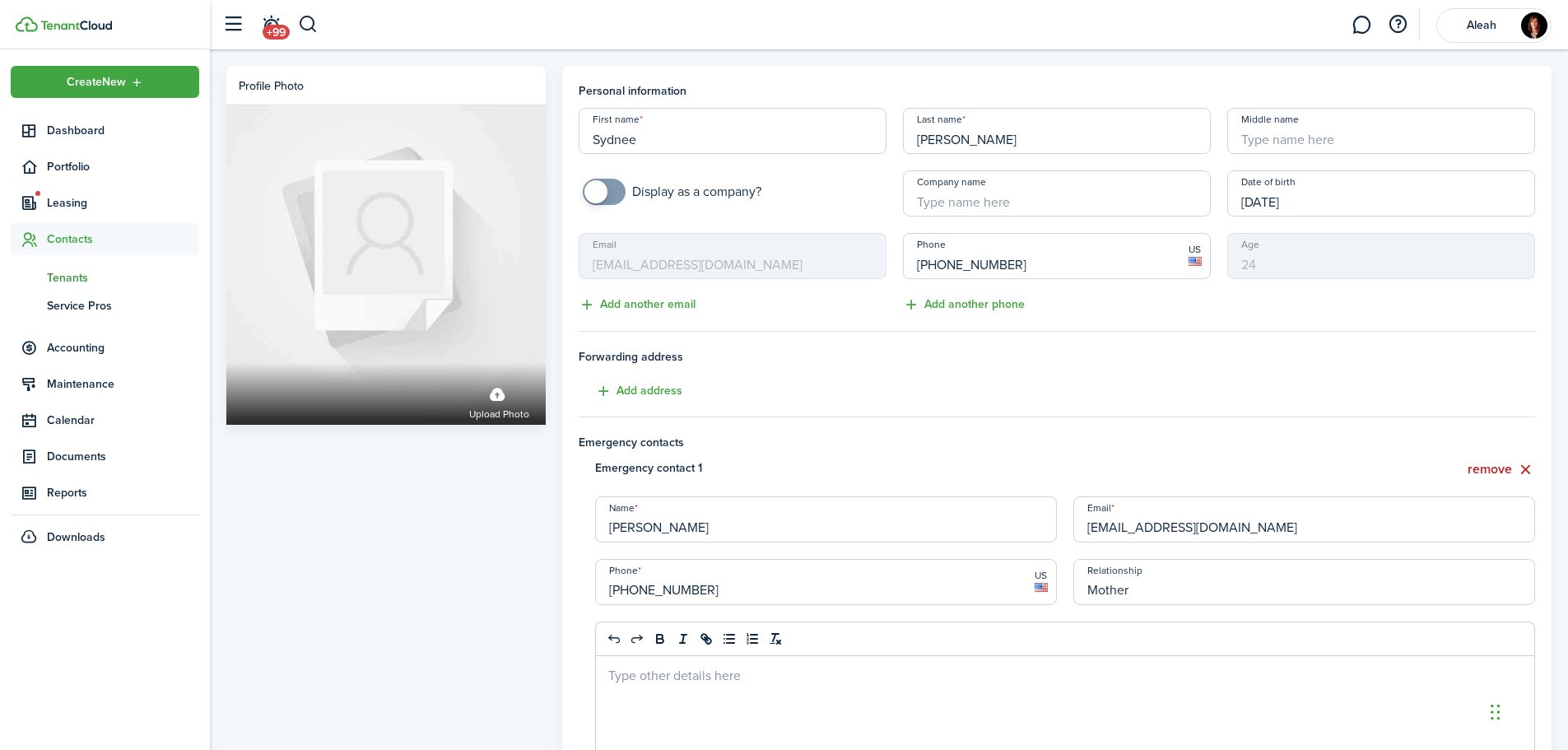
click at [70, 282] on span "Tenants" at bounding box center [124, 278] width 153 height 18
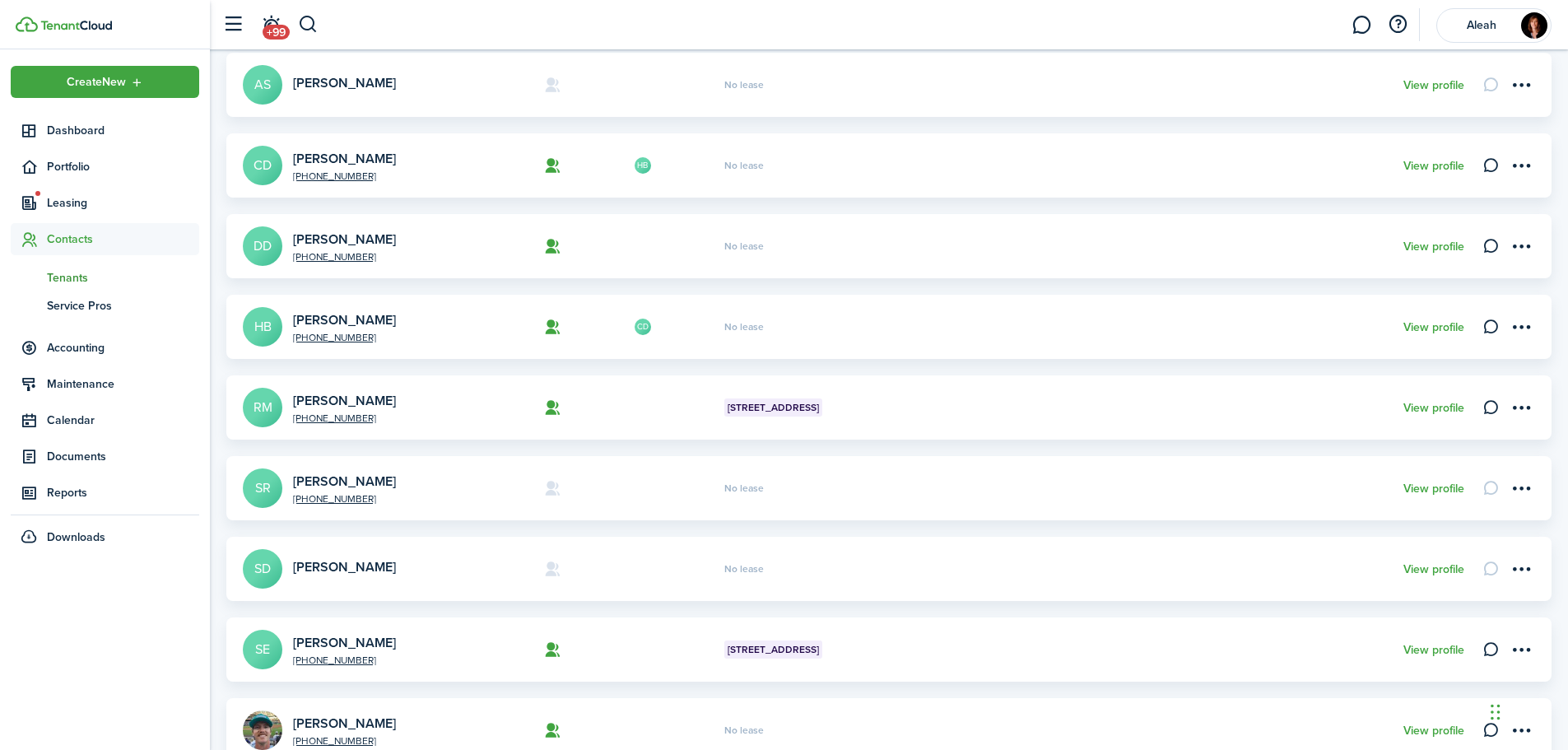
scroll to position [270, 0]
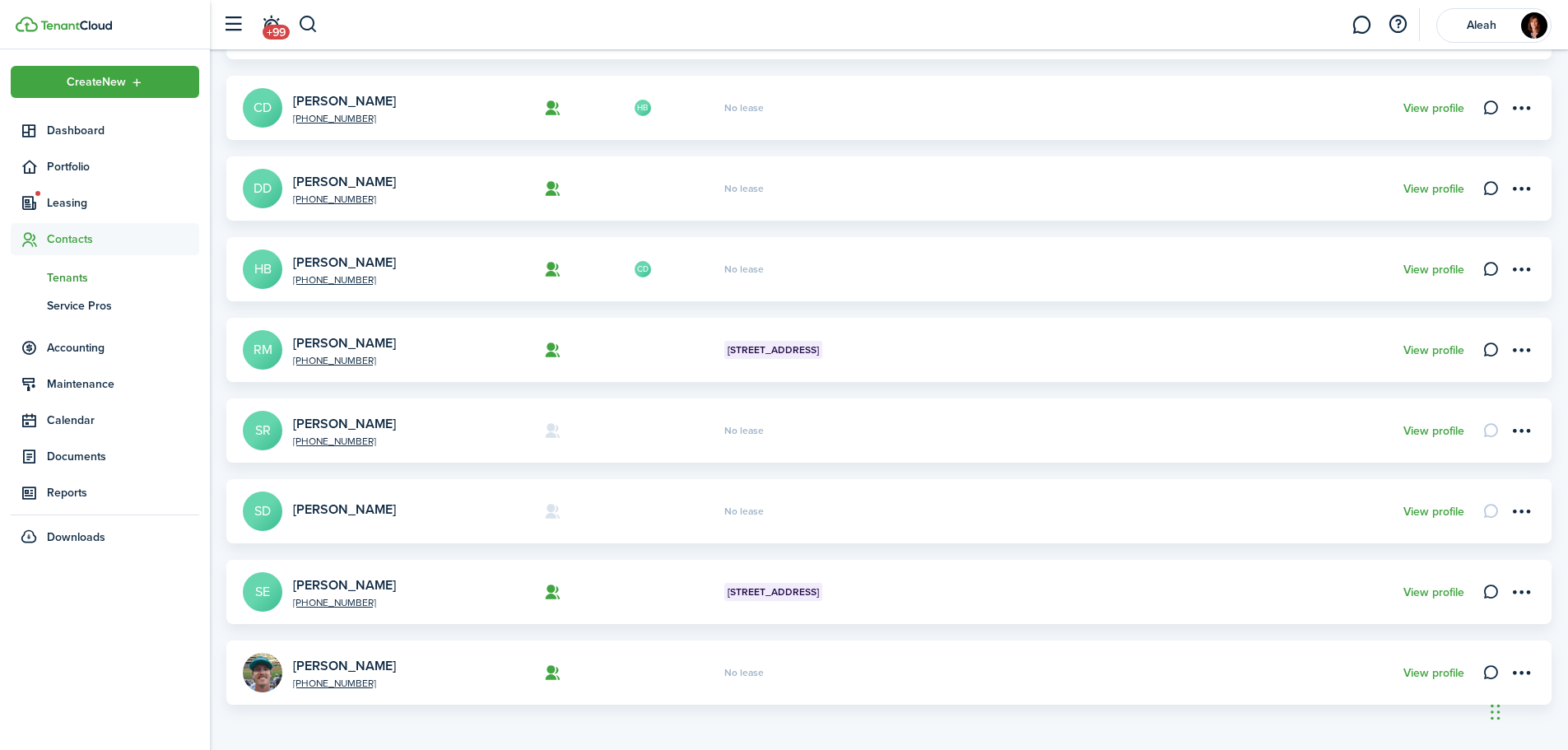
click at [620, 605] on card "+1 402-570-[GEOGRAPHIC_DATA][PERSON_NAME] SE [STREET_ADDRESS][GEOGRAPHIC_DATA] …" at bounding box center [888, 591] width 1325 height 64
click at [365, 589] on link "[PERSON_NAME]" at bounding box center [344, 585] width 103 height 19
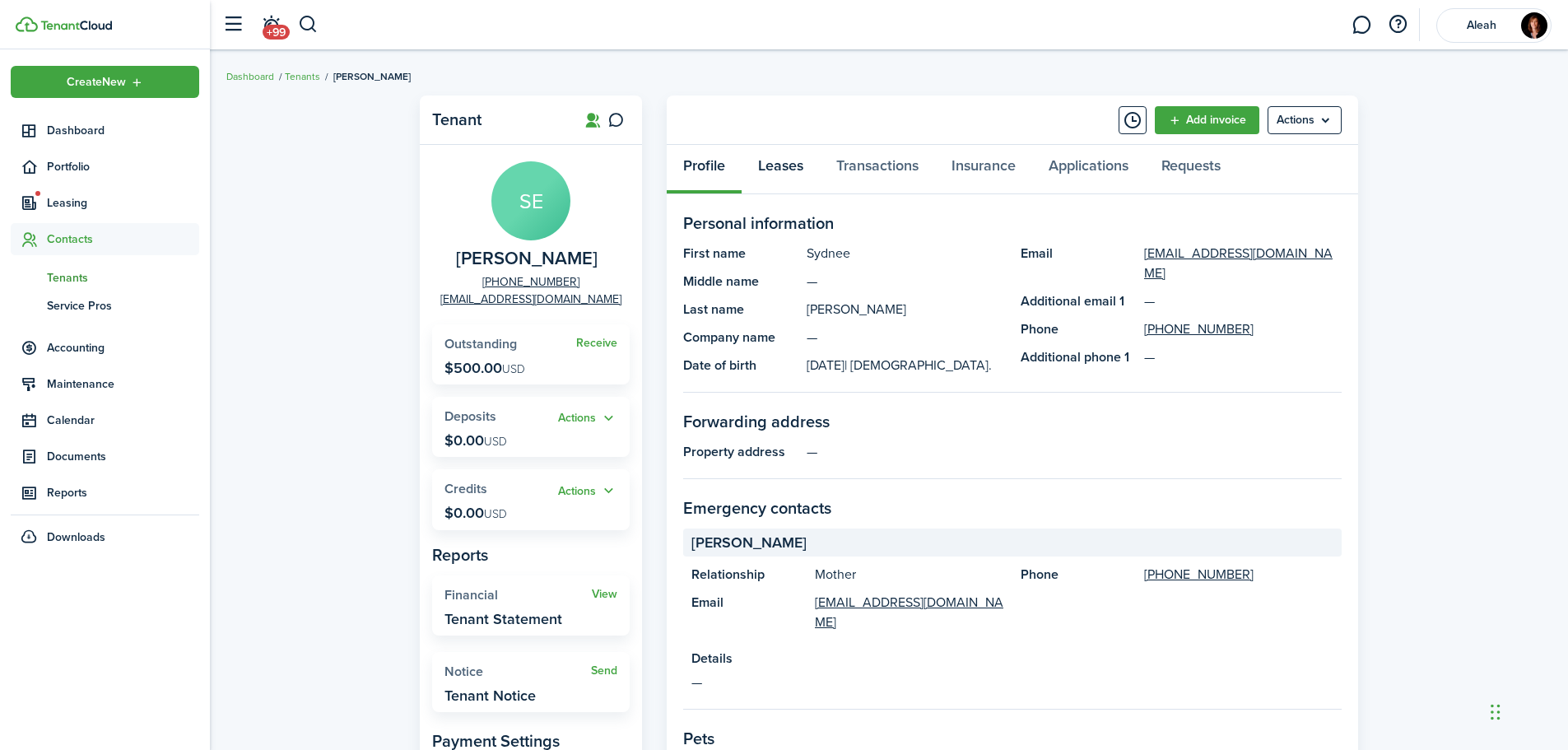
click at [764, 172] on link "Leases" at bounding box center [780, 169] width 78 height 49
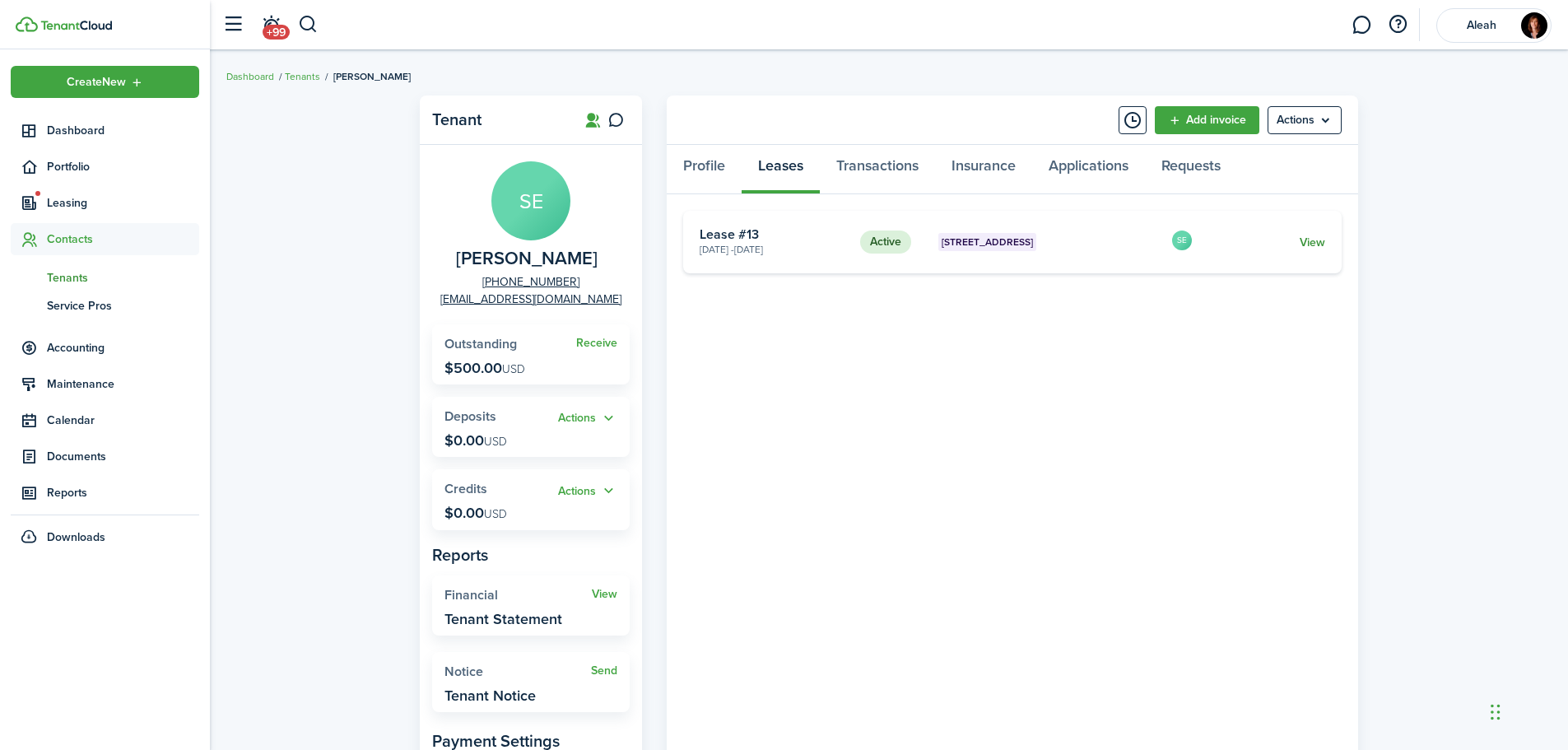
click at [1312, 239] on link "View" at bounding box center [1312, 243] width 25 height 18
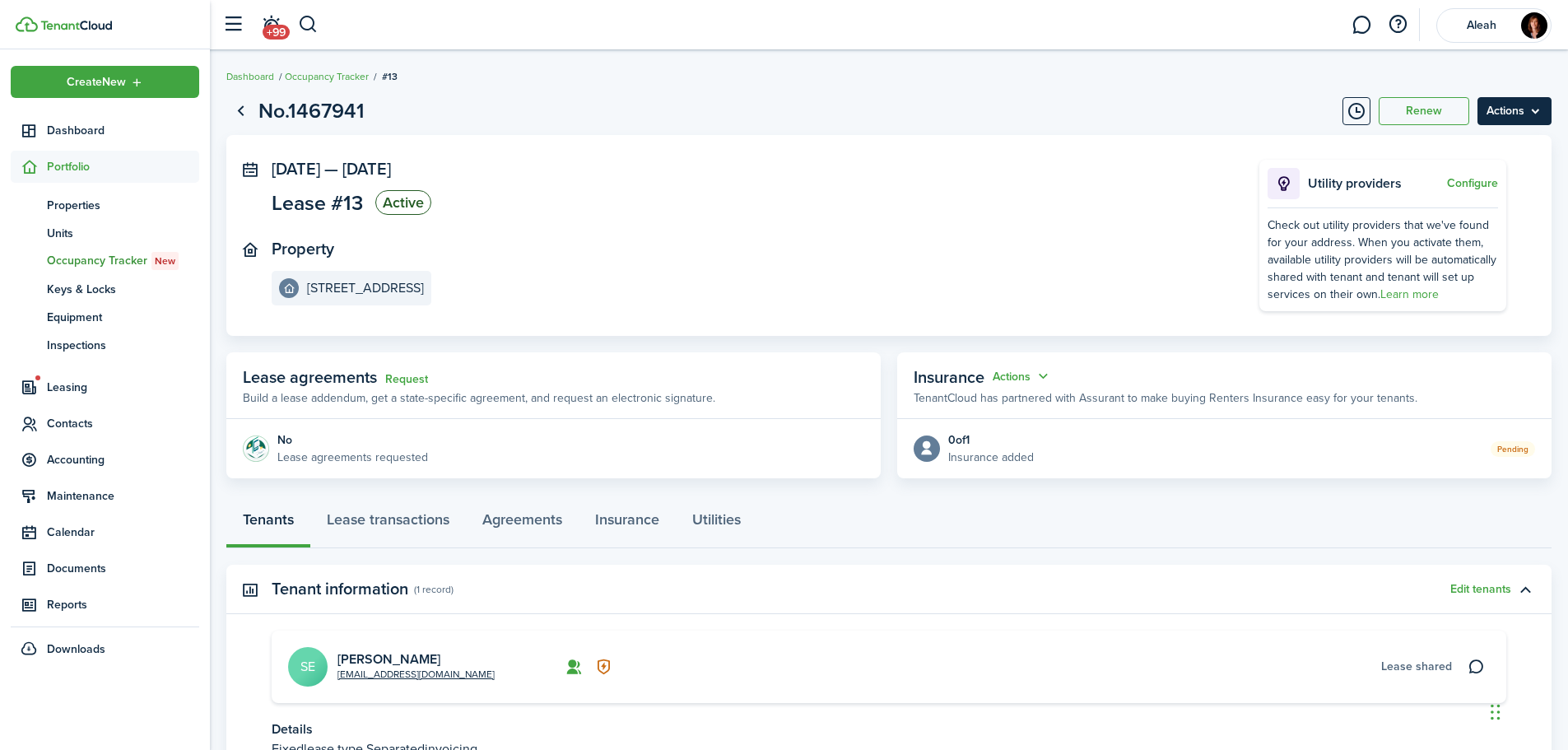
click at [1507, 117] on menu-btn "Actions" at bounding box center [1515, 111] width 74 height 28
click at [1492, 142] on button "Edit" at bounding box center [1479, 147] width 144 height 28
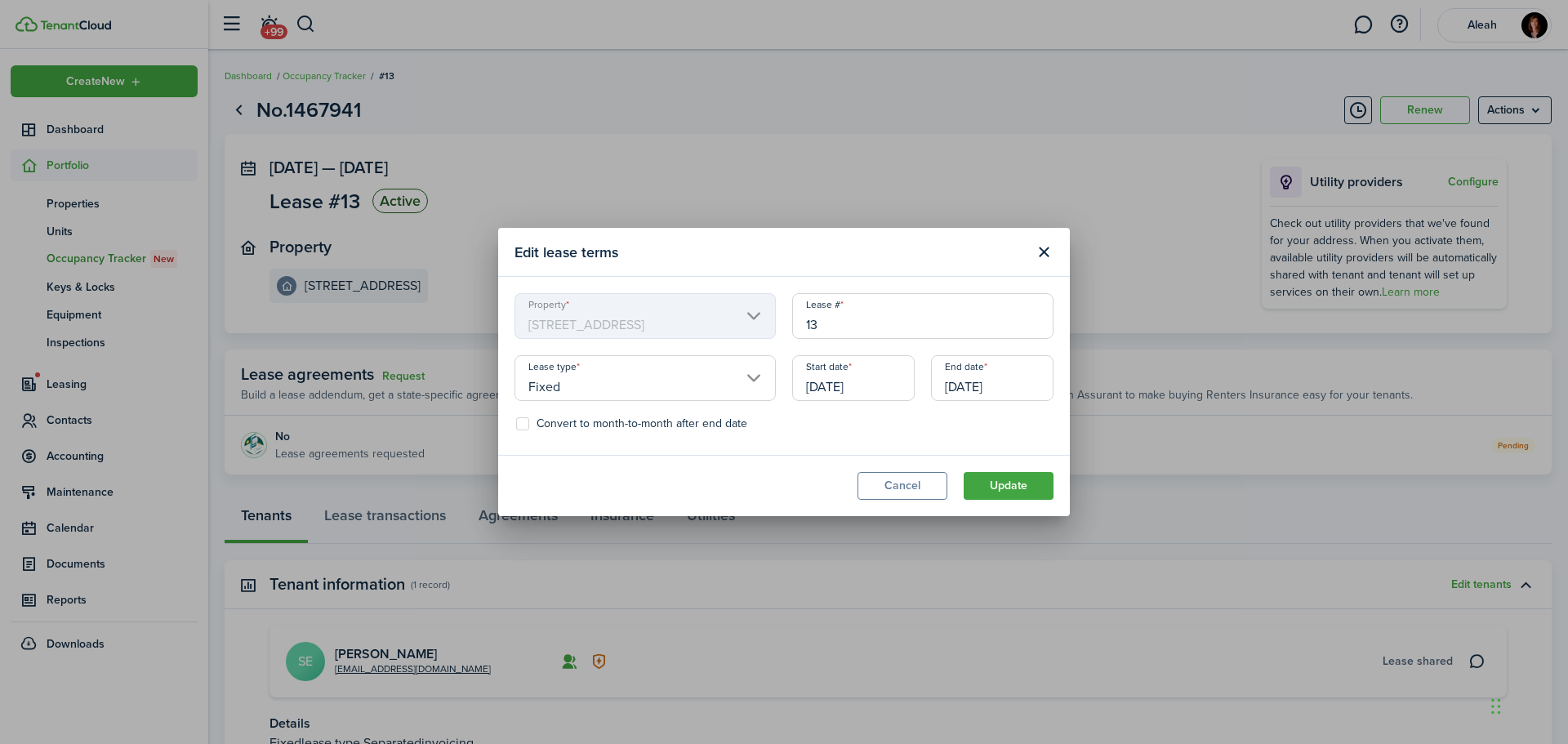
click at [964, 385] on input "[DATE]" at bounding box center [992, 378] width 123 height 46
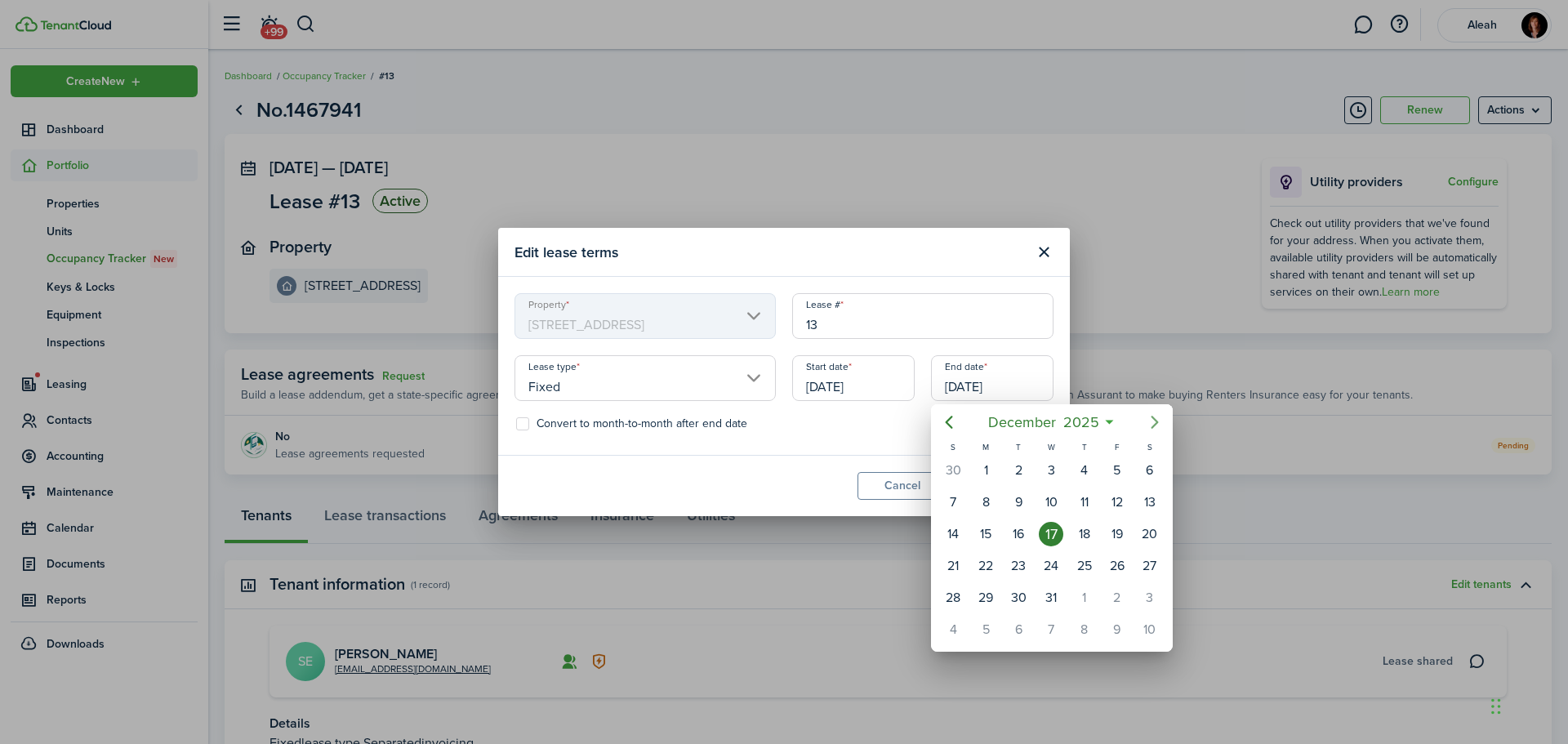
click at [1144, 426] on mbsc-button "Next page" at bounding box center [1156, 423] width 33 height 33
click at [1144, 530] on div "17" at bounding box center [1150, 534] width 24 height 24
type input "[DATE]"
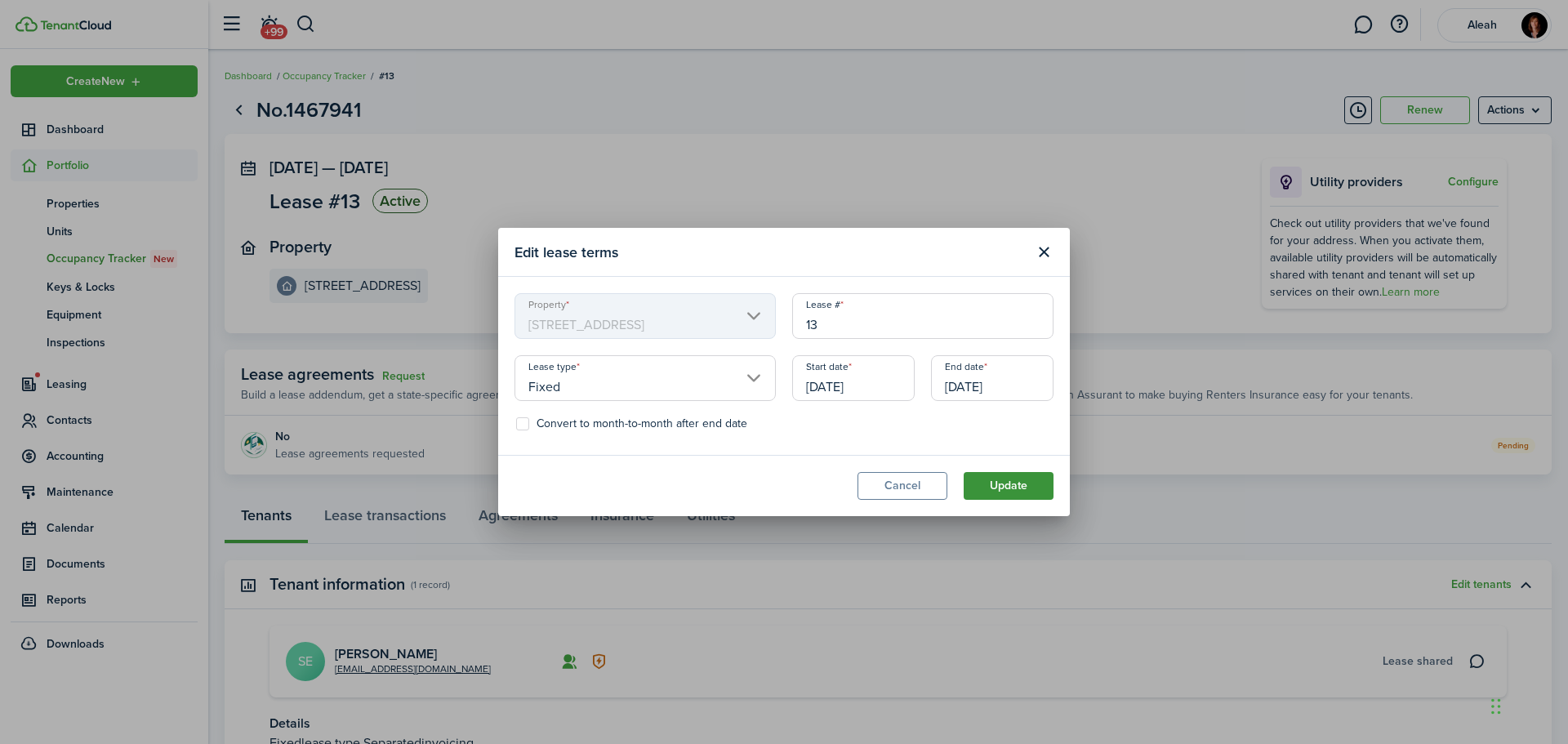
click at [1001, 493] on button "Update" at bounding box center [1008, 486] width 90 height 28
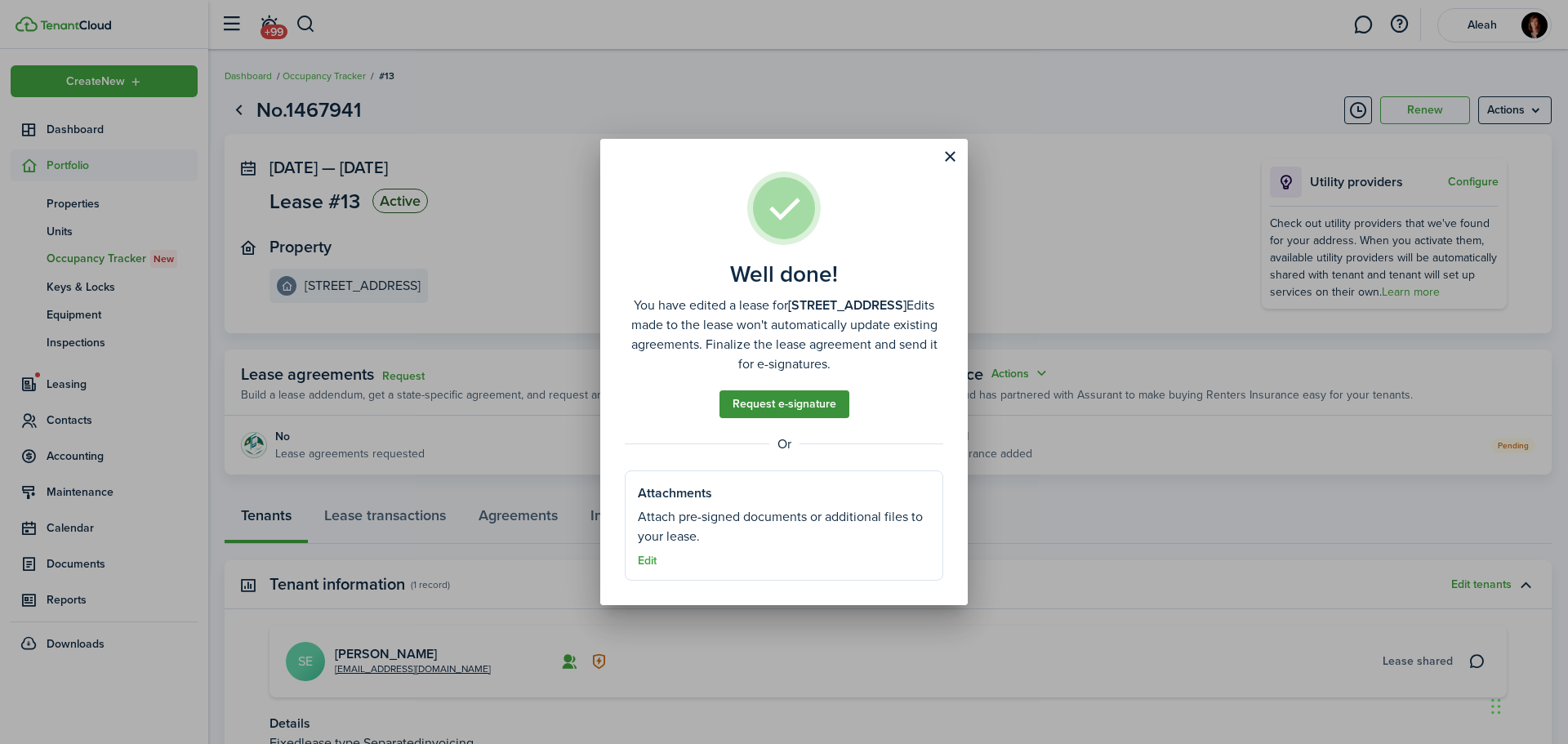
click at [795, 413] on link "Request e-signature" at bounding box center [784, 405] width 130 height 28
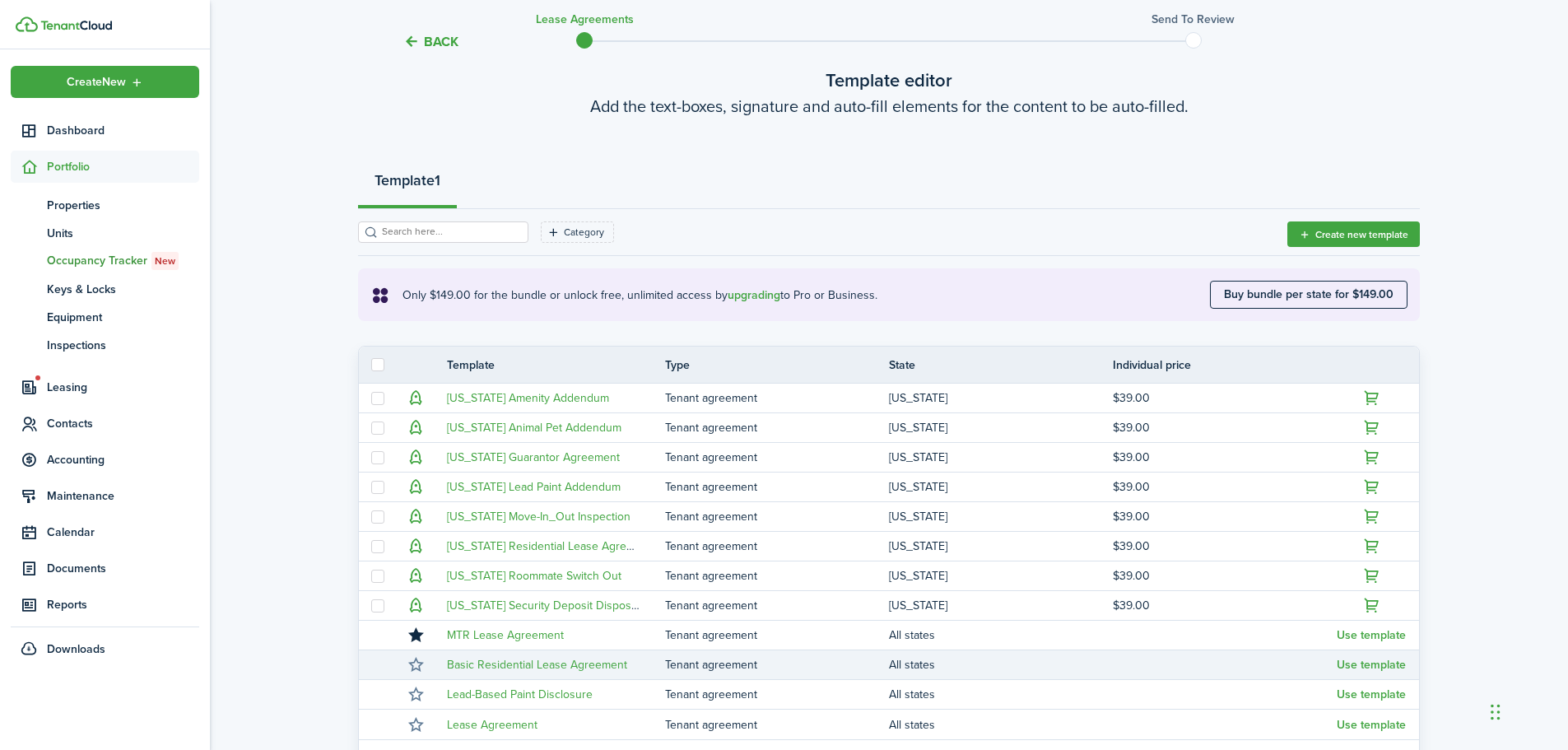
scroll to position [289, 0]
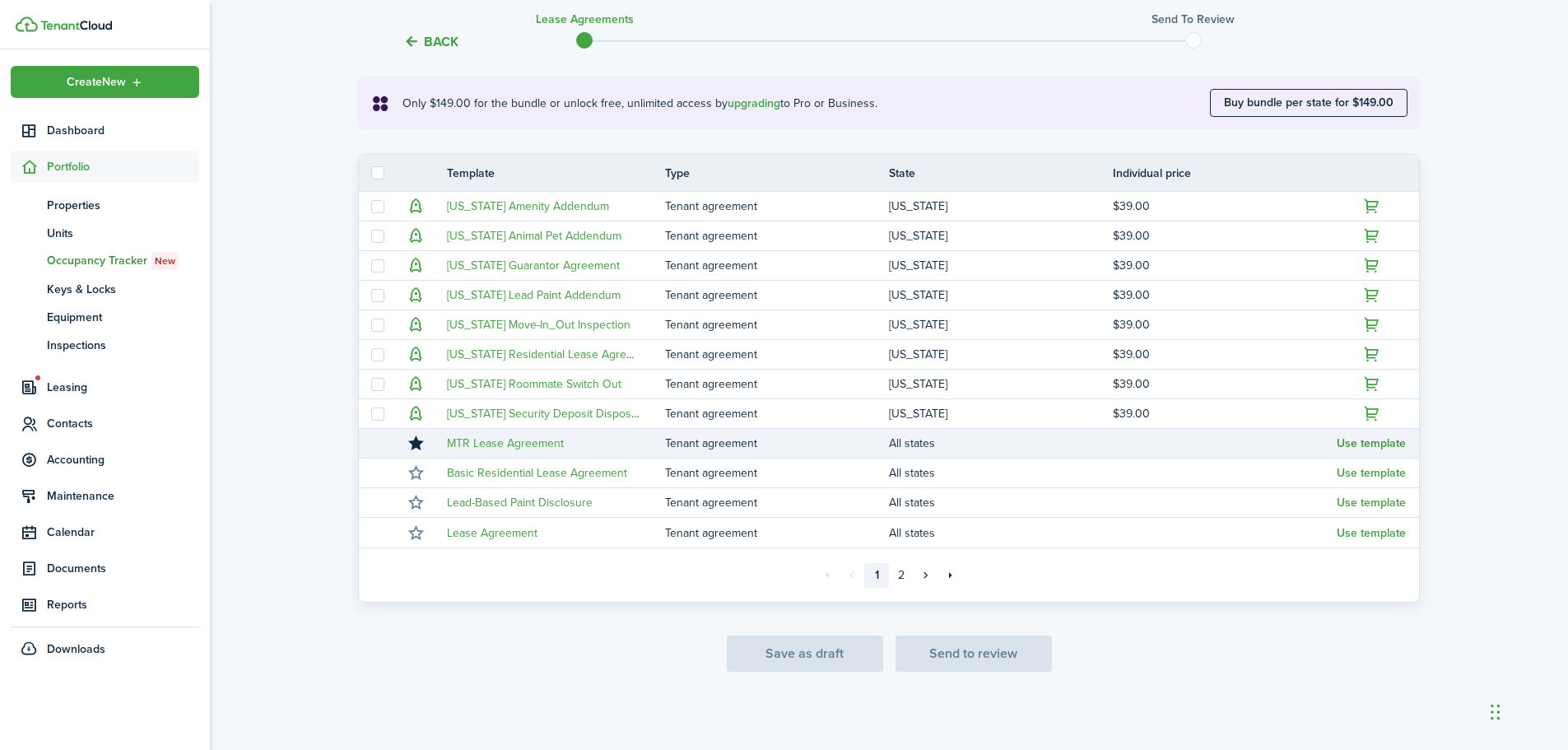
click at [1361, 450] on button "Use template" at bounding box center [1371, 443] width 69 height 13
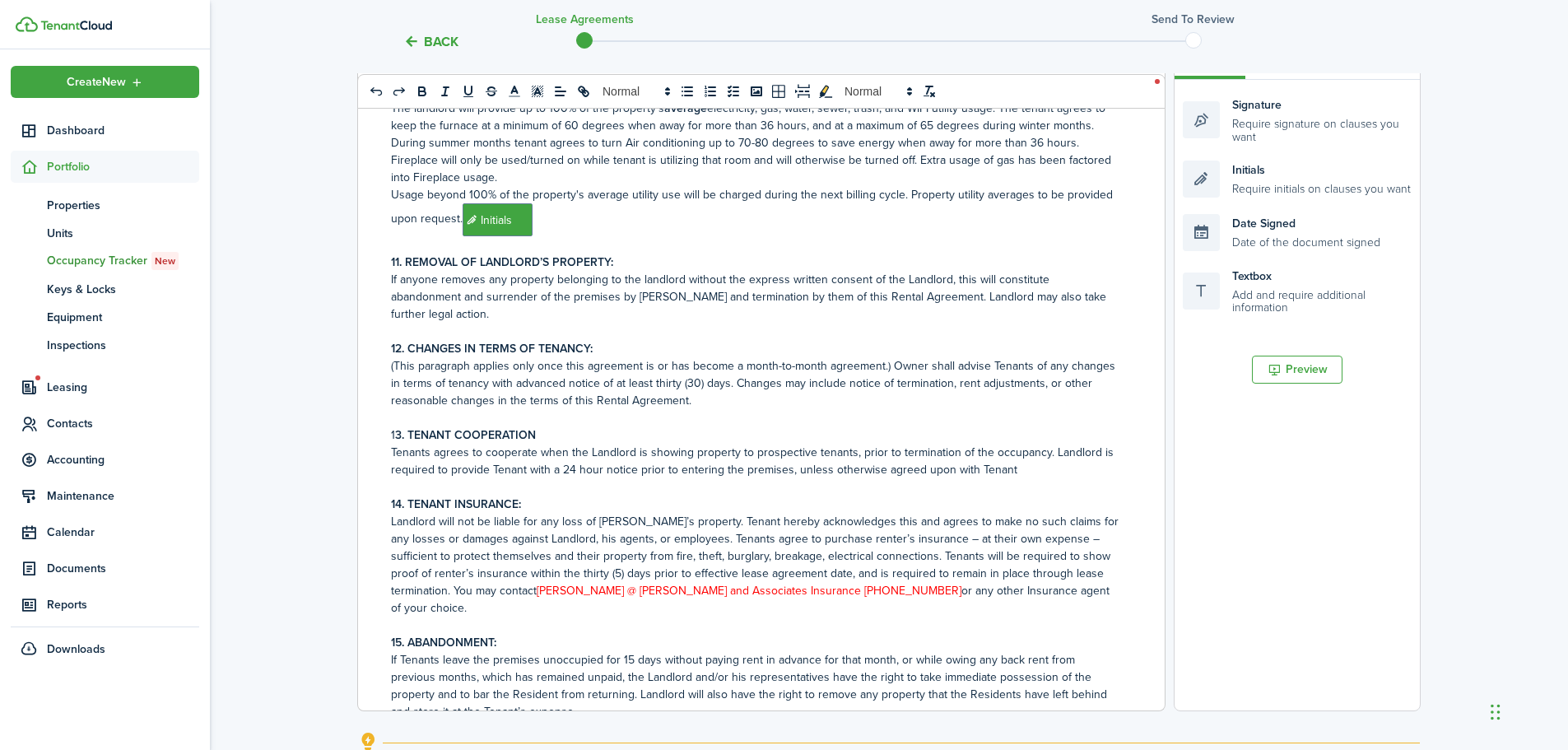
scroll to position [988, 0]
drag, startPoint x: 541, startPoint y: 592, endPoint x: 571, endPoint y: 592, distance: 30.0
click at [571, 592] on span "[PERSON_NAME] @ [PERSON_NAME] and Associates Insurance [PHONE_NUMBER]" at bounding box center [749, 590] width 424 height 18
drag, startPoint x: 539, startPoint y: 587, endPoint x: 865, endPoint y: 584, distance: 326.0
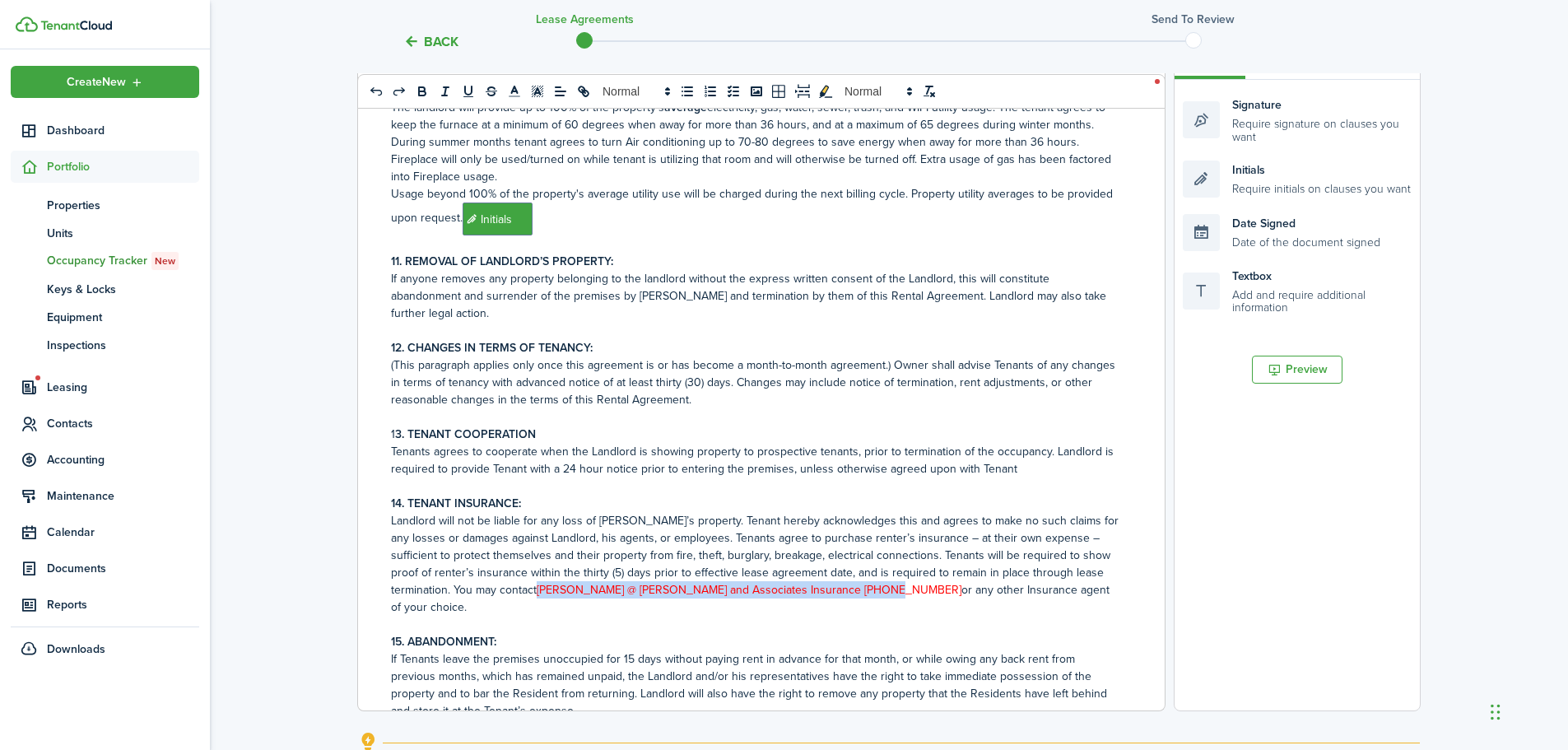
click at [865, 584] on span "[PERSON_NAME] @ [PERSON_NAME] and Associates Insurance [PHONE_NUMBER]" at bounding box center [749, 590] width 424 height 18
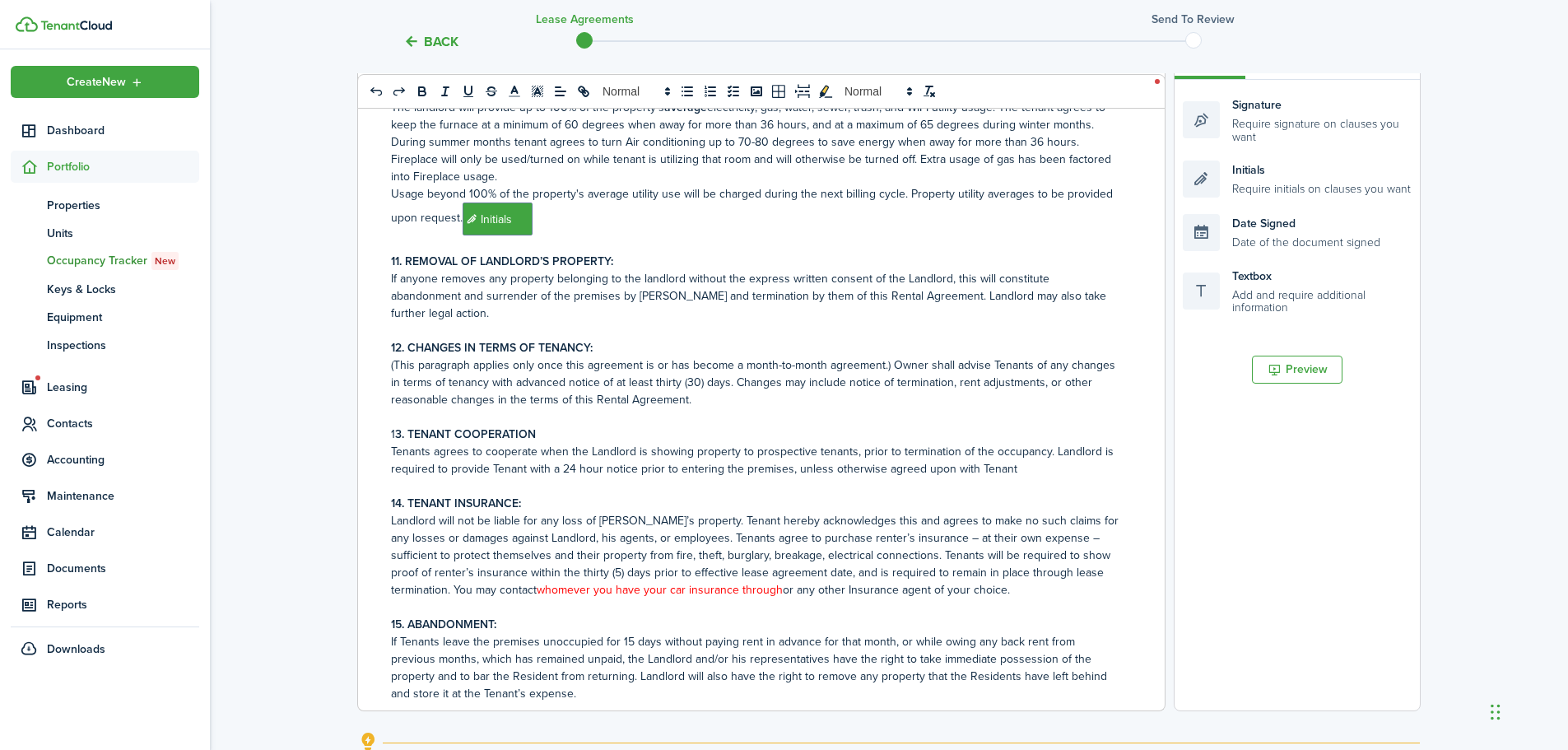
click at [853, 565] on p "Landlord will not be liable for any loss of [PERSON_NAME]’s property. Tenant he…" at bounding box center [755, 555] width 729 height 87
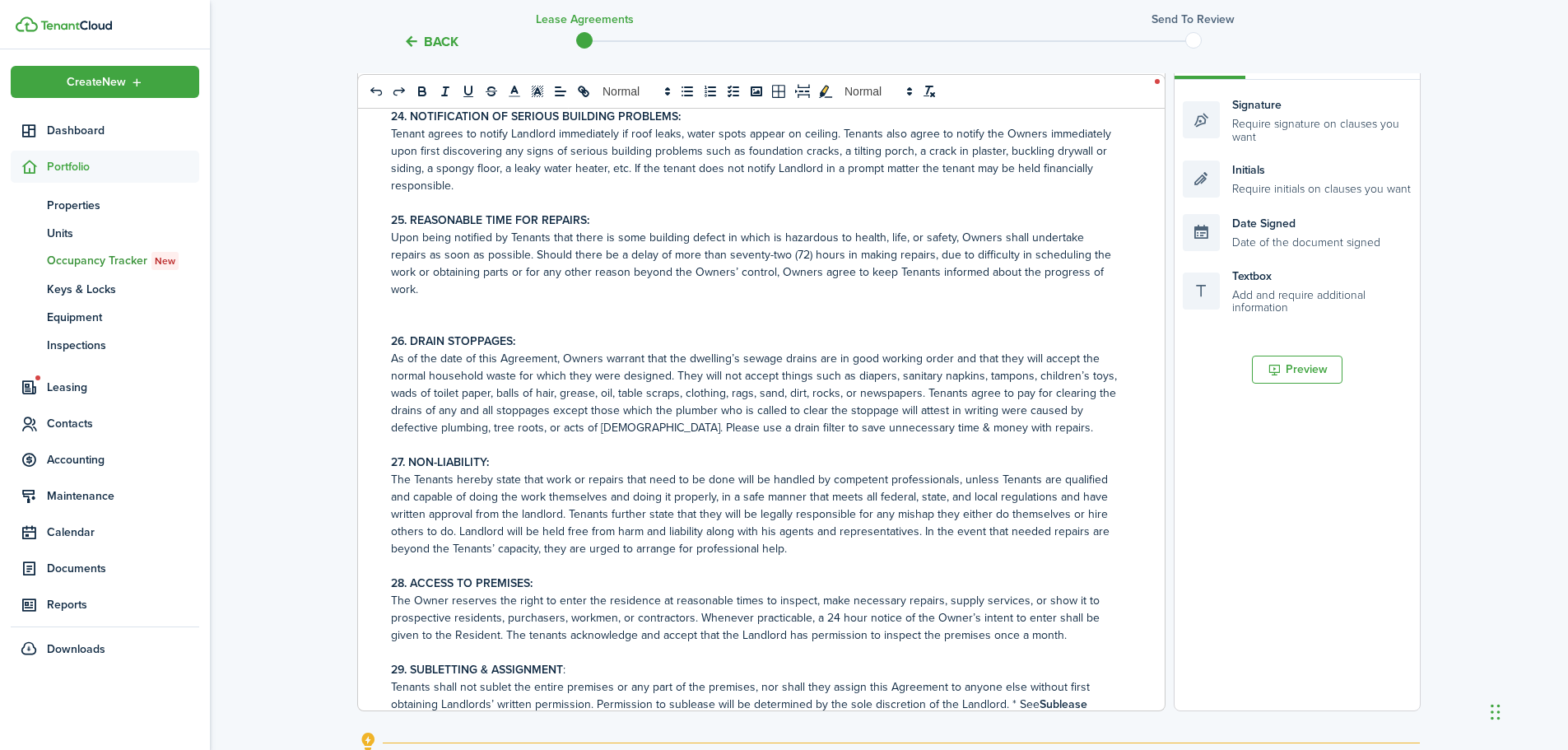
scroll to position [2800, 0]
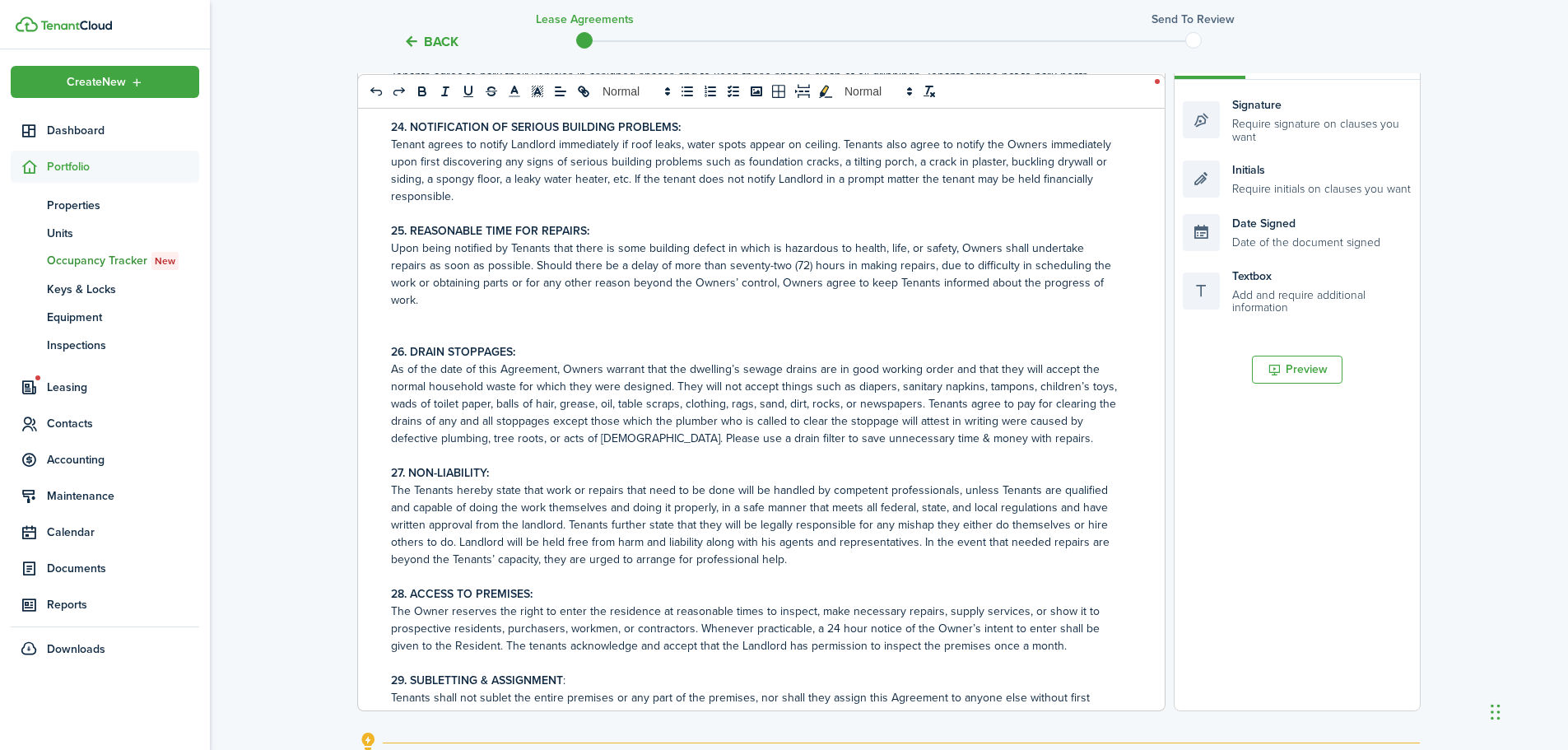
click at [432, 328] on p at bounding box center [755, 335] width 729 height 18
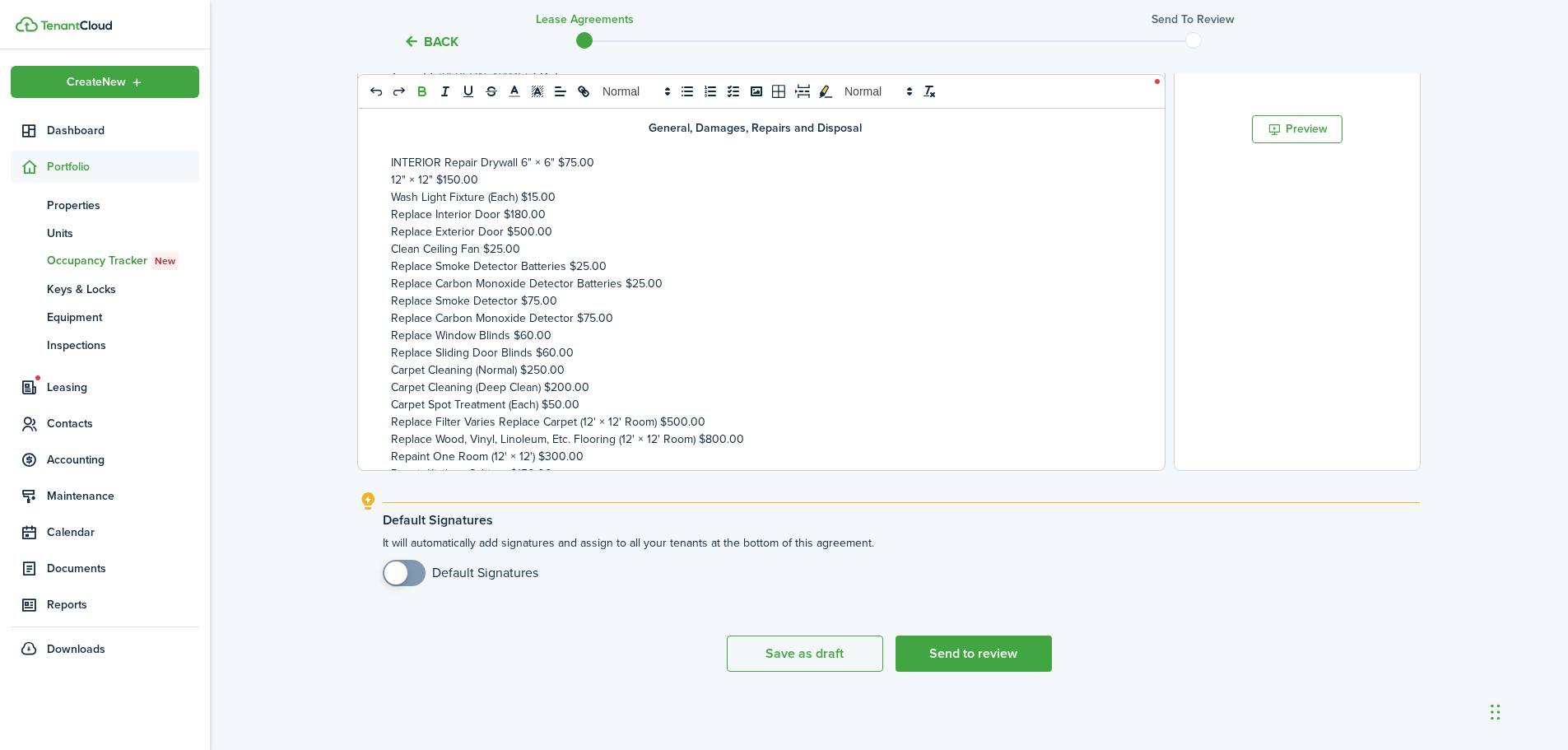
scroll to position [4301, 0]
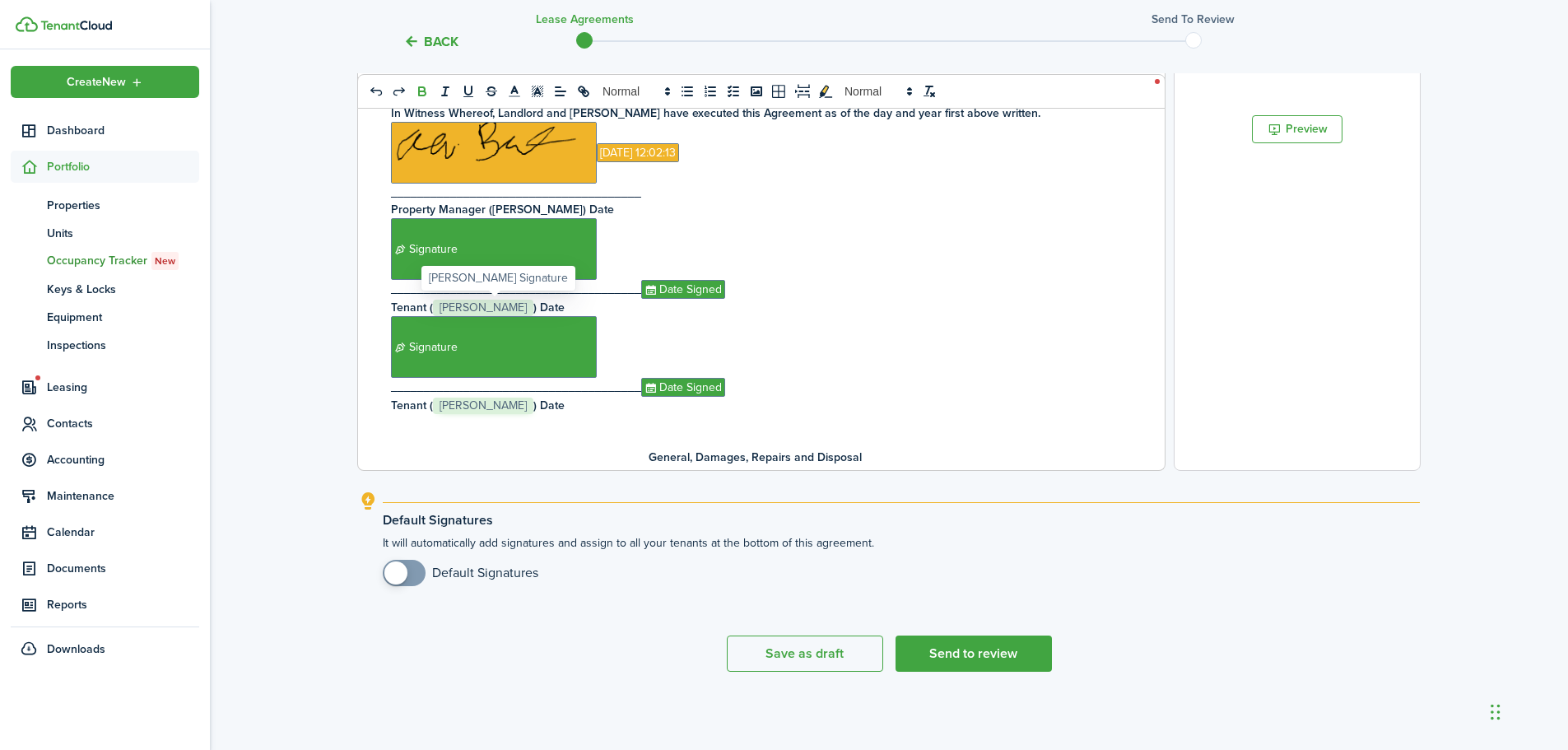
click at [523, 340] on span "Signature" at bounding box center [494, 346] width 206 height 61
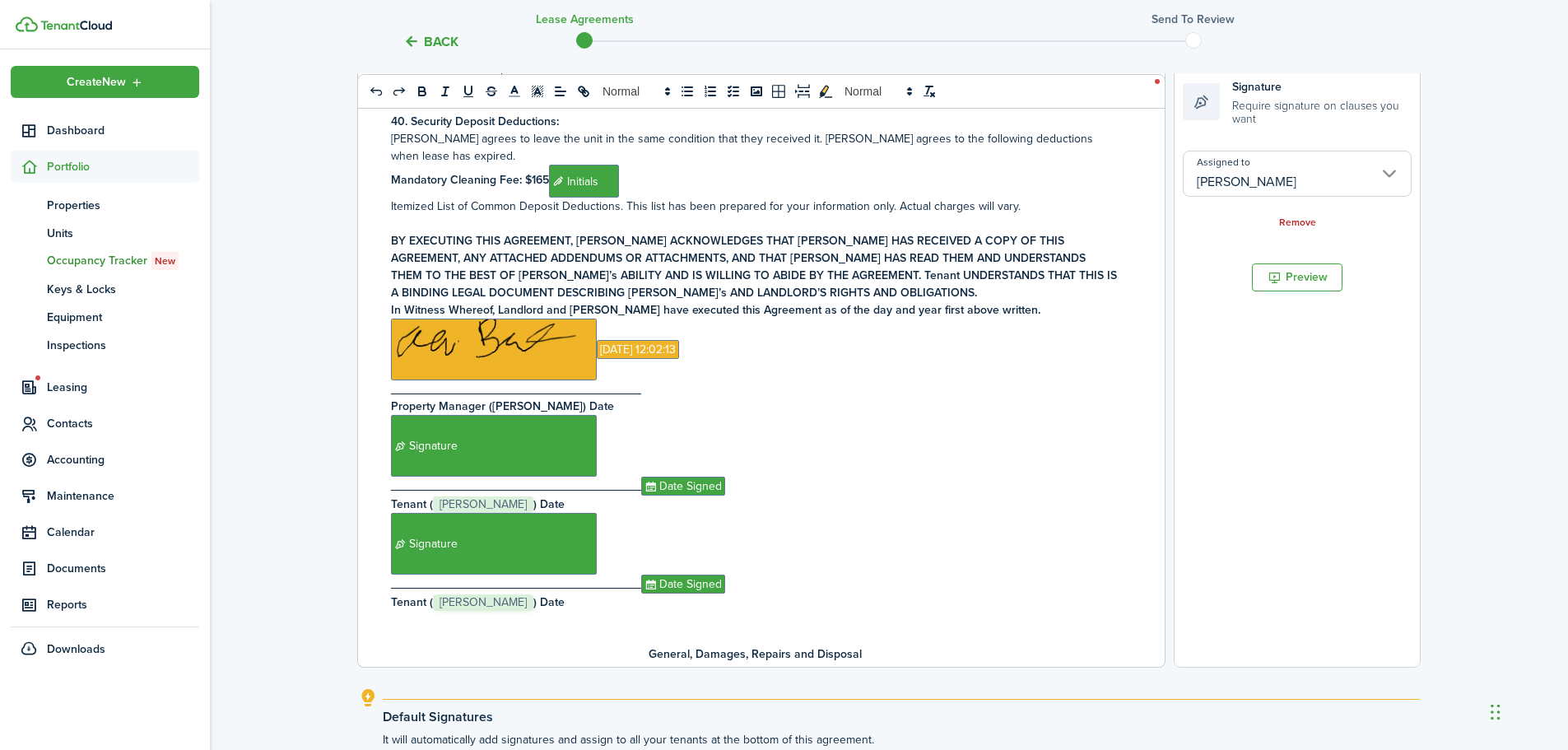
scroll to position [283, 0]
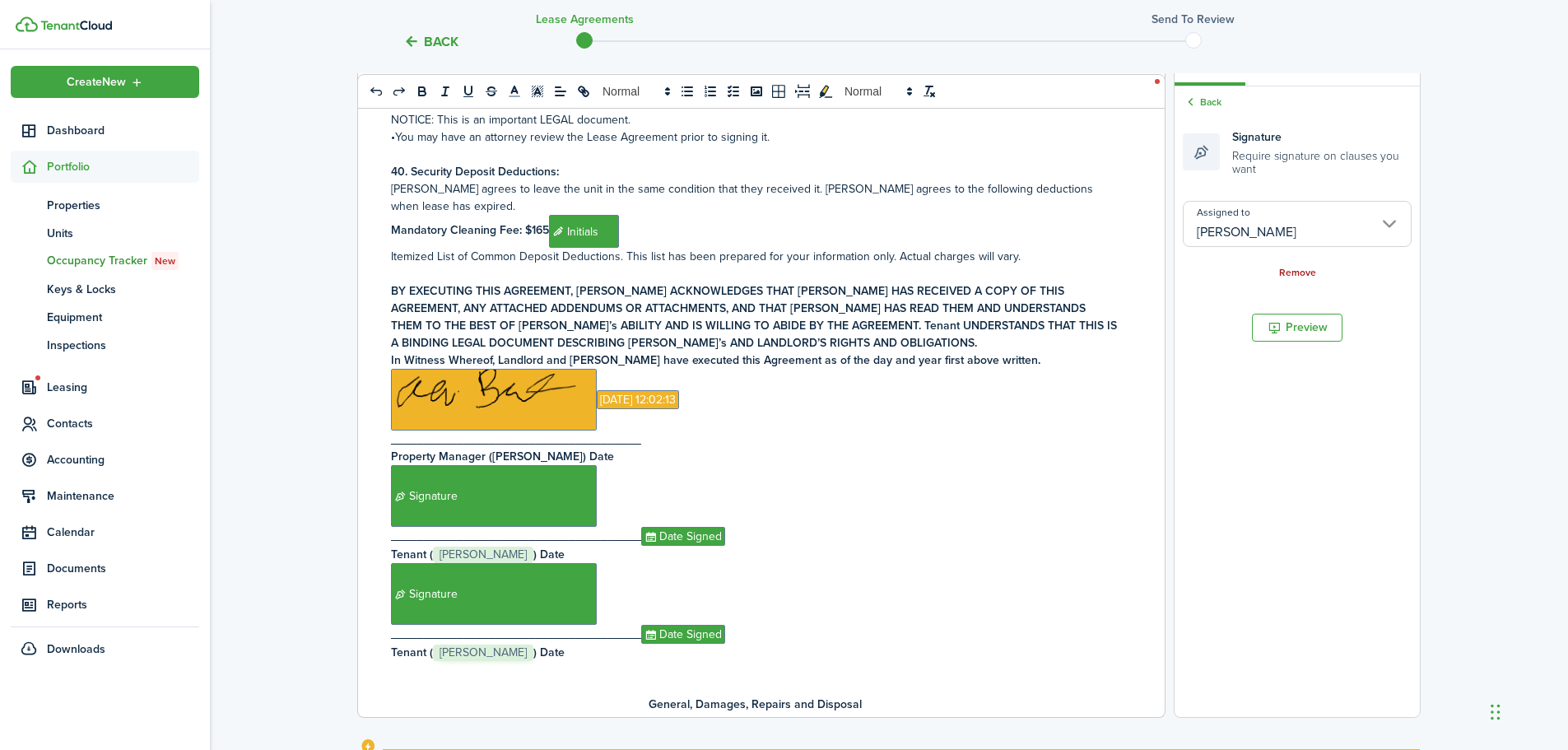
click at [1282, 274] on link "Remove" at bounding box center [1298, 273] width 37 height 11
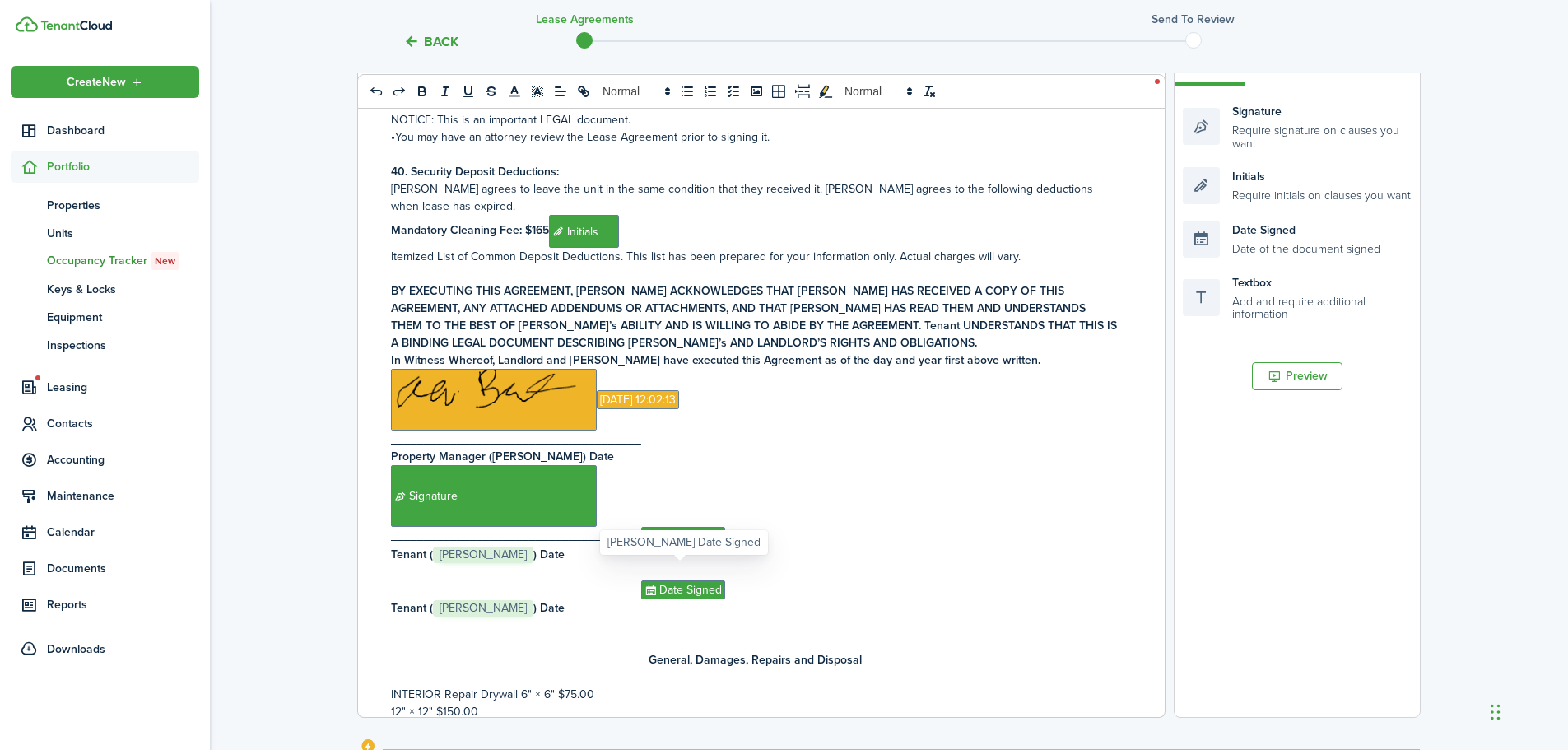
click at [684, 581] on span "Date Signed" at bounding box center [683, 590] width 84 height 19
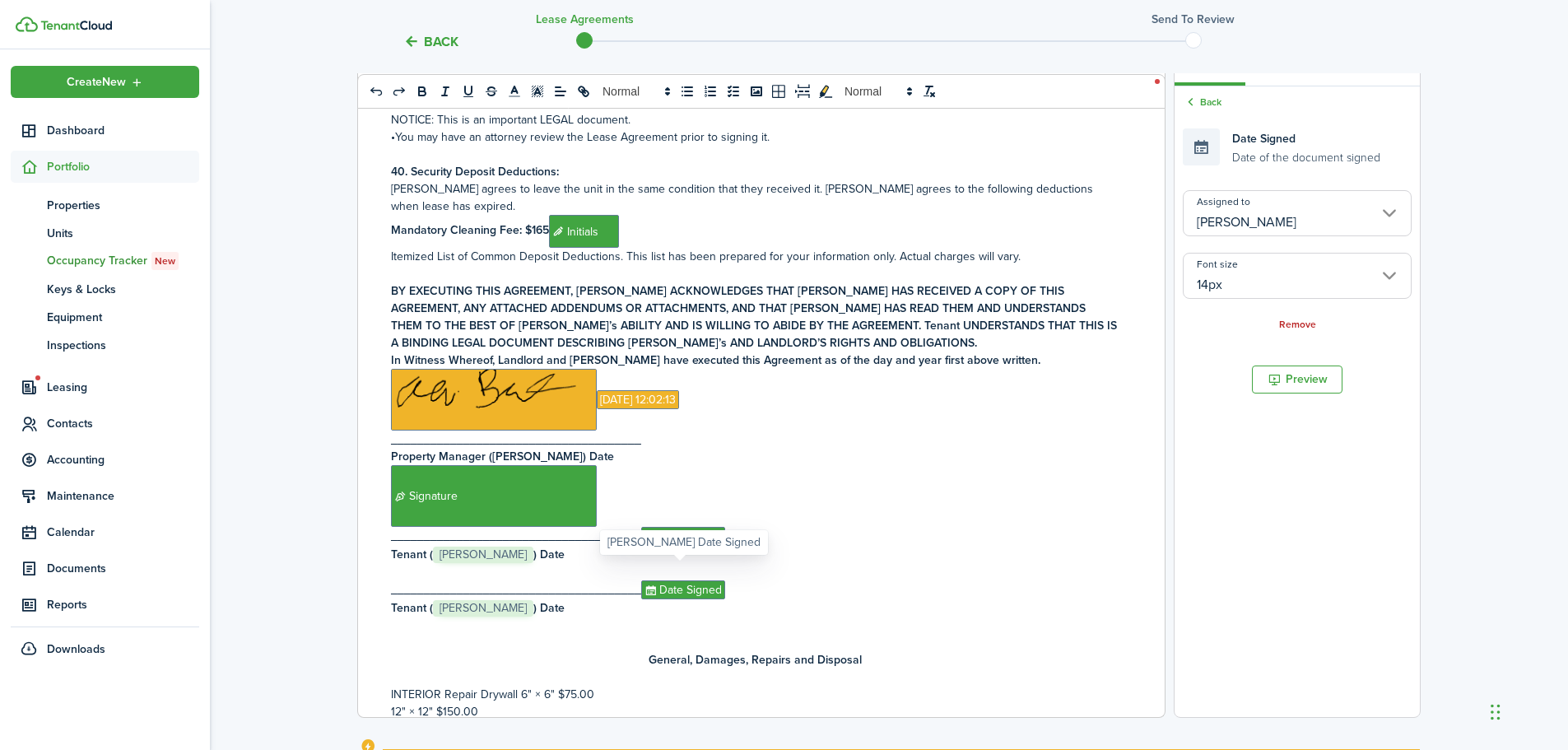
click at [684, 581] on span "Date Signed" at bounding box center [683, 590] width 84 height 19
click at [1296, 325] on link "Remove" at bounding box center [1298, 325] width 37 height 11
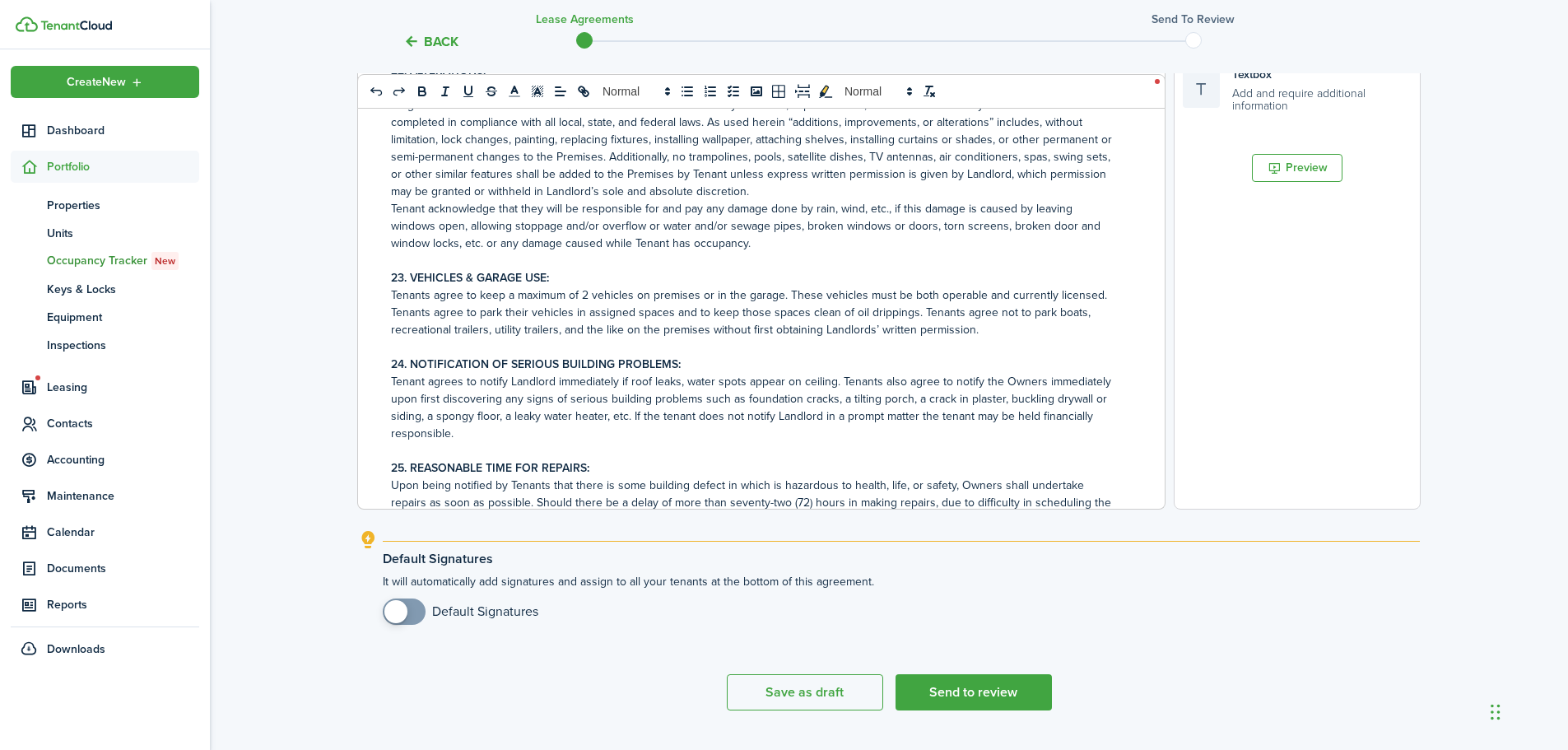
scroll to position [494, 0]
click at [937, 704] on button "Send to review" at bounding box center [973, 689] width 156 height 36
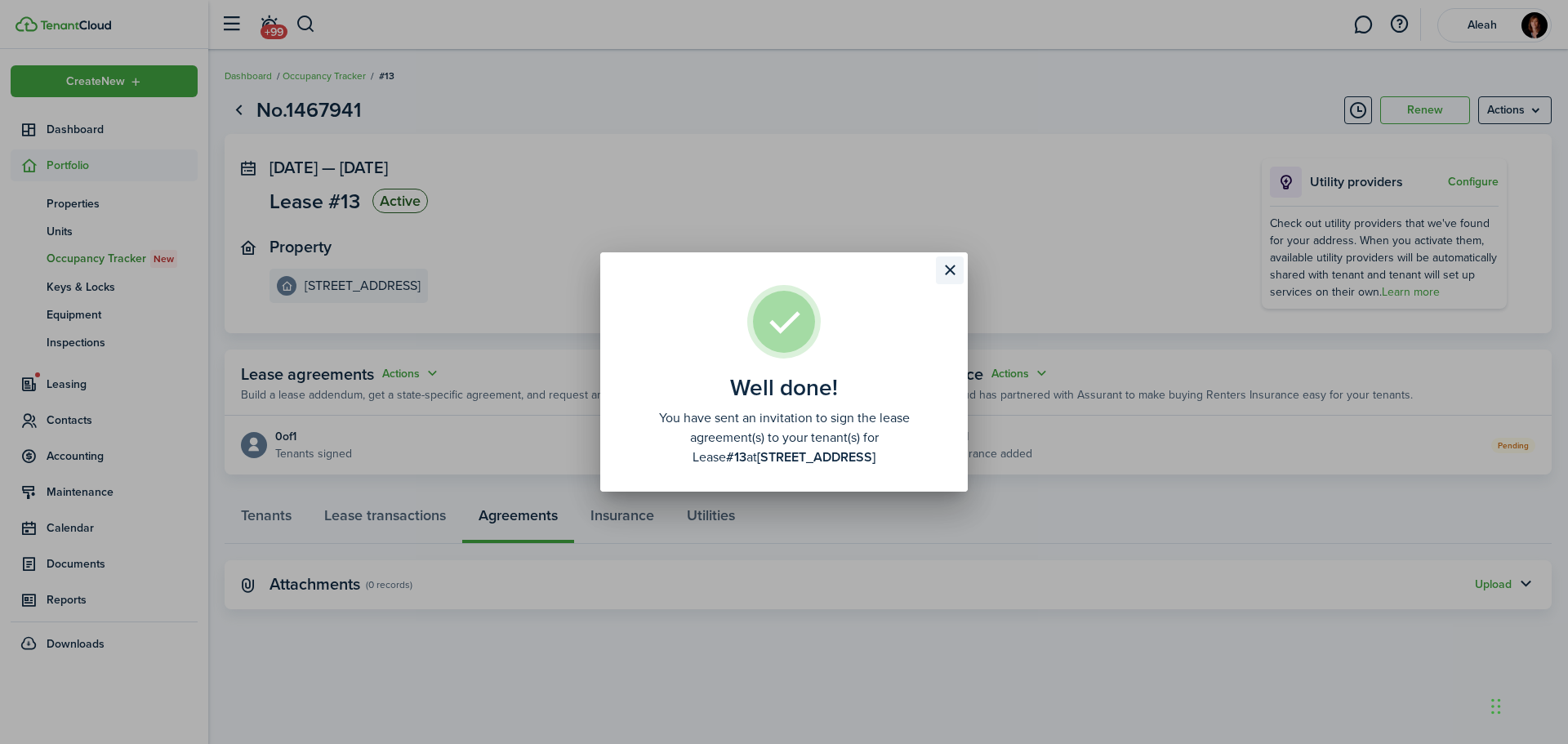
click at [948, 273] on button "Close modal" at bounding box center [950, 271] width 28 height 28
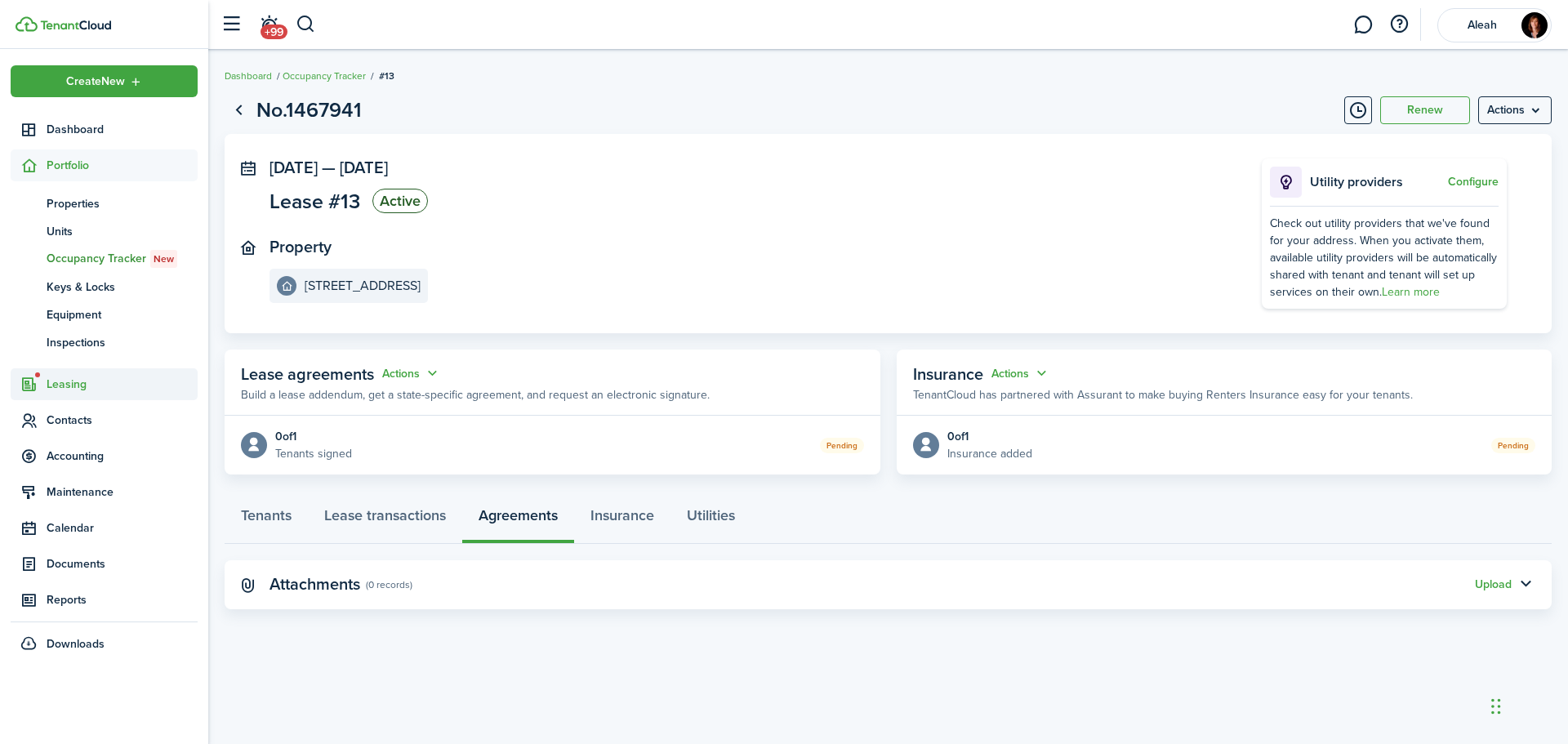
click at [70, 392] on span "Leasing" at bounding box center [123, 385] width 151 height 17
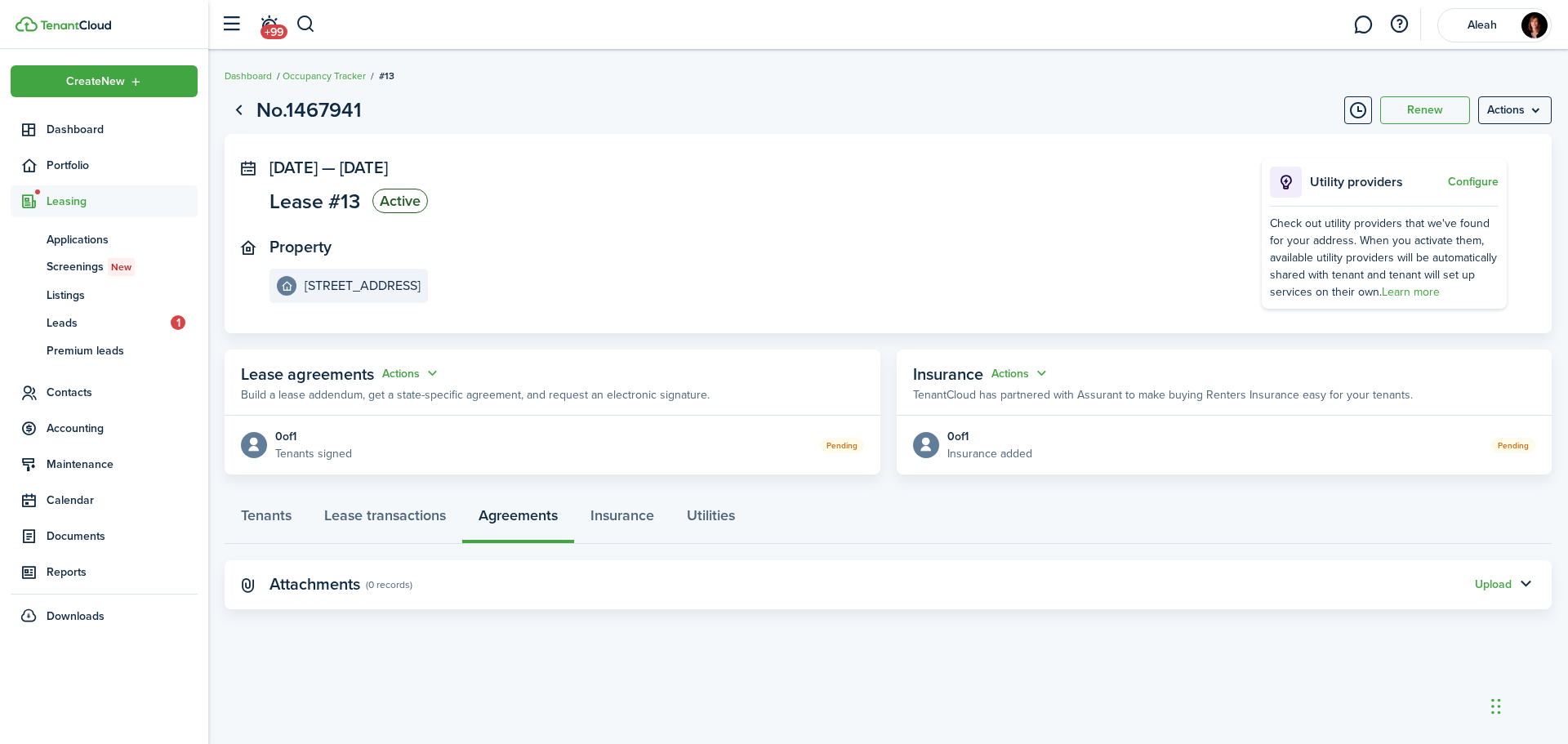
click at [96, 209] on span "Leasing" at bounding box center [123, 202] width 151 height 17
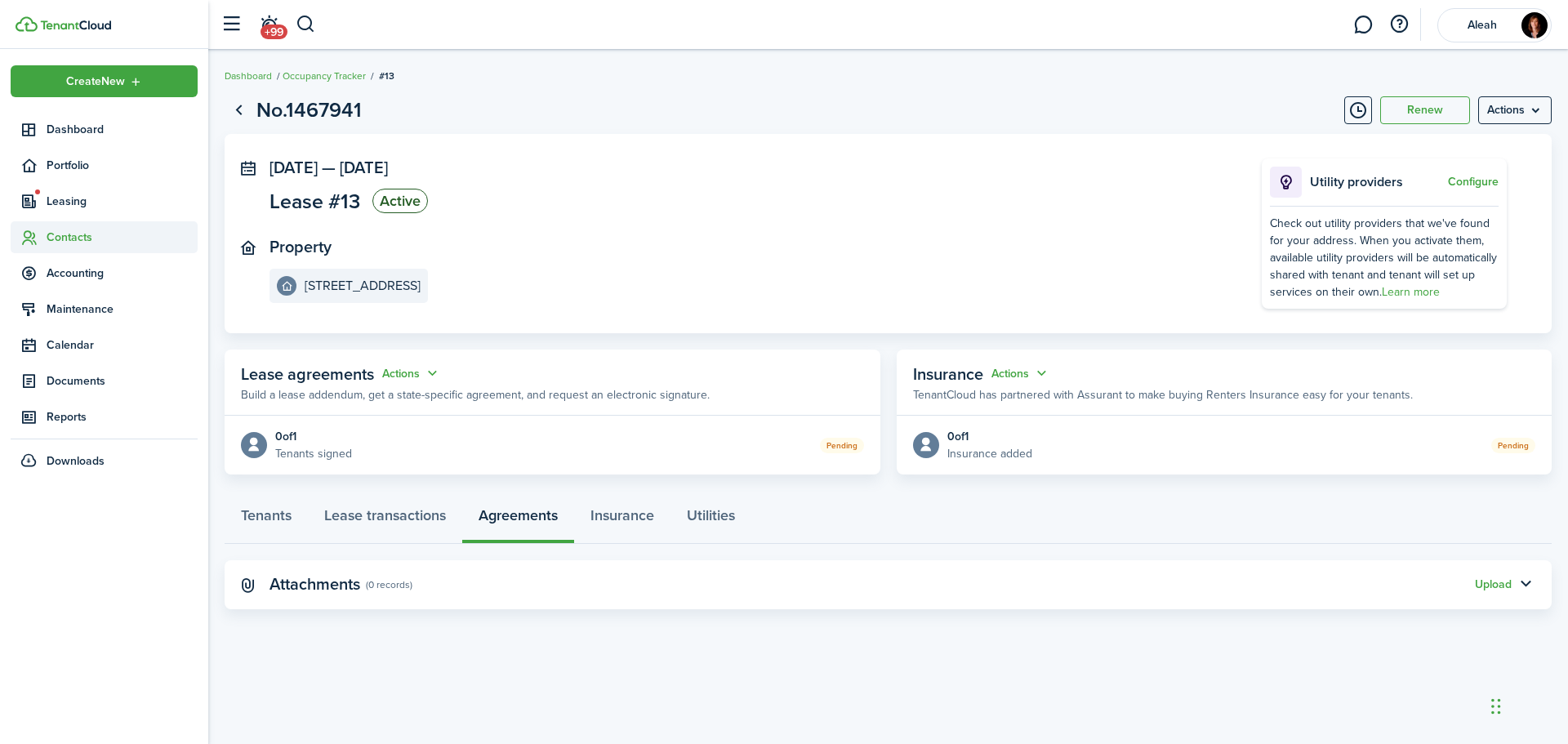
click at [77, 241] on span "Contacts" at bounding box center [123, 238] width 151 height 17
click at [60, 279] on span "Tenants" at bounding box center [123, 276] width 151 height 17
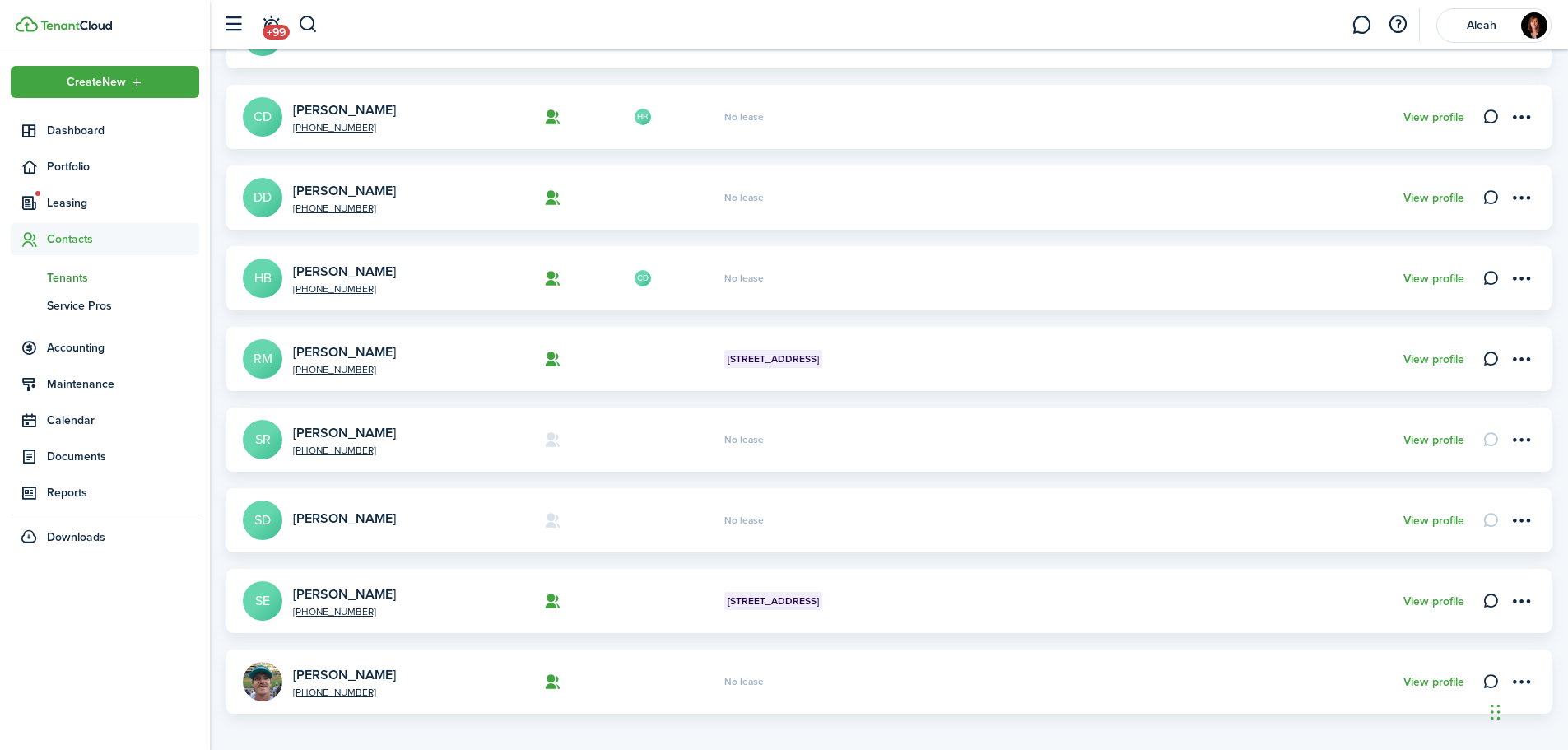
scroll to position [270, 0]
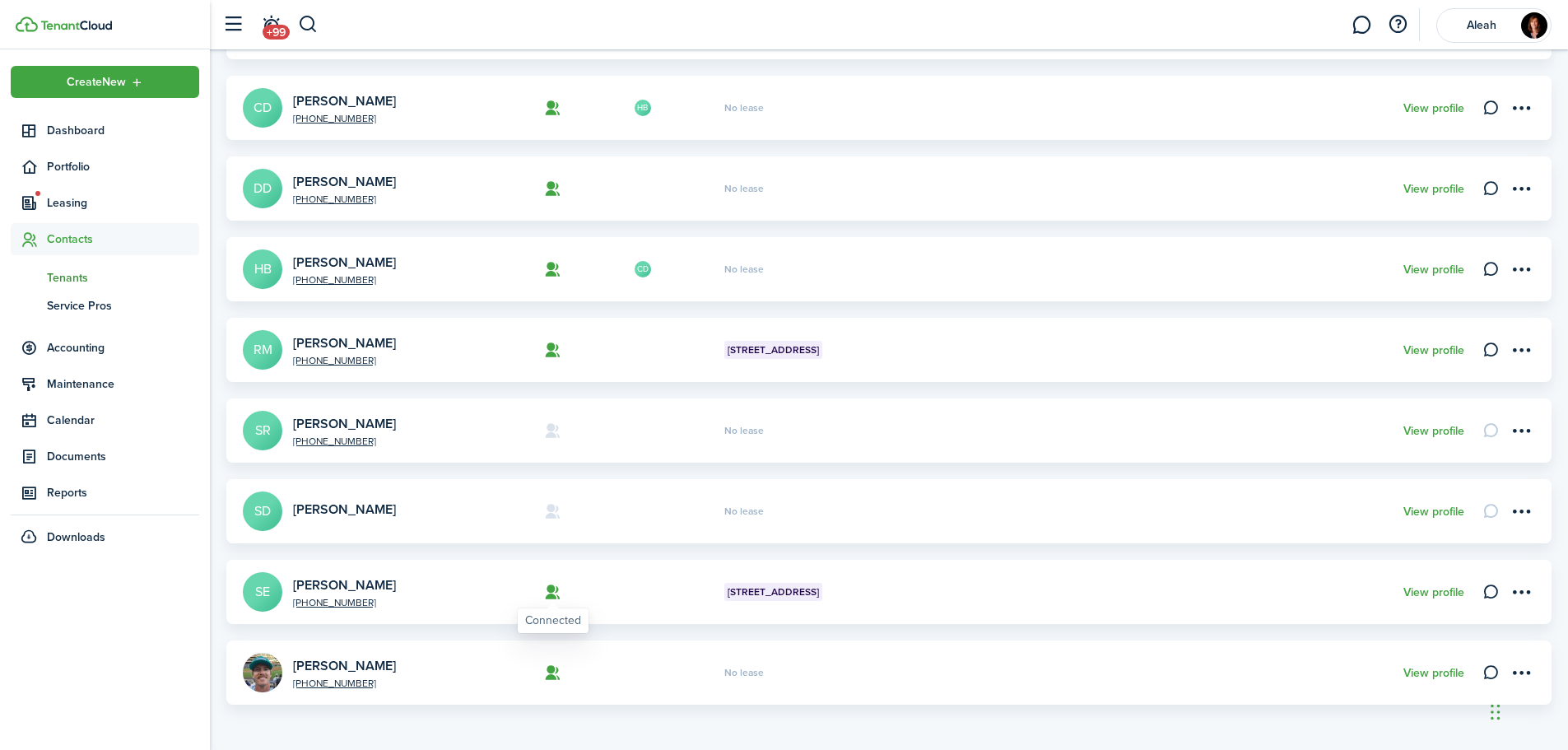
click at [555, 597] on icon at bounding box center [552, 592] width 18 height 17
click at [1490, 593] on icon at bounding box center [1492, 592] width 18 height 17
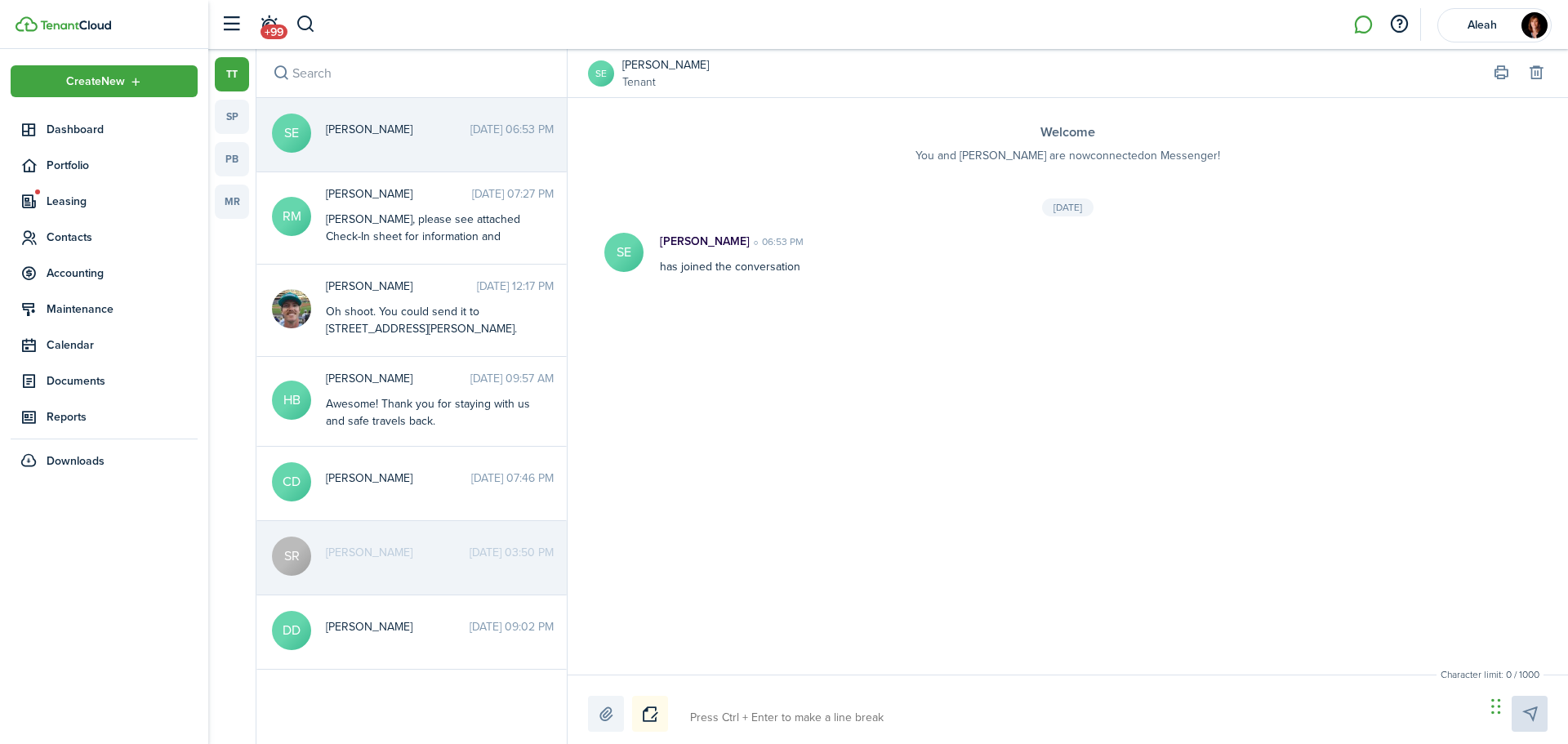
click at [778, 718] on textarea at bounding box center [1082, 718] width 794 height 28
type textarea "G"
type textarea "Go"
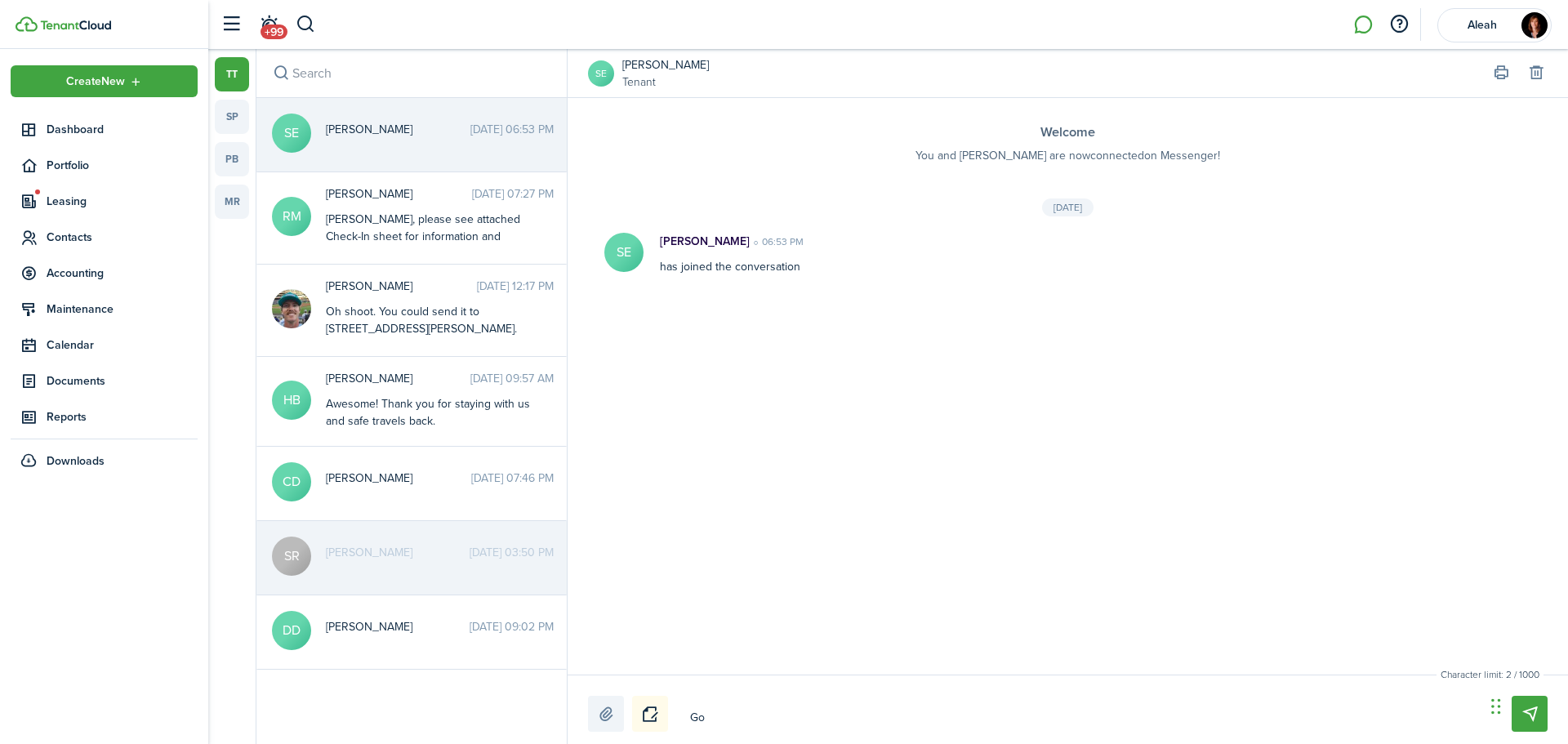
type textarea "Goo"
type textarea "Good"
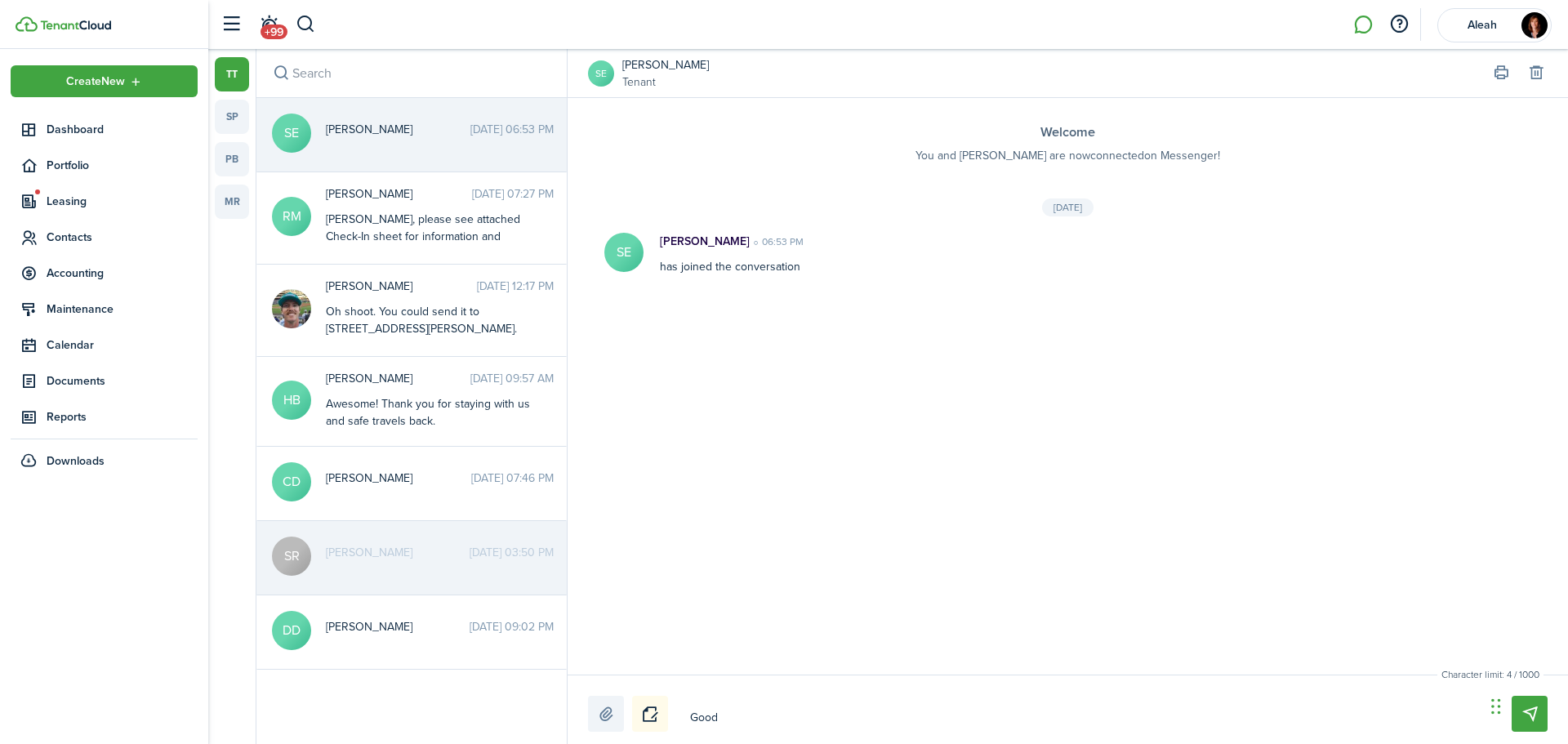
type textarea "Good"
type textarea "Good d"
type textarea "Good da"
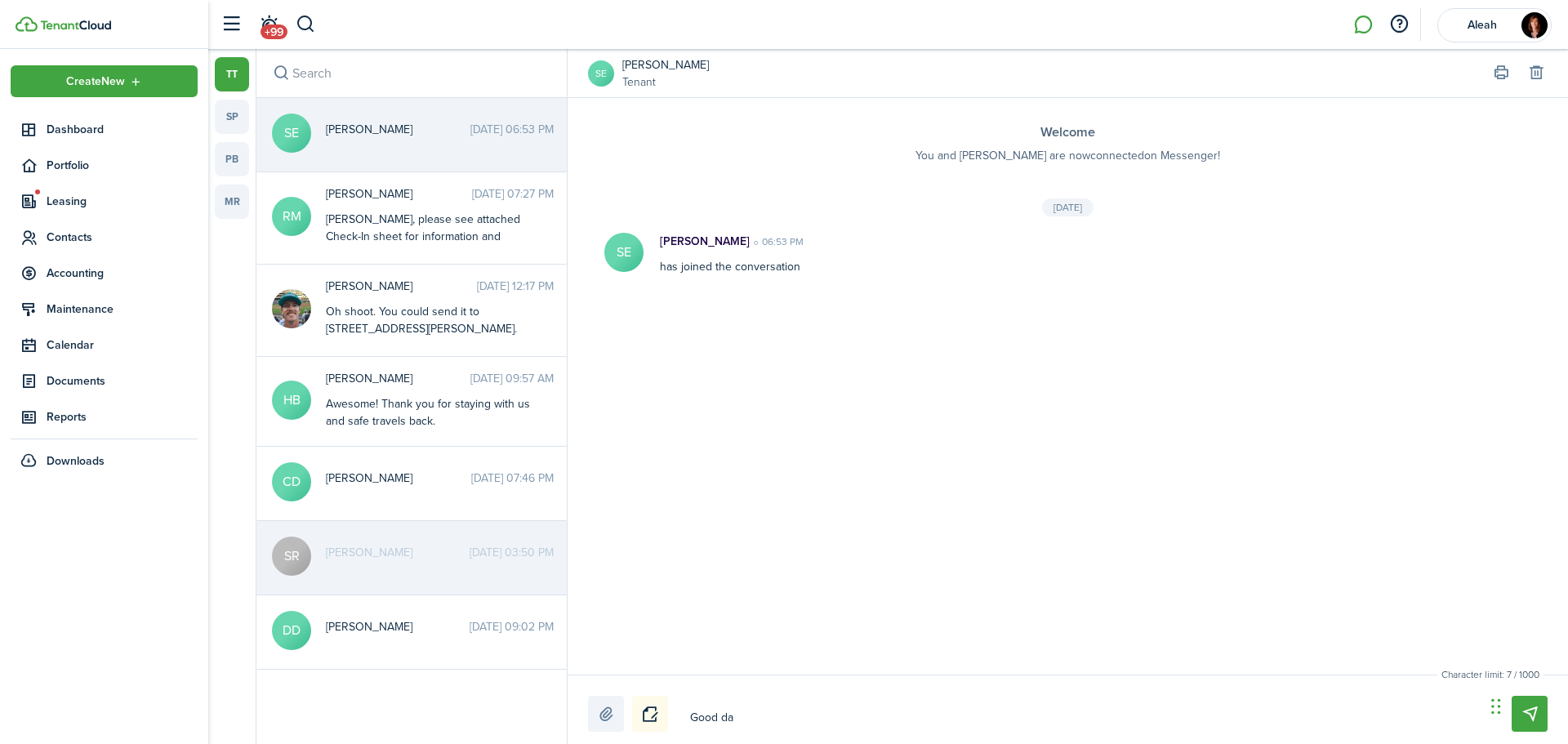
type textarea "Good day"
type textarea "Good day!"
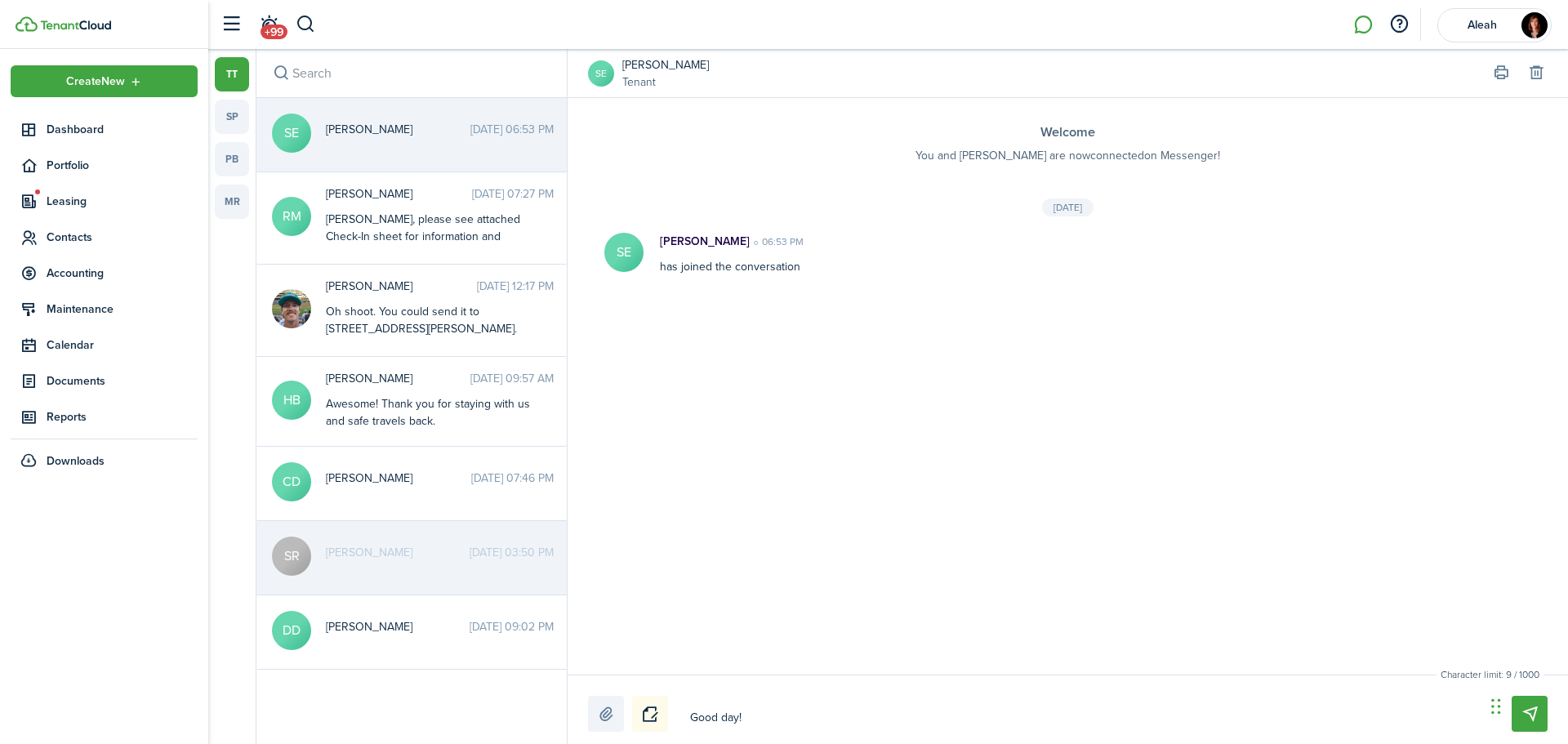
type textarea "Good day!"
type textarea "Good day! I"
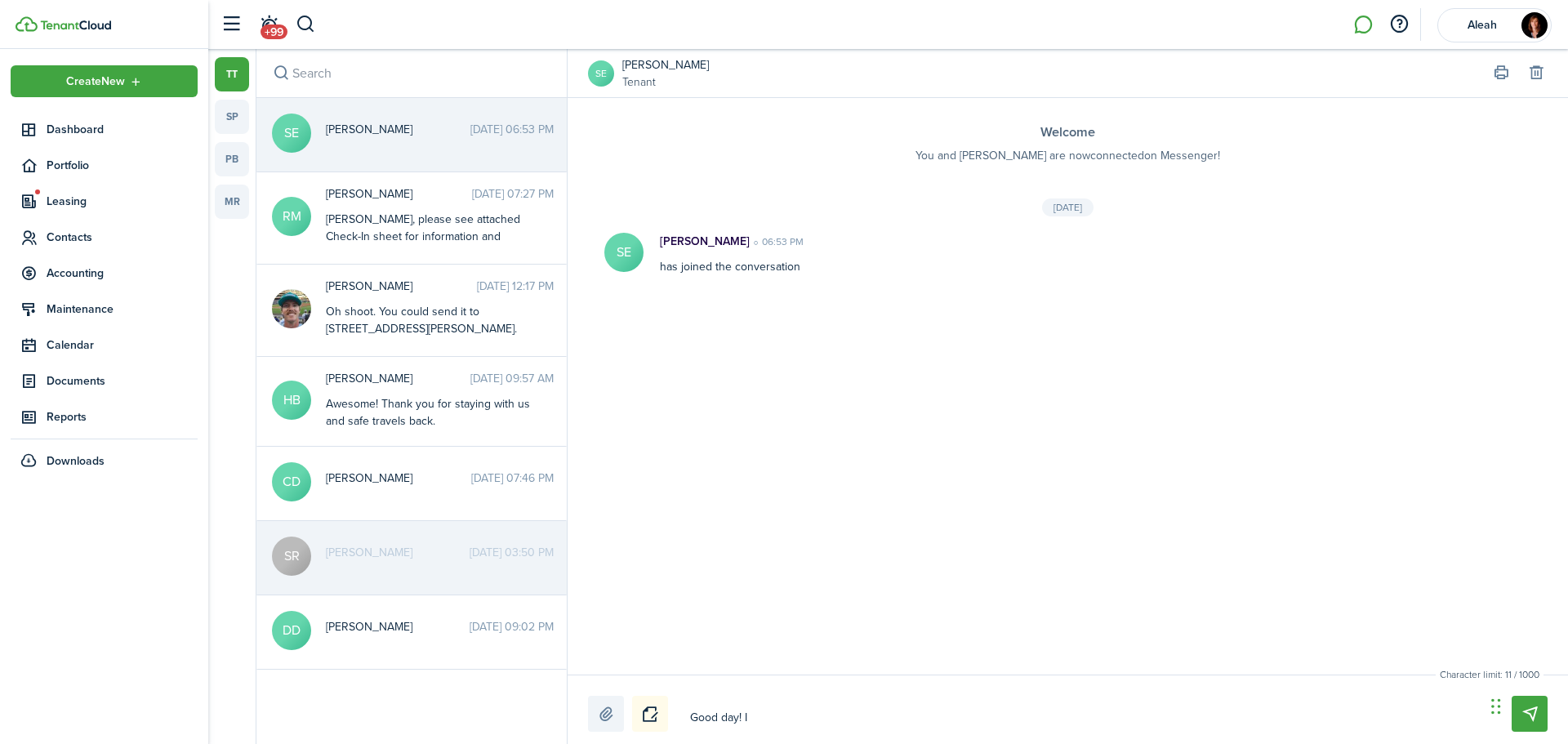
type textarea "Good day! I h"
type textarea "Good day! I ha"
type textarea "Good day! I hav"
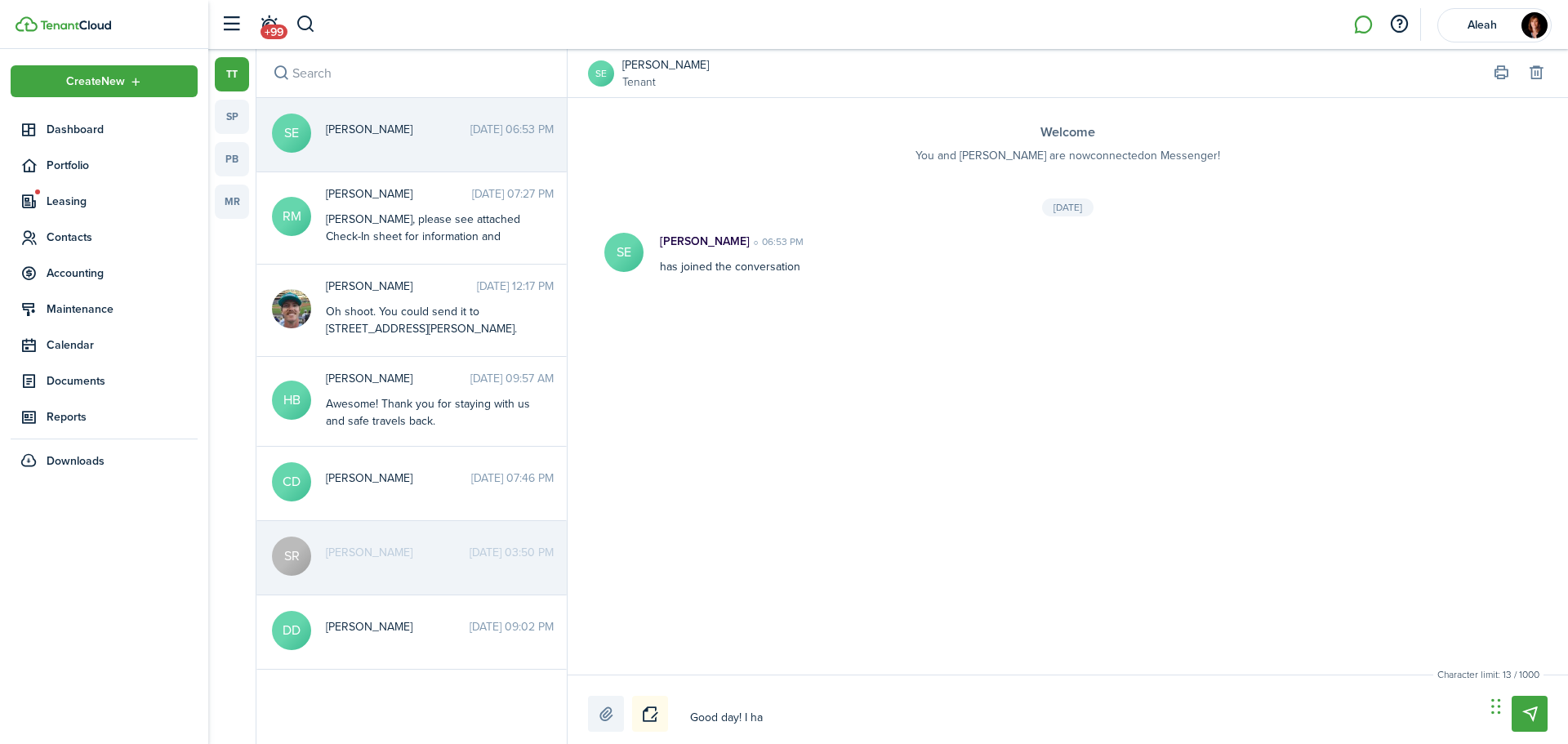
type textarea "Good day! I hav"
type textarea "Good day! I have"
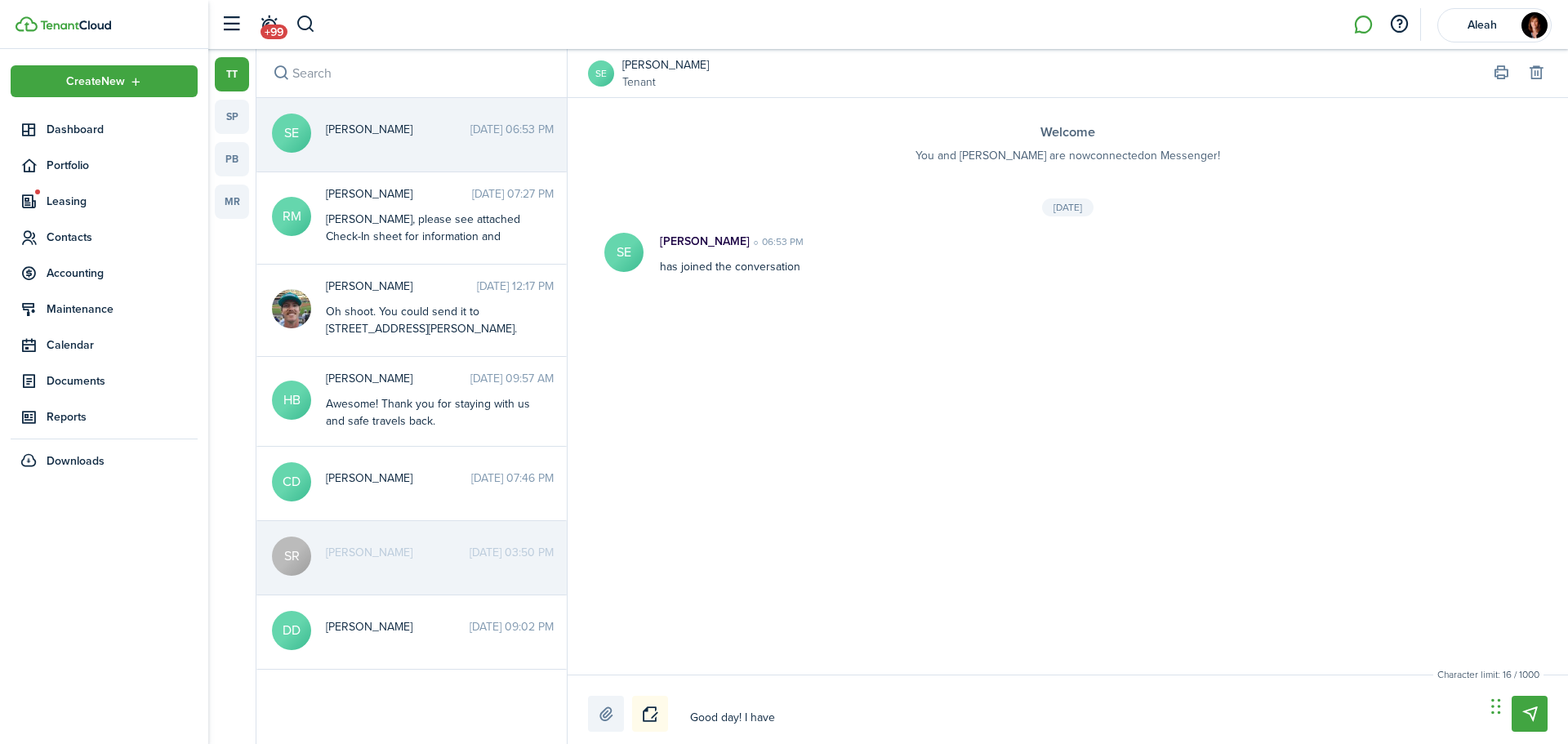
type textarea "Good day! I have s"
type textarea "Good day! I have se"
type textarea "Good day! I have set"
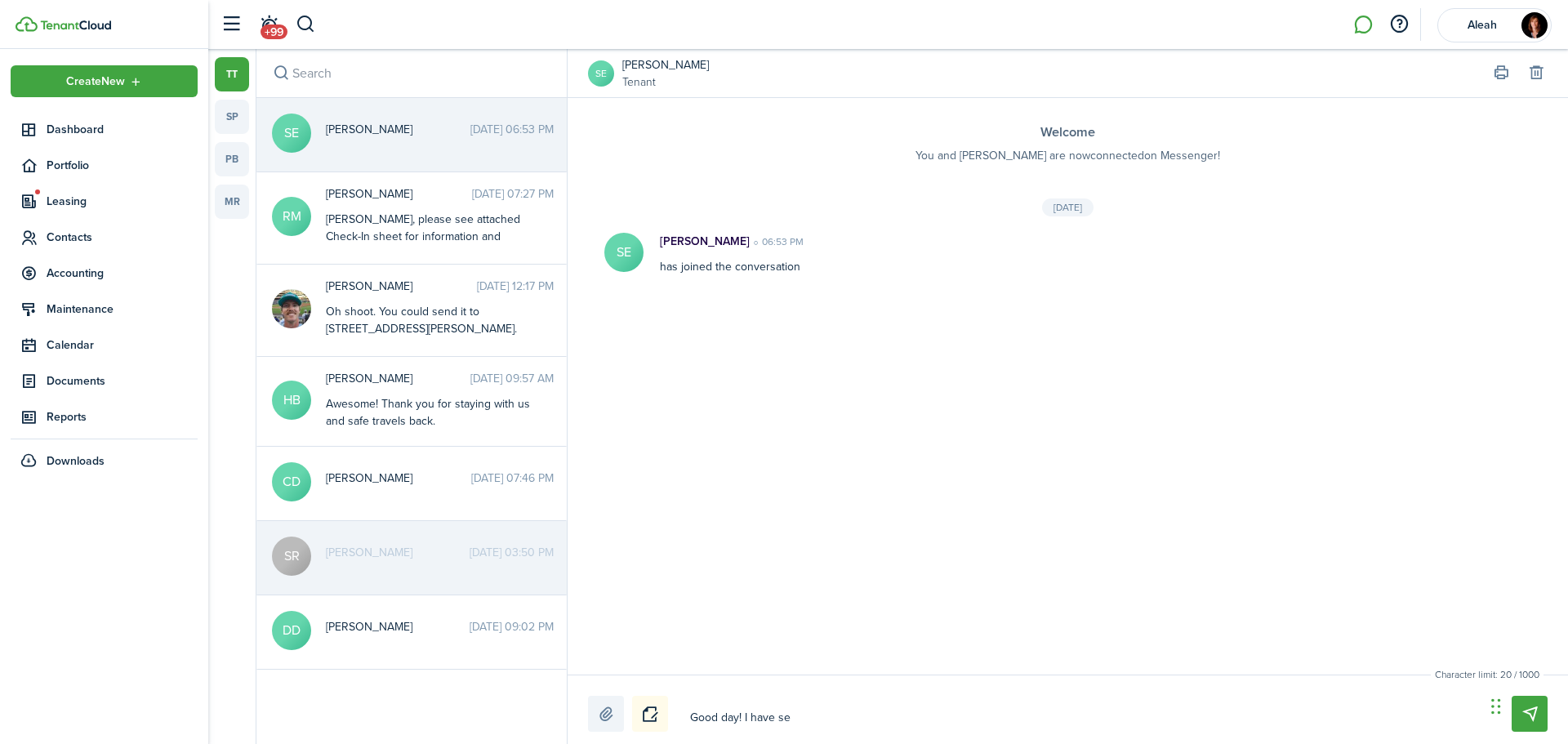
type textarea "Good day! I have set"
type textarea "Good day! I have set u"
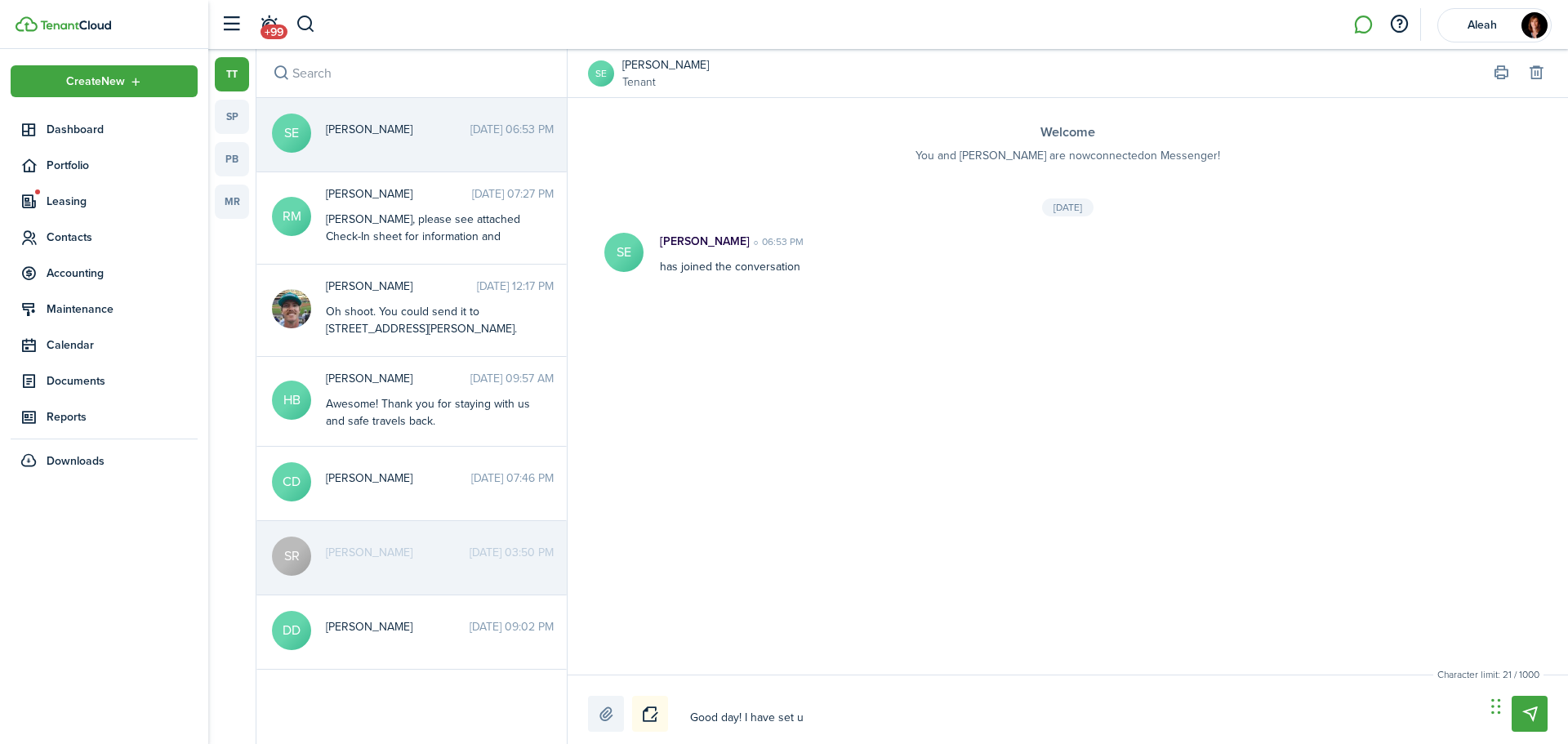
type textarea "Good day! I have set up"
type textarea "Good day! I have set u"
type textarea "Good day! I have set"
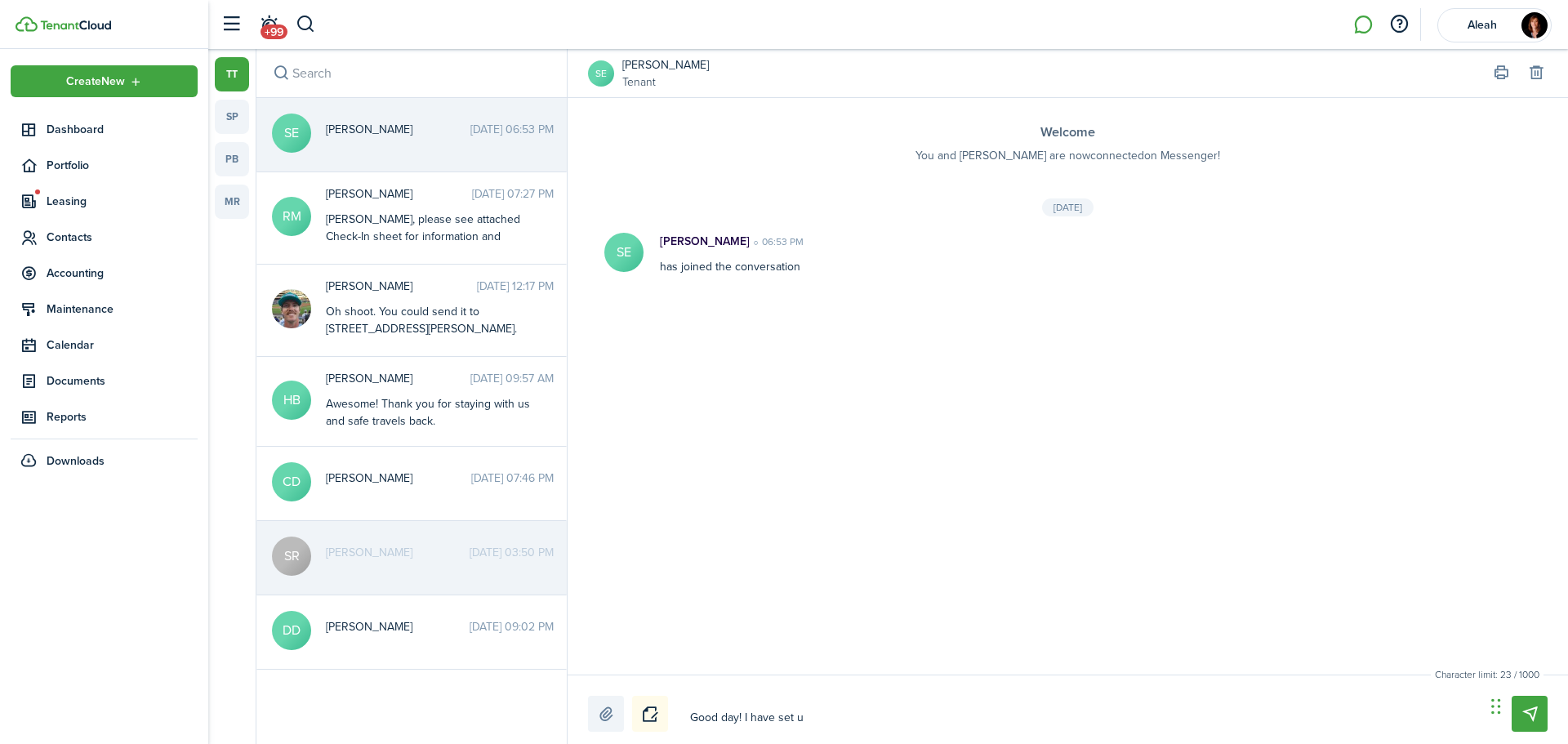
type textarea "Good day! I have set"
type textarea "Good day! I have set e"
type textarea "Good day! I have set ev"
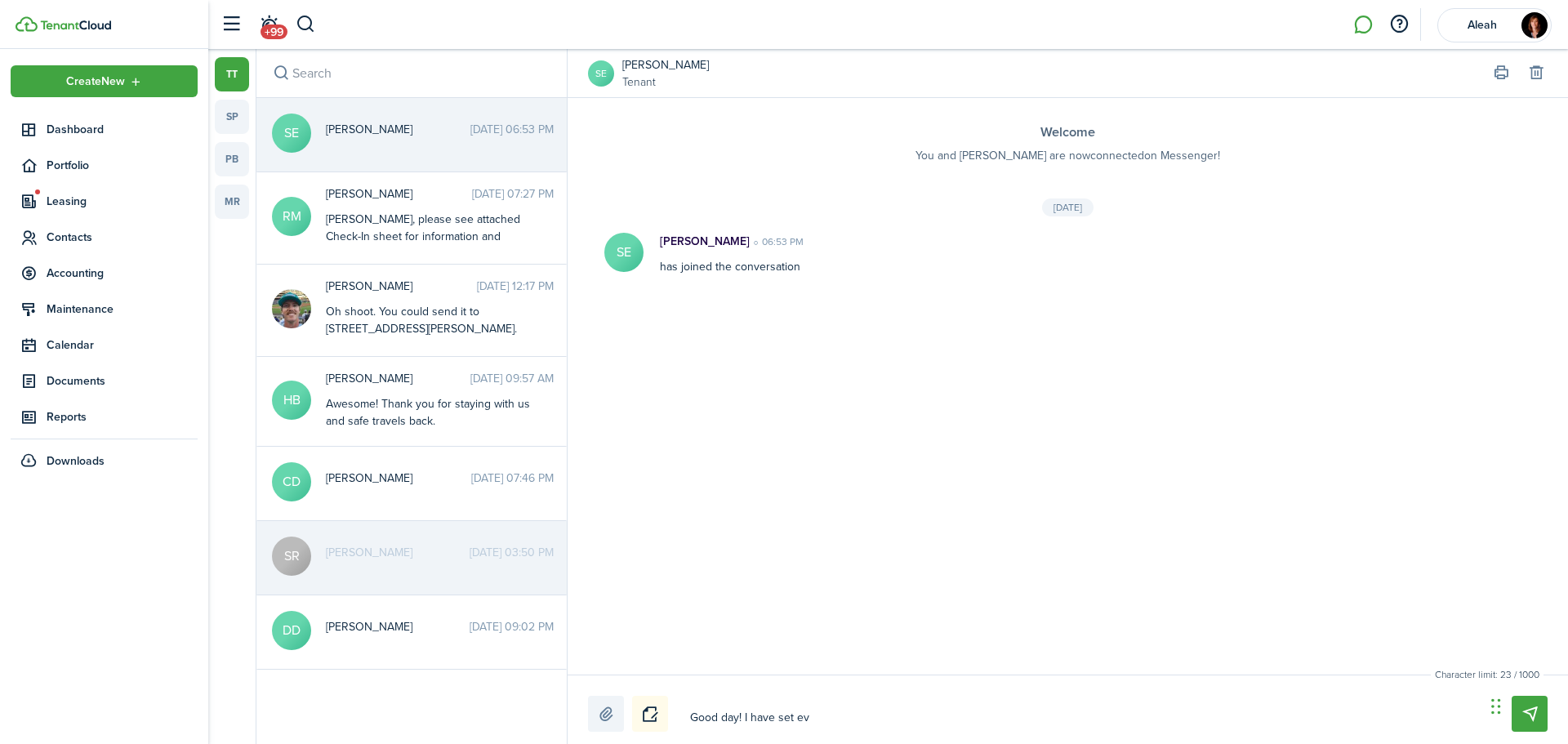
type textarea "Good day! I have set eve"
type textarea "Good day! I have set ever"
type textarea "Good day! I have set every"
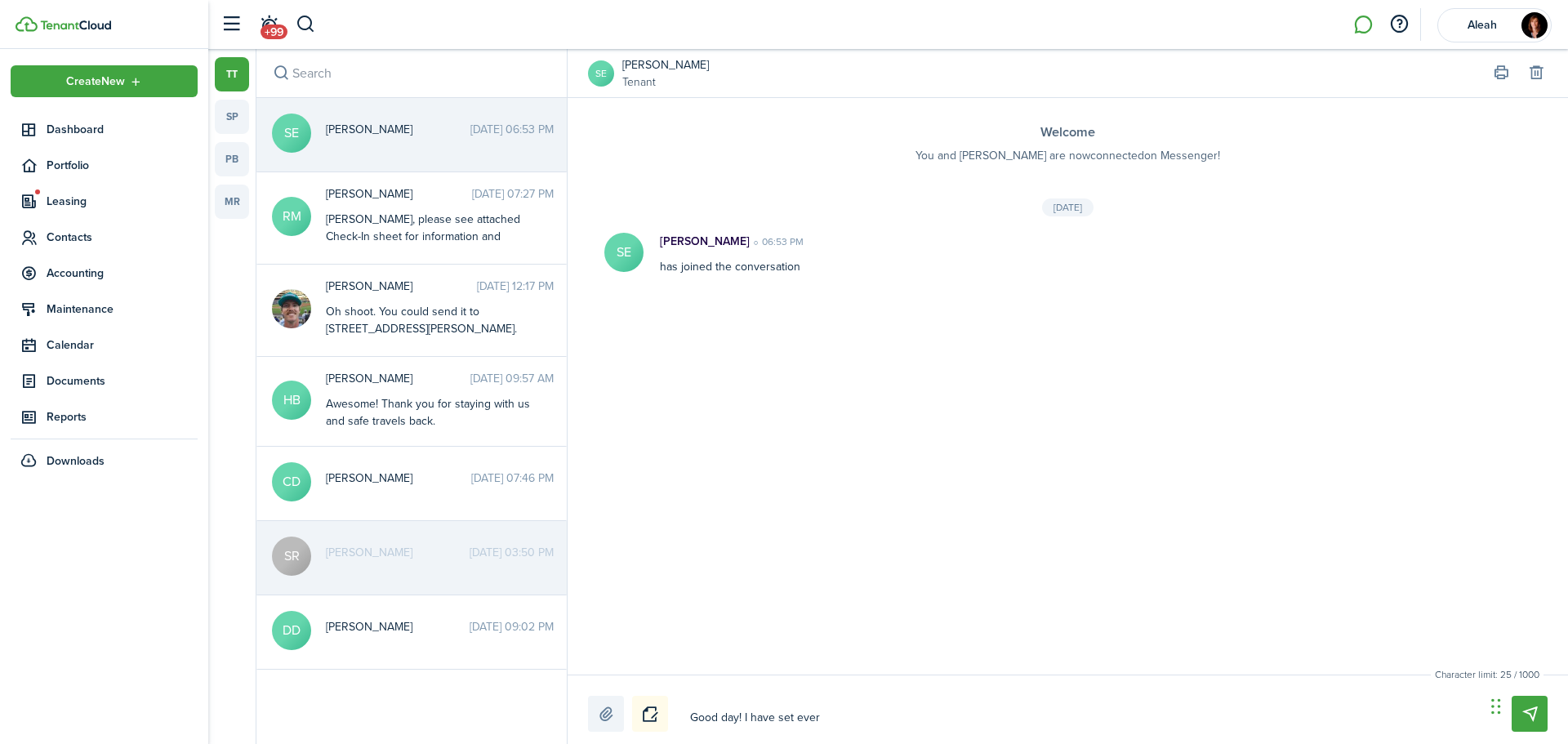
type textarea "Good day! I have set every"
type textarea "Good day! I have set everyt"
type textarea "Good day! I have set everyth"
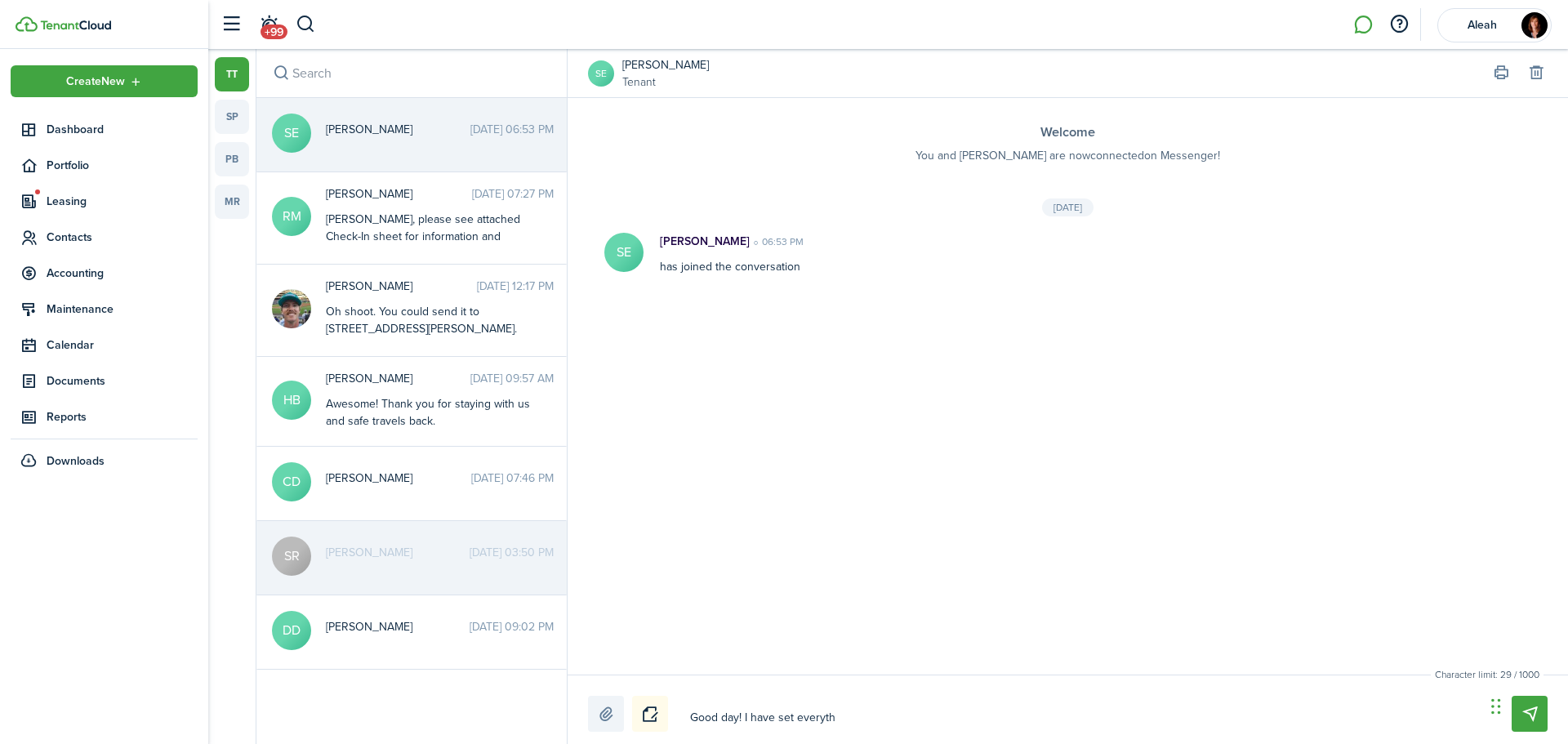
type textarea "Good day! I have set everythi"
type textarea "Good day! I have set everythin"
type textarea "Good day! I have set everything"
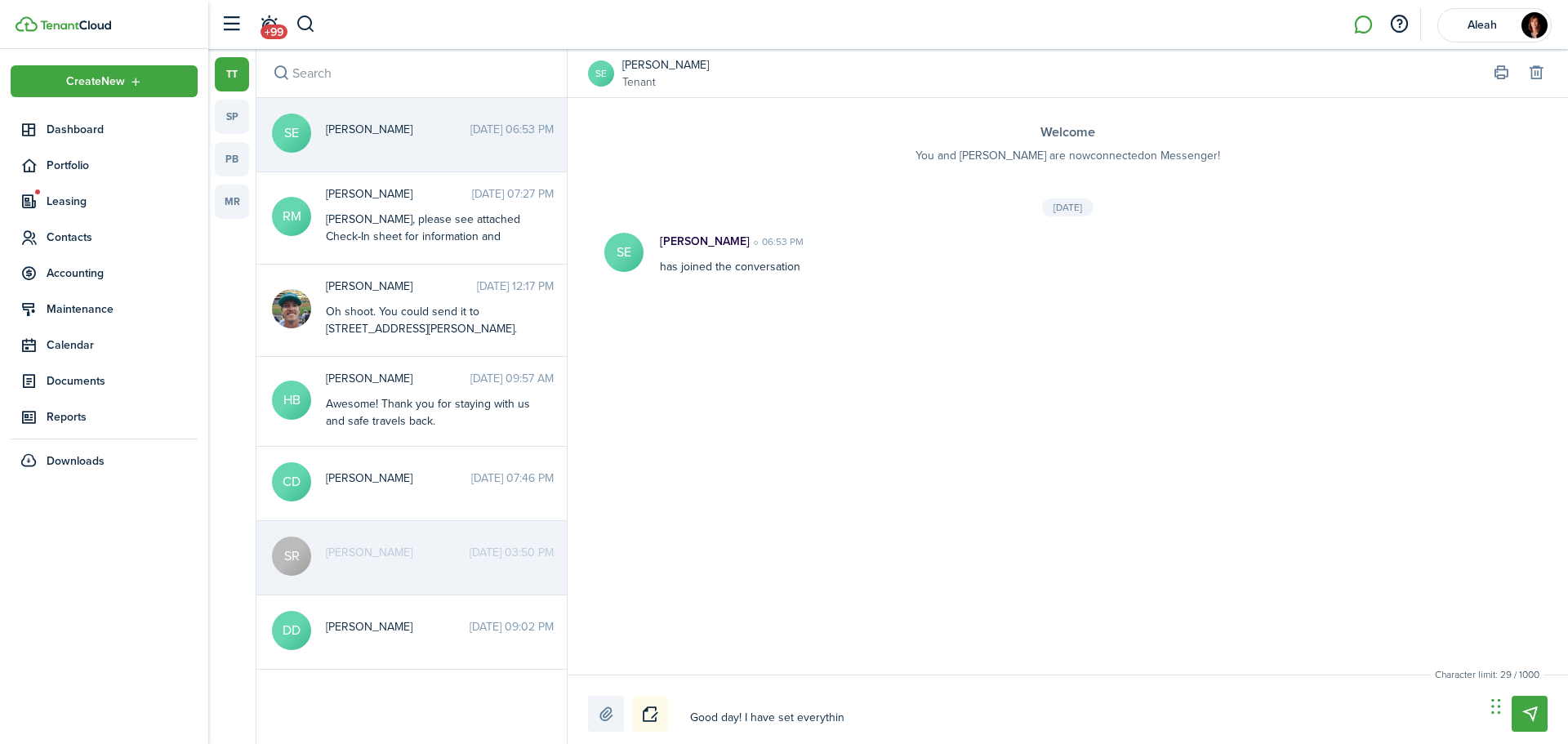
type textarea "Good day! I have set everything"
type textarea "Good day! I have set everything u"
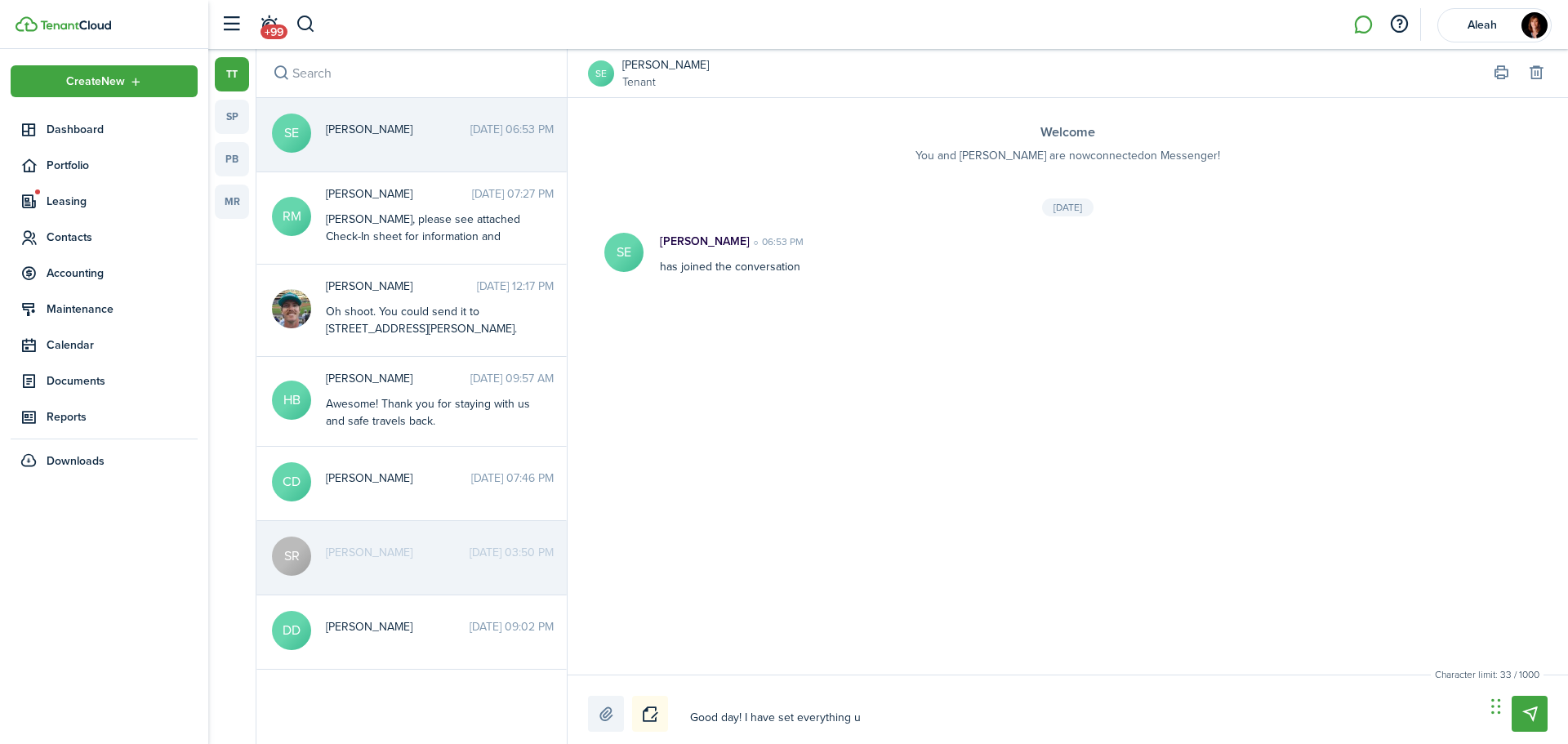
type textarea "Good day! I have set everything up"
type textarea "Good day! I have set everything up o"
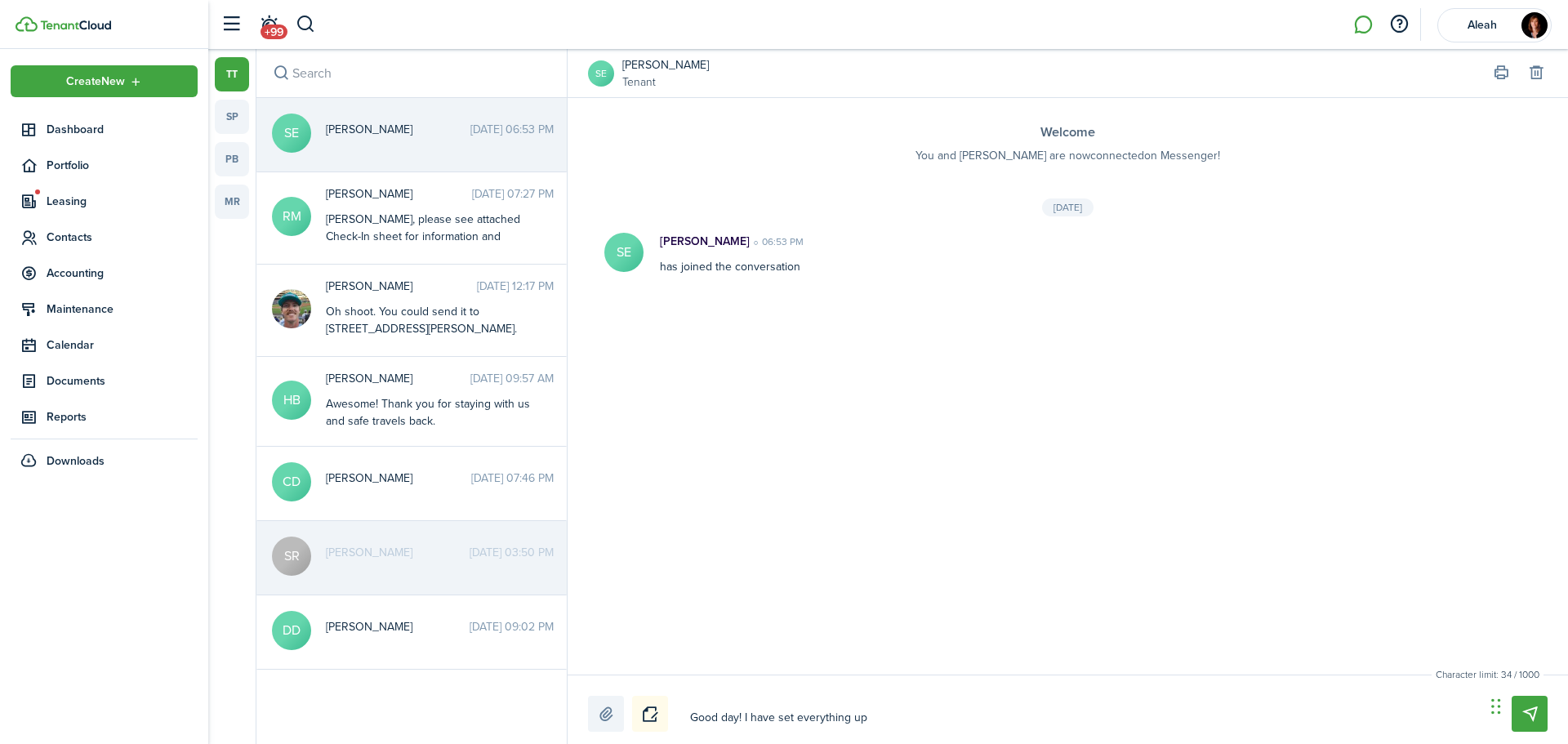
type textarea "Good day! I have set everything up o"
type textarea "Good day! I have set everything up on"
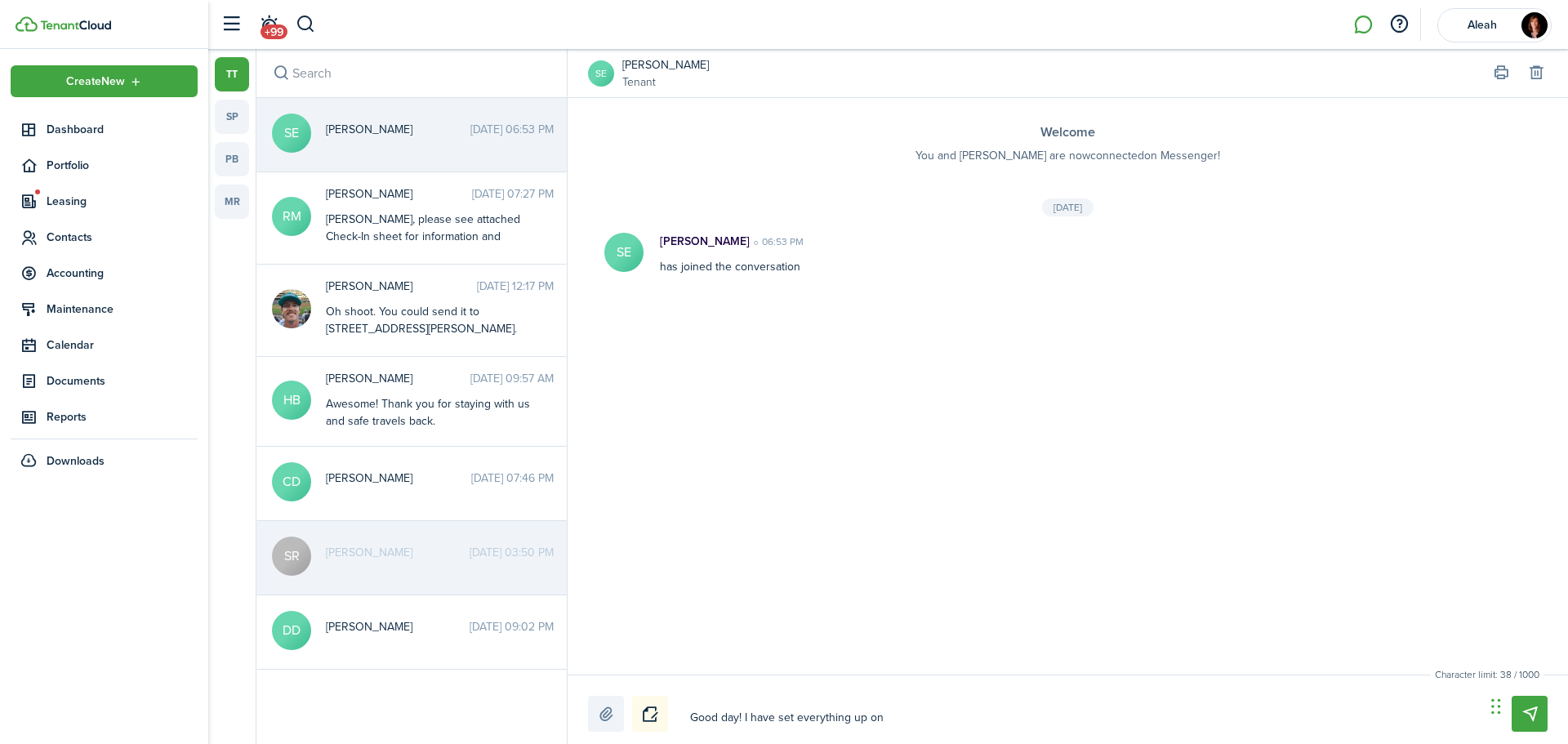
type textarea "Good day! I have set everything up on m"
type textarea "Good day! I have set everything up on my"
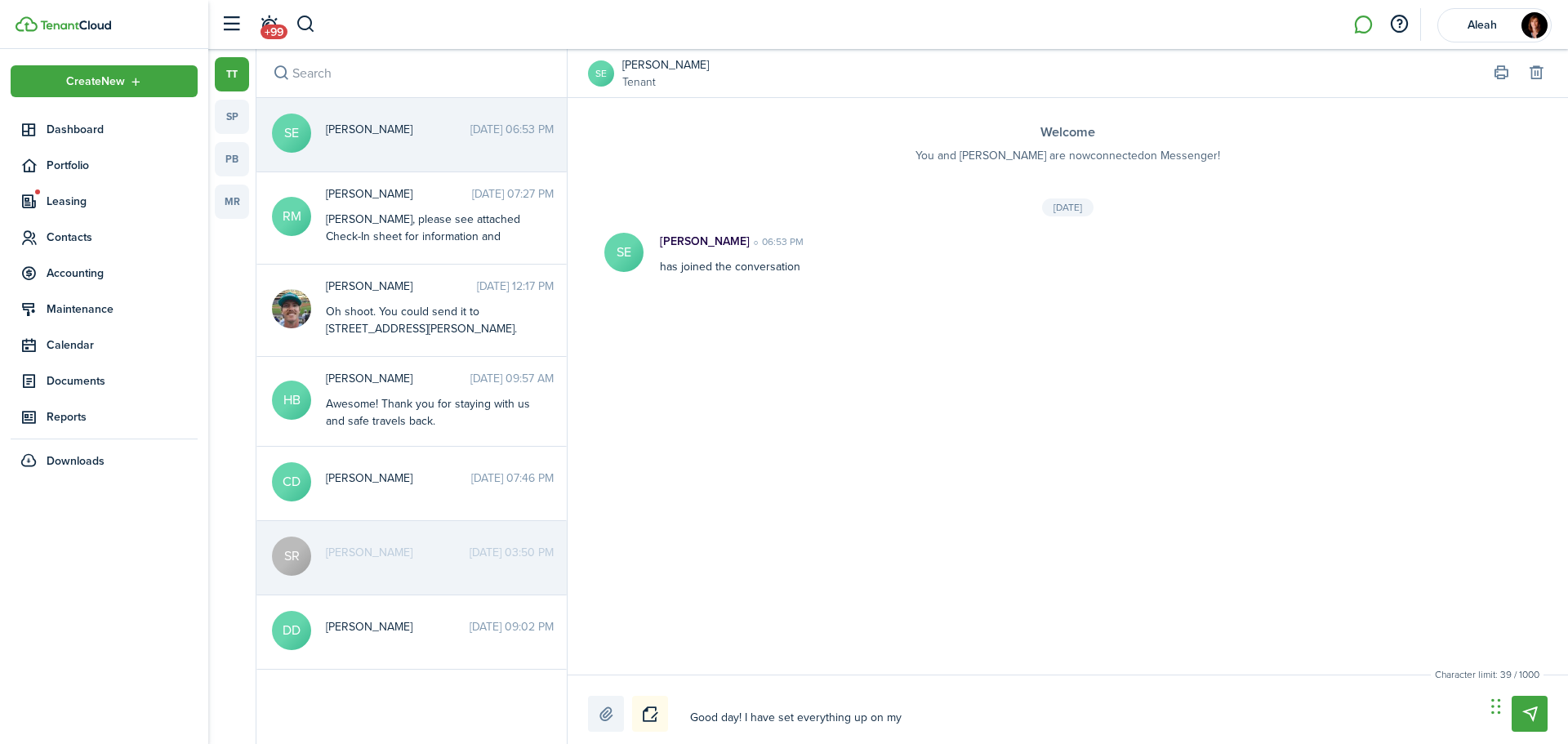
type textarea "Good day! I have set everything up on my"
type textarea "Good day! I have set everything up on my e"
type textarea "Good day! I have set everything up on my en"
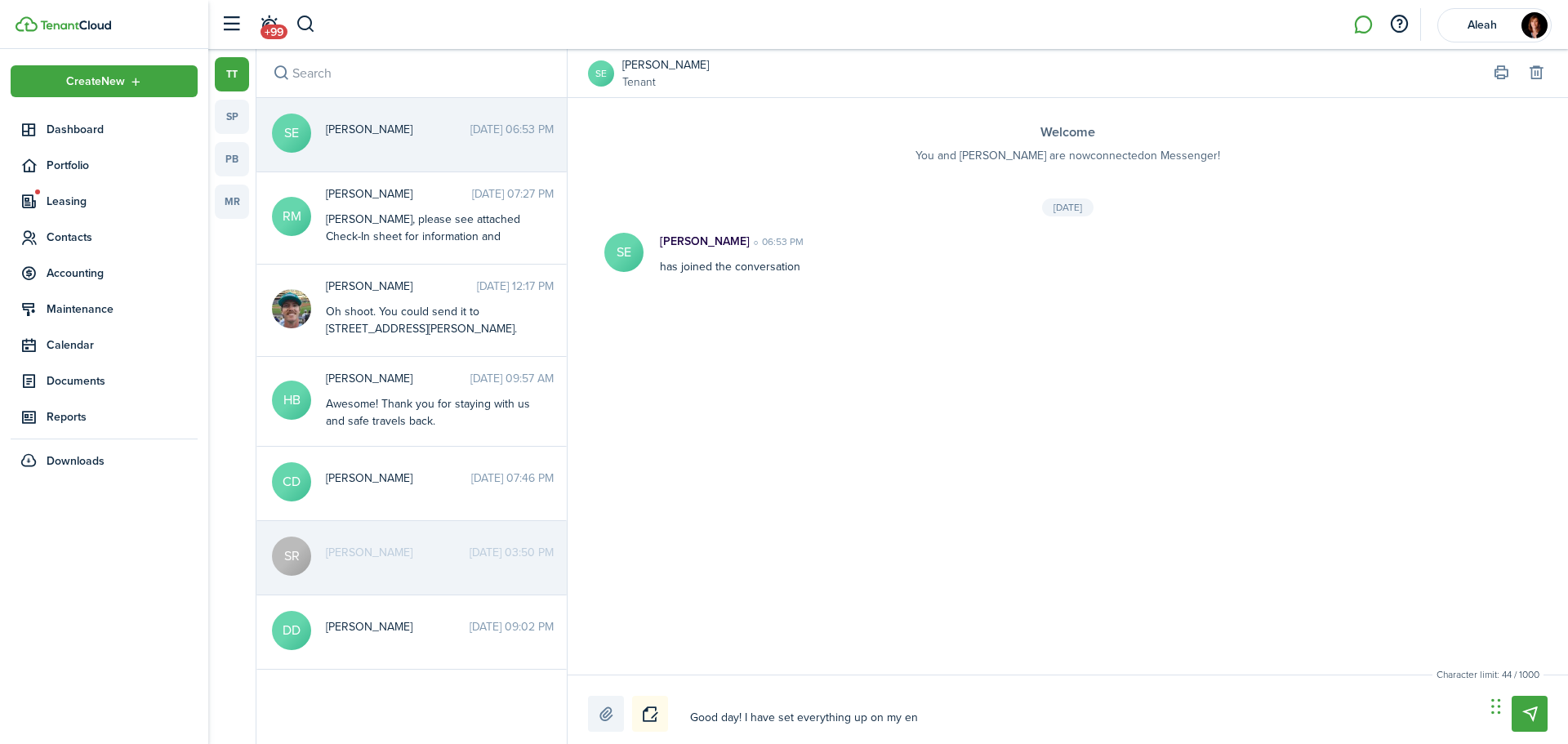
type textarea "Good day! I have set everything up on my end"
type textarea "Good day! I have set everything up on my end."
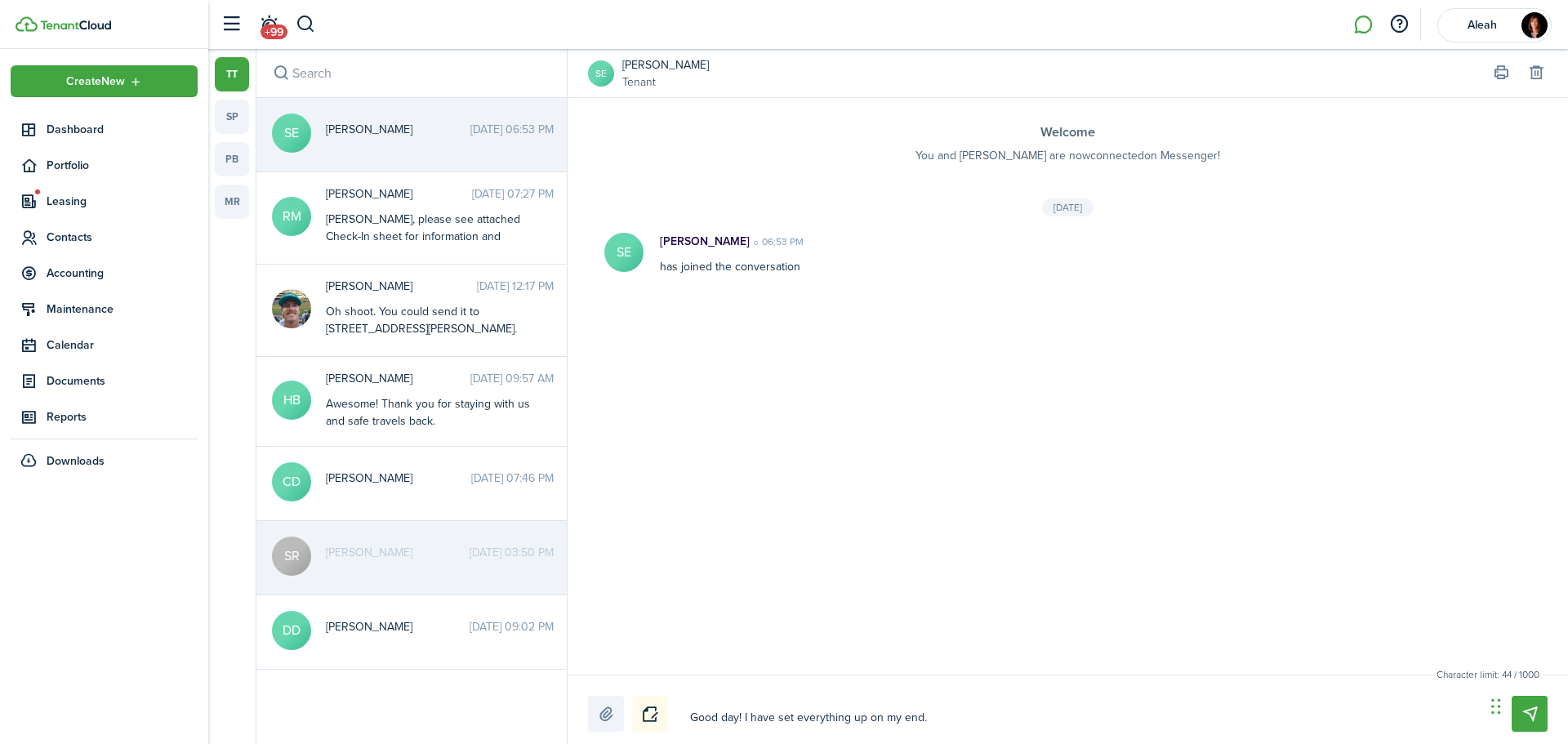
type textarea "Good day! I have set everything up on my end."
type textarea "Good day! I have set everything up on my end. A"
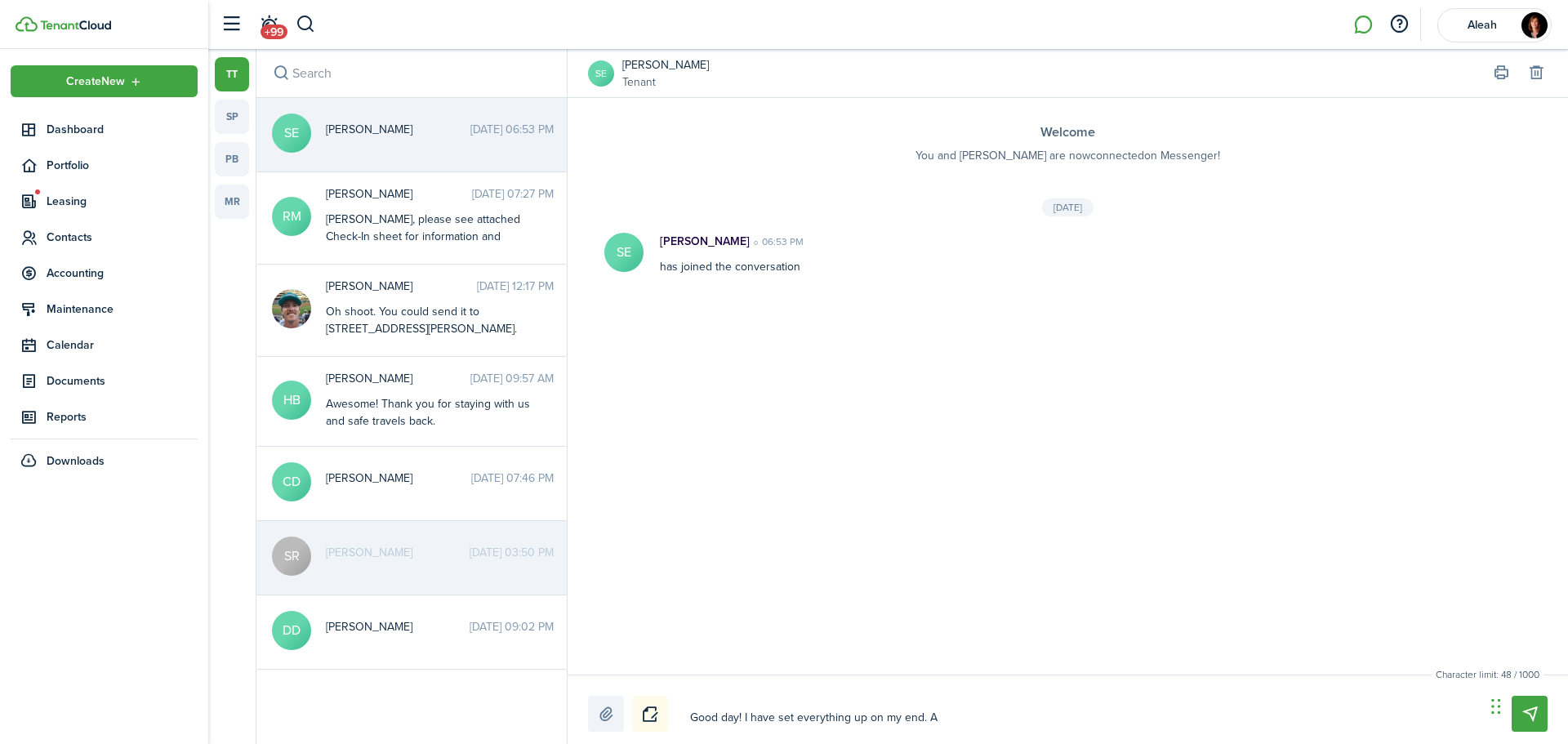
type textarea "Good day! I have set everything up on my end. A l"
type textarea "Good day! I have set everything up on my end. A le"
type textarea "Good day! I have set everything up on my end. A lea"
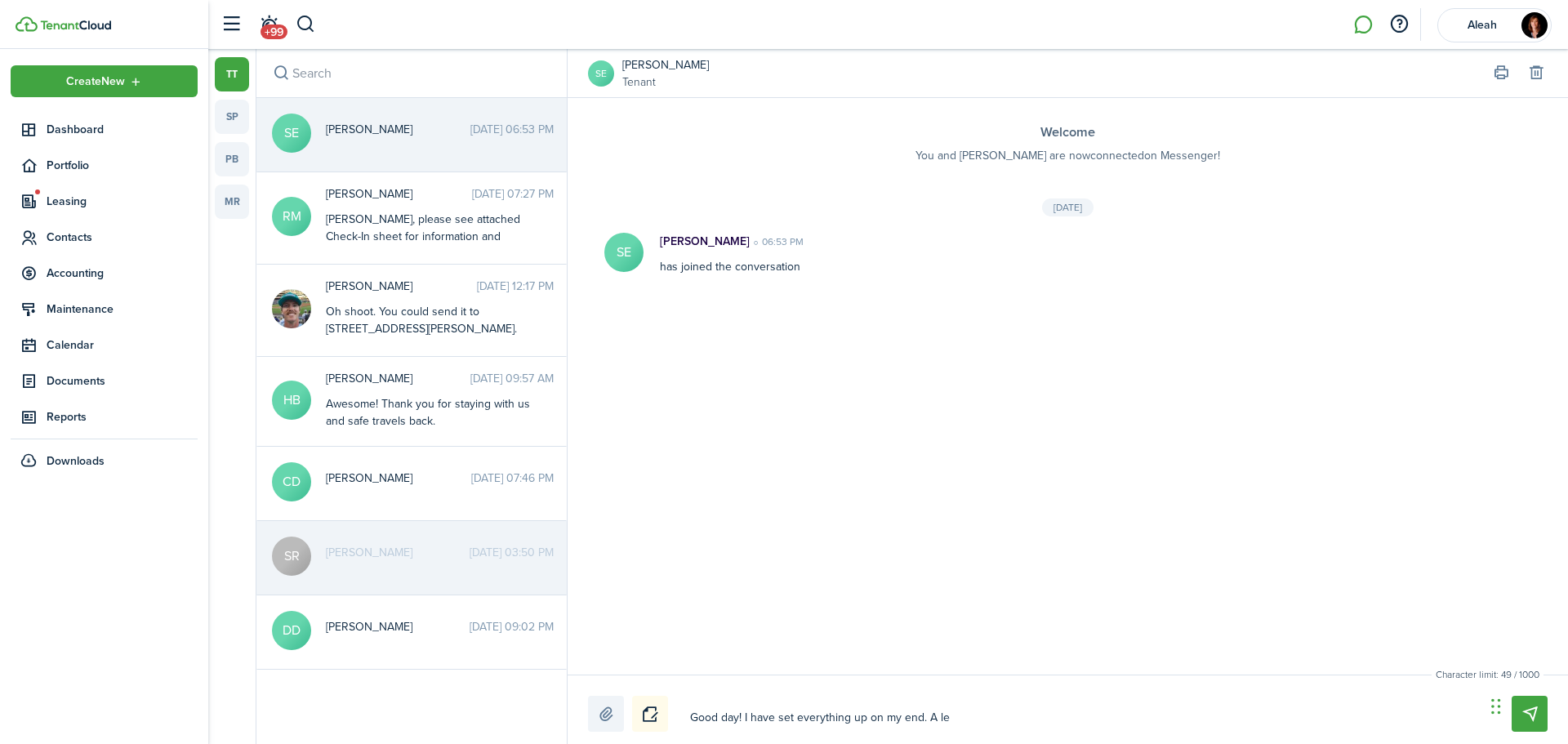
type textarea "Good day! I have set everything up on my end. A lea"
type textarea "Good day! I have set everything up on my end. A leas"
type textarea "Good day! I have set everything up on my end. A lease"
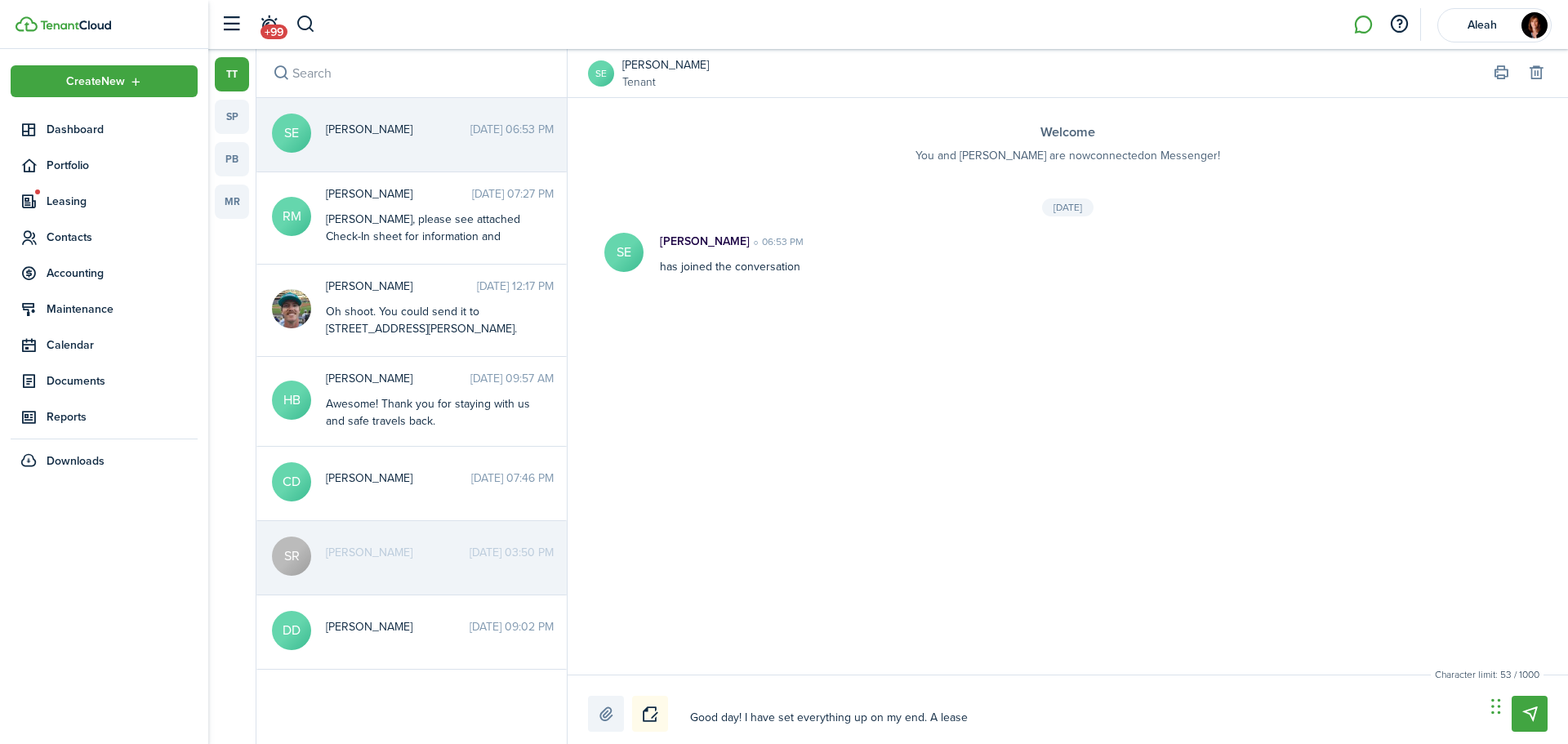
type textarea "Good day! I have set everything up on my end. A lease"
type textarea "Good day! I have set everything up on my end. A lease s"
type textarea "Good day! I have set everything up on my end. A lease sh"
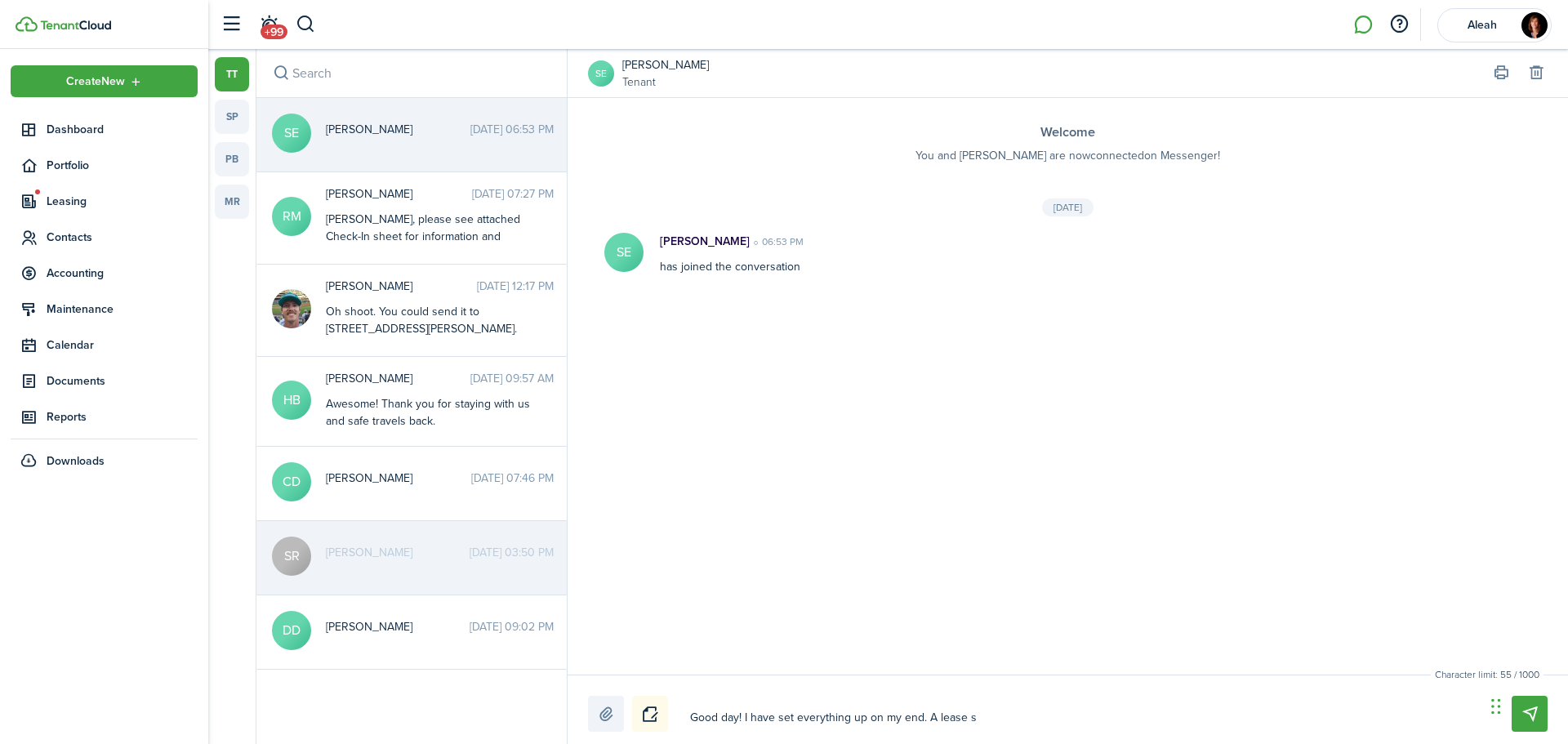
type textarea "Good day! I have set everything up on my end. A lease sh"
type textarea "Good day! I have set everything up on my end. A lease sho"
type textarea "Good day! I have set everything up on my end. A lease sh"
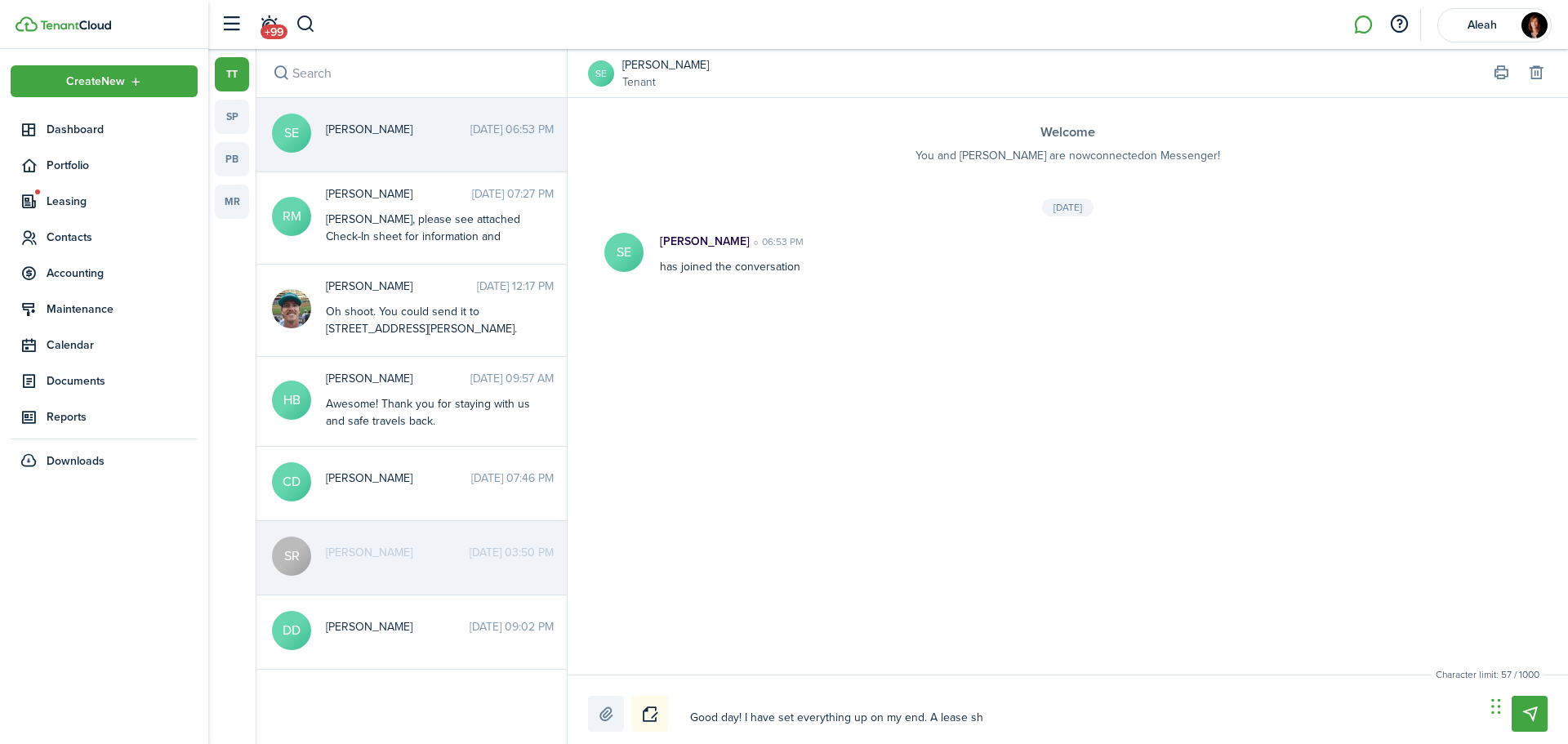
type textarea "Good day! I have set everything up on my end. A lease s"
type textarea "Good day! I have set everything up on my end. A lease"
type textarea "Good day! I have set everything up on my end. A lease w"
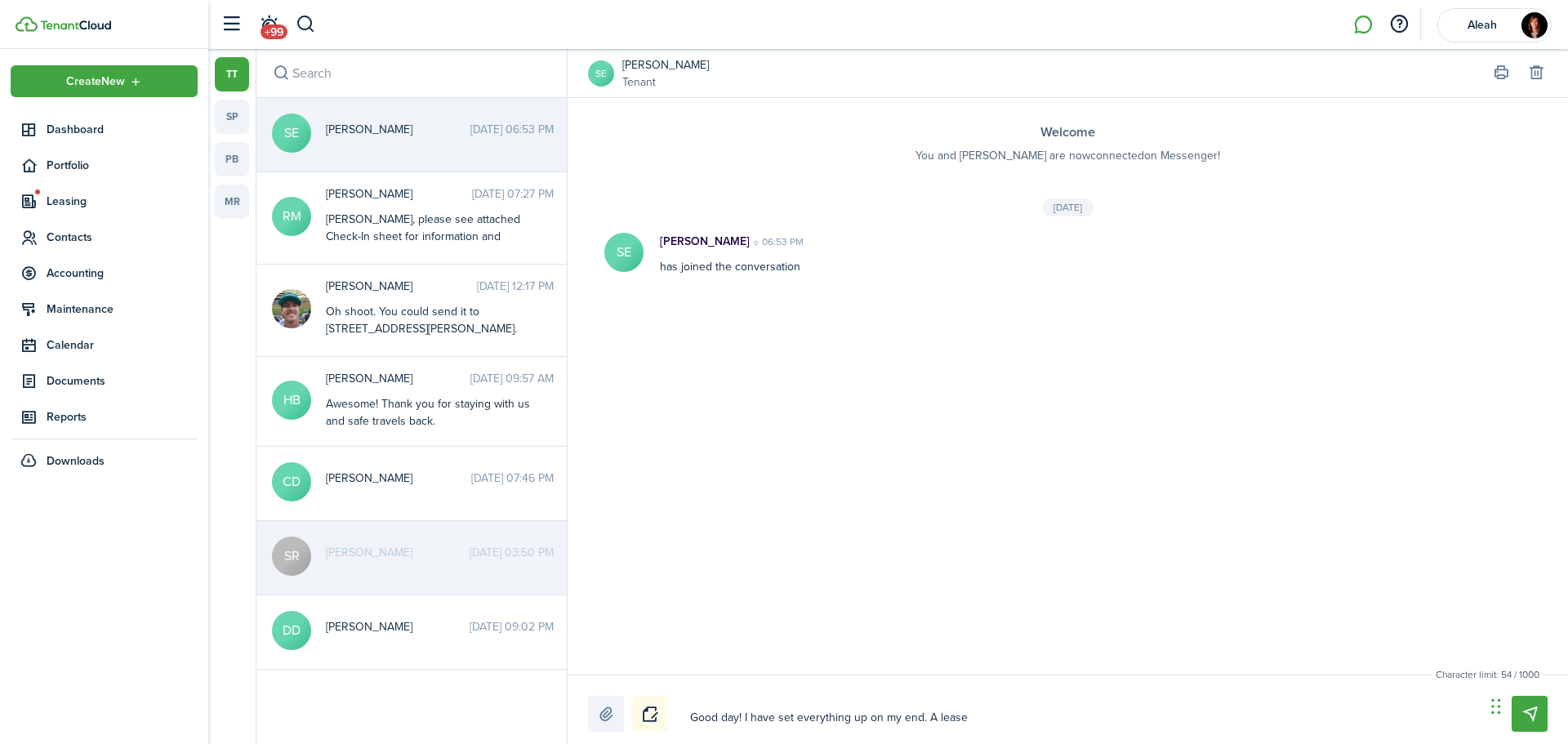
type textarea "Good day! I have set everything up on my end. A lease w"
type textarea "Good day! I have set everything up on my end. A lease wi"
type textarea "Good day! I have set everything up on my end. A lease wil"
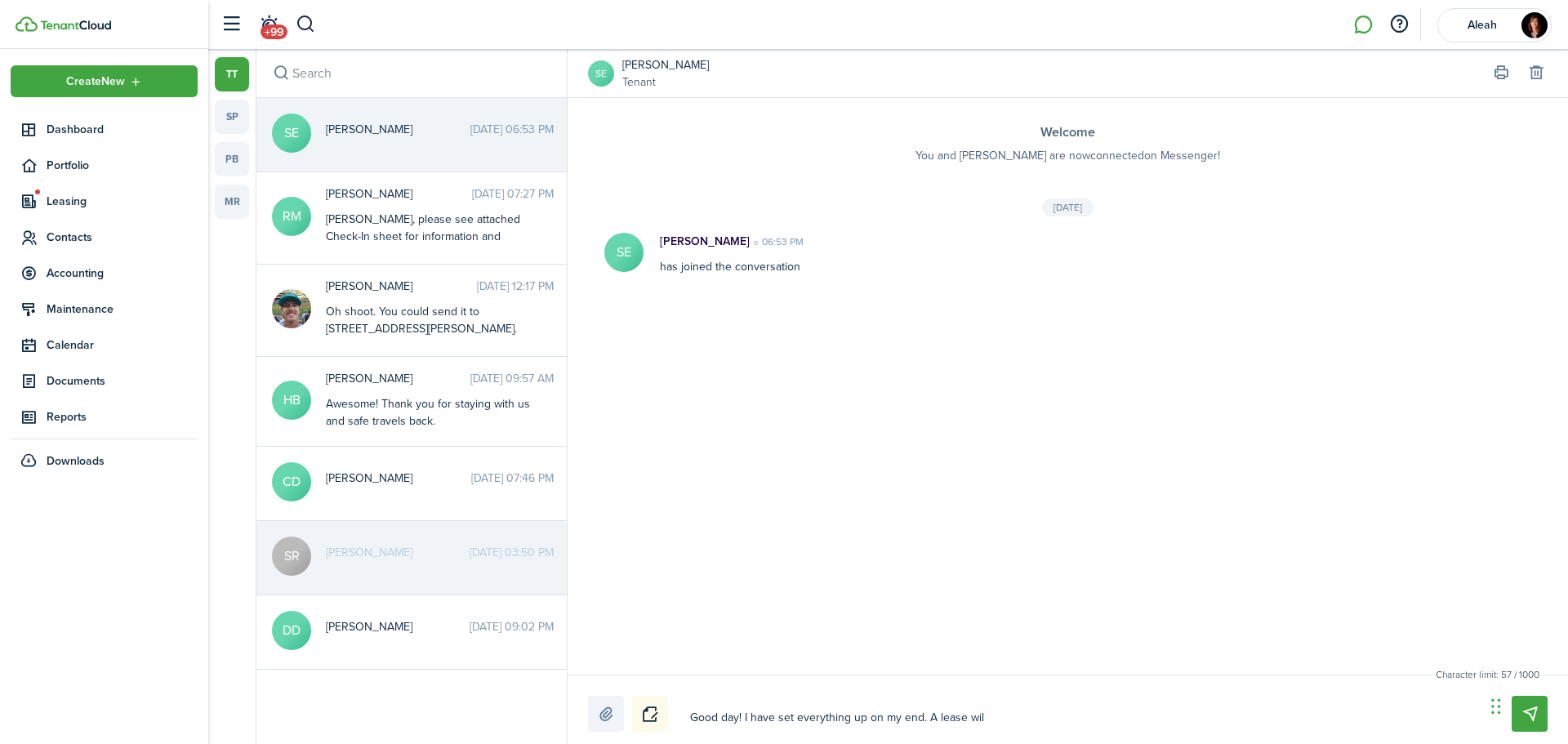
type textarea "Good day! I have set everything up on my end. A lease will"
type textarea "Good day! I have set everything up on my end. A lease will b"
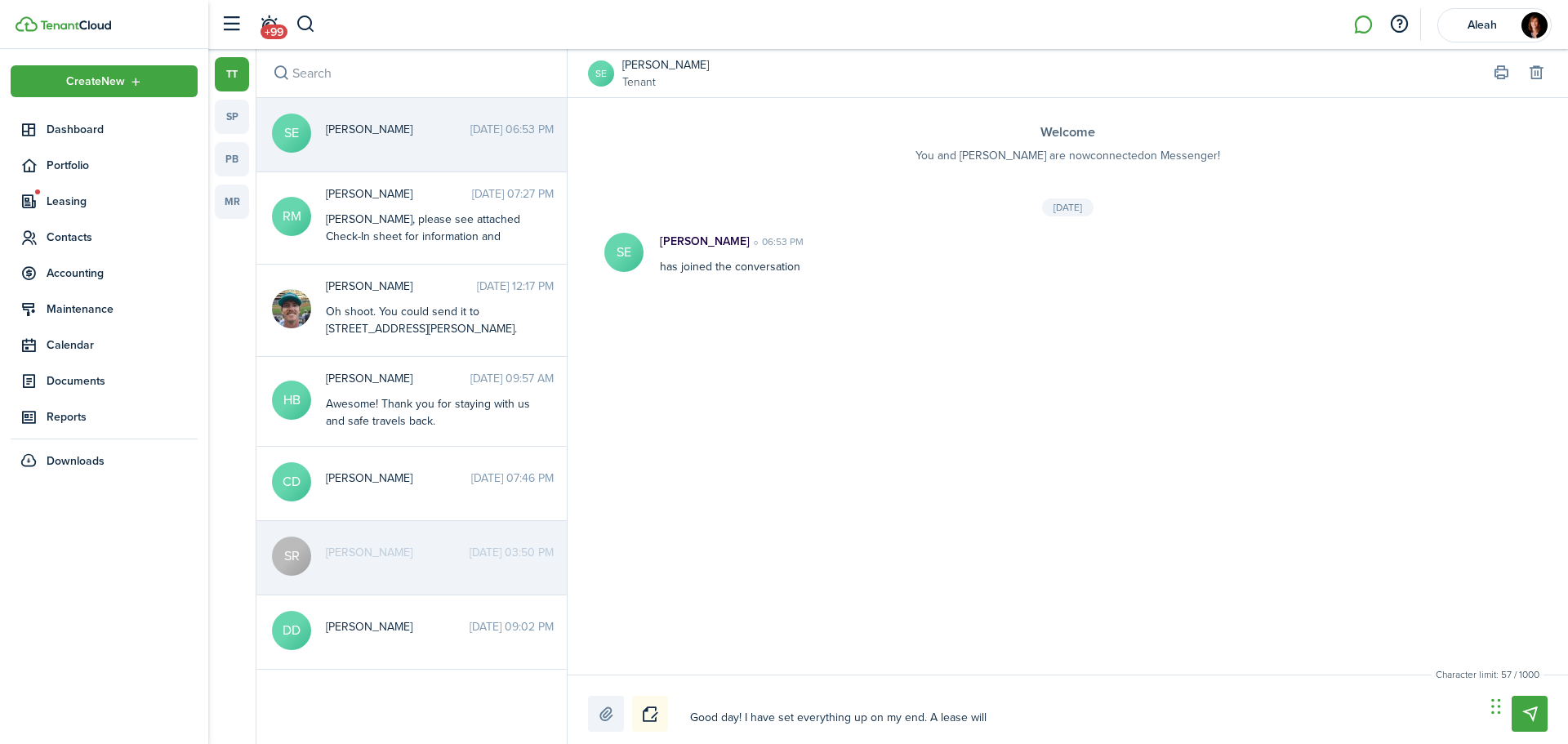
type textarea "Good day! I have set everything up on my end. A lease will b"
type textarea "Good day! I have set everything up on my end. A lease will be"
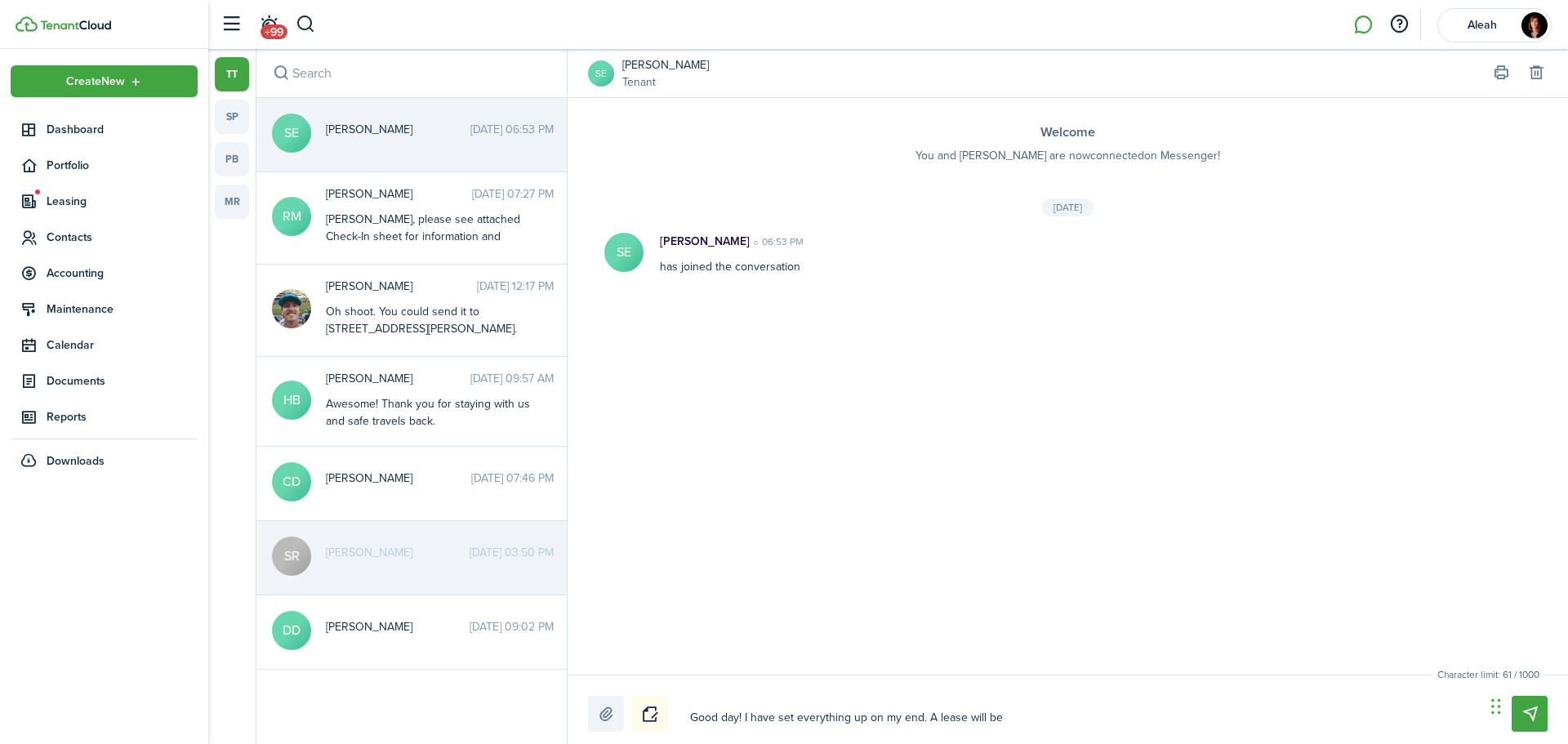
type textarea "Good day! I have set everything up on my end. A lease will be h"
type textarea "Good day! I have set everything up on my end. A lease will be he"
type textarea "Good day! I have set everything up on my end. A lease will be hea"
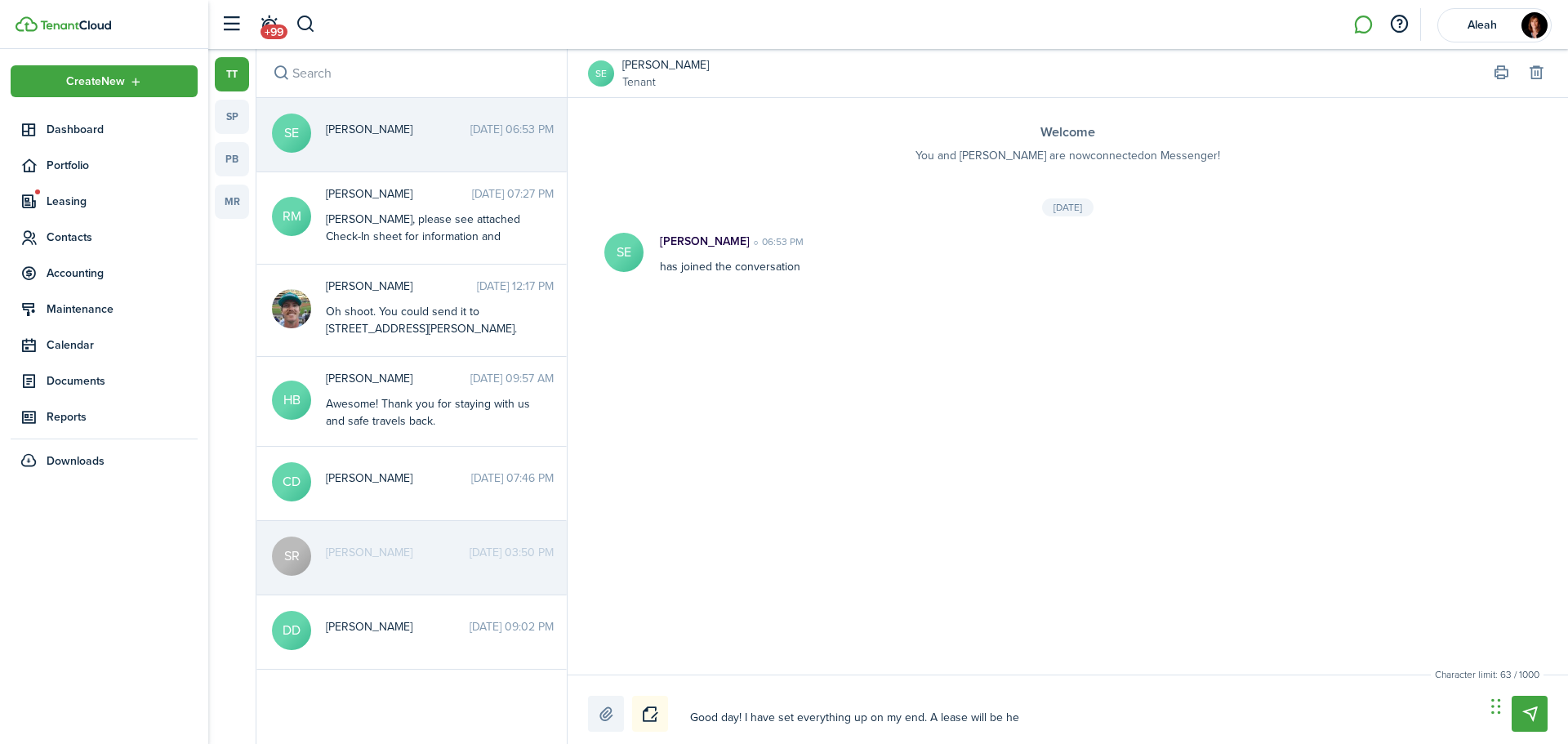
type textarea "Good day! I have set everything up on my end. A lease will be hea"
type textarea "Good day! I have set everything up on my end. A lease will be head"
type textarea "Good day! I have set everything up on my end. A lease will be heade"
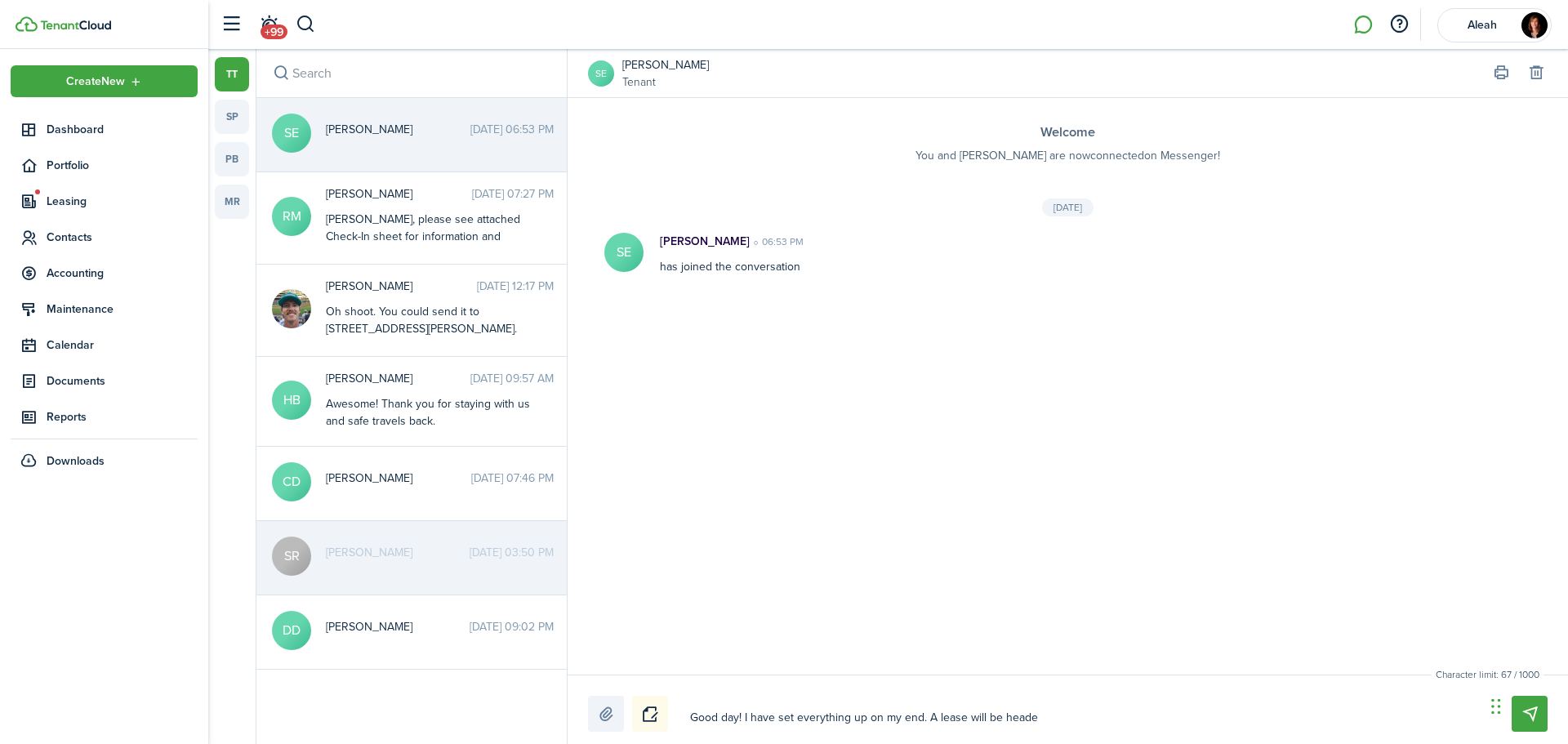
type textarea "Good day! I have set everything up on my end. A lease will be headed"
type textarea "Good day! I have set everything up on my end. A lease will be headed y"
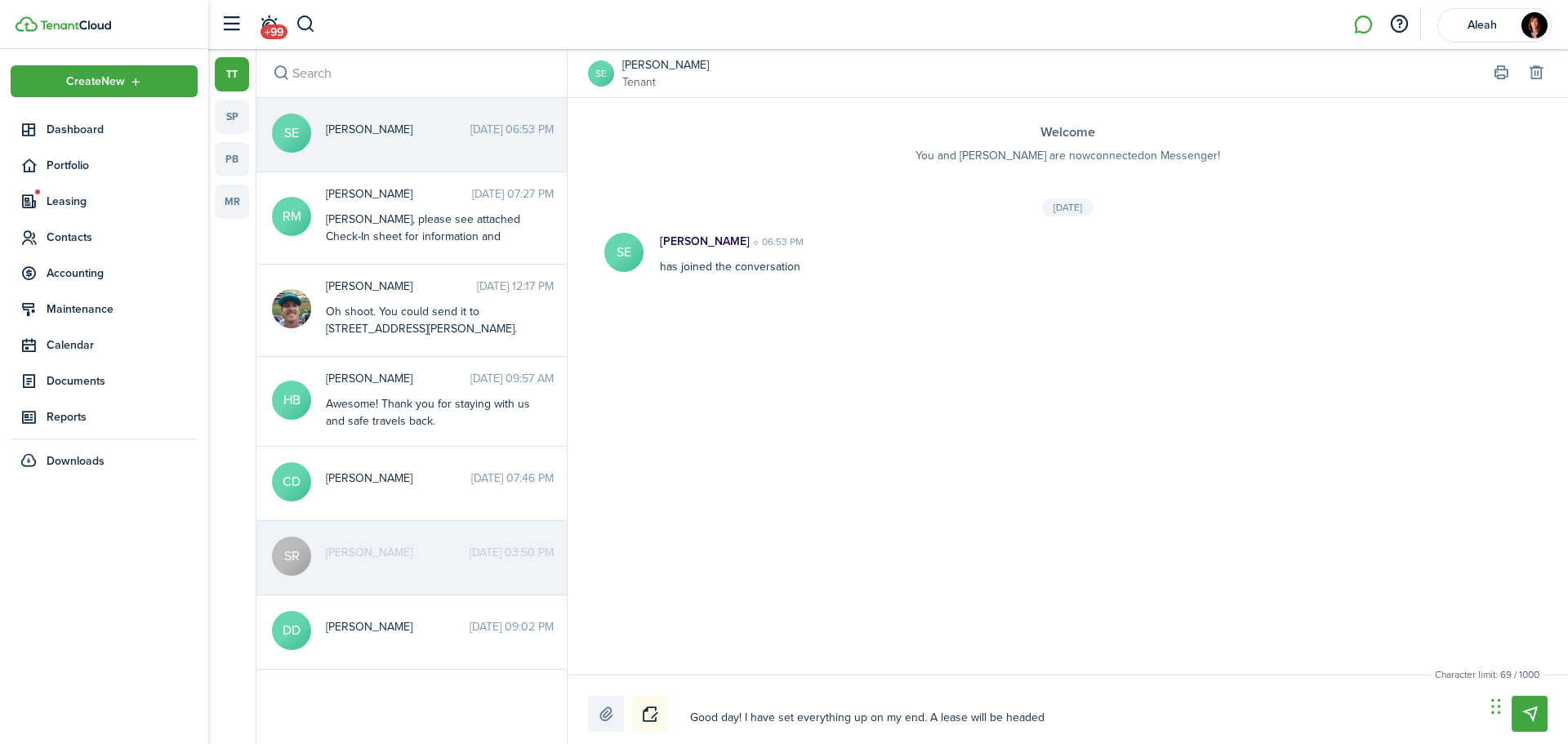
type textarea "Good day! I have set everything up on my end. A lease will be headed y"
type textarea "Good day! I have set everything up on my end. A lease will be headed yo"
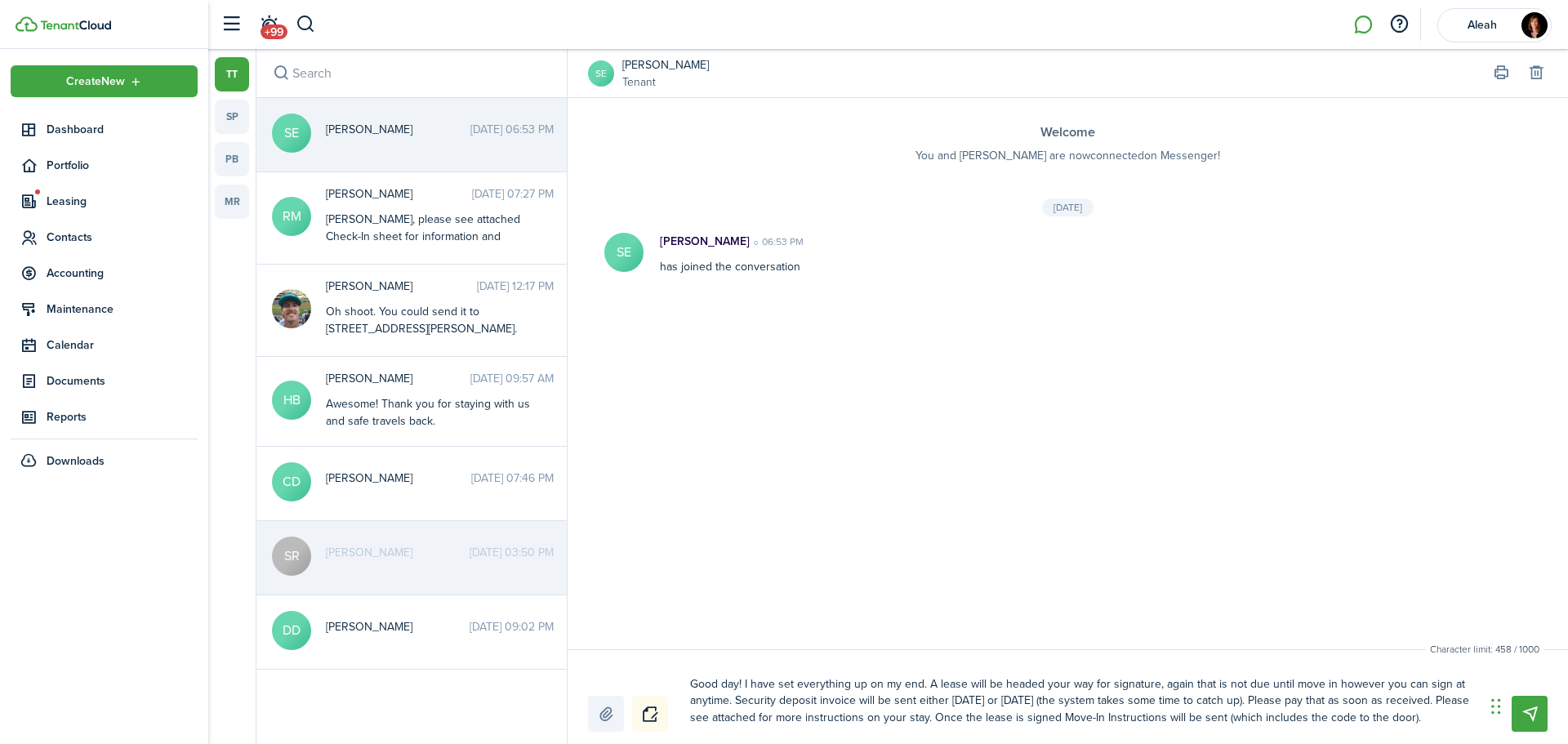
drag, startPoint x: 929, startPoint y: 717, endPoint x: 1412, endPoint y: 720, distance: 483.0
click at [1412, 720] on textarea "Good day! I have set everything up on my end. A lease will be headed your way f…" at bounding box center [1082, 701] width 794 height 61
click at [732, 700] on textarea "Good day! I have set everything up on my end. A lease will be headed your way f…" at bounding box center [1082, 701] width 794 height 61
paste textarea "Once the lease is signed Move-In Instructions will be sent (which includes the …"
click at [1428, 724] on textarea "Good day! I have set everything up on my end. A lease will be headed your way f…" at bounding box center [1082, 701] width 794 height 61
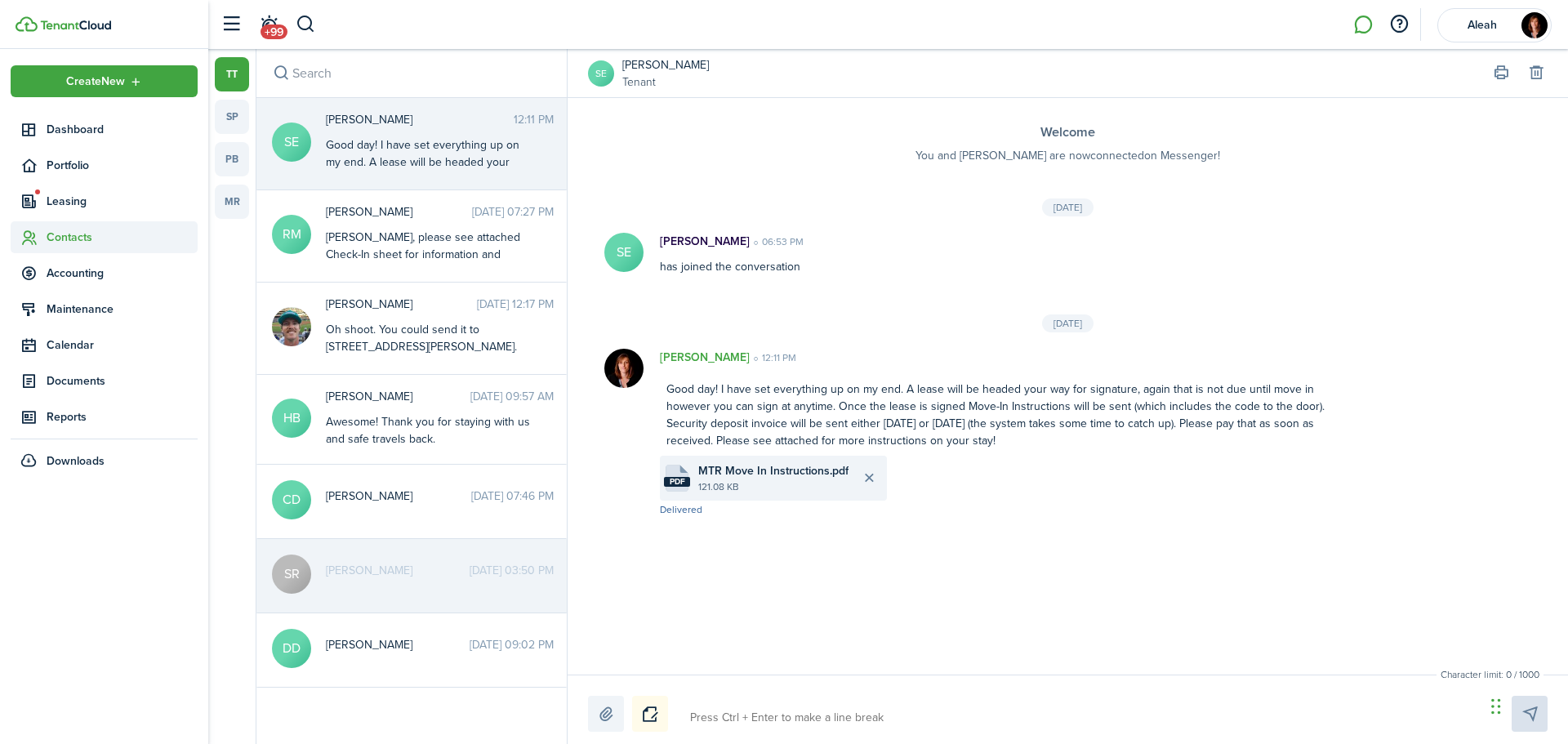
click at [70, 238] on span "Contacts" at bounding box center [123, 238] width 151 height 17
click at [62, 284] on span "Tenants" at bounding box center [123, 276] width 151 height 17
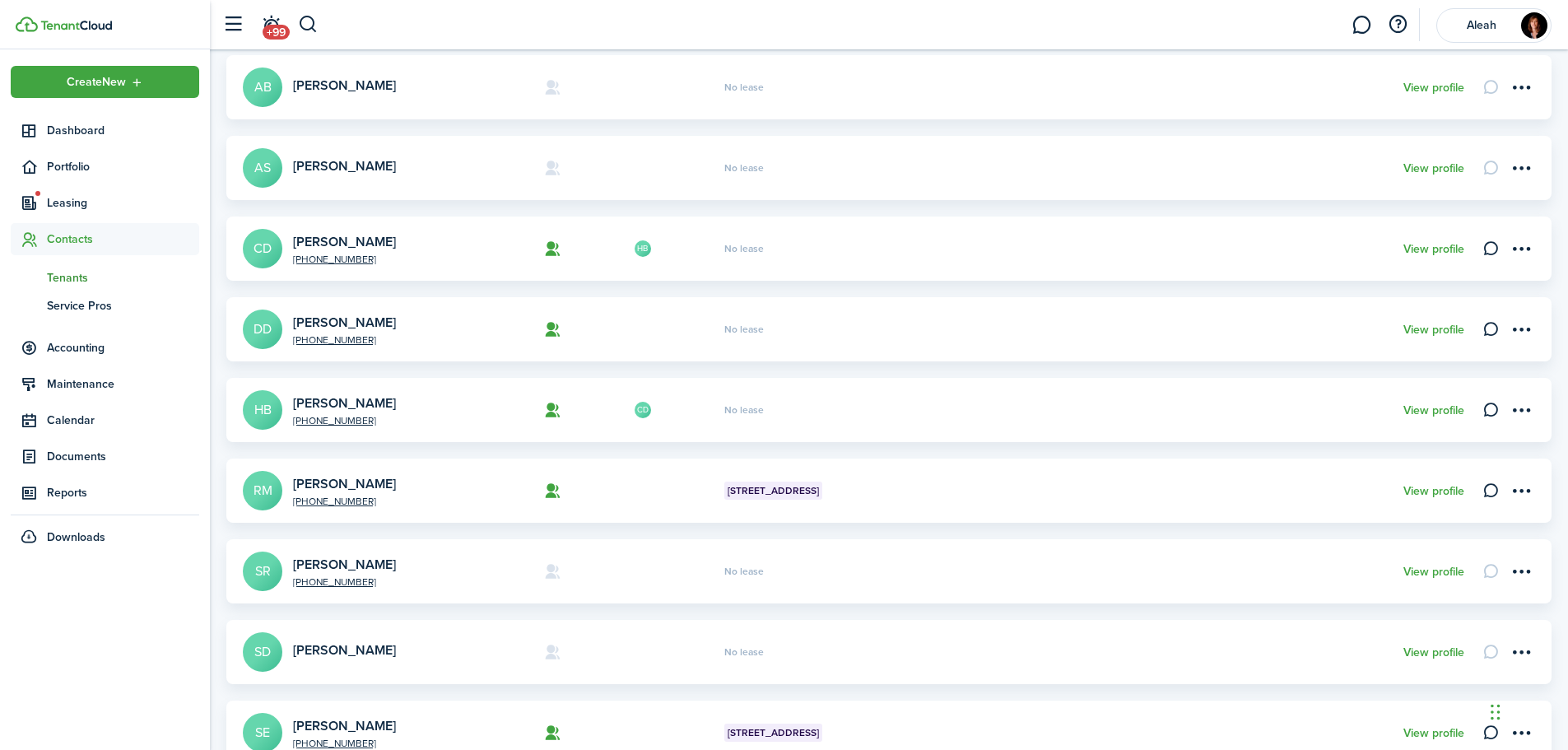
scroll to position [165, 0]
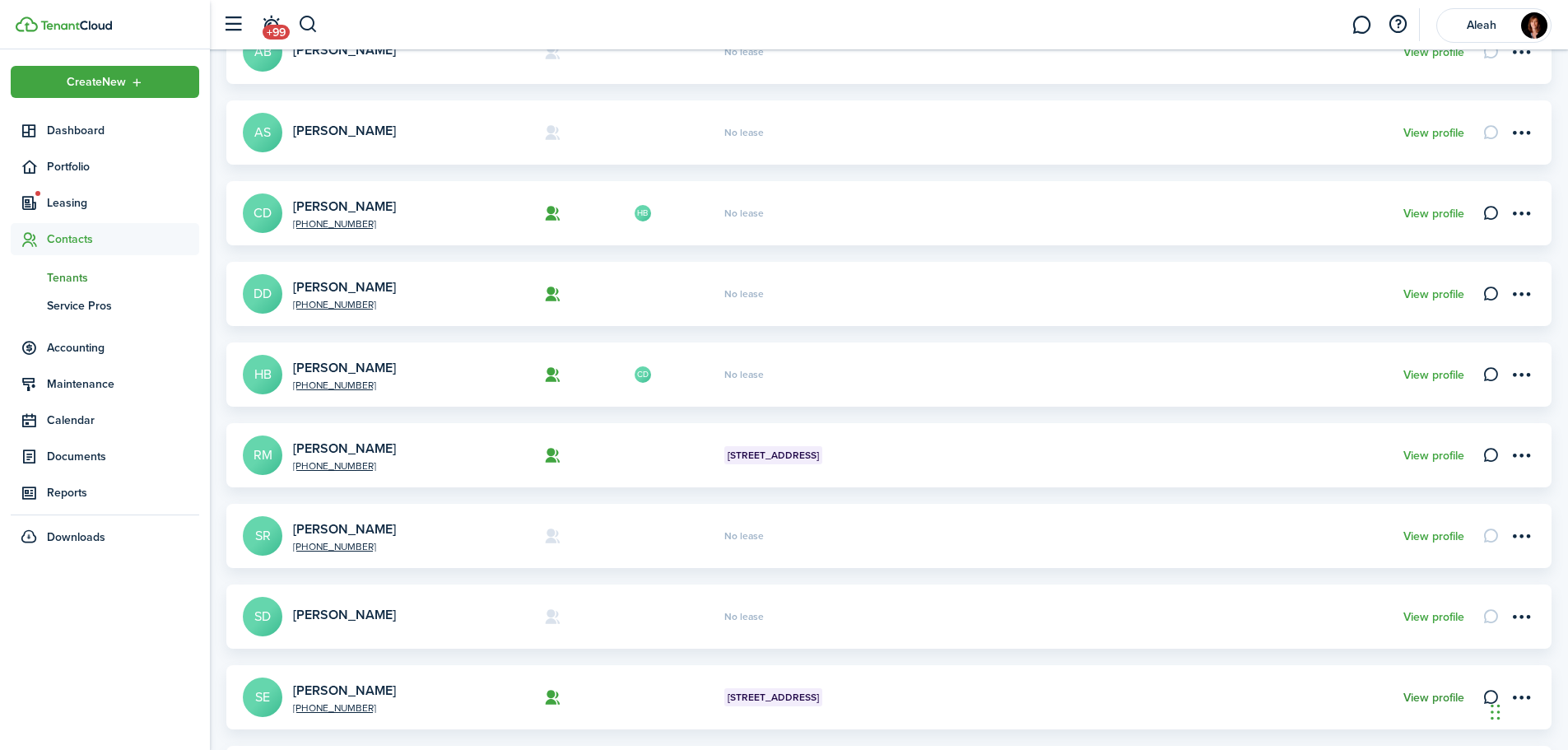
click at [1450, 701] on link "View profile" at bounding box center [1434, 698] width 61 height 13
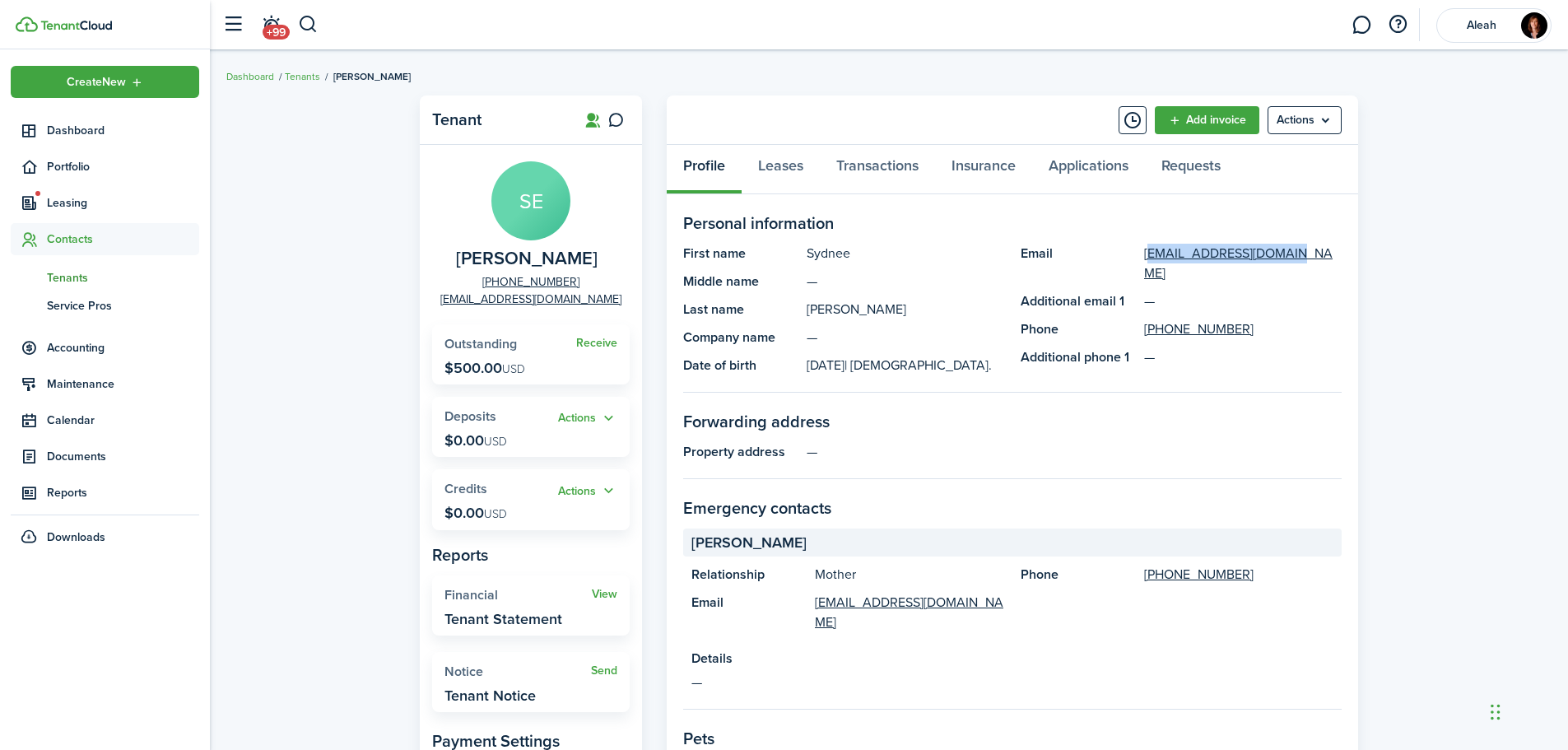
drag, startPoint x: 1144, startPoint y: 252, endPoint x: 1289, endPoint y: 256, distance: 145.1
click at [1289, 256] on panel-main-item "Email [EMAIL_ADDRESS][DOMAIN_NAME]" at bounding box center [1181, 263] width 321 height 39
copy link "[EMAIL_ADDRESS][DOMAIN_NAME]"
click at [1450, 21] on span "Aleah" at bounding box center [1481, 25] width 66 height 11
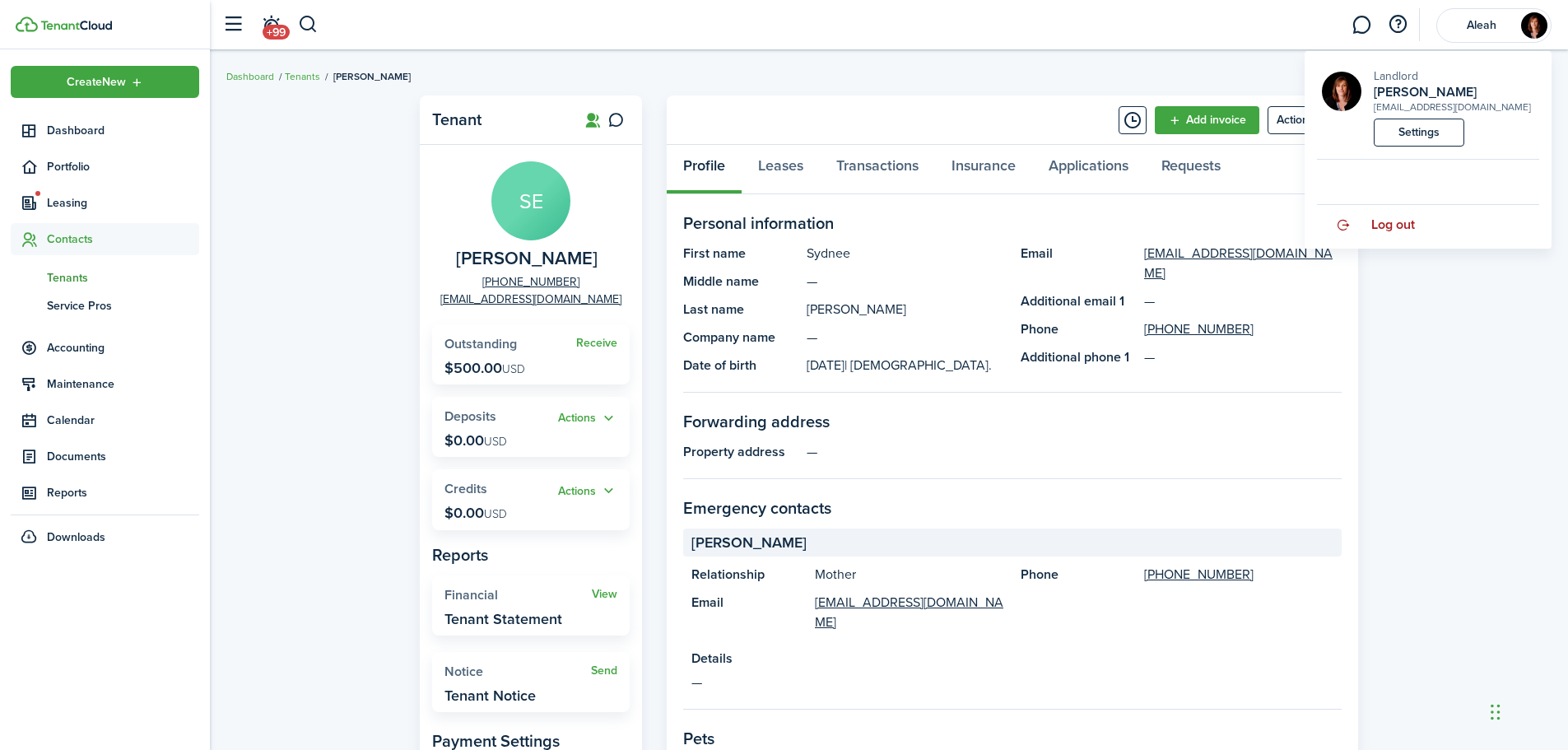
click at [1411, 220] on span "Log out" at bounding box center [1393, 225] width 44 height 15
